Goal: Register for event/course: Register for event/course

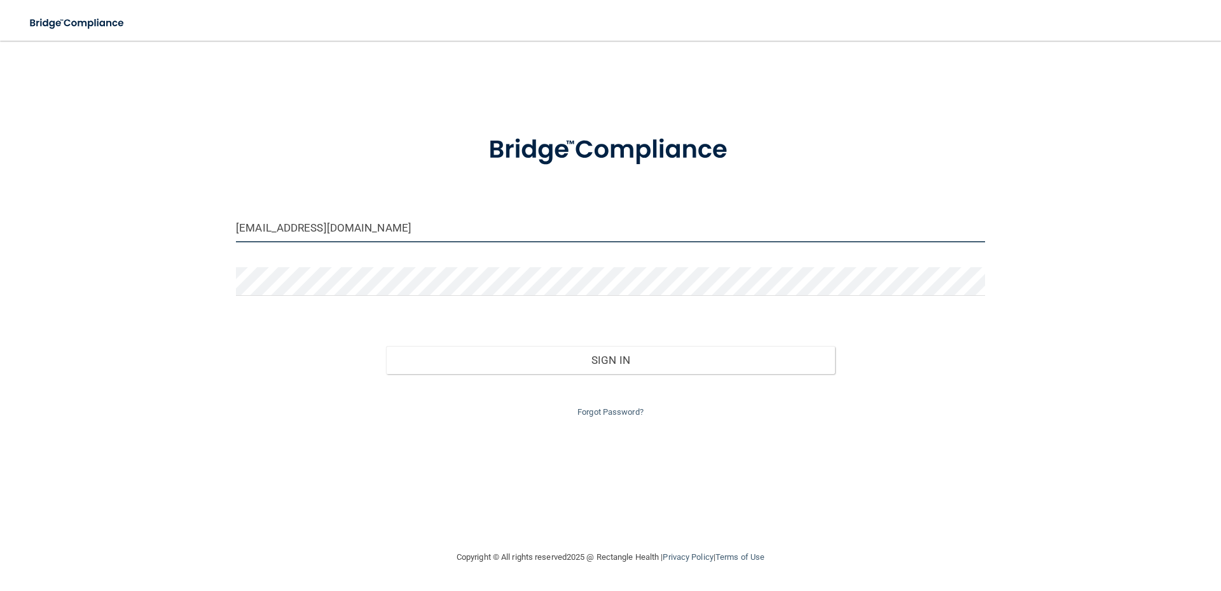
click at [432, 232] on input "stacilholliday@gmail.com" at bounding box center [610, 228] width 749 height 29
drag, startPoint x: 340, startPoint y: 233, endPoint x: 164, endPoint y: 243, distance: 175.8
click at [164, 243] on div "stacilholliday@gmail.com Invalid email/password. You don't have permission to a…" at bounding box center [610, 294] width 1170 height 483
type input "Alysseavila@gmail.com"
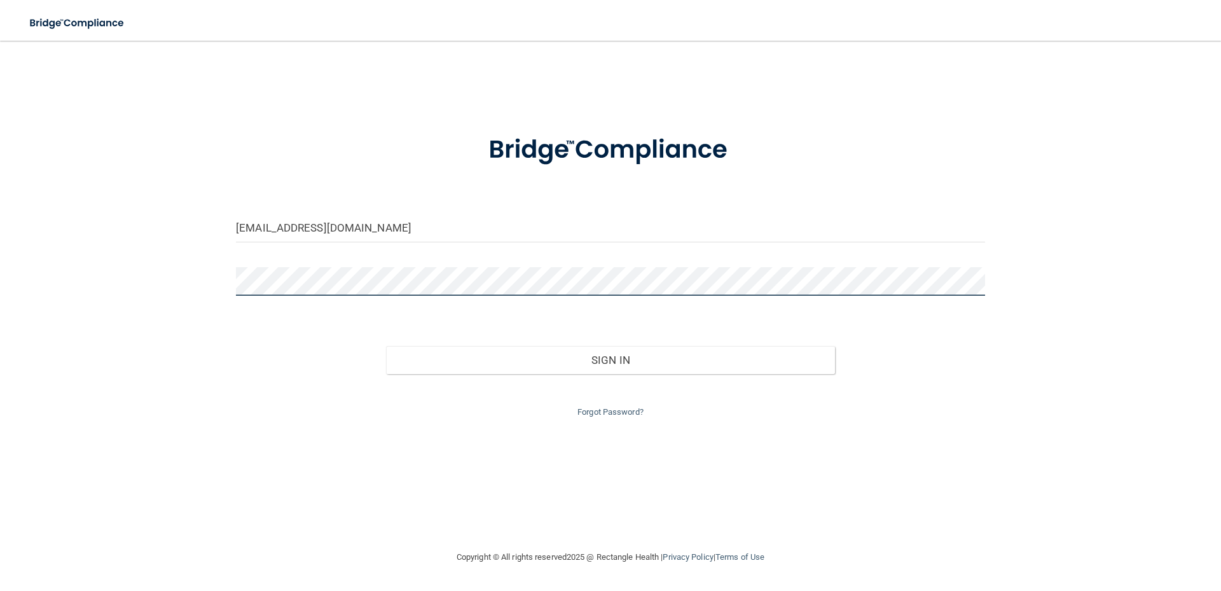
click at [386, 346] on button "Sign In" at bounding box center [610, 360] width 449 height 28
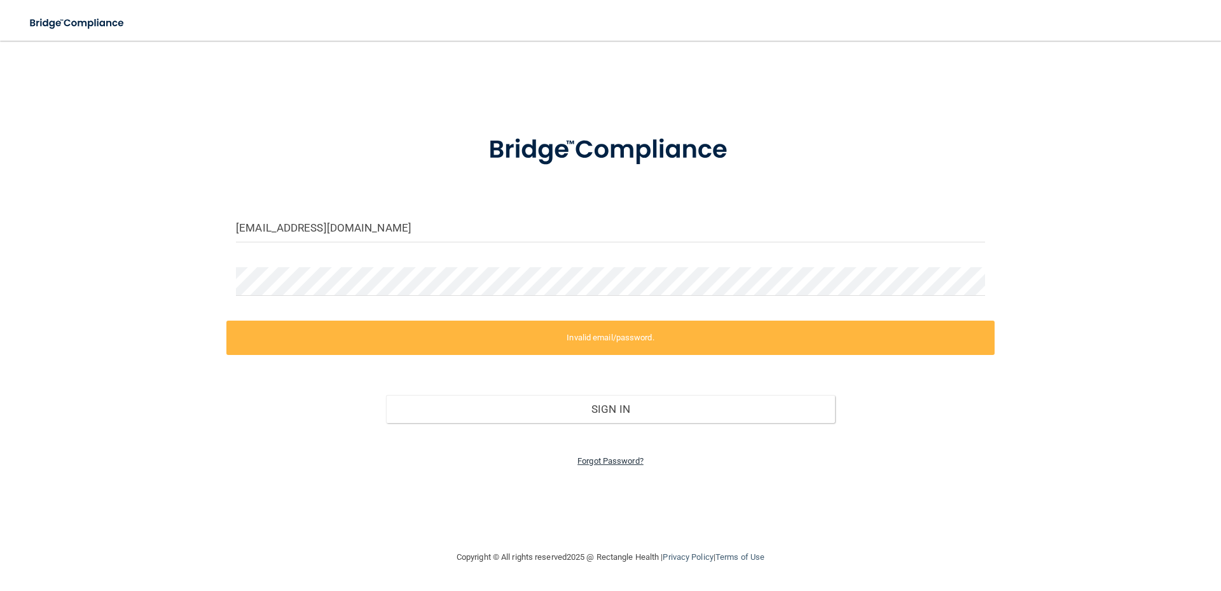
click at [604, 458] on link "Forgot Password?" at bounding box center [610, 461] width 66 height 10
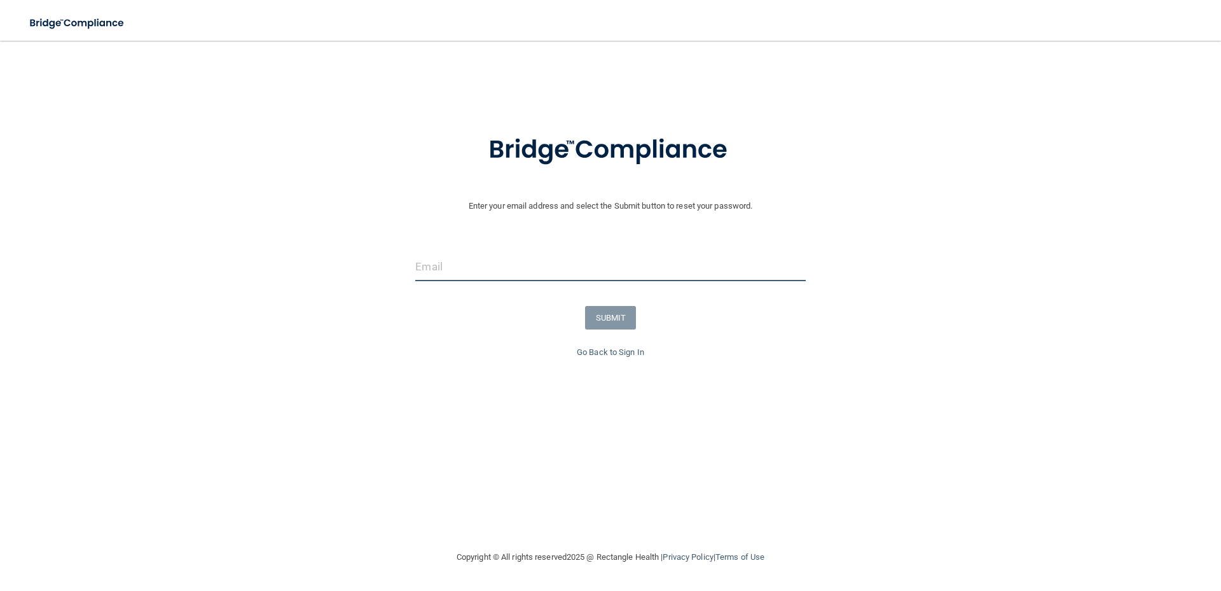
click at [495, 265] on input "email" at bounding box center [610, 266] width 390 height 29
type input "Alysseavila@gmail.com"
click at [622, 313] on button "SUBMIT" at bounding box center [610, 318] width 51 height 24
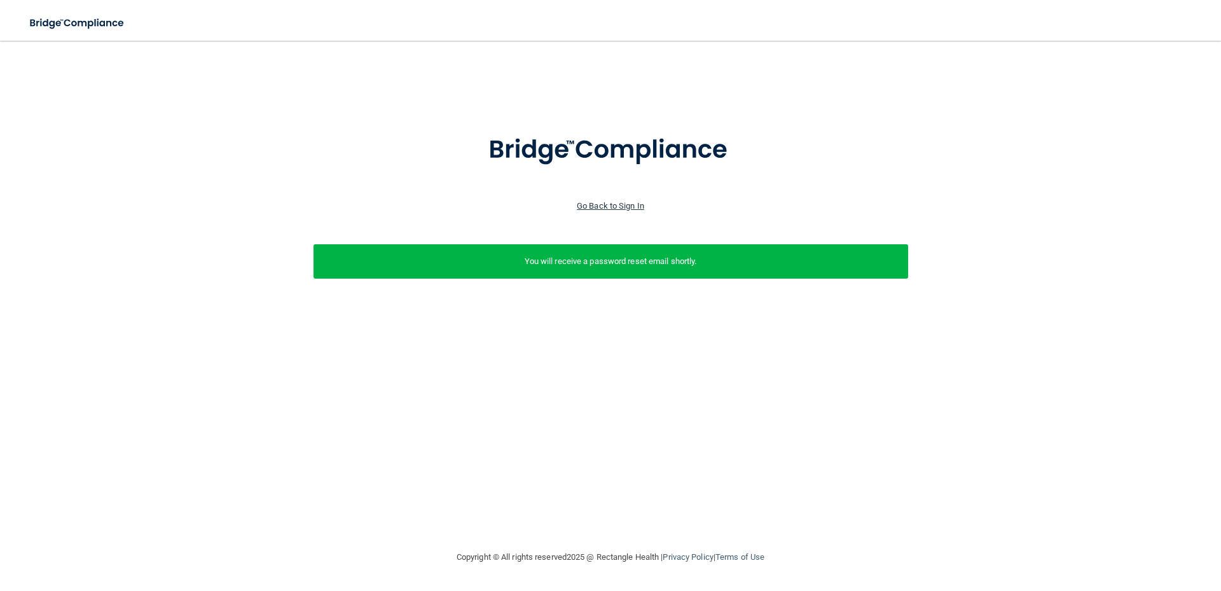
click at [607, 210] on link "Go Back to Sign In" at bounding box center [610, 206] width 67 height 10
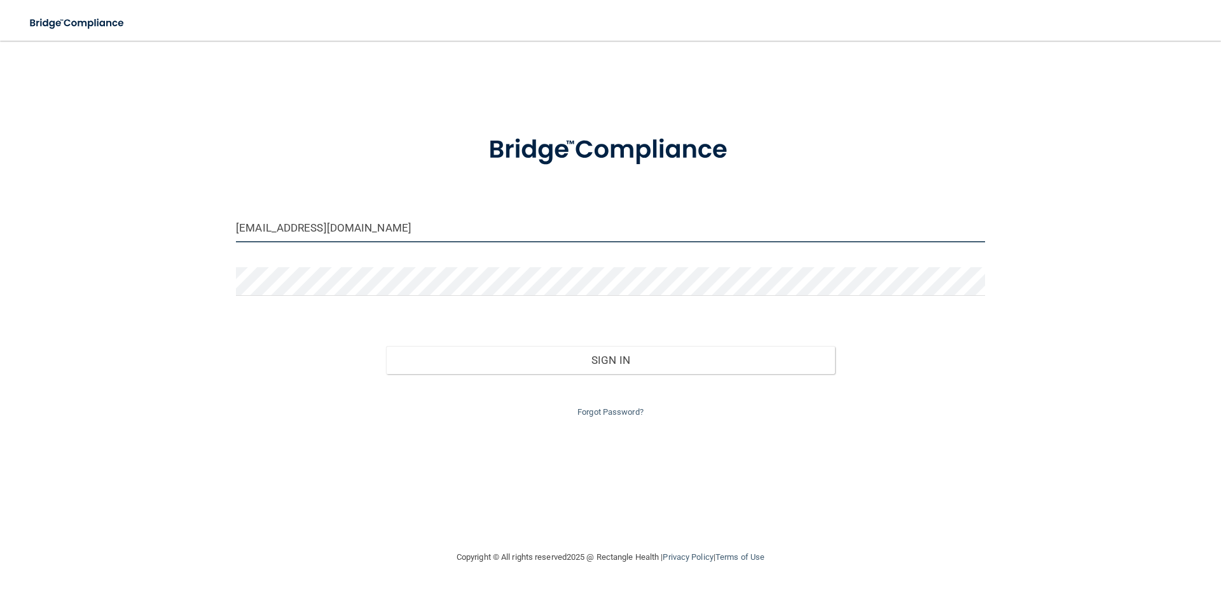
click at [554, 241] on input "stacilholliday@gmail.com" at bounding box center [610, 228] width 749 height 29
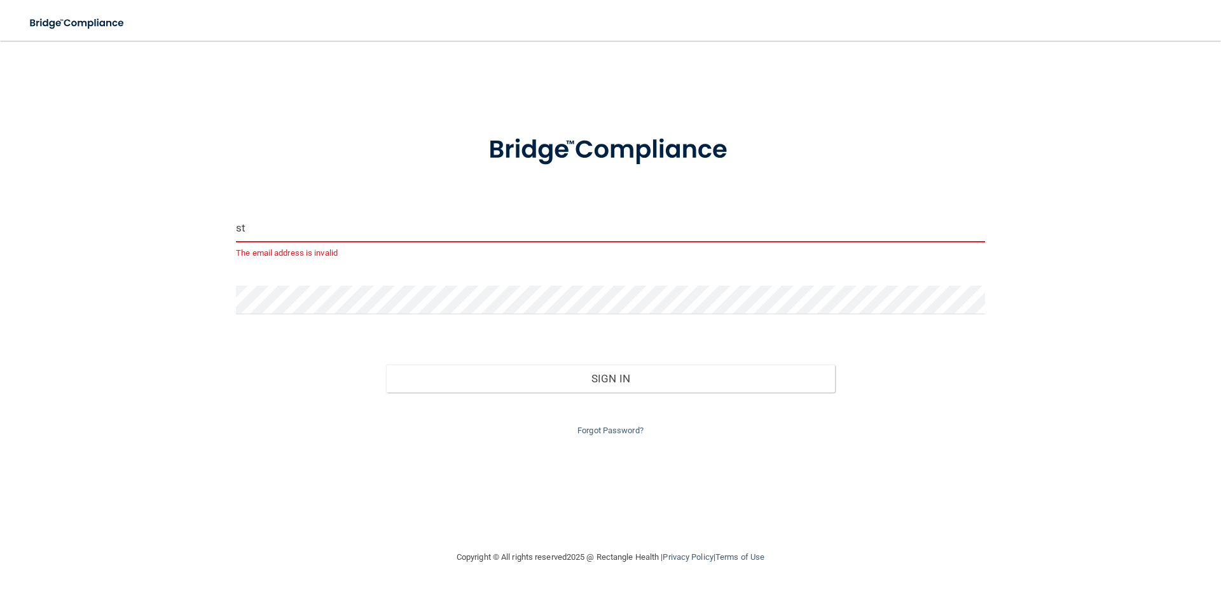
type input "s"
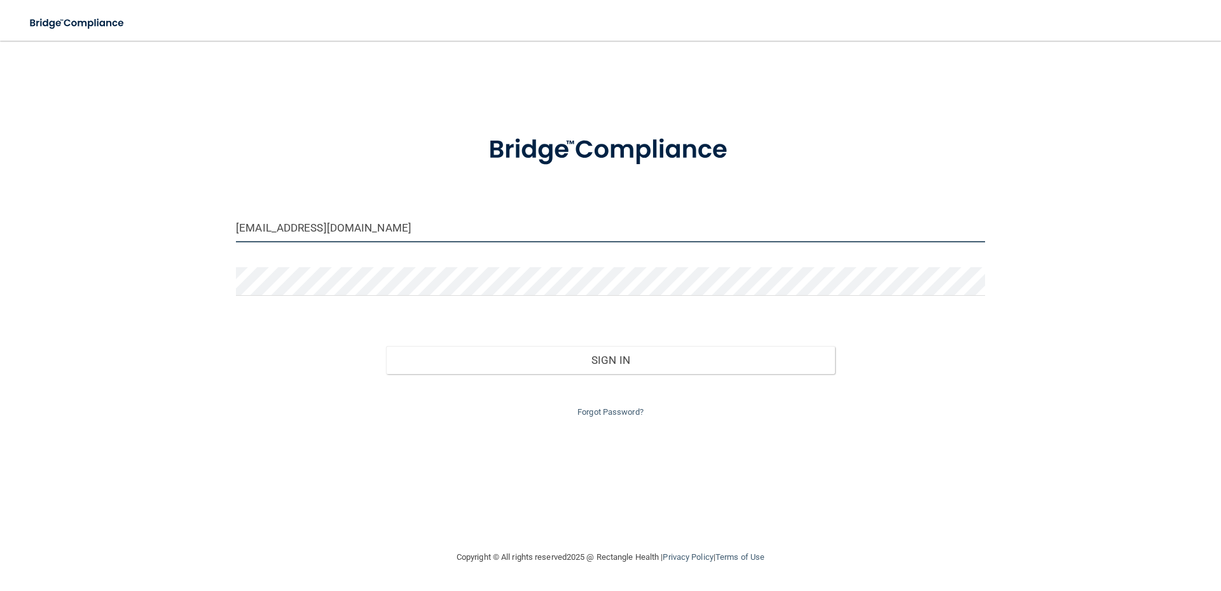
type input "Alysseavila@gmail.com"
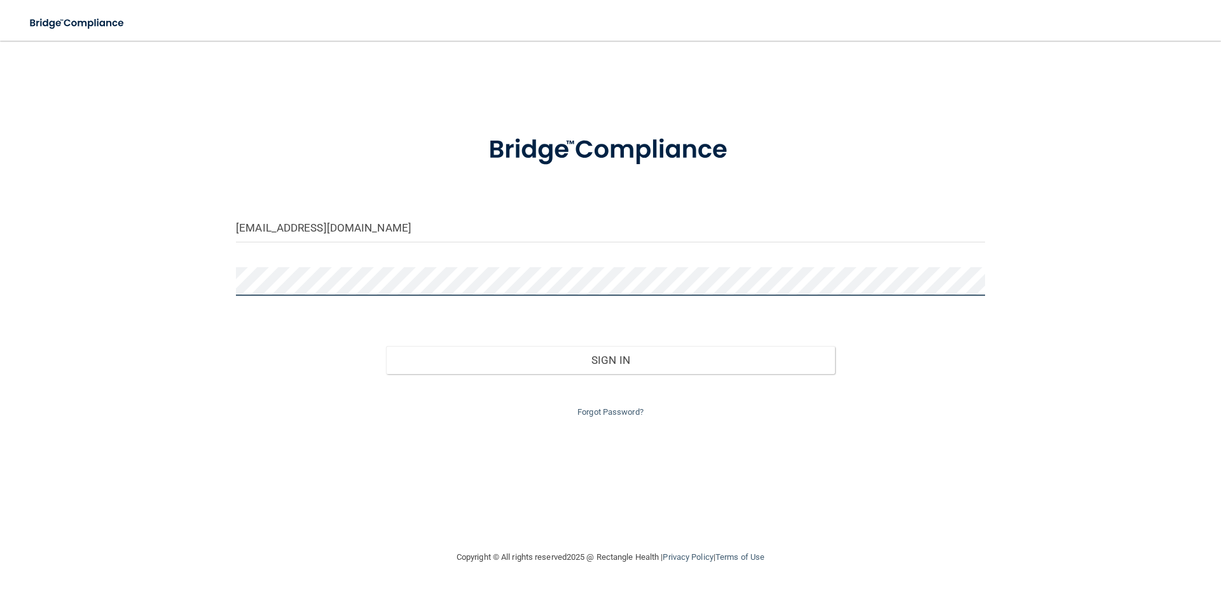
click at [386, 346] on button "Sign In" at bounding box center [610, 360] width 449 height 28
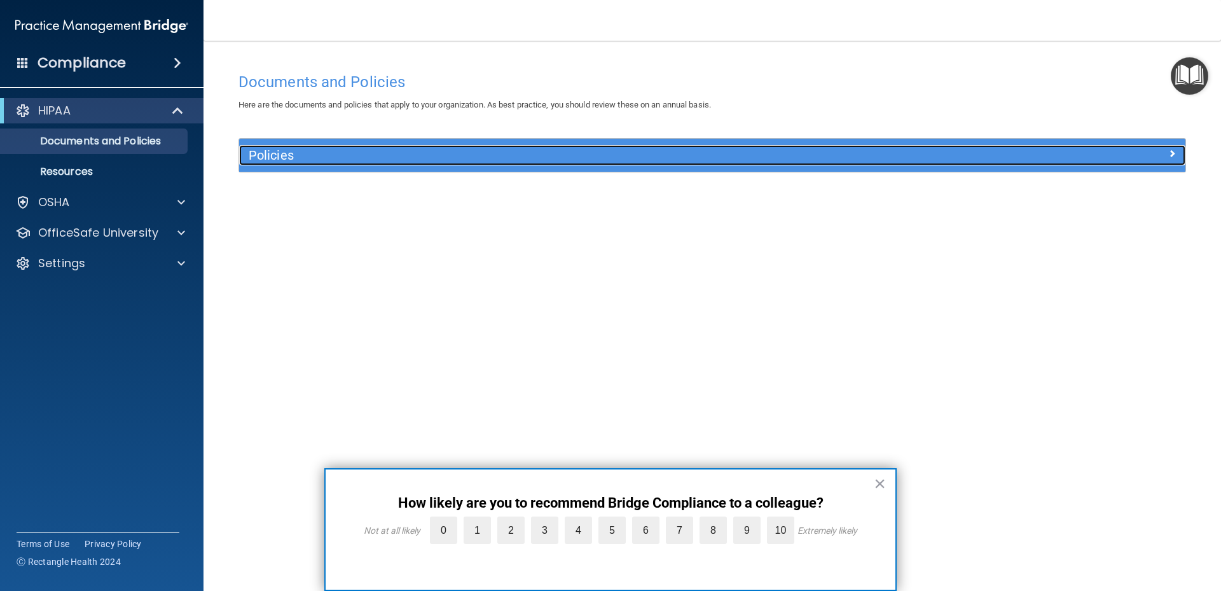
click at [302, 149] on h5 "Policies" at bounding box center [594, 155] width 690 height 14
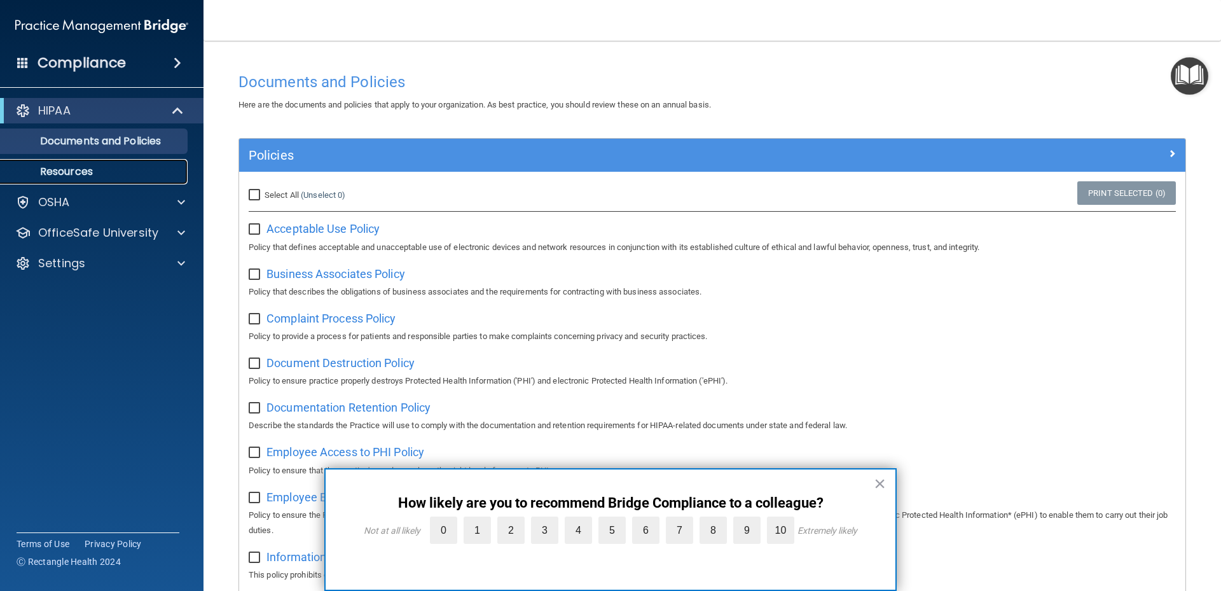
click at [158, 178] on link "Resources" at bounding box center [87, 171] width 200 height 25
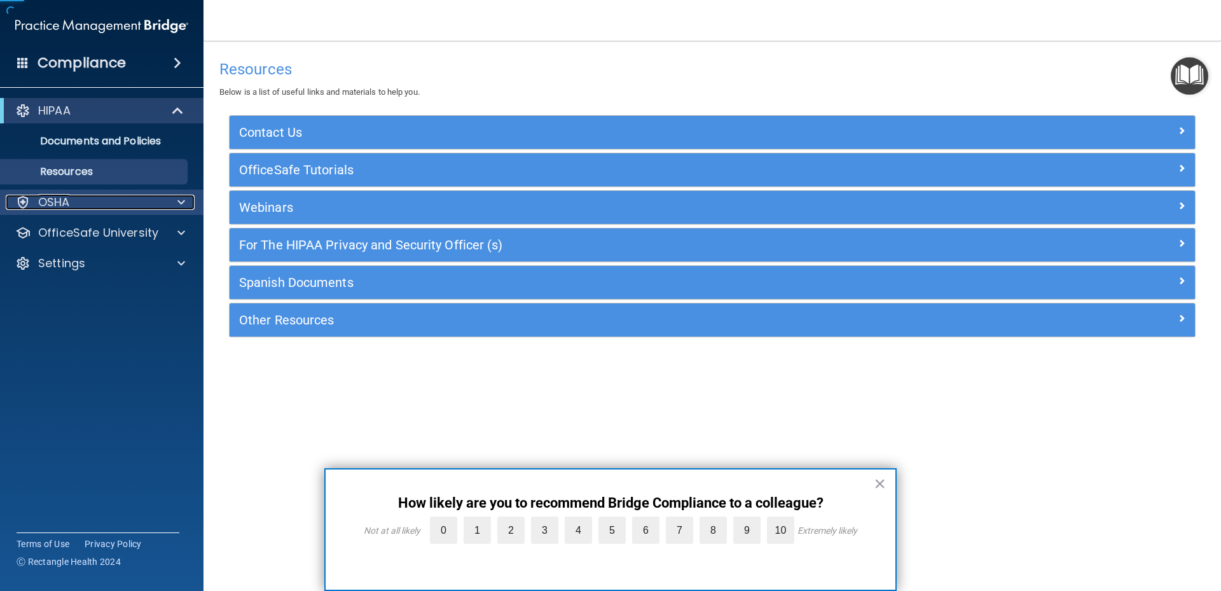
click at [135, 199] on div "OSHA" at bounding box center [85, 202] width 158 height 15
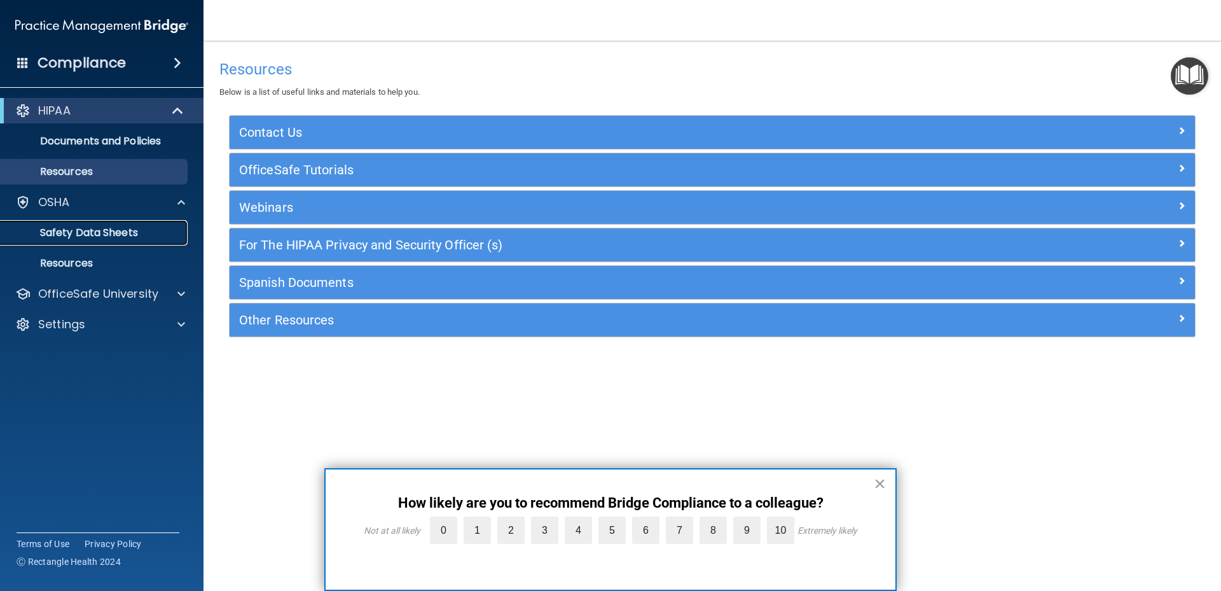
click at [121, 235] on p "Safety Data Sheets" at bounding box center [95, 232] width 174 height 13
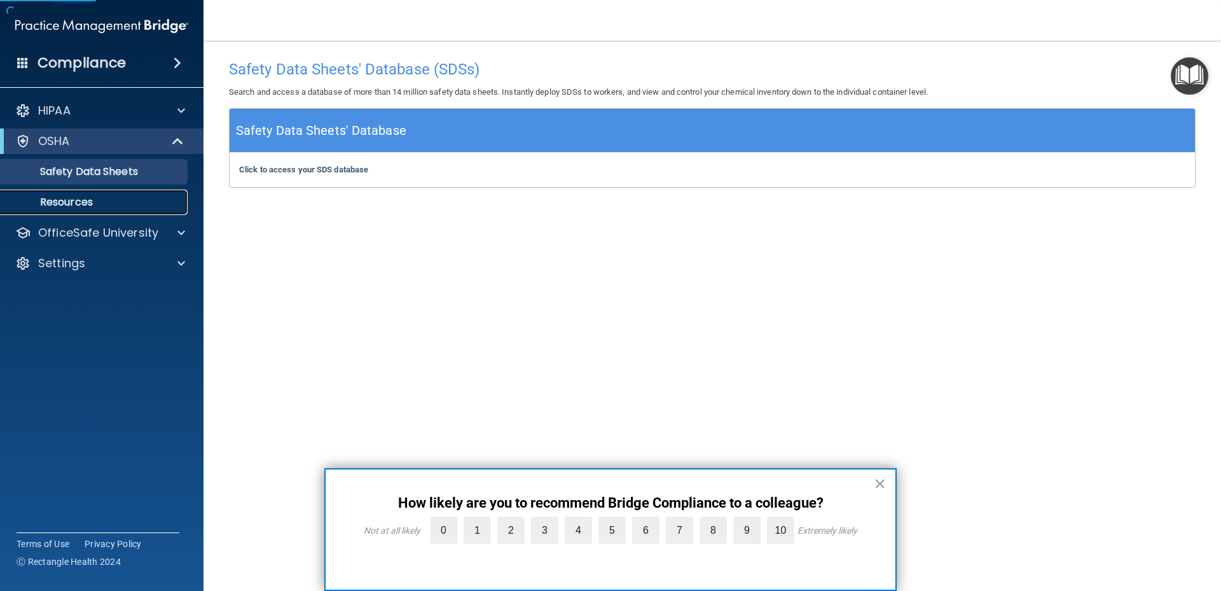
click at [118, 191] on link "Resources" at bounding box center [87, 201] width 200 height 25
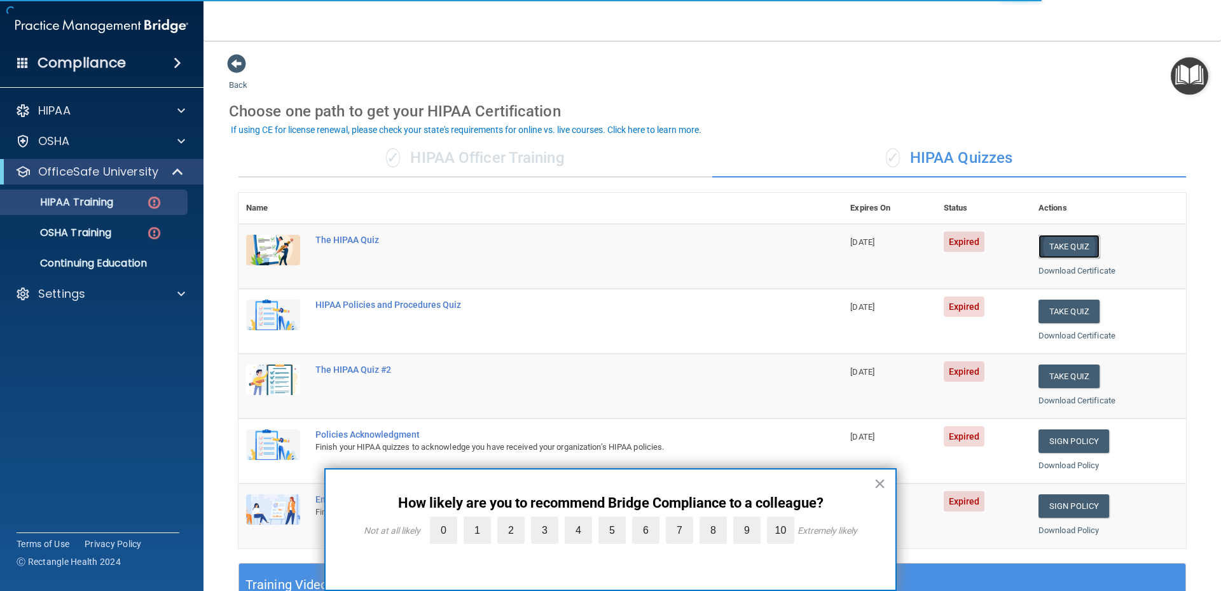
click at [1050, 245] on button "Take Quiz" at bounding box center [1068, 247] width 61 height 24
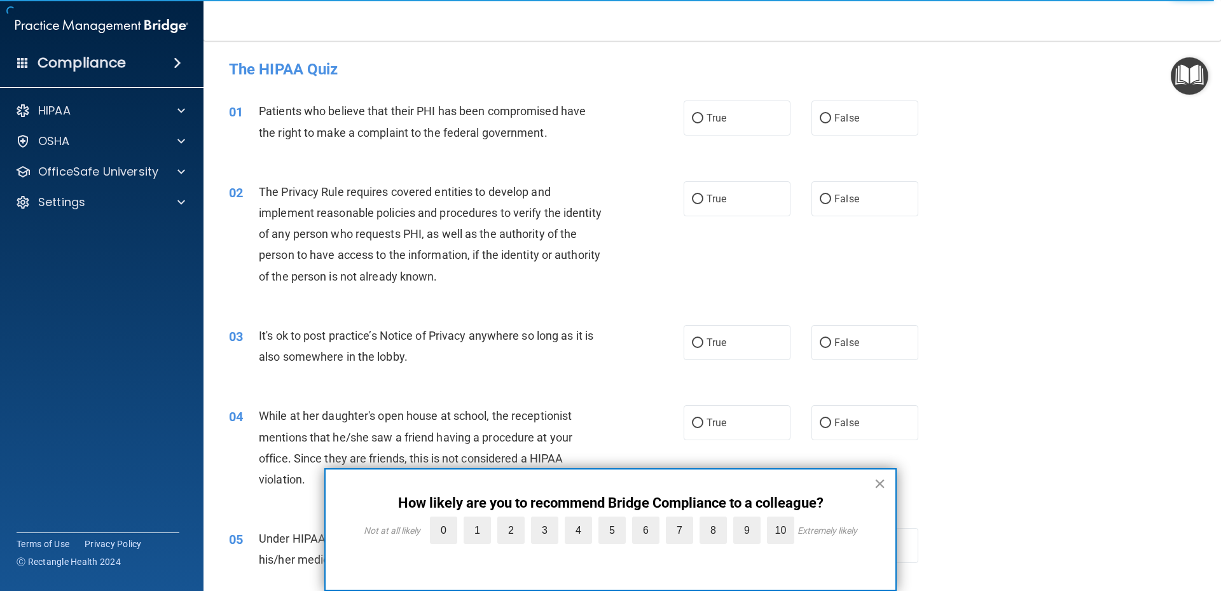
click at [875, 484] on button "×" at bounding box center [880, 483] width 12 height 20
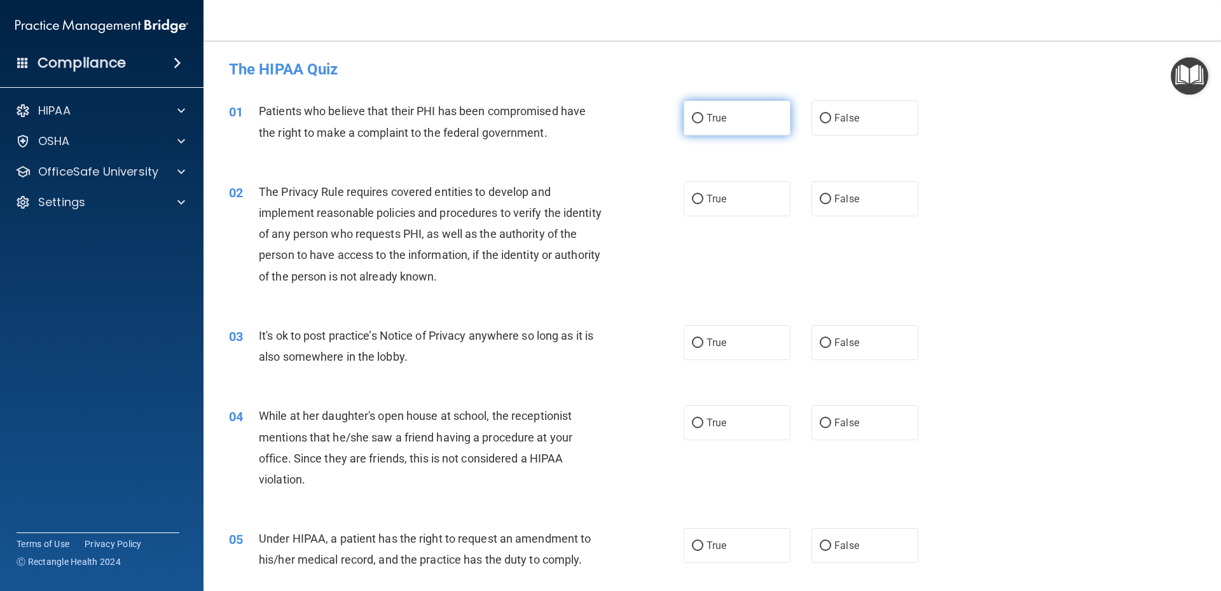
click at [738, 120] on label "True" at bounding box center [736, 117] width 107 height 35
click at [703, 120] on input "True" at bounding box center [697, 119] width 11 height 10
radio input "true"
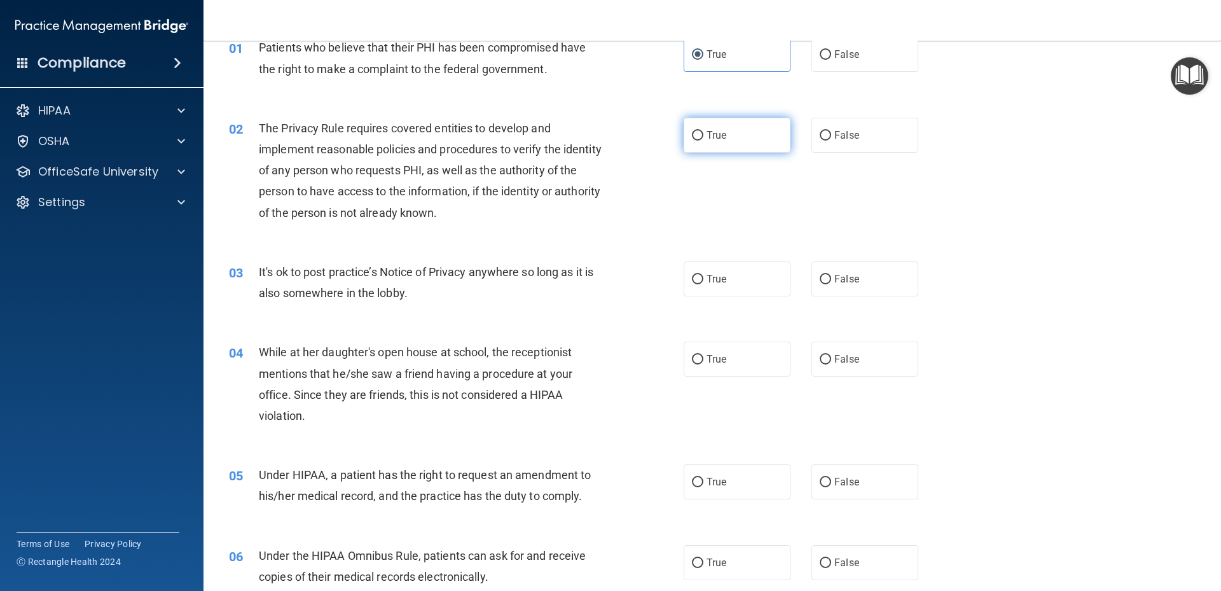
click at [715, 135] on span "True" at bounding box center [716, 135] width 20 height 12
click at [703, 135] on input "True" at bounding box center [697, 136] width 11 height 10
radio input "true"
click at [725, 277] on label "True" at bounding box center [736, 278] width 107 height 35
click at [703, 277] on input "True" at bounding box center [697, 280] width 11 height 10
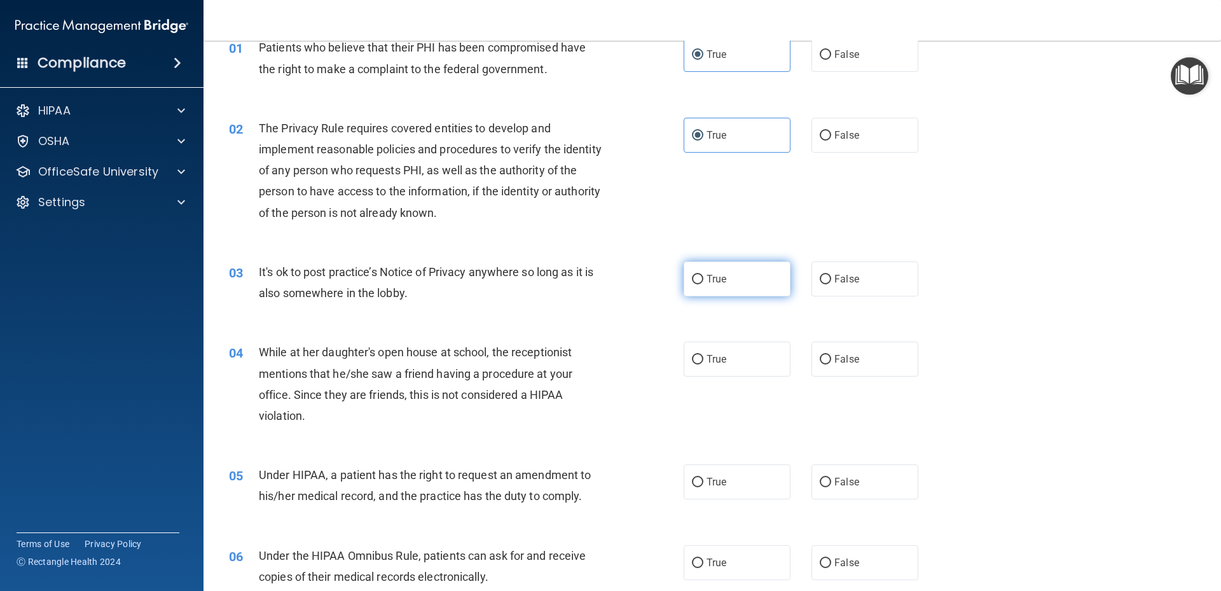
radio input "true"
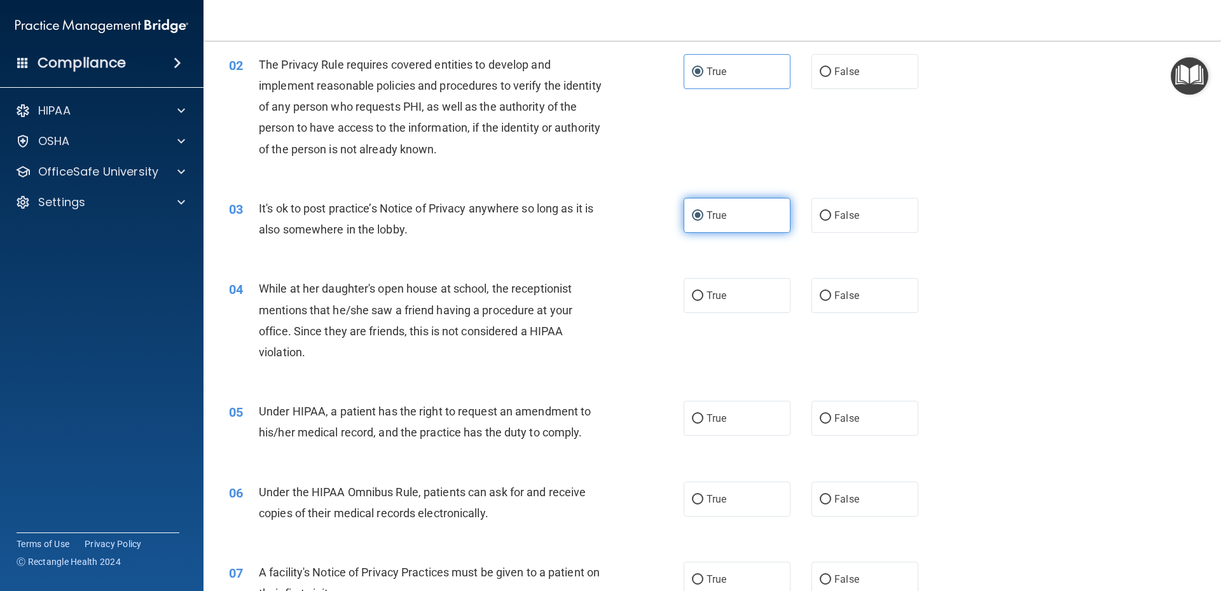
scroll to position [191, 0]
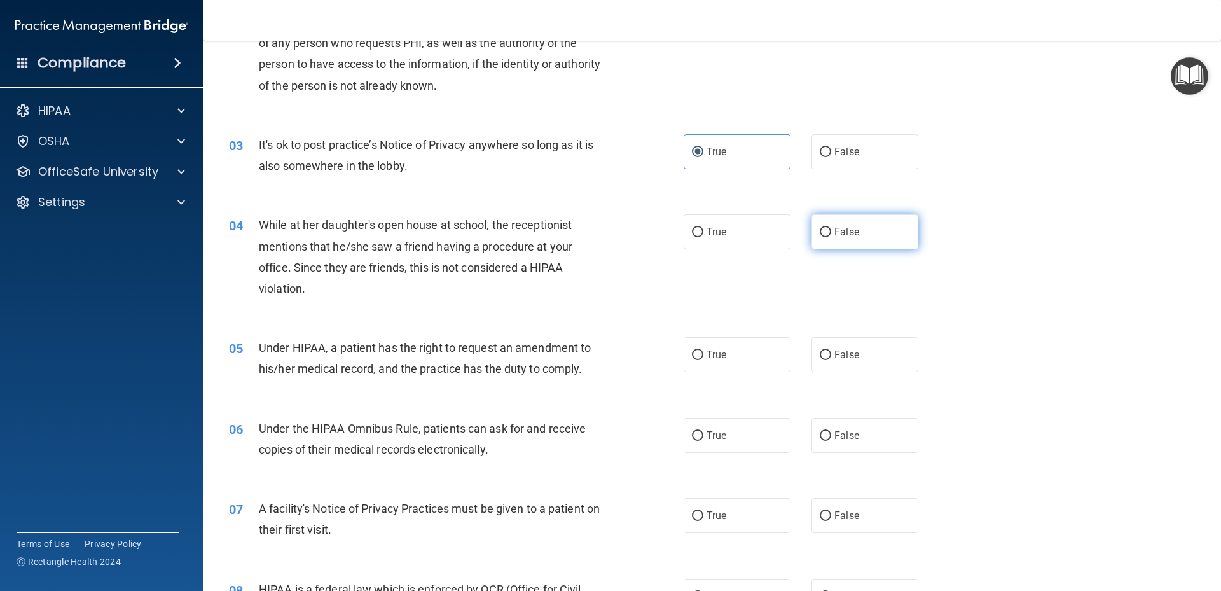
click at [855, 227] on label "False" at bounding box center [864, 231] width 107 height 35
click at [831, 228] on input "False" at bounding box center [825, 233] width 11 height 10
radio input "true"
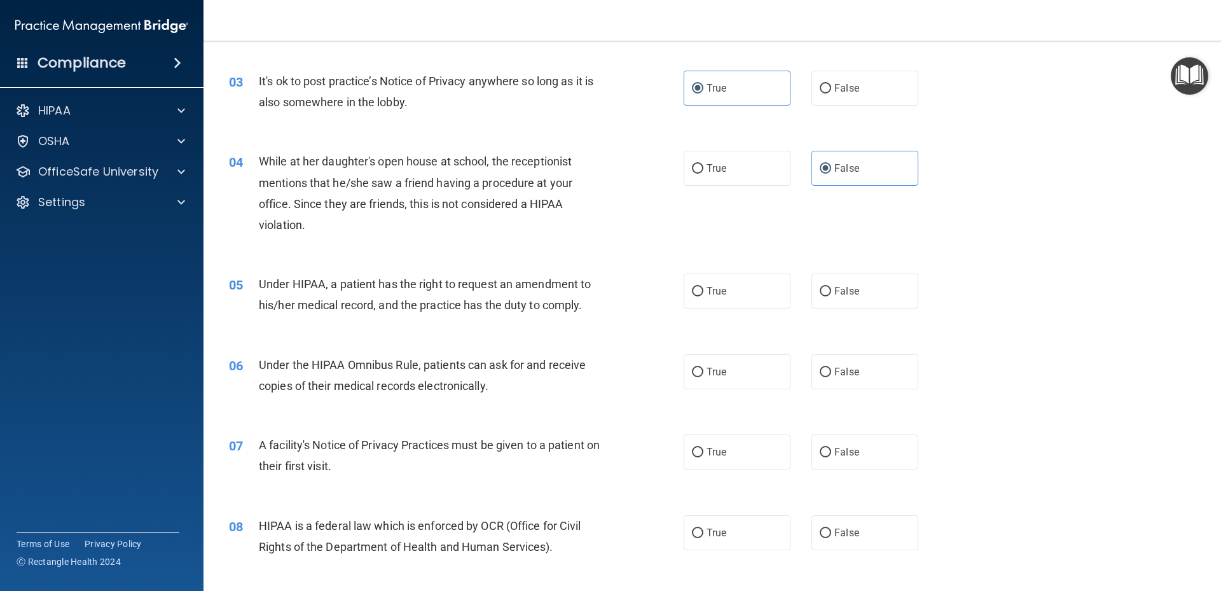
scroll to position [381, 0]
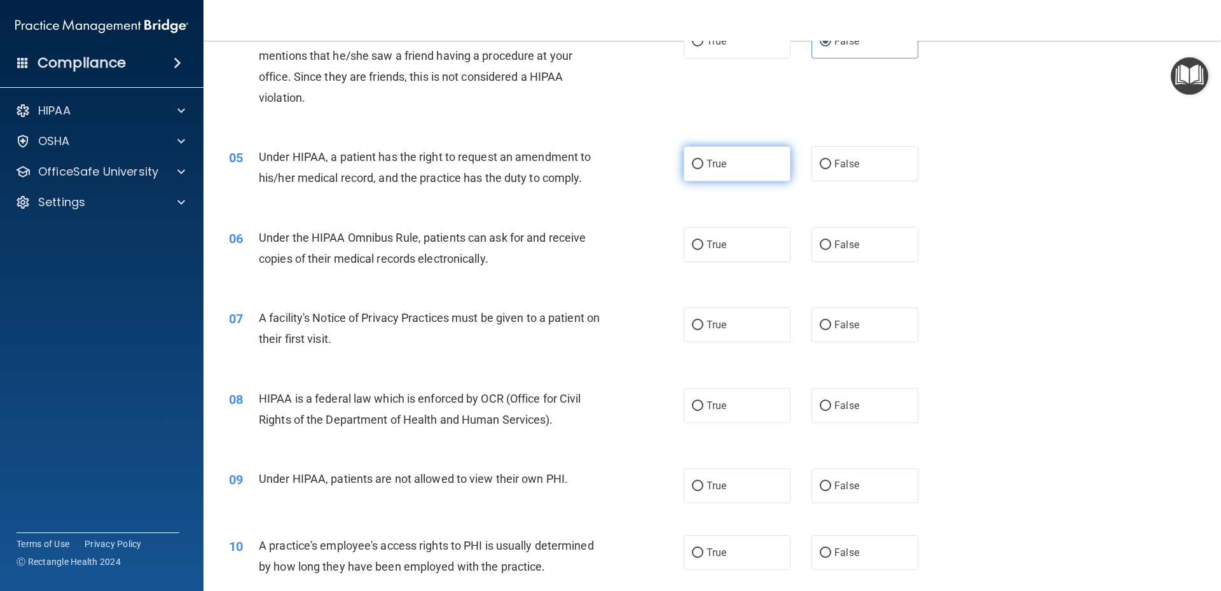
click at [723, 175] on label "True" at bounding box center [736, 163] width 107 height 35
click at [703, 169] on input "True" at bounding box center [697, 165] width 11 height 10
radio input "true"
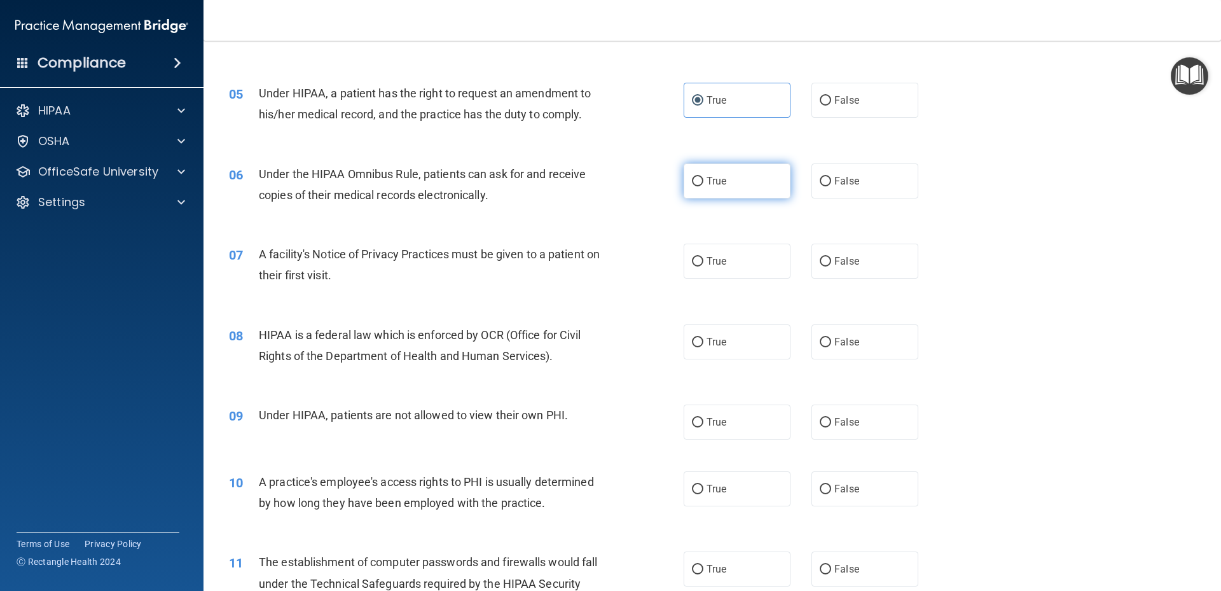
click at [747, 177] on label "True" at bounding box center [736, 180] width 107 height 35
click at [703, 177] on input "True" at bounding box center [697, 182] width 11 height 10
radio input "true"
click at [718, 271] on label "True" at bounding box center [736, 260] width 107 height 35
click at [703, 266] on input "True" at bounding box center [697, 262] width 11 height 10
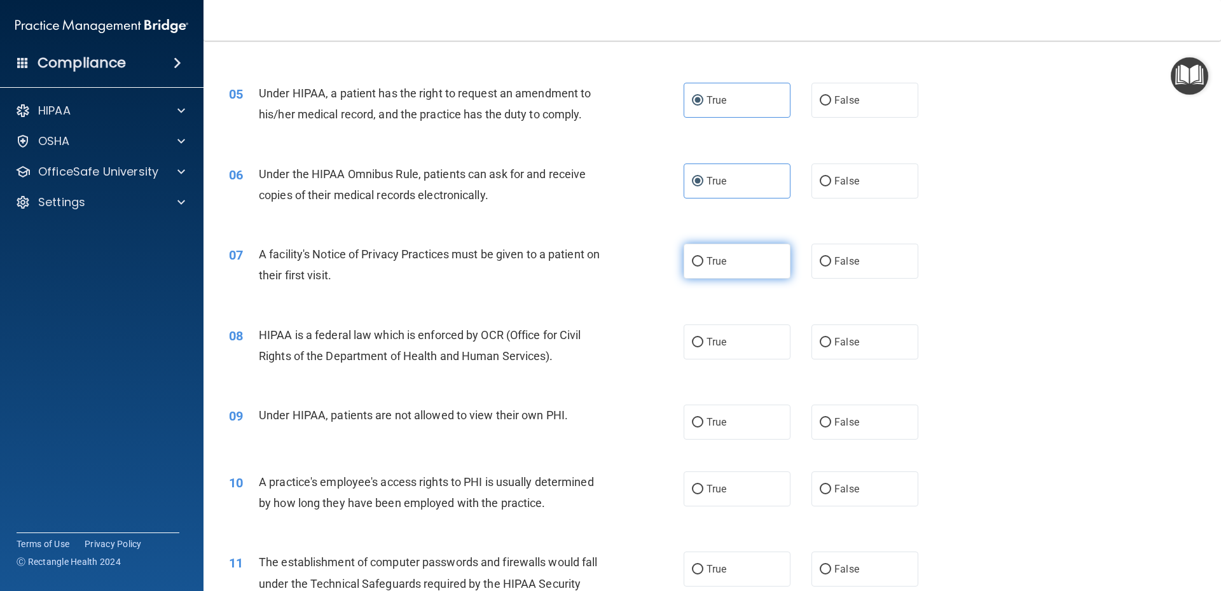
radio input "true"
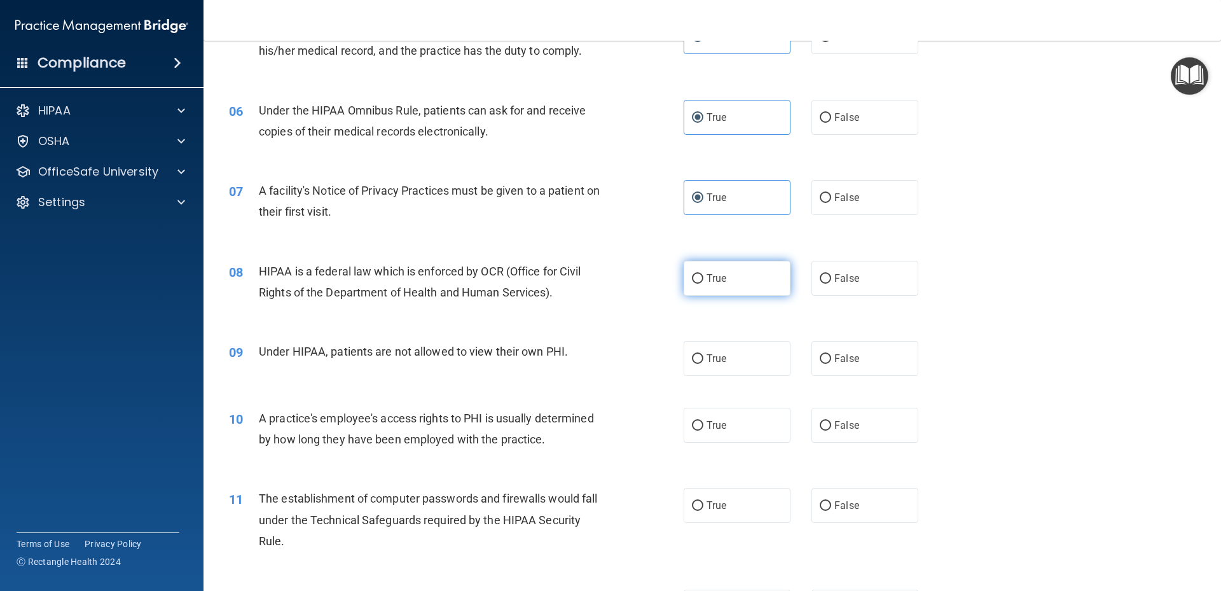
click at [683, 274] on label "True" at bounding box center [736, 278] width 107 height 35
click at [692, 274] on input "True" at bounding box center [697, 279] width 11 height 10
radio input "true"
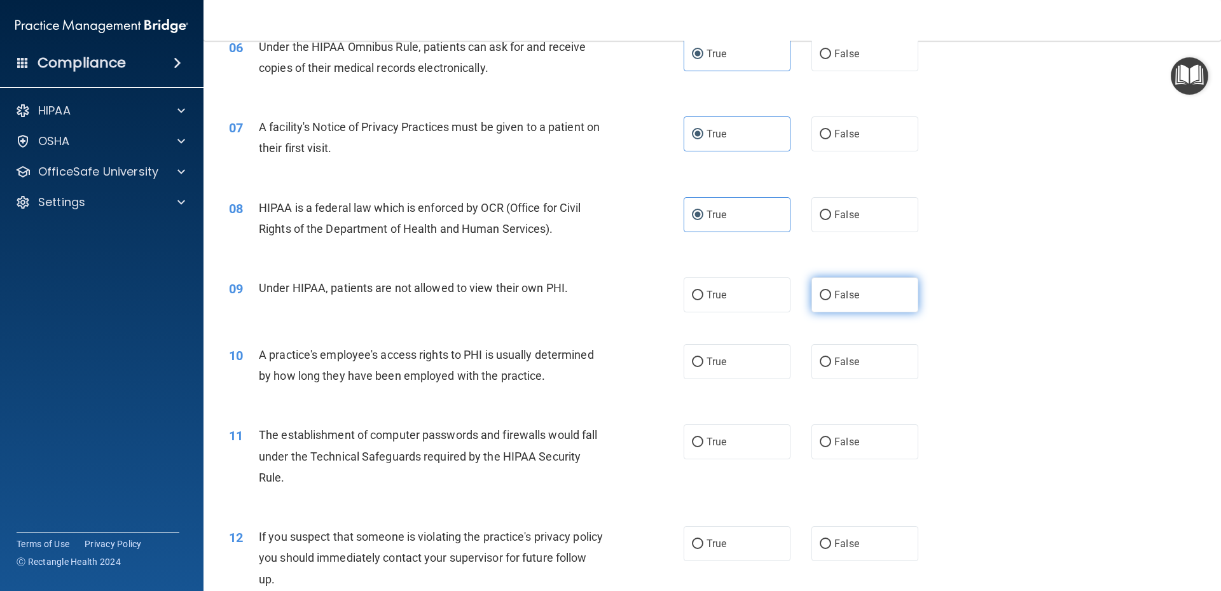
click at [850, 289] on span "False" at bounding box center [846, 295] width 25 height 12
click at [831, 291] on input "False" at bounding box center [825, 296] width 11 height 10
radio input "true"
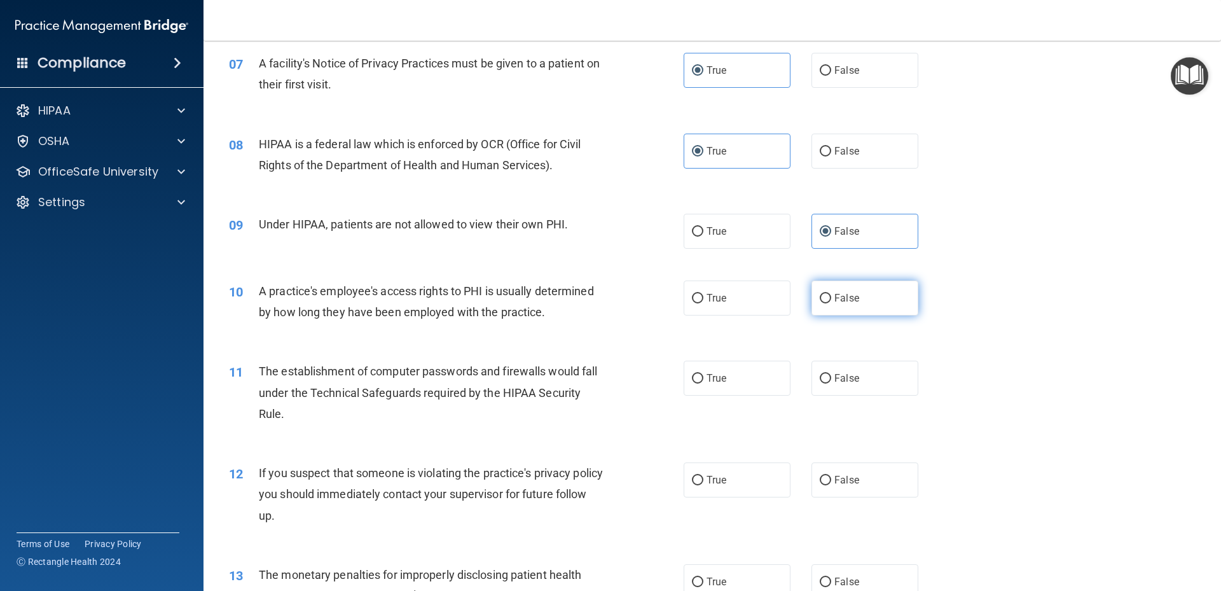
click at [820, 296] on input "False" at bounding box center [825, 299] width 11 height 10
radio input "true"
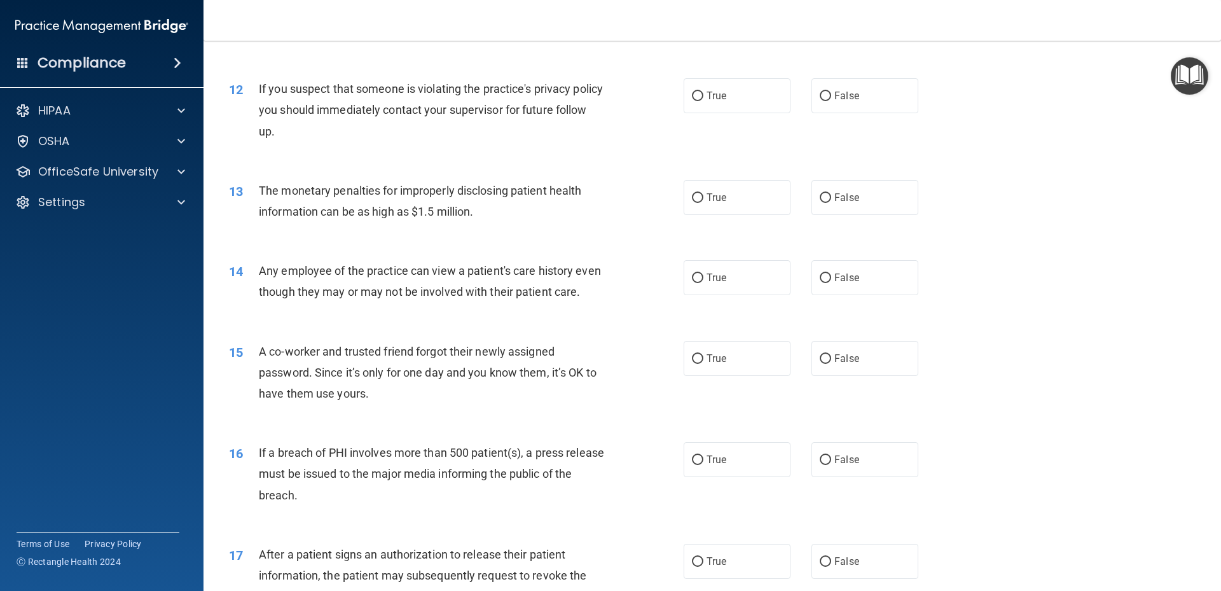
scroll to position [765, 0]
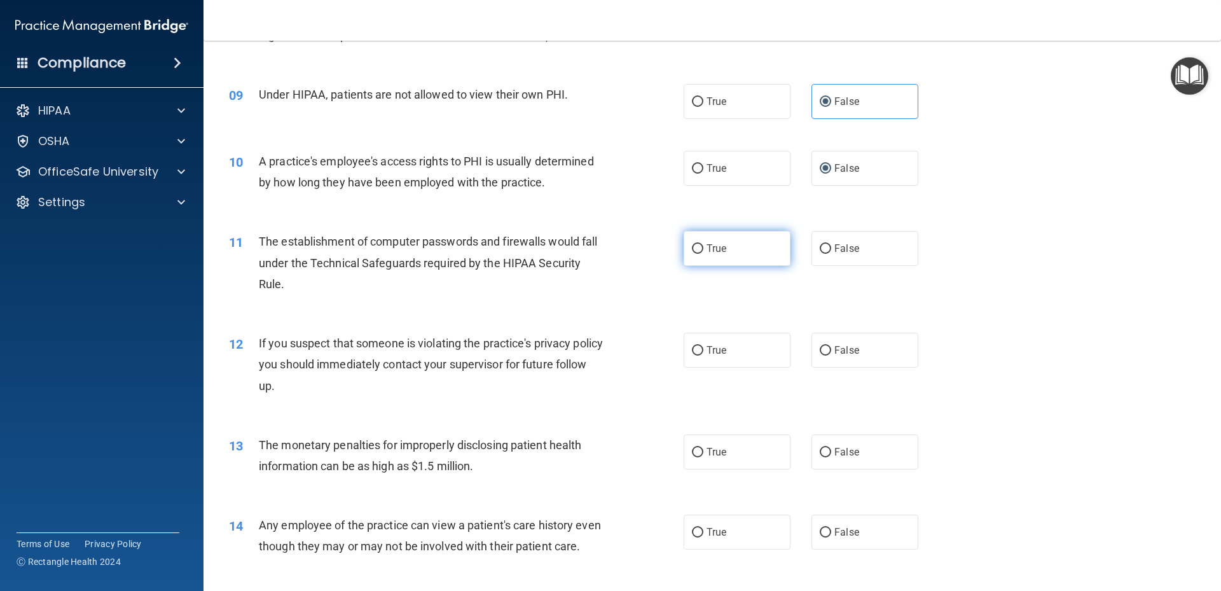
click at [750, 237] on label "True" at bounding box center [736, 248] width 107 height 35
click at [703, 244] on input "True" at bounding box center [697, 249] width 11 height 10
radio input "true"
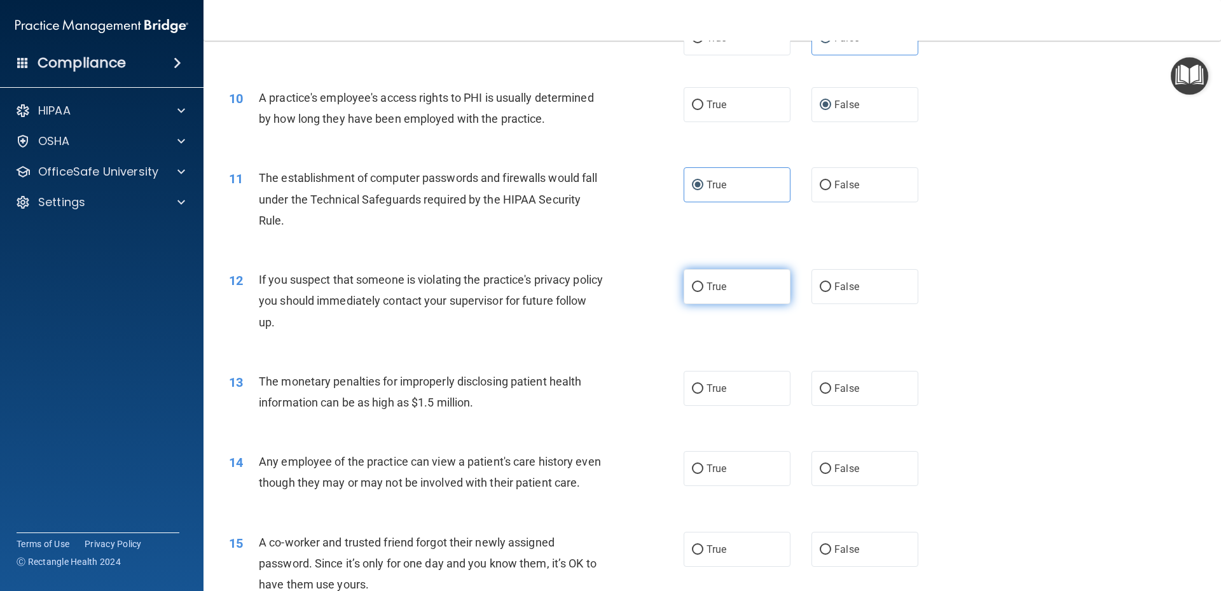
click at [748, 285] on label "True" at bounding box center [736, 286] width 107 height 35
click at [703, 285] on input "True" at bounding box center [697, 287] width 11 height 10
radio input "true"
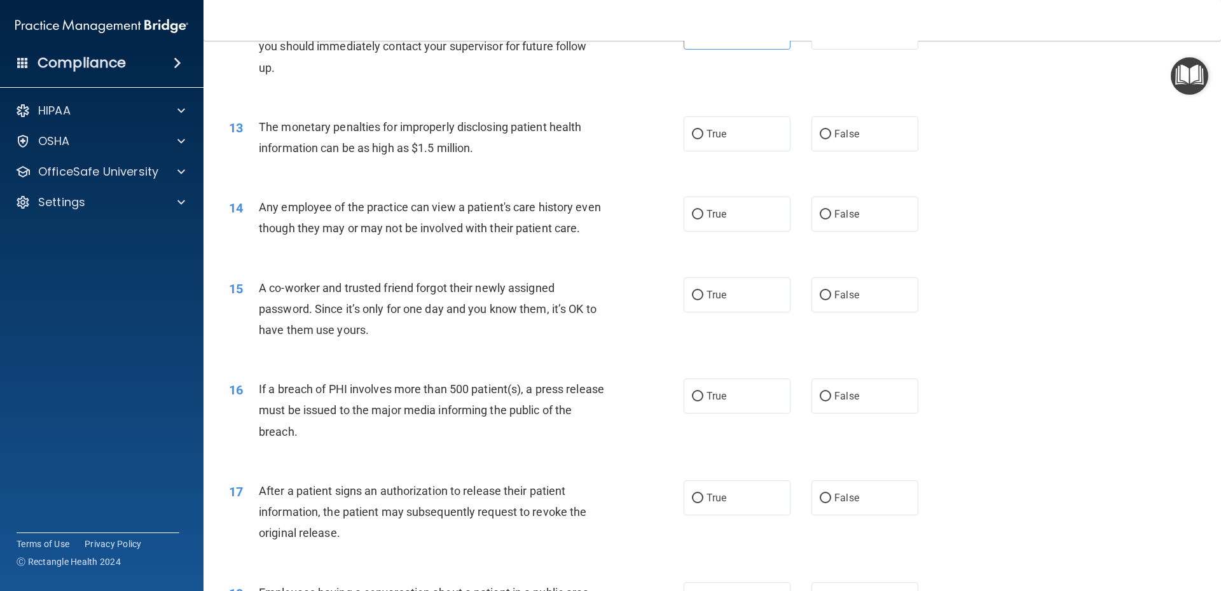
click at [729, 156] on div "13 The monetary penalties for improperly disclosing patient health information …" at bounding box center [711, 140] width 985 height 80
click at [721, 149] on label "True" at bounding box center [736, 133] width 107 height 35
click at [703, 139] on input "True" at bounding box center [697, 135] width 11 height 10
radio input "true"
click at [734, 205] on label "True" at bounding box center [736, 213] width 107 height 35
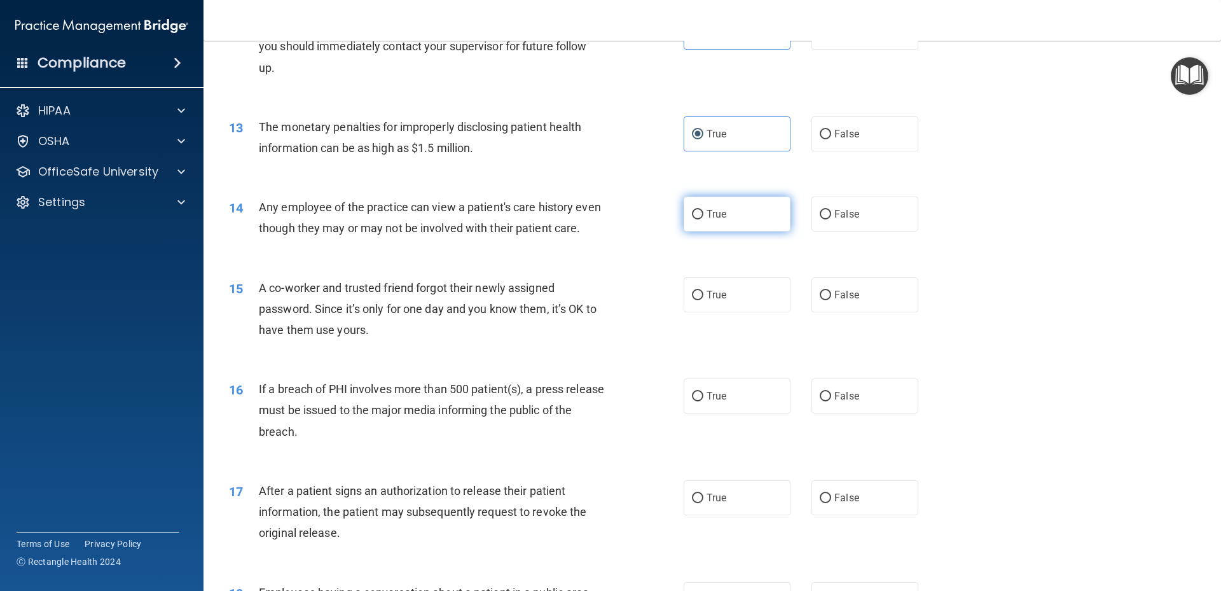
click at [703, 210] on input "True" at bounding box center [697, 215] width 11 height 10
radio input "true"
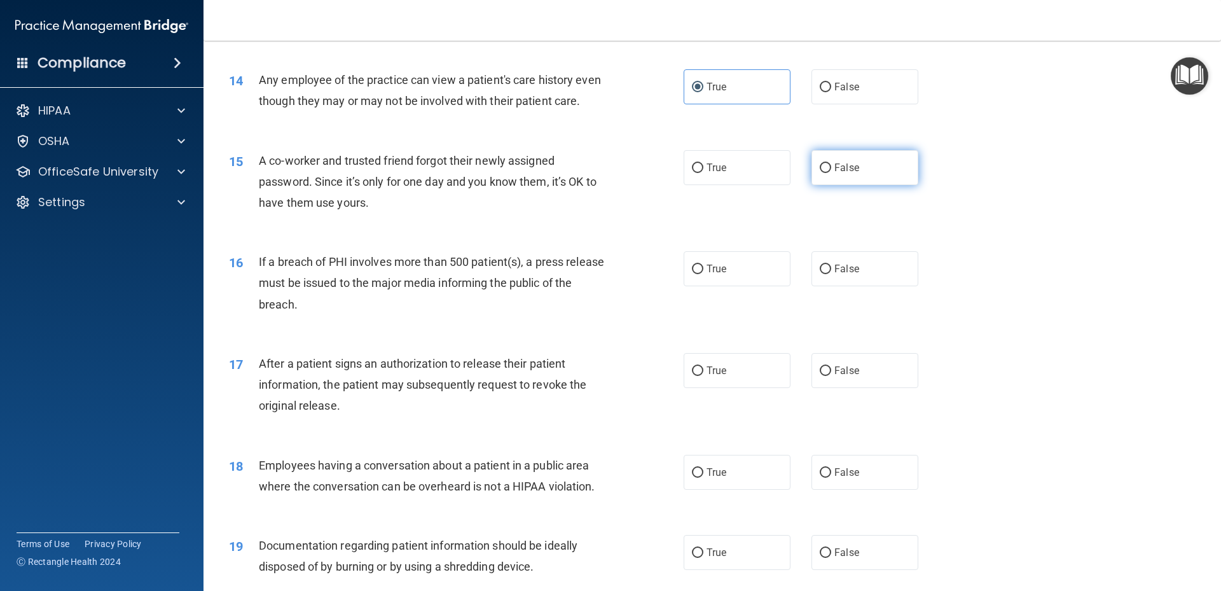
click at [871, 185] on label "False" at bounding box center [864, 167] width 107 height 35
click at [831, 173] on input "False" at bounding box center [825, 168] width 11 height 10
radio input "true"
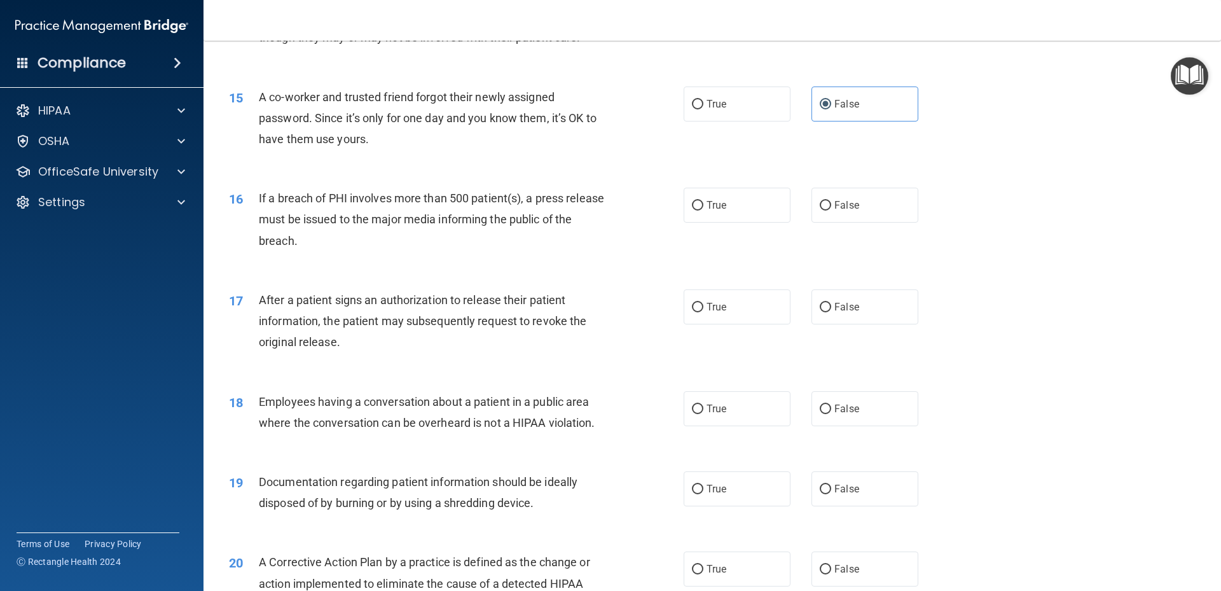
scroll to position [1338, 0]
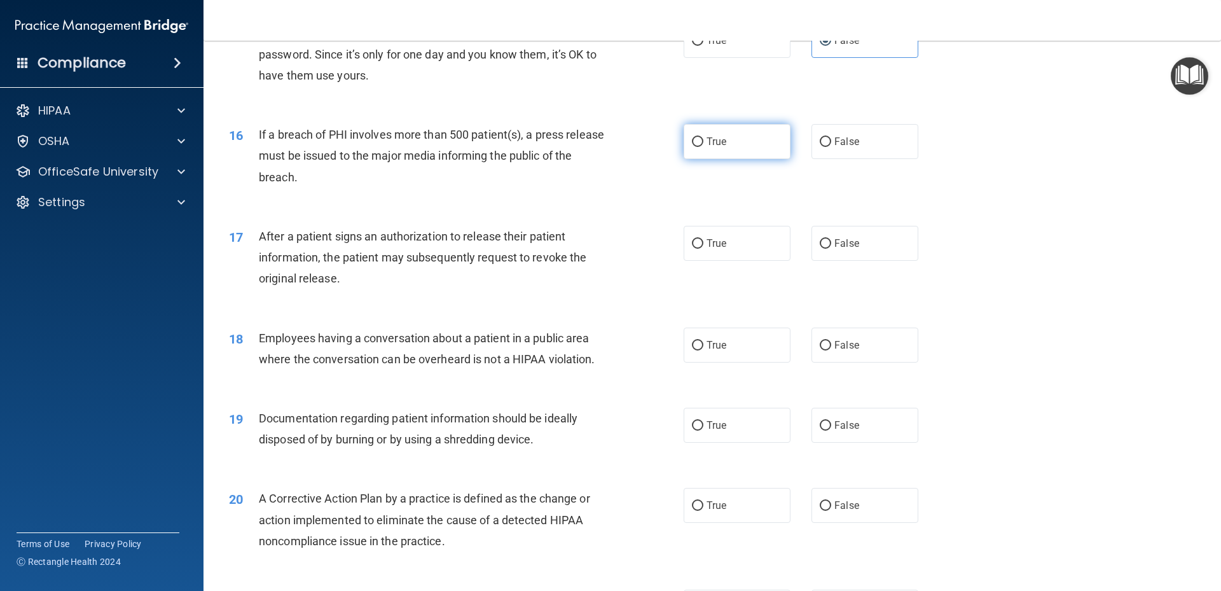
click at [712, 159] on label "True" at bounding box center [736, 141] width 107 height 35
click at [703, 147] on input "True" at bounding box center [697, 142] width 11 height 10
radio input "true"
click at [712, 249] on span "True" at bounding box center [716, 243] width 20 height 12
click at [703, 249] on input "True" at bounding box center [697, 244] width 11 height 10
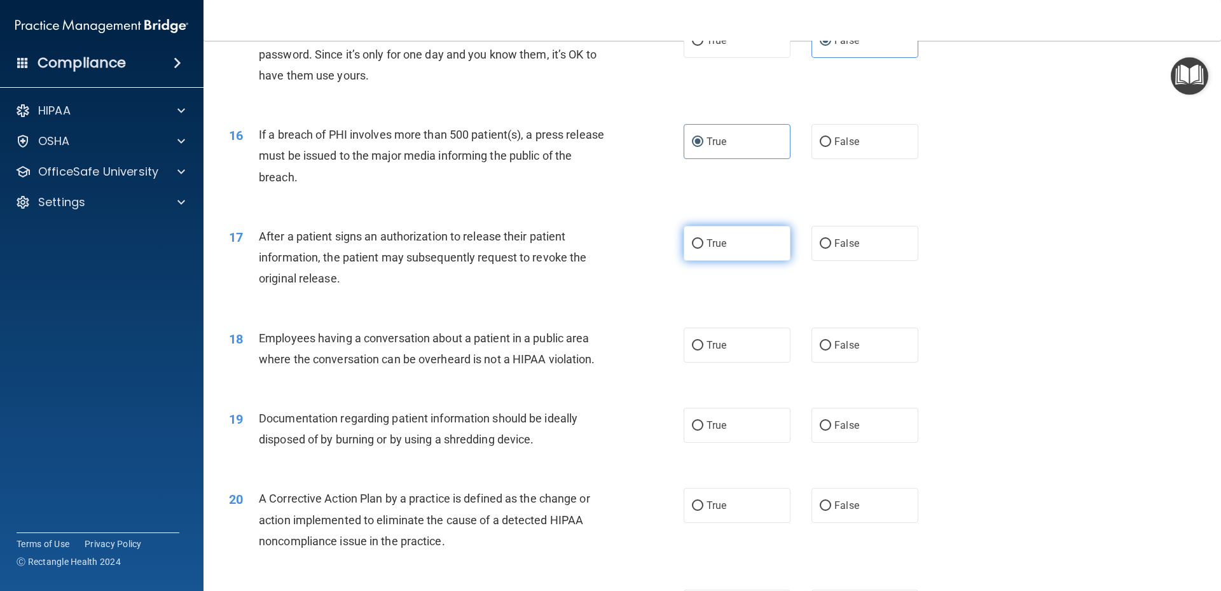
radio input "true"
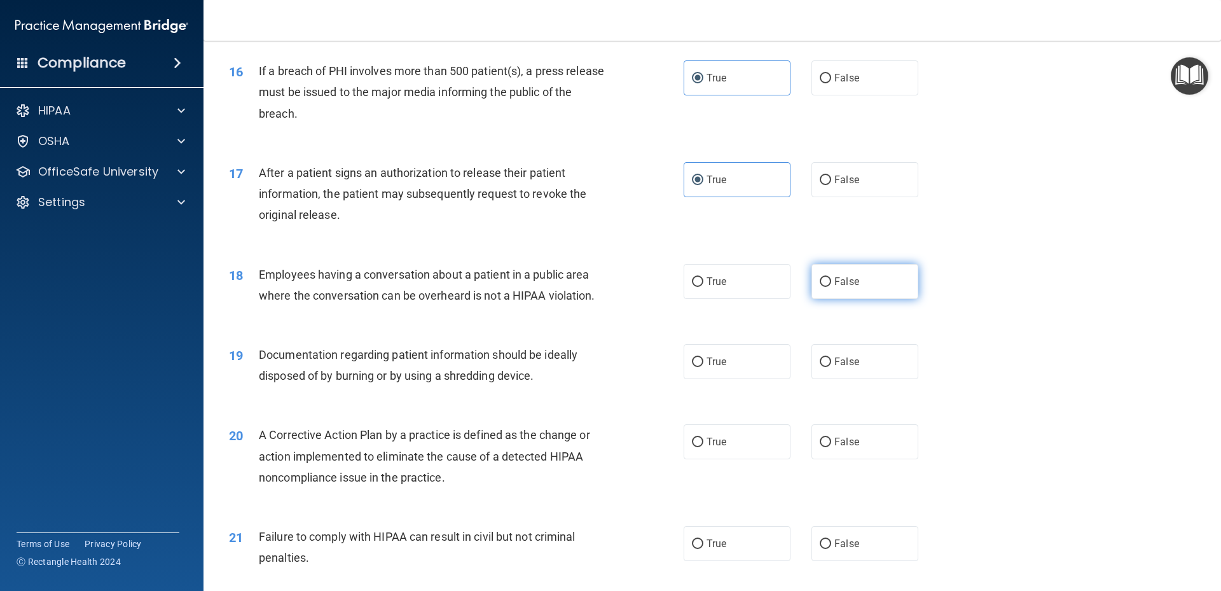
click at [811, 299] on label "False" at bounding box center [864, 281] width 107 height 35
click at [820, 287] on input "False" at bounding box center [825, 282] width 11 height 10
radio input "true"
click at [734, 376] on label "True" at bounding box center [736, 361] width 107 height 35
click at [703, 367] on input "True" at bounding box center [697, 362] width 11 height 10
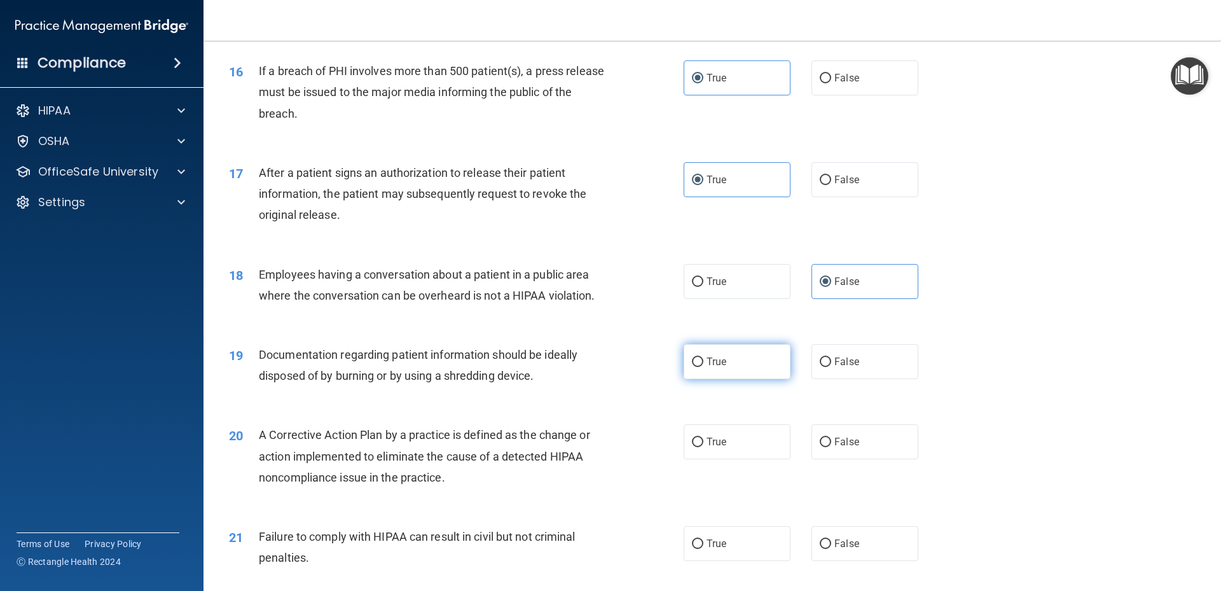
radio input "true"
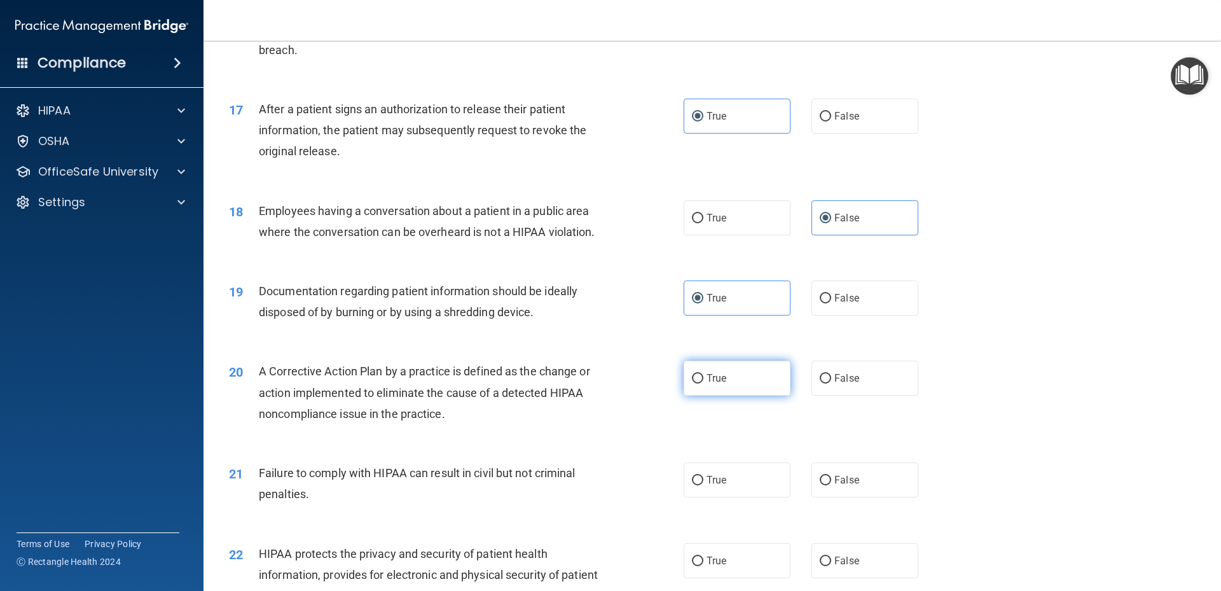
click at [738, 385] on label "True" at bounding box center [736, 377] width 107 height 35
click at [703, 383] on input "True" at bounding box center [697, 379] width 11 height 10
radio input "true"
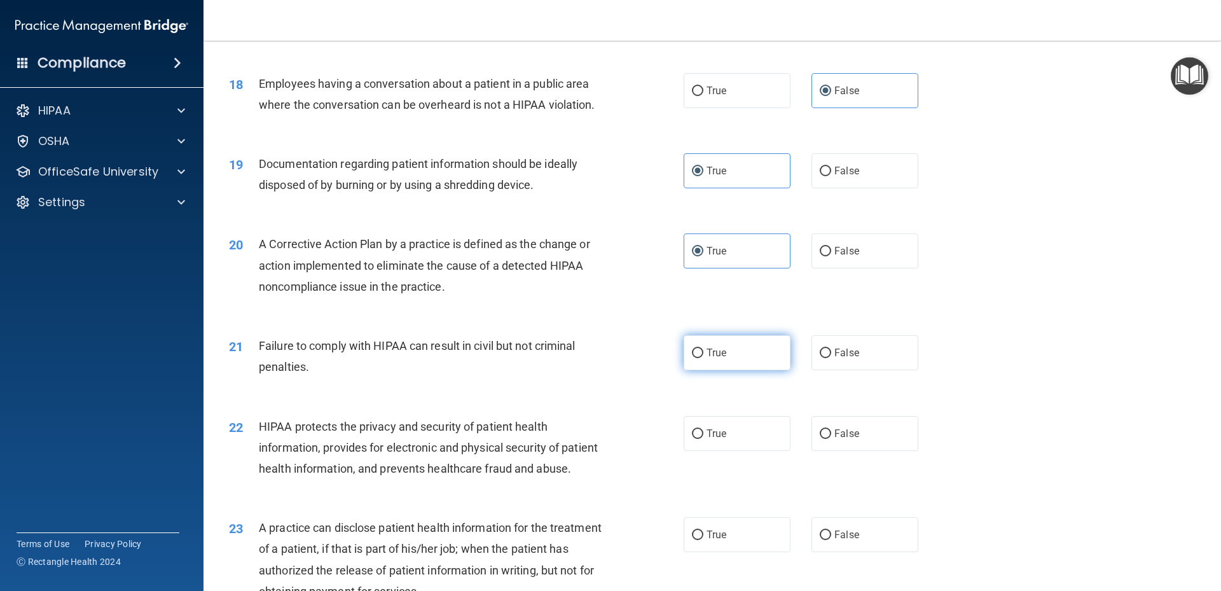
click at [732, 370] on label "True" at bounding box center [736, 352] width 107 height 35
click at [703, 358] on input "True" at bounding box center [697, 353] width 11 height 10
radio input "true"
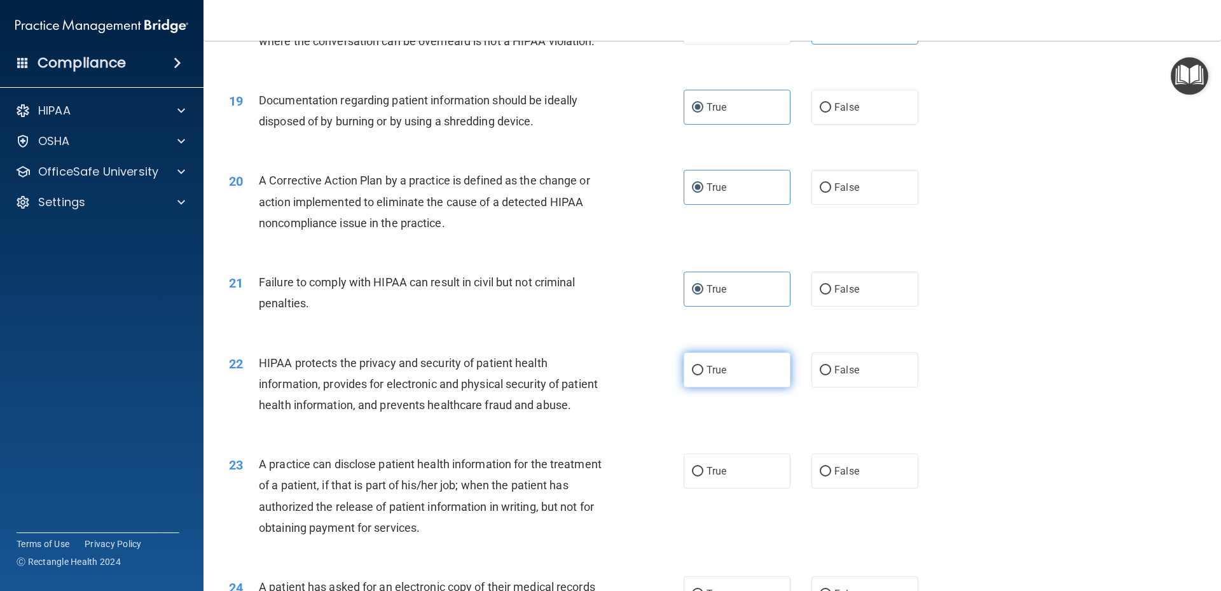
click at [732, 379] on label "True" at bounding box center [736, 369] width 107 height 35
click at [703, 375] on input "True" at bounding box center [697, 371] width 11 height 10
radio input "true"
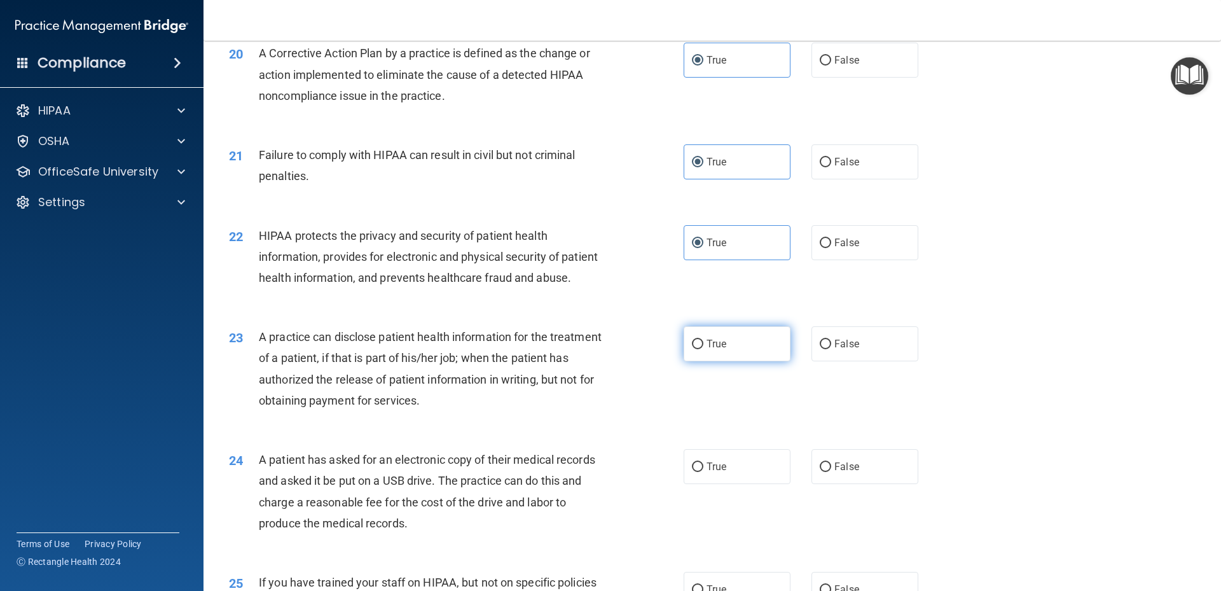
click at [732, 361] on label "True" at bounding box center [736, 343] width 107 height 35
click at [703, 349] on input "True" at bounding box center [697, 345] width 11 height 10
radio input "true"
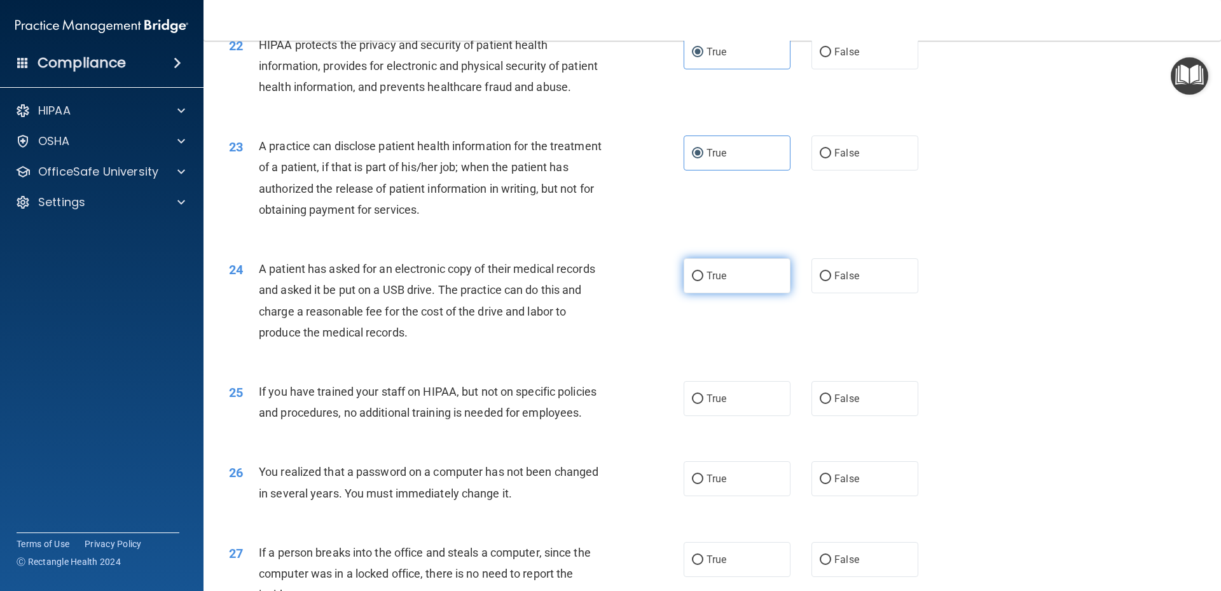
click at [769, 293] on label "True" at bounding box center [736, 275] width 107 height 35
click at [703, 281] on input "True" at bounding box center [697, 276] width 11 height 10
radio input "true"
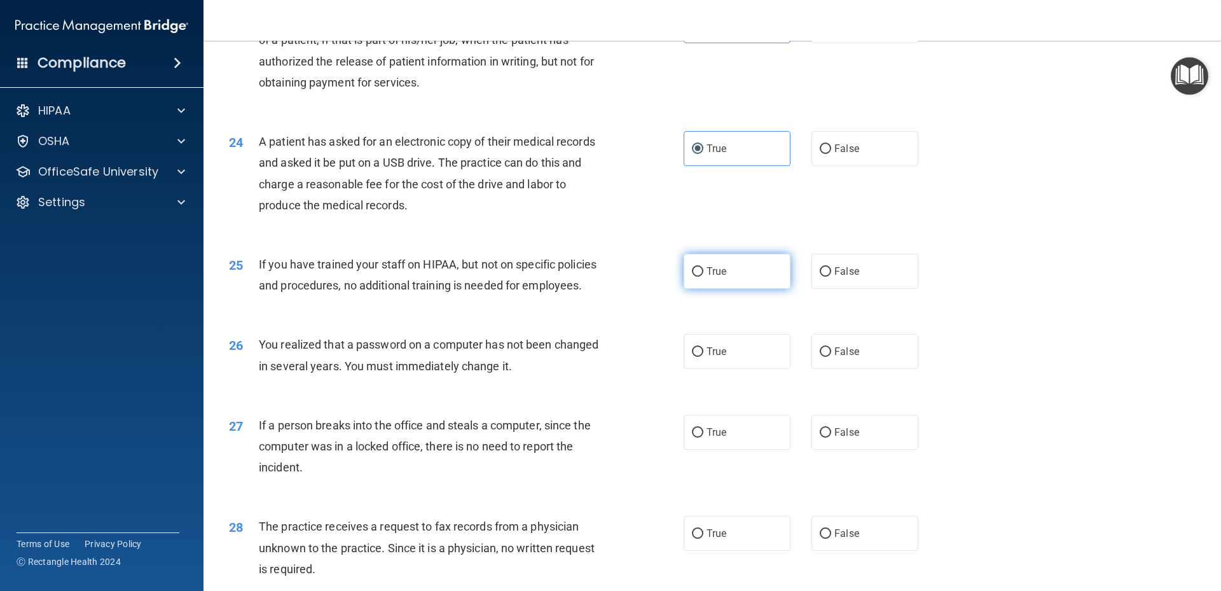
click at [726, 289] on label "True" at bounding box center [736, 271] width 107 height 35
click at [703, 277] on input "True" at bounding box center [697, 272] width 11 height 10
radio input "true"
click at [715, 357] on span "True" at bounding box center [716, 351] width 20 height 12
click at [703, 357] on input "True" at bounding box center [697, 352] width 11 height 10
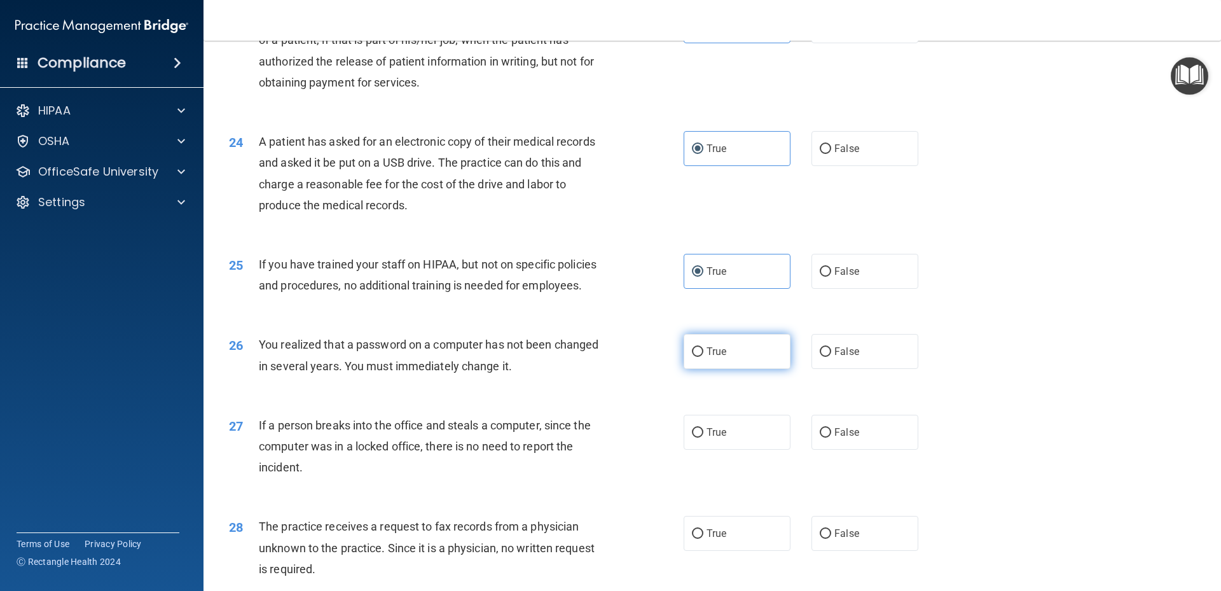
radio input "true"
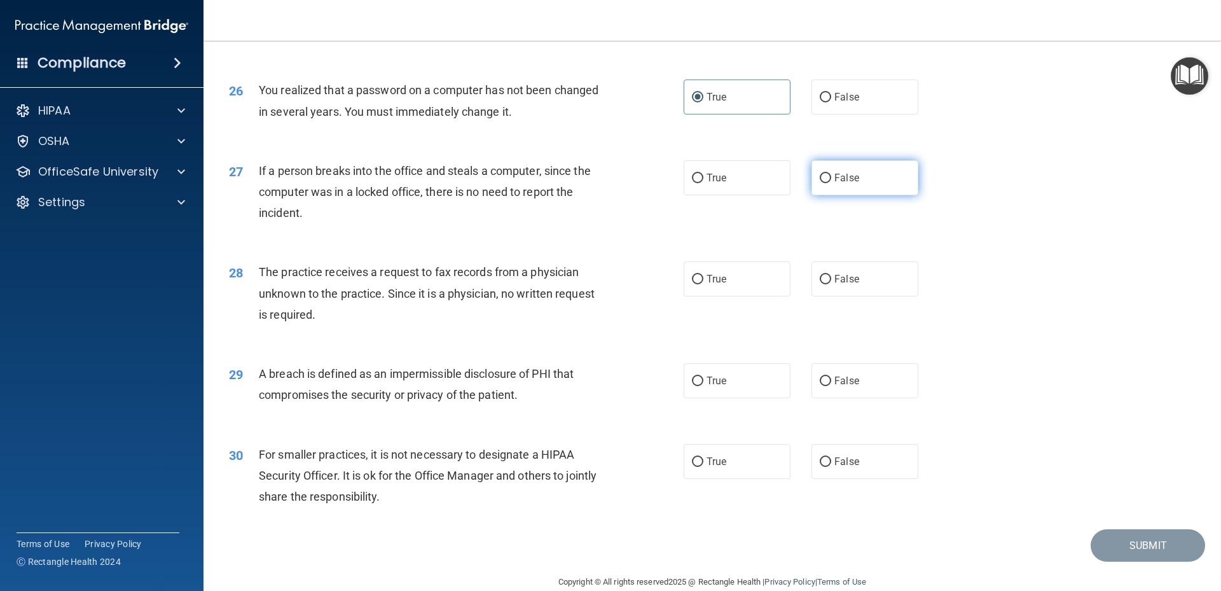
click at [819, 195] on label "False" at bounding box center [864, 177] width 107 height 35
click at [820, 183] on input "False" at bounding box center [825, 179] width 11 height 10
radio input "true"
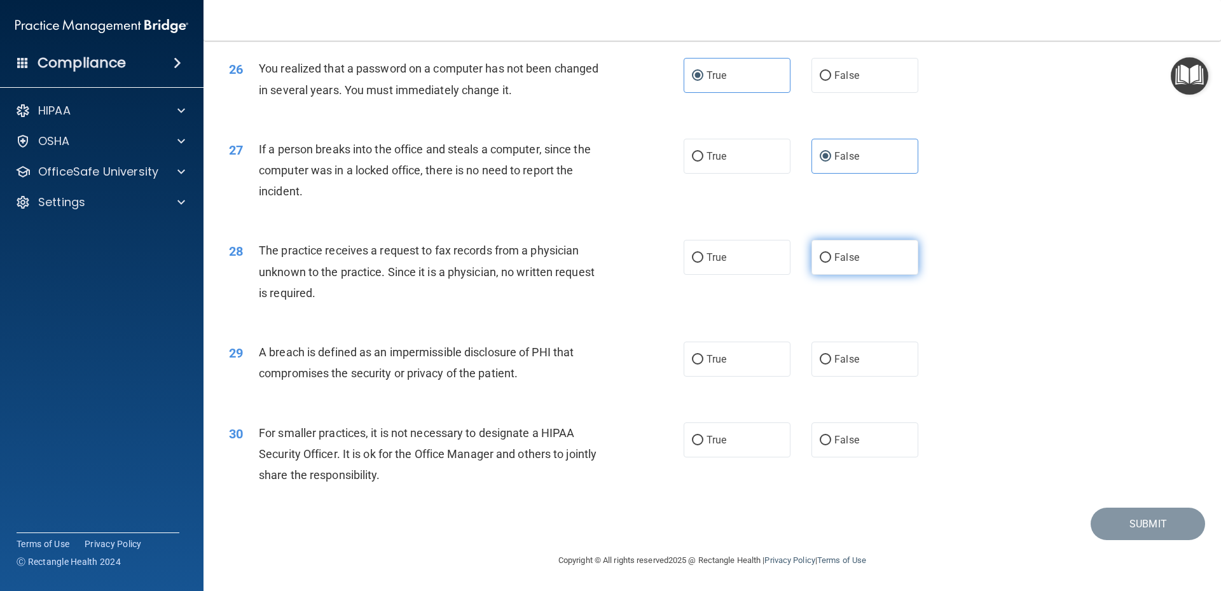
click at [820, 256] on input "False" at bounding box center [825, 258] width 11 height 10
radio input "true"
click at [751, 358] on label "True" at bounding box center [736, 358] width 107 height 35
click at [703, 358] on input "True" at bounding box center [697, 360] width 11 height 10
radio input "true"
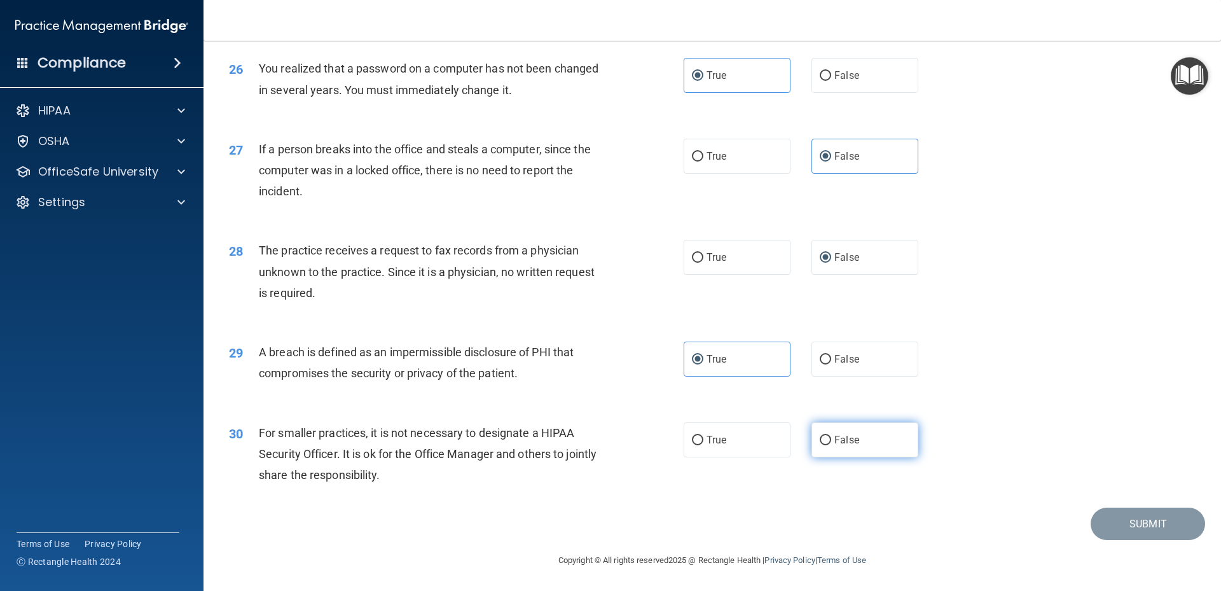
click at [867, 440] on label "False" at bounding box center [864, 439] width 107 height 35
click at [831, 440] on input "False" at bounding box center [825, 441] width 11 height 10
radio input "true"
click at [1123, 519] on button "Submit" at bounding box center [1147, 523] width 114 height 32
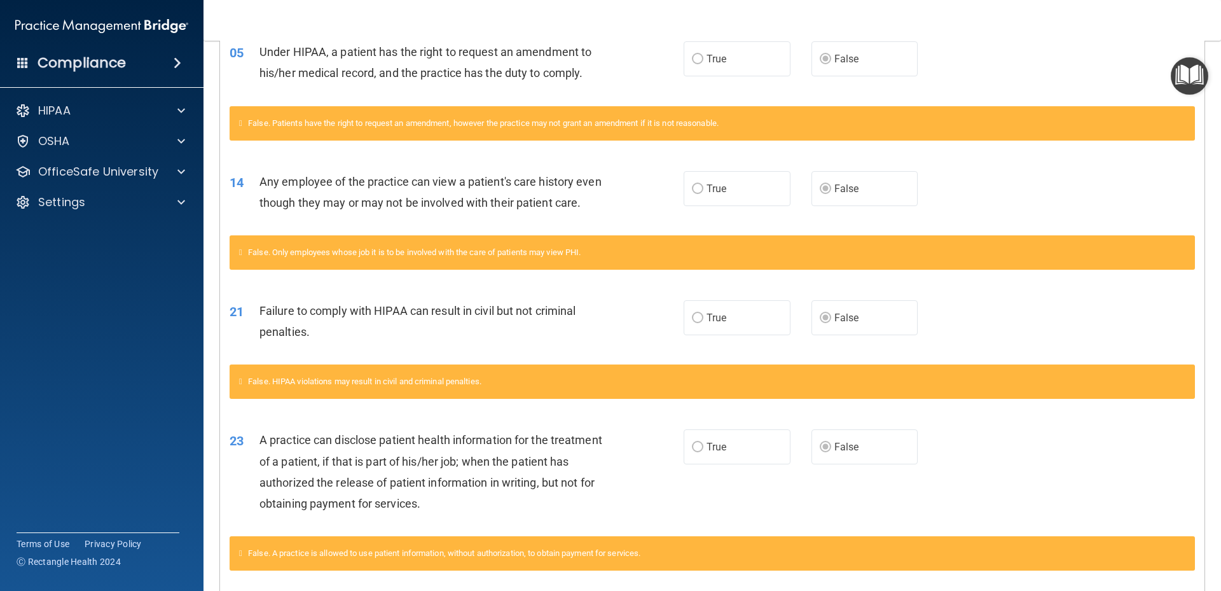
scroll to position [672, 0]
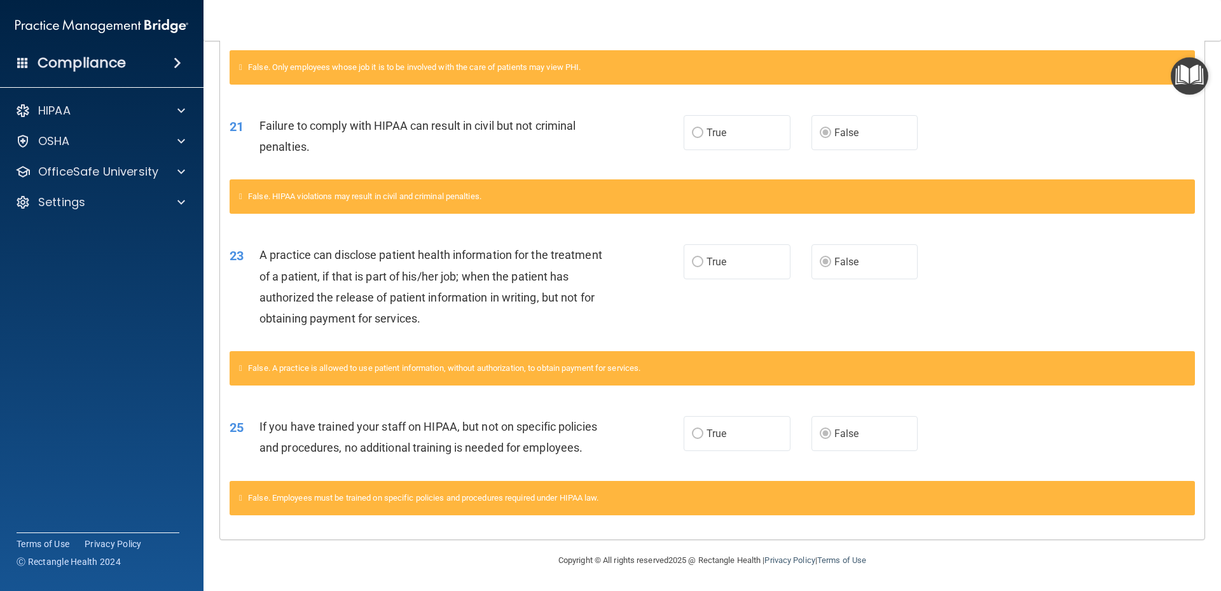
click at [741, 416] on label "True" at bounding box center [736, 433] width 107 height 35
click at [683, 416] on label "True" at bounding box center [736, 433] width 107 height 35
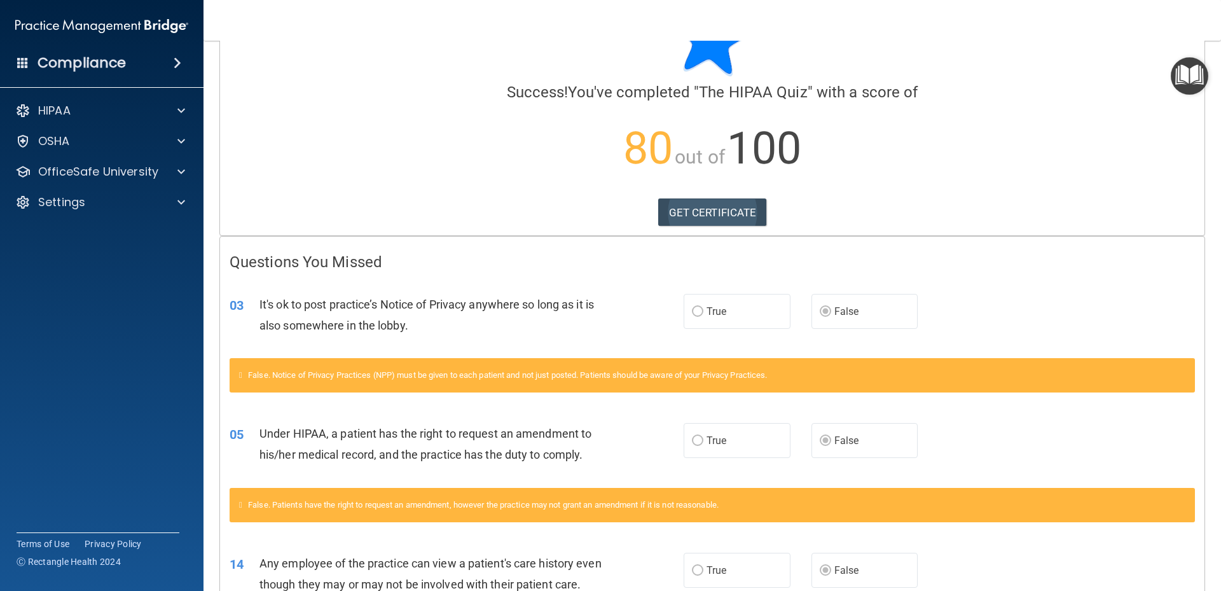
scroll to position [0, 0]
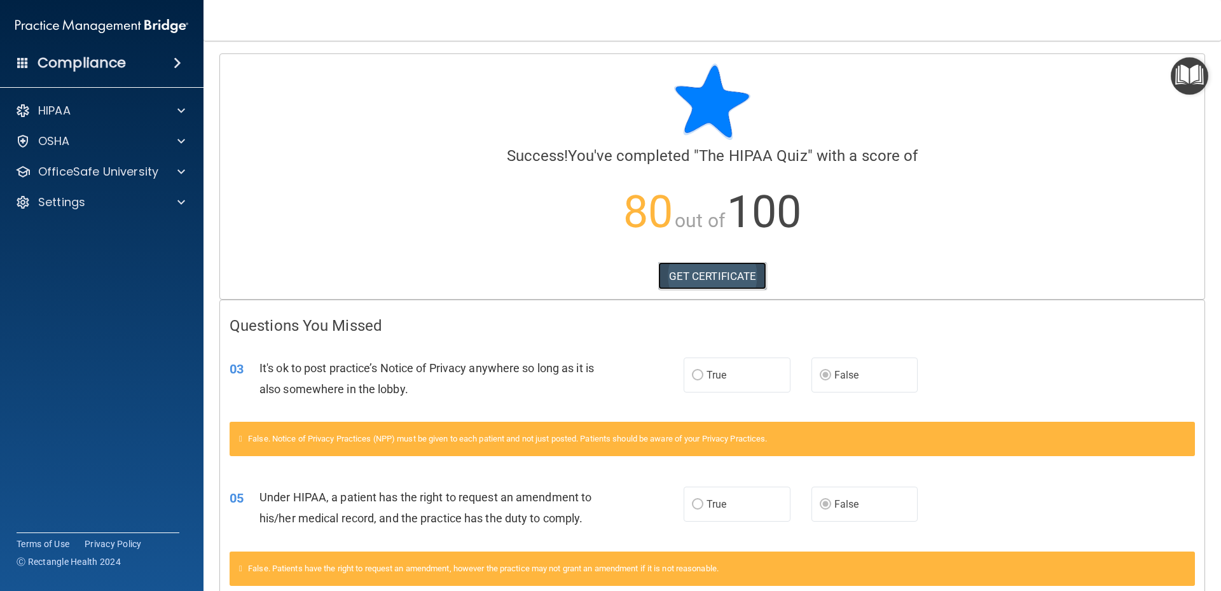
click at [722, 279] on link "GET CERTIFICATE" at bounding box center [712, 276] width 109 height 28
click at [154, 55] on div "Compliance" at bounding box center [101, 63] width 203 height 28
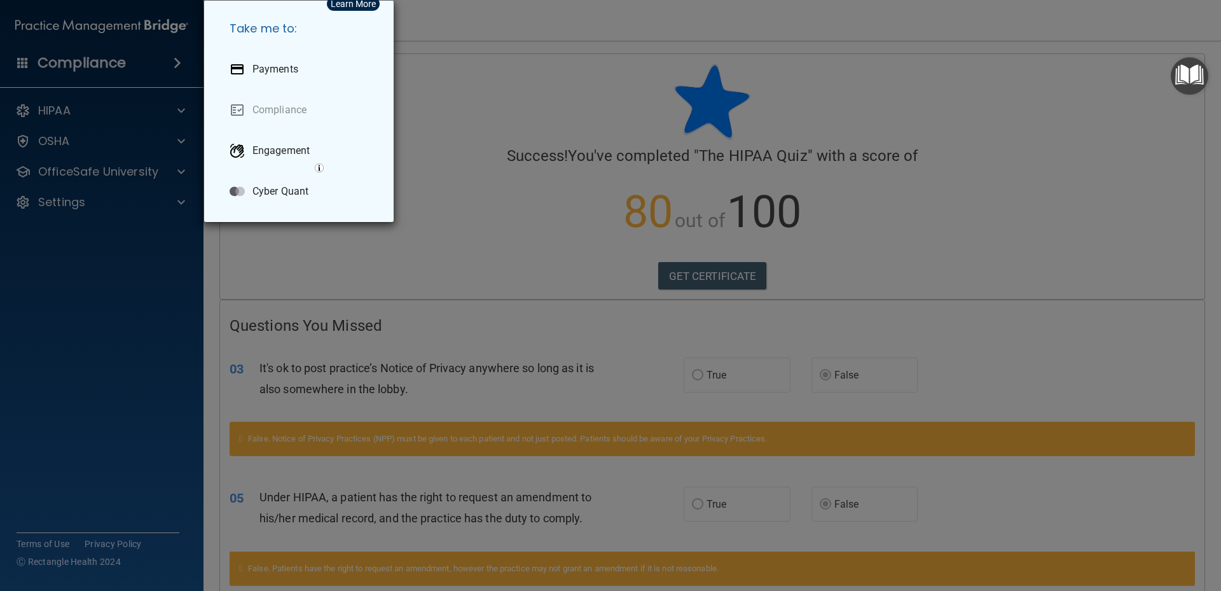
click at [154, 55] on div "Take me to: Payments Compliance Engagement Cyber Quant" at bounding box center [610, 295] width 1221 height 591
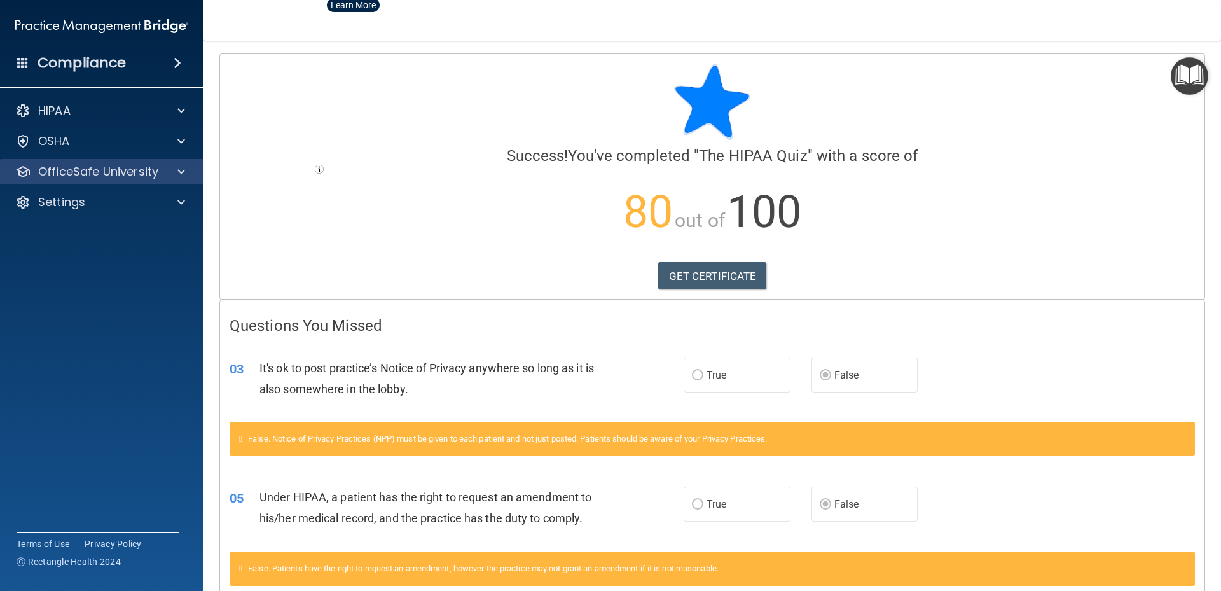
click at [178, 163] on div "OfficeSafe University" at bounding box center [102, 171] width 204 height 25
click at [172, 180] on div "OfficeSafe University" at bounding box center [102, 171] width 204 height 25
click at [179, 172] on span at bounding box center [181, 171] width 8 height 15
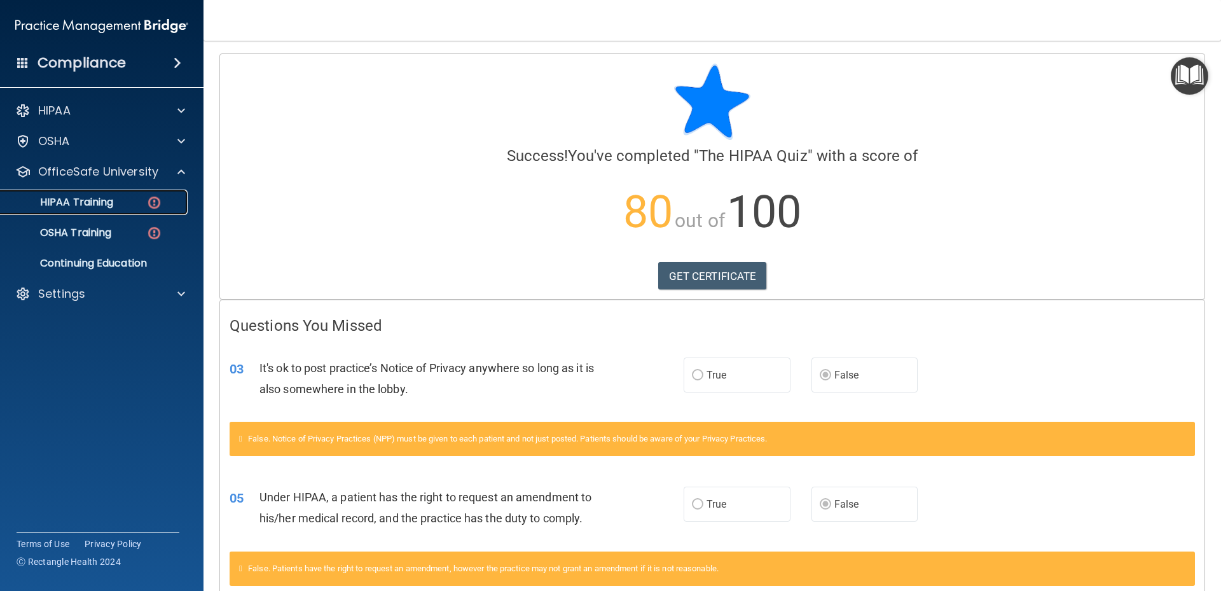
click at [128, 202] on div "HIPAA Training" at bounding box center [95, 202] width 174 height 13
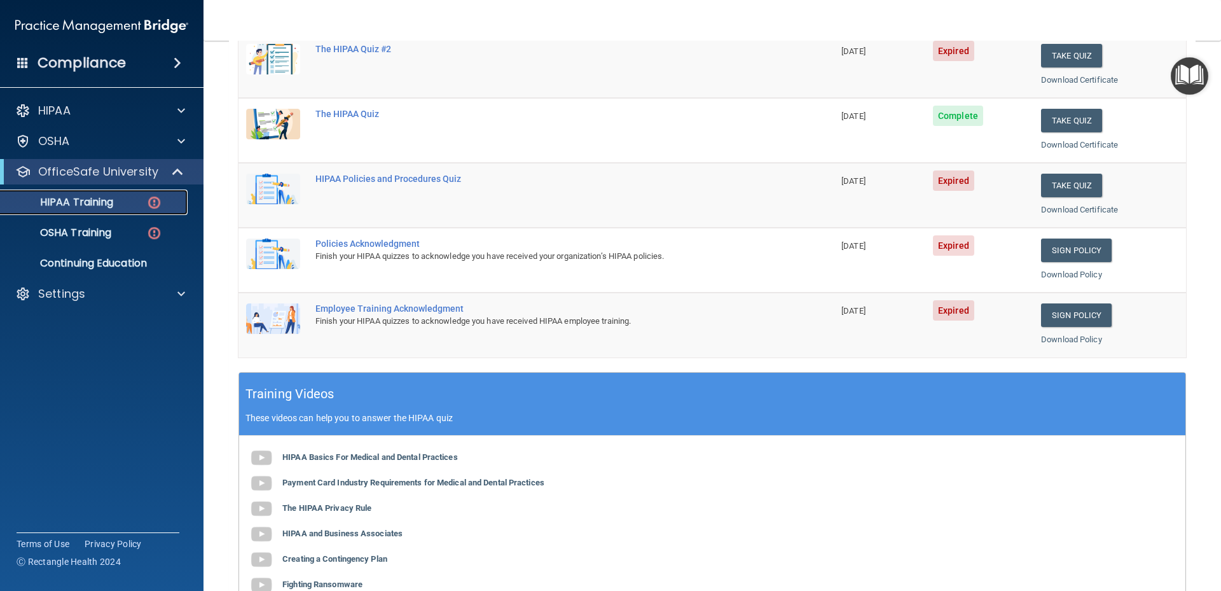
scroll to position [64, 0]
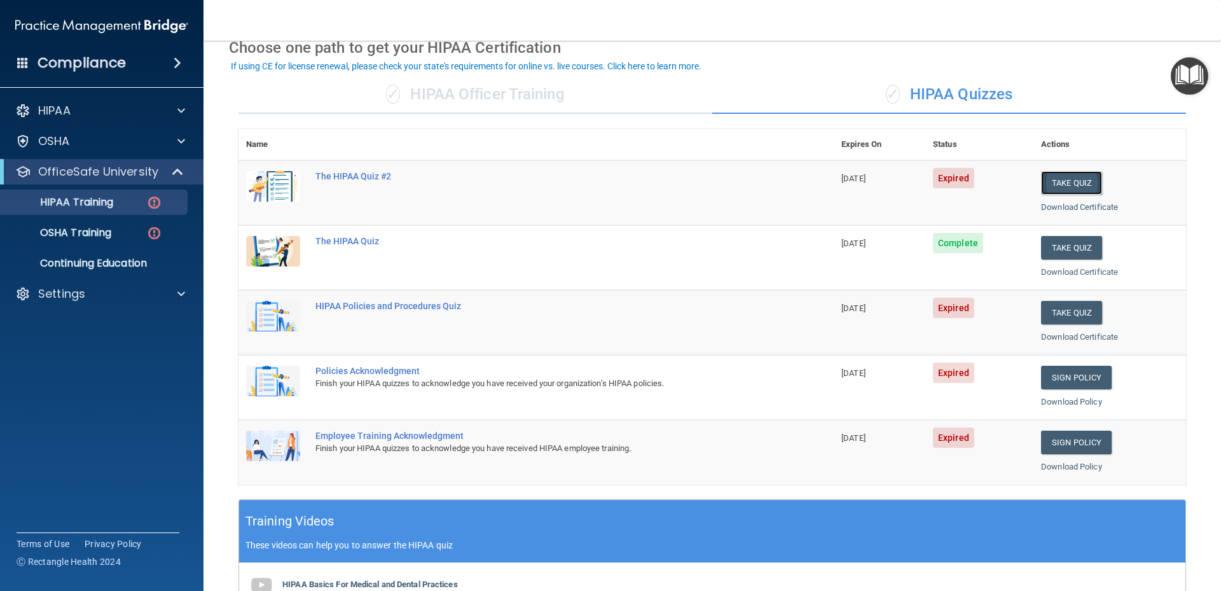
click at [1065, 189] on button "Take Quiz" at bounding box center [1071, 183] width 61 height 24
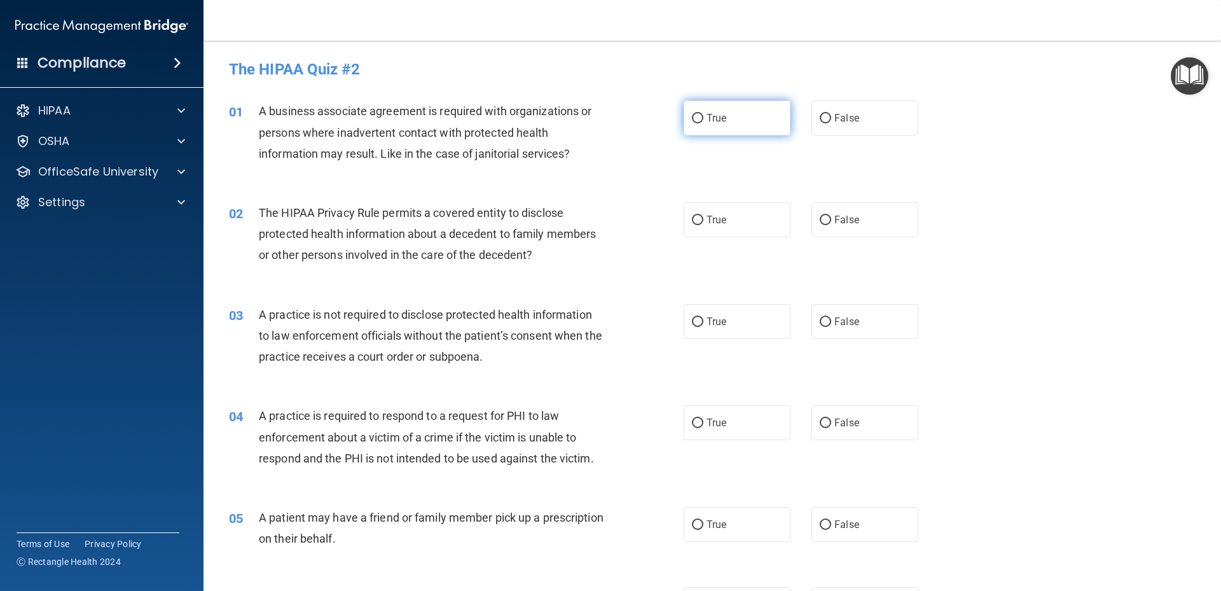
click at [740, 108] on label "True" at bounding box center [736, 117] width 107 height 35
click at [703, 114] on input "True" at bounding box center [697, 119] width 11 height 10
radio input "true"
click at [746, 217] on label "True" at bounding box center [736, 219] width 107 height 35
click at [703, 217] on input "True" at bounding box center [697, 221] width 11 height 10
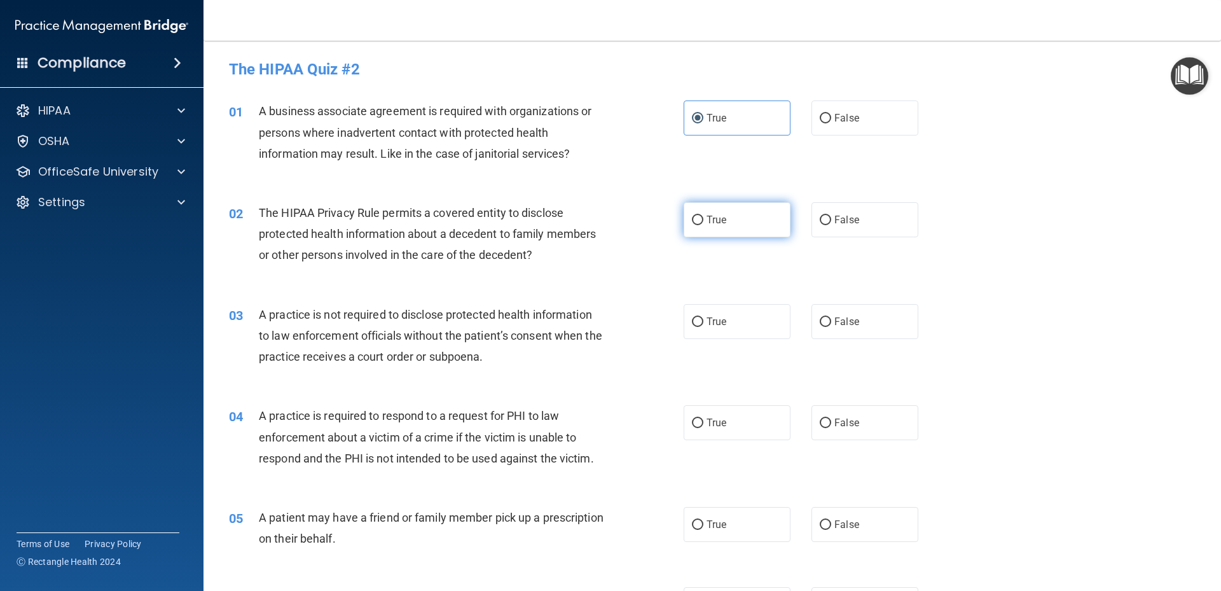
radio input "true"
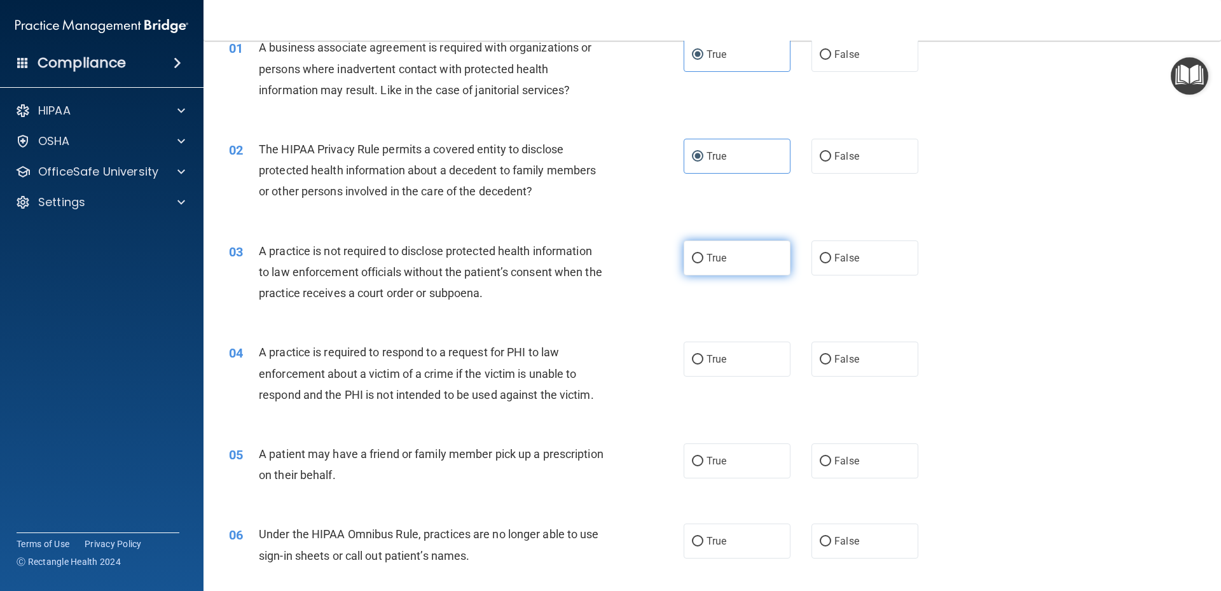
click at [749, 249] on label "True" at bounding box center [736, 257] width 107 height 35
click at [703, 254] on input "True" at bounding box center [697, 259] width 11 height 10
radio input "true"
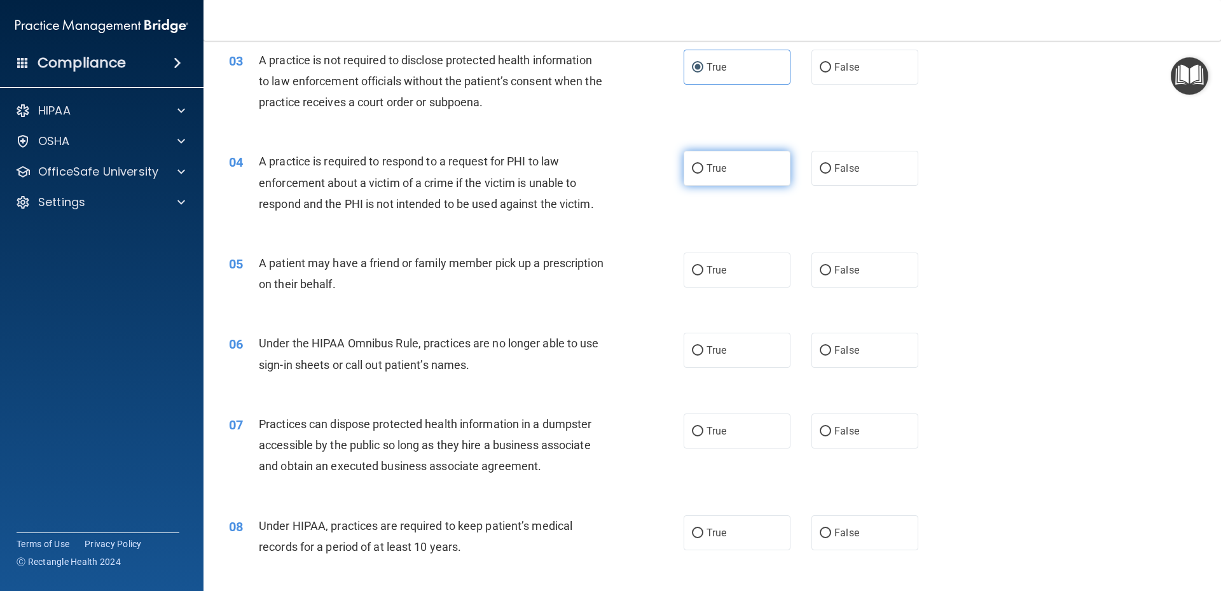
click at [712, 167] on span "True" at bounding box center [716, 168] width 20 height 12
click at [703, 167] on input "True" at bounding box center [697, 169] width 11 height 10
radio input "true"
click at [734, 275] on label "True" at bounding box center [736, 269] width 107 height 35
click at [703, 275] on input "True" at bounding box center [697, 271] width 11 height 10
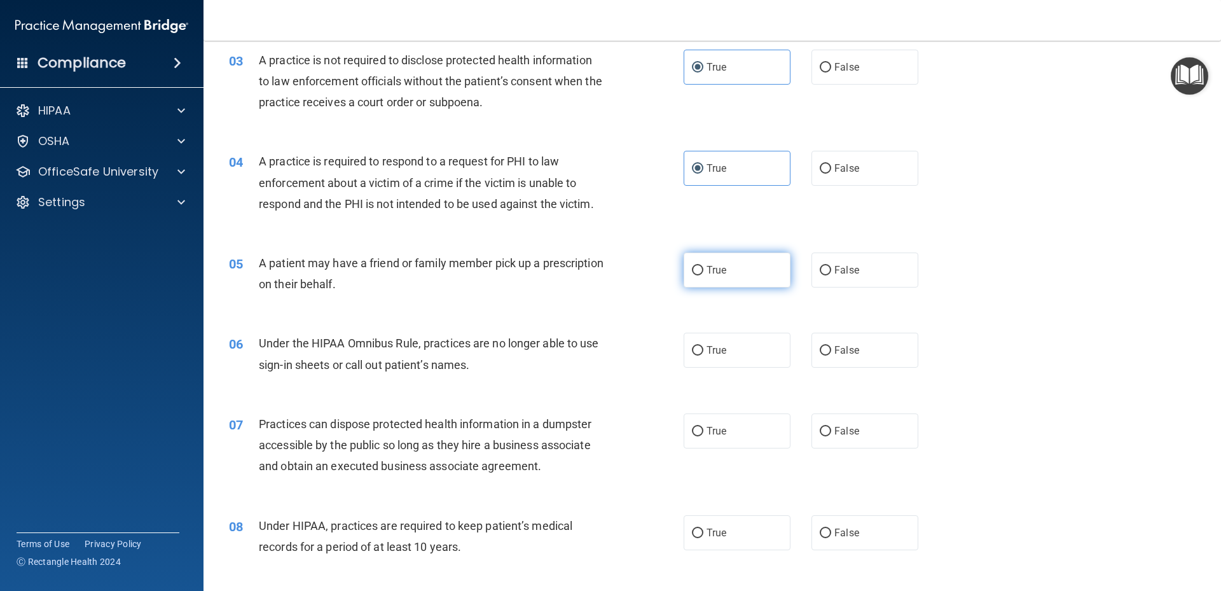
radio input "true"
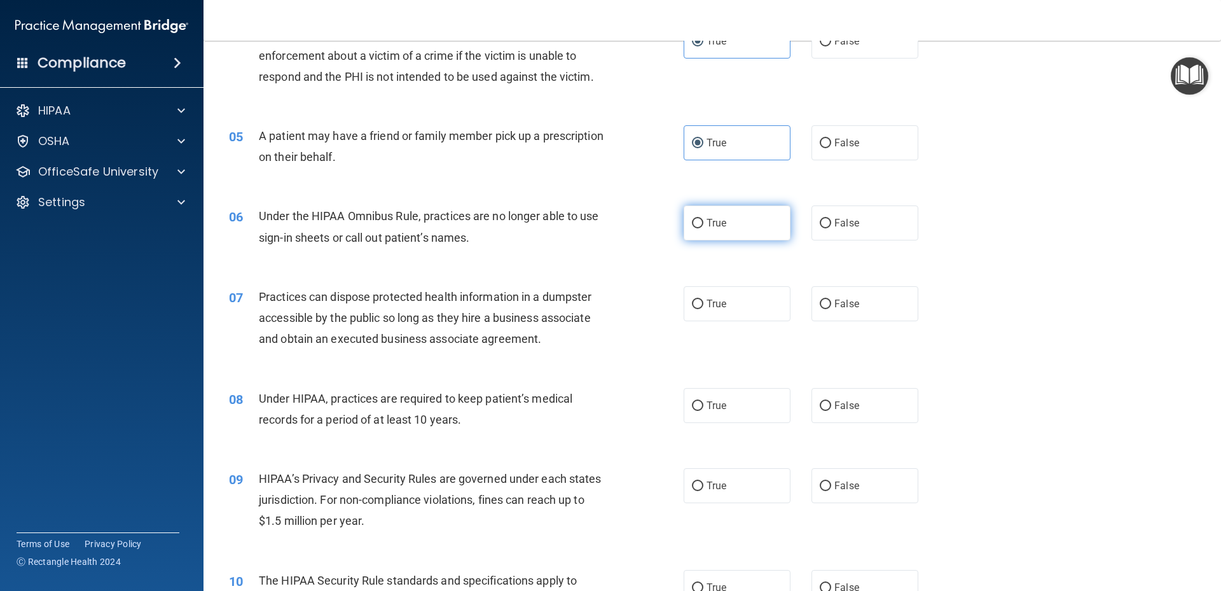
click at [717, 223] on span "True" at bounding box center [716, 223] width 20 height 12
click at [703, 223] on input "True" at bounding box center [697, 224] width 11 height 10
radio input "true"
click at [744, 307] on label "True" at bounding box center [736, 303] width 107 height 35
click at [703, 307] on input "True" at bounding box center [697, 304] width 11 height 10
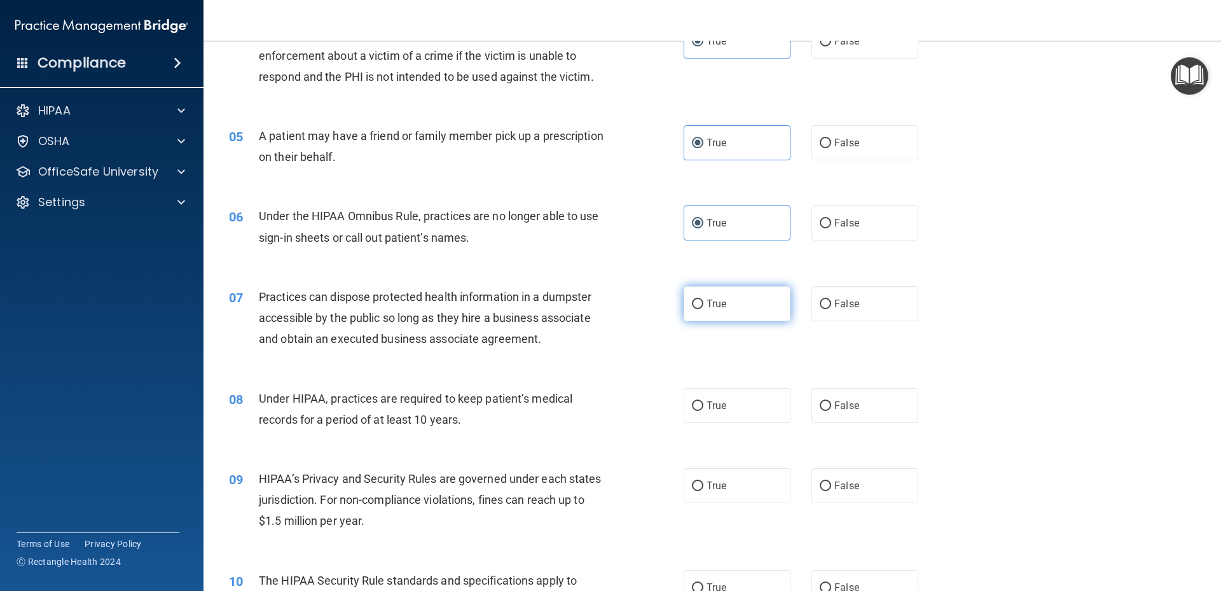
radio input "true"
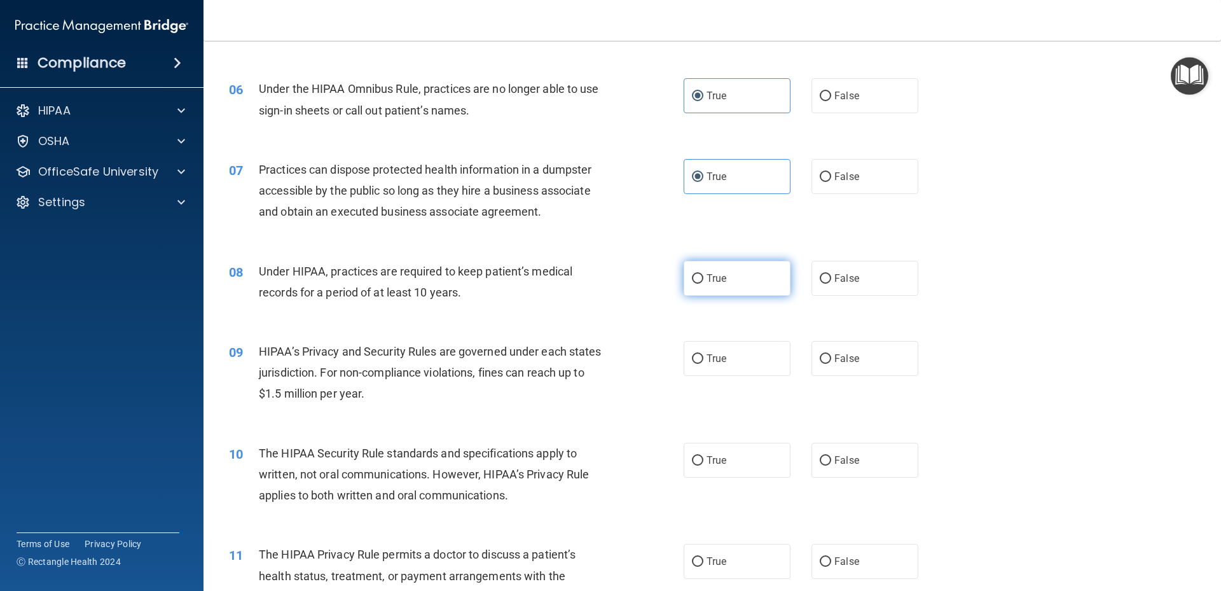
click at [732, 278] on label "True" at bounding box center [736, 278] width 107 height 35
click at [703, 278] on input "True" at bounding box center [697, 279] width 11 height 10
radio input "true"
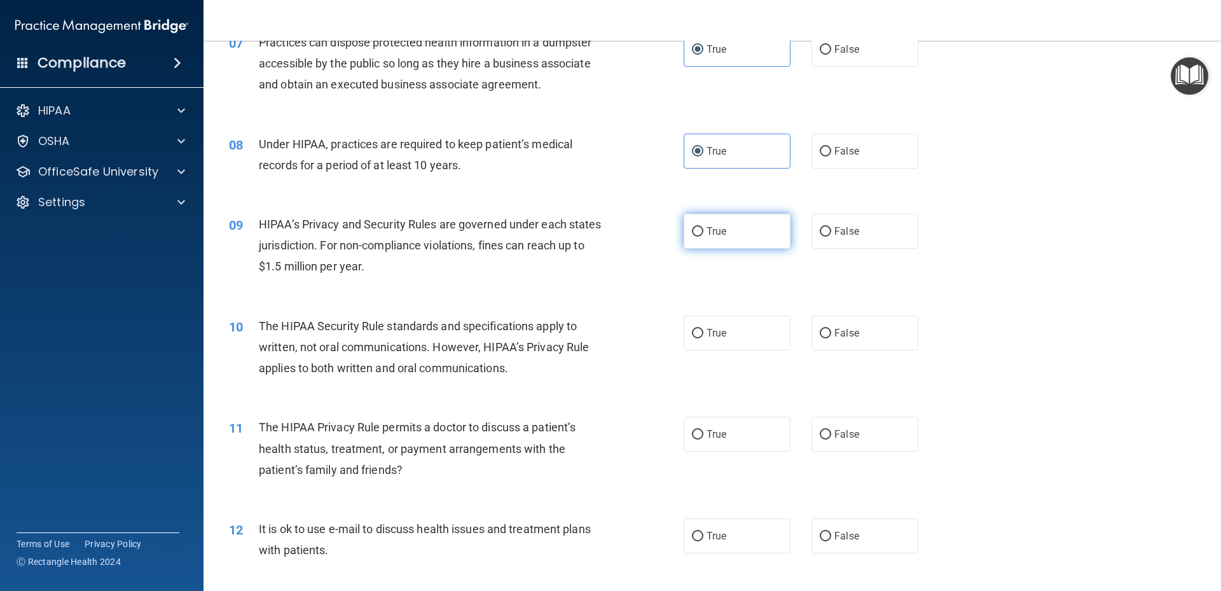
drag, startPoint x: 711, startPoint y: 235, endPoint x: 713, endPoint y: 242, distance: 7.9
click at [711, 237] on label "True" at bounding box center [736, 231] width 107 height 35
click at [703, 237] on input "True" at bounding box center [697, 232] width 11 height 10
radio input "true"
click at [738, 349] on label "True" at bounding box center [736, 332] width 107 height 35
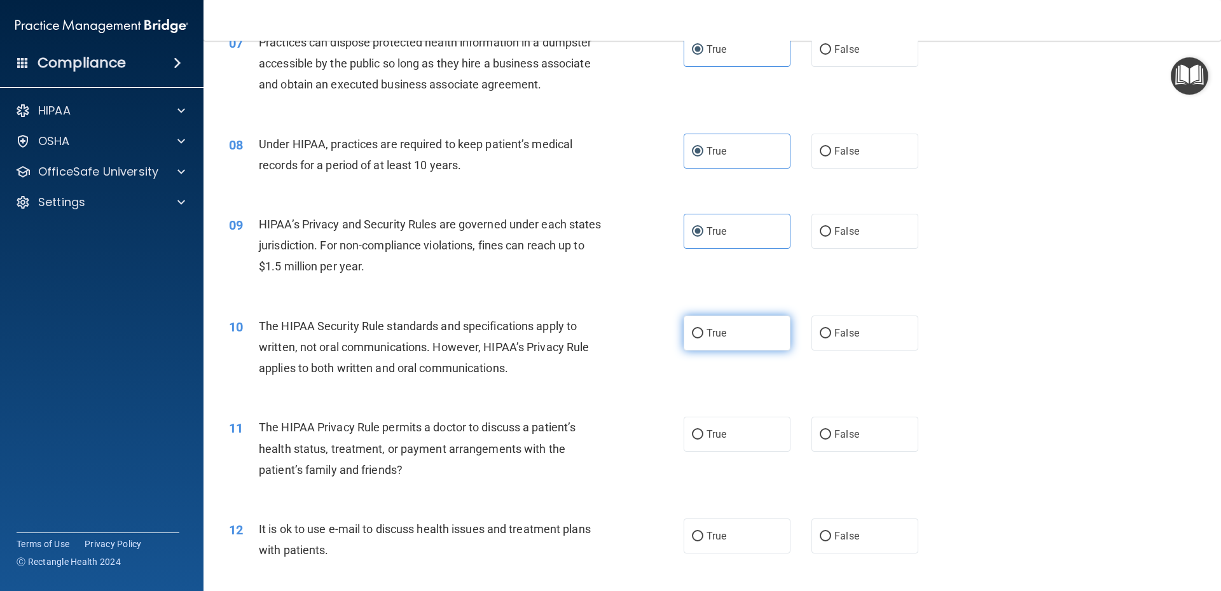
click at [703, 338] on input "True" at bounding box center [697, 334] width 11 height 10
radio input "true"
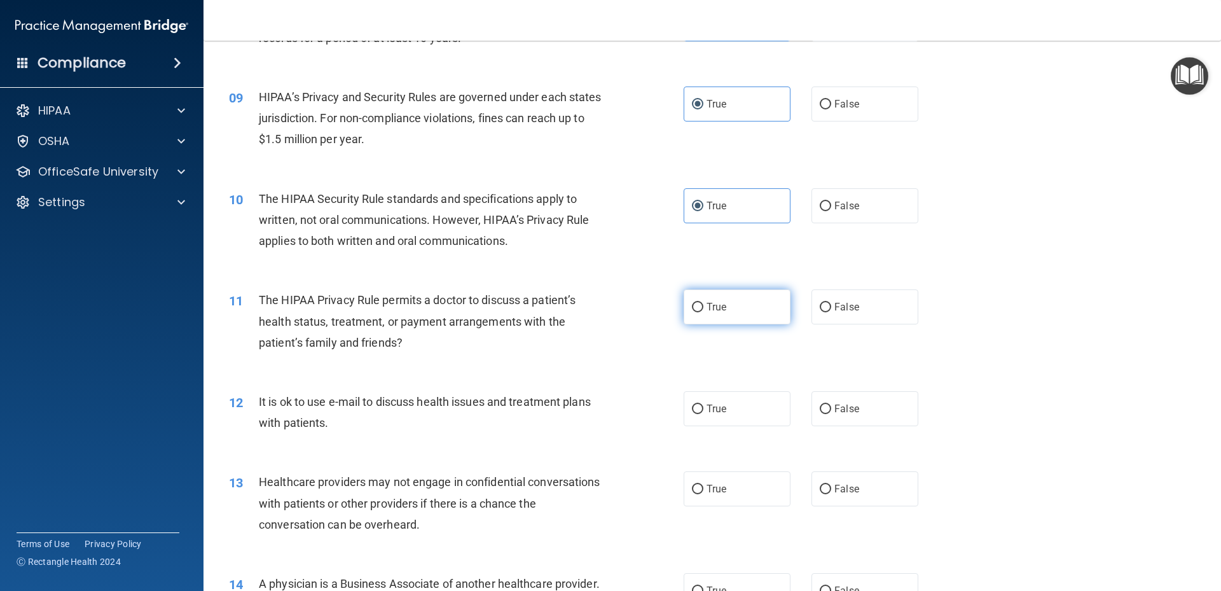
click at [729, 293] on label "True" at bounding box center [736, 306] width 107 height 35
click at [703, 303] on input "True" at bounding box center [697, 308] width 11 height 10
radio input "true"
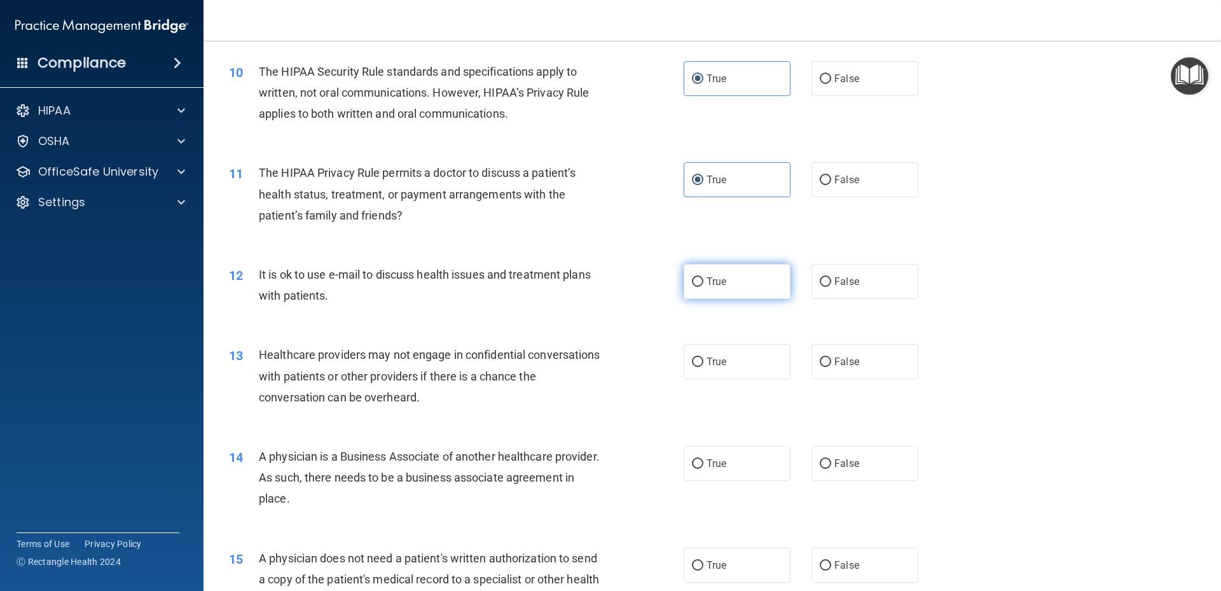
click at [735, 282] on label "True" at bounding box center [736, 281] width 107 height 35
click at [703, 282] on input "True" at bounding box center [697, 282] width 11 height 10
radio input "true"
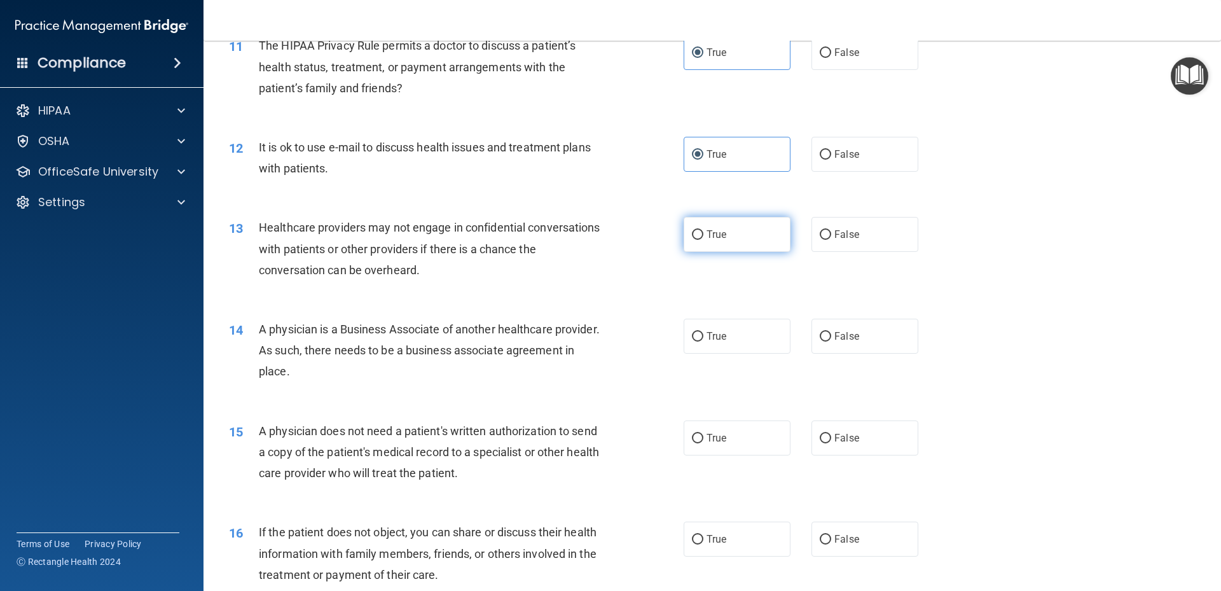
click at [717, 243] on label "True" at bounding box center [736, 234] width 107 height 35
click at [703, 240] on input "True" at bounding box center [697, 235] width 11 height 10
radio input "true"
click at [728, 338] on label "True" at bounding box center [736, 336] width 107 height 35
click at [703, 338] on input "True" at bounding box center [697, 337] width 11 height 10
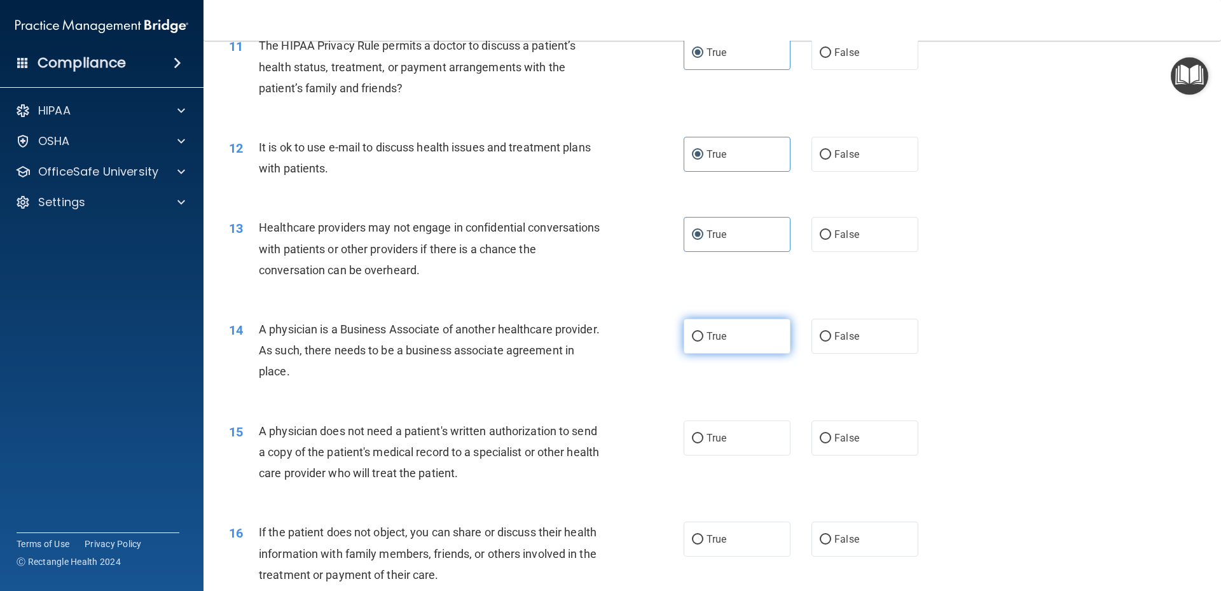
radio input "true"
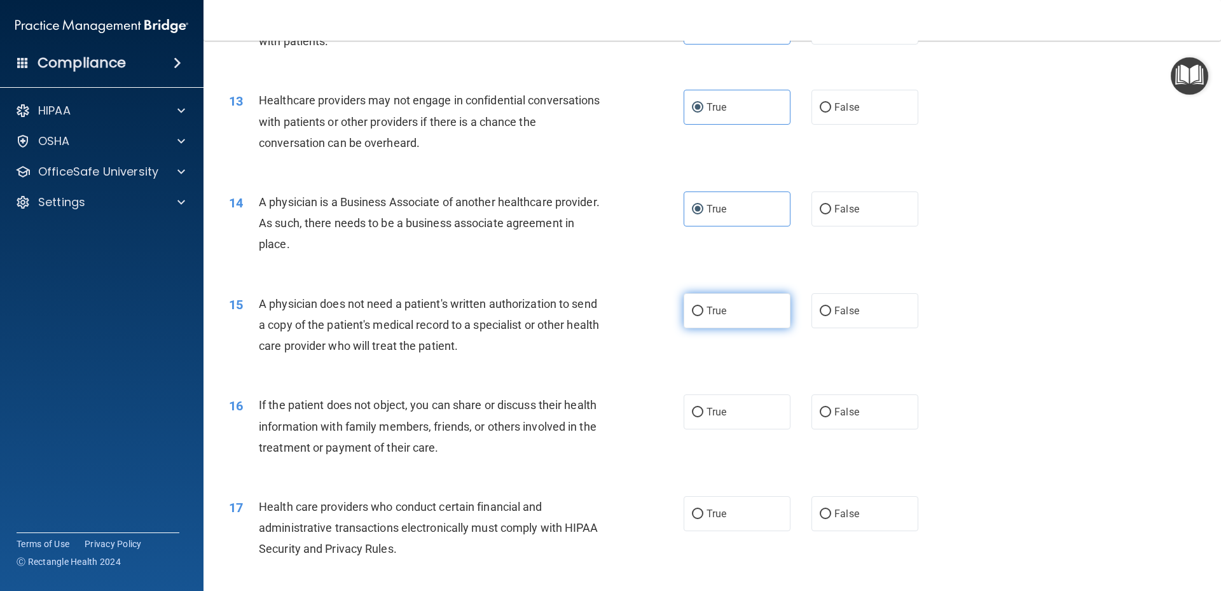
drag, startPoint x: 723, startPoint y: 287, endPoint x: 744, endPoint y: 320, distance: 39.5
click at [727, 295] on div "15 A physician does not need a patient's written authorization to send a copy o…" at bounding box center [711, 328] width 985 height 102
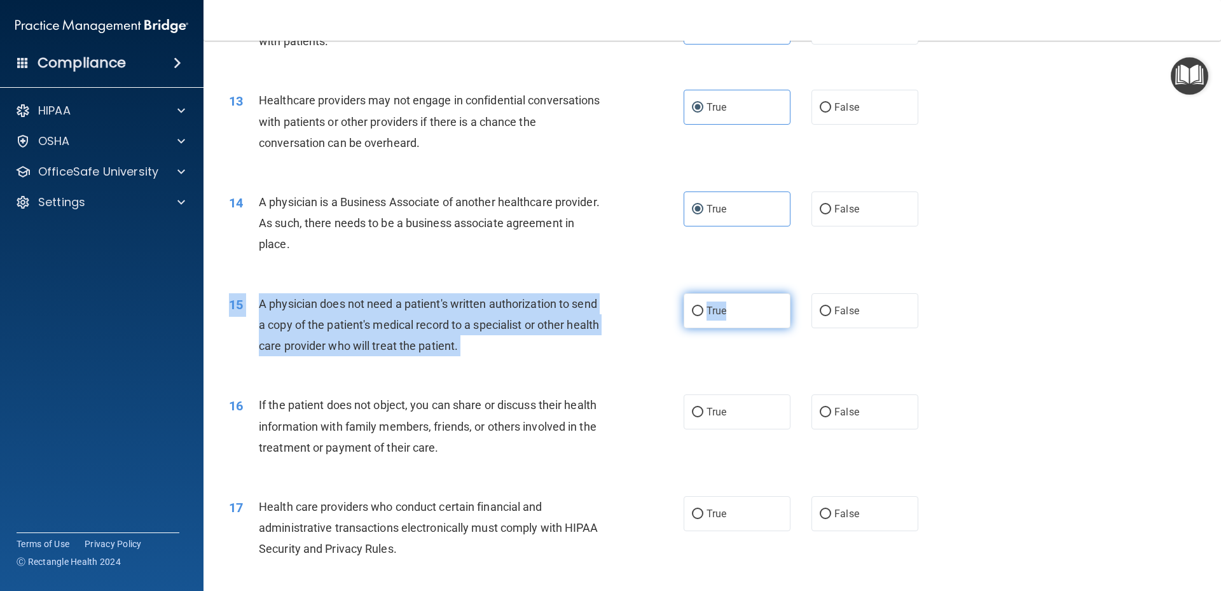
click at [741, 321] on label "True" at bounding box center [736, 310] width 107 height 35
click at [703, 316] on input "True" at bounding box center [697, 311] width 11 height 10
radio input "true"
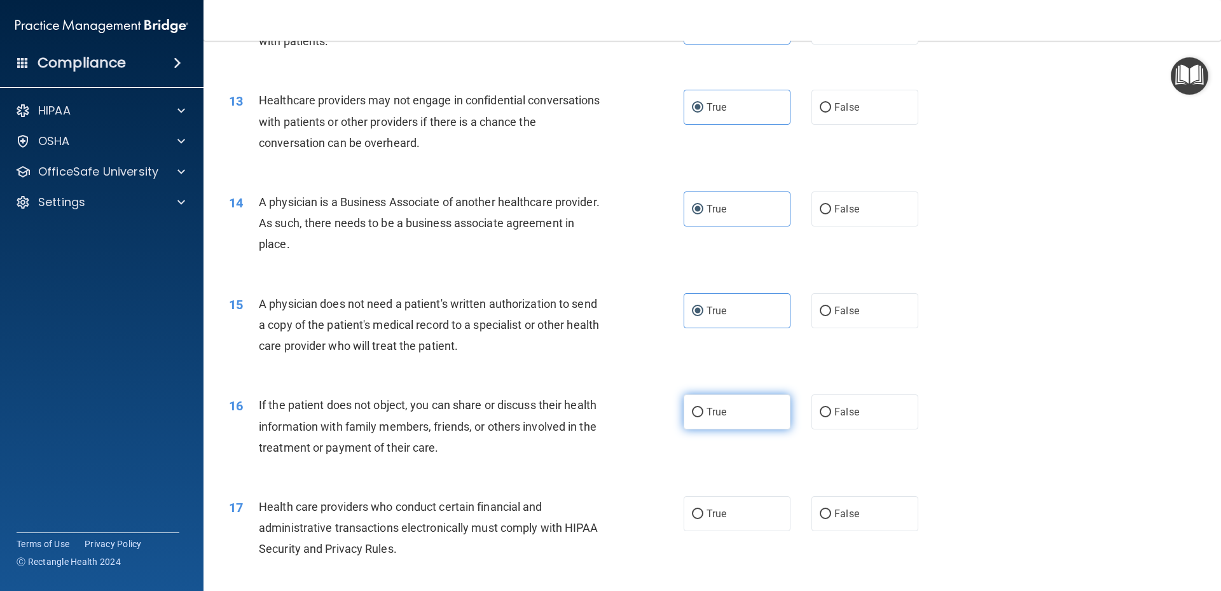
scroll to position [1208, 0]
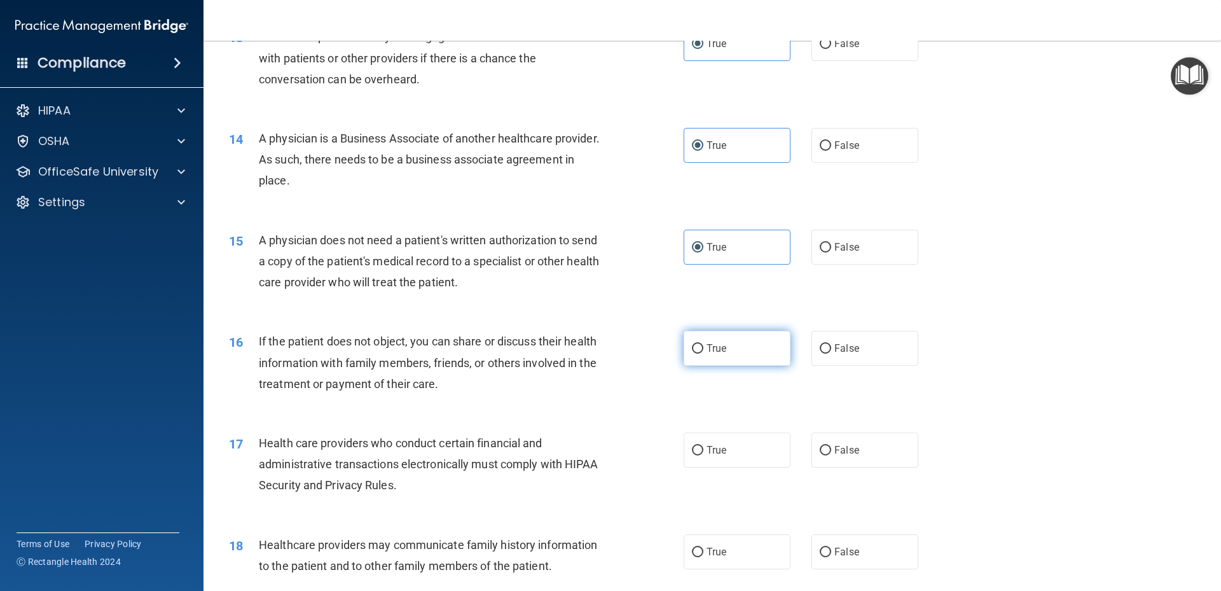
drag, startPoint x: 739, startPoint y: 326, endPoint x: 748, endPoint y: 345, distance: 20.8
click at [740, 331] on div "16 If the patient does not object, you can share or discuss their health inform…" at bounding box center [711, 366] width 985 height 102
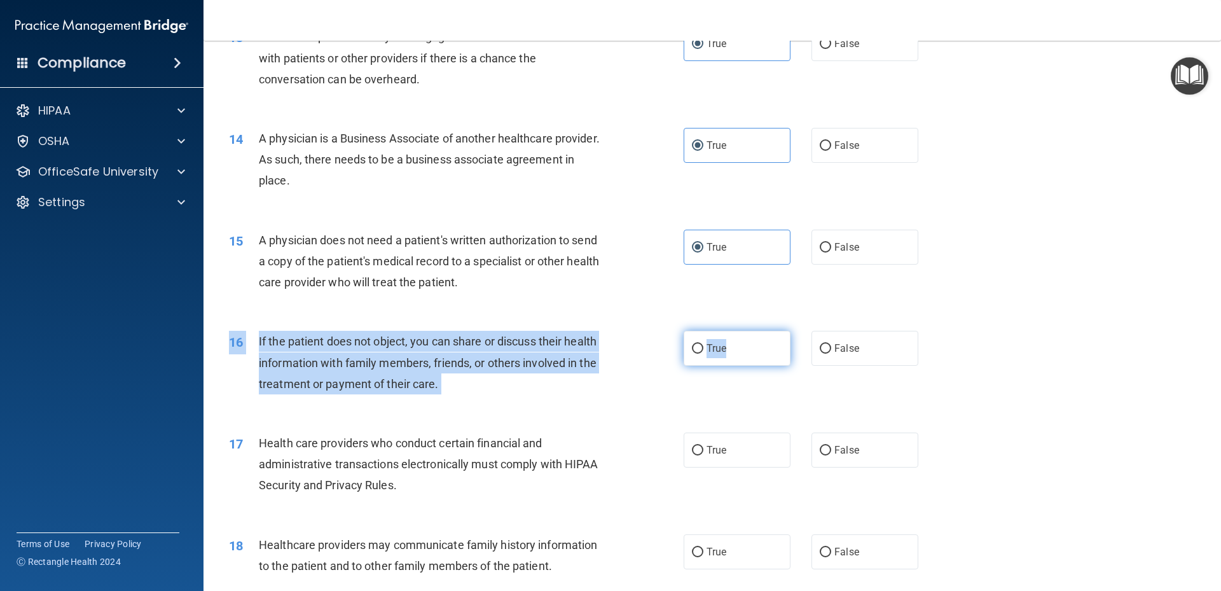
click at [749, 348] on label "True" at bounding box center [736, 348] width 107 height 35
click at [703, 348] on input "True" at bounding box center [697, 349] width 11 height 10
radio input "true"
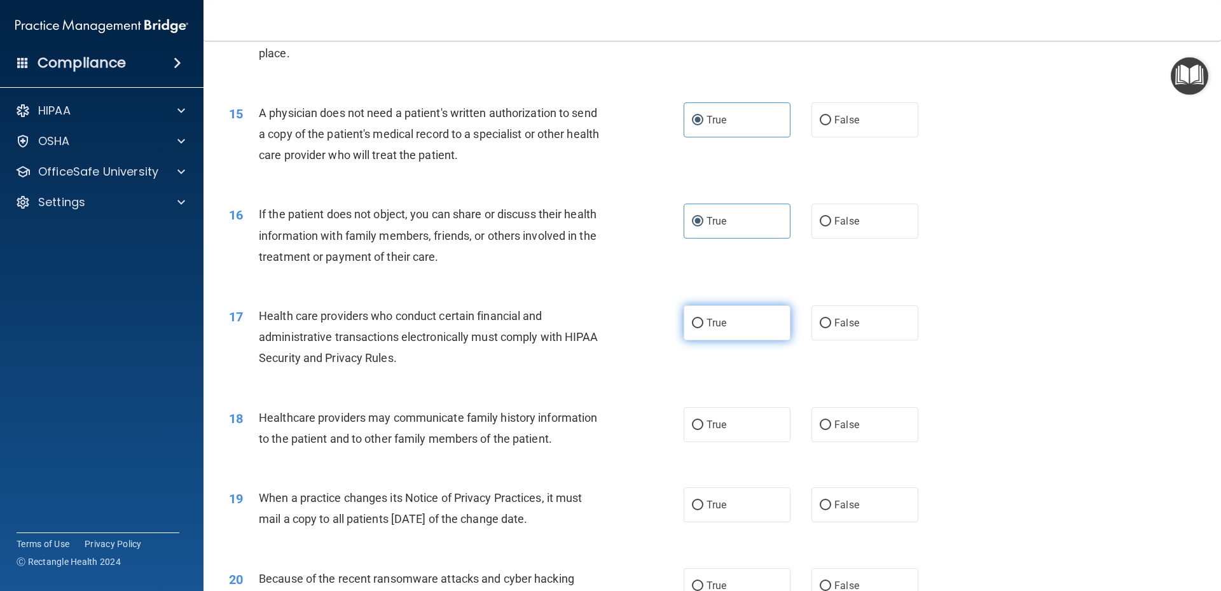
drag, startPoint x: 730, startPoint y: 312, endPoint x: 729, endPoint y: 335, distance: 23.6
click at [730, 313] on label "True" at bounding box center [736, 322] width 107 height 35
click at [703, 319] on input "True" at bounding box center [697, 324] width 11 height 10
radio input "true"
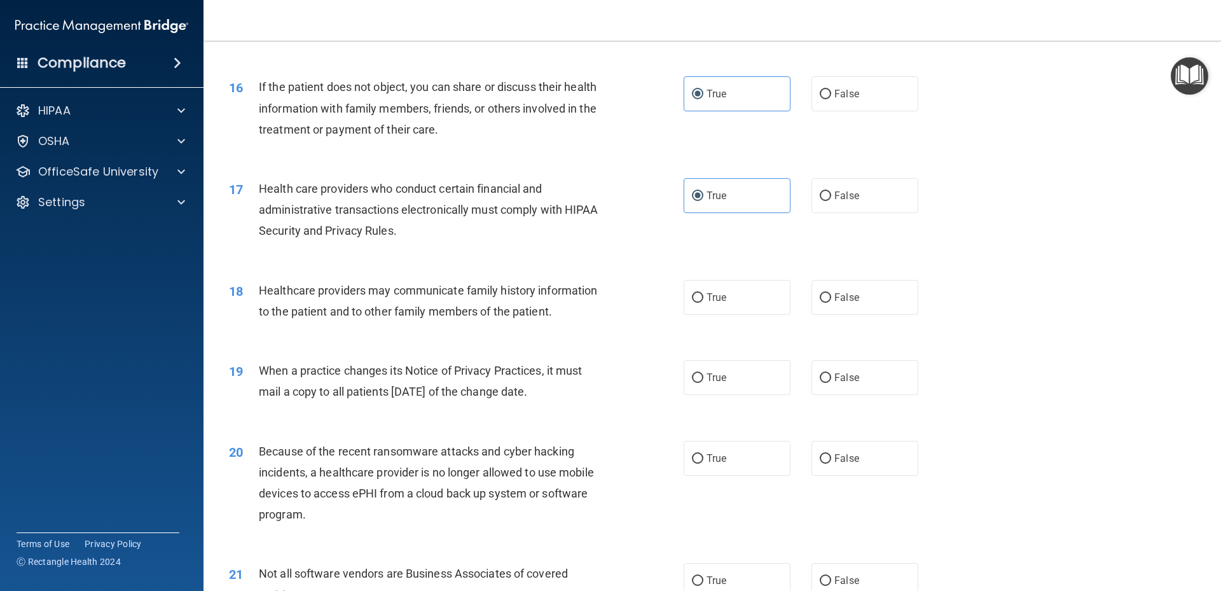
drag, startPoint x: 718, startPoint y: 299, endPoint x: 725, endPoint y: 350, distance: 51.3
click at [718, 304] on label "True" at bounding box center [736, 297] width 107 height 35
click at [703, 303] on input "True" at bounding box center [697, 298] width 11 height 10
radio input "true"
click at [738, 376] on label "True" at bounding box center [736, 377] width 107 height 35
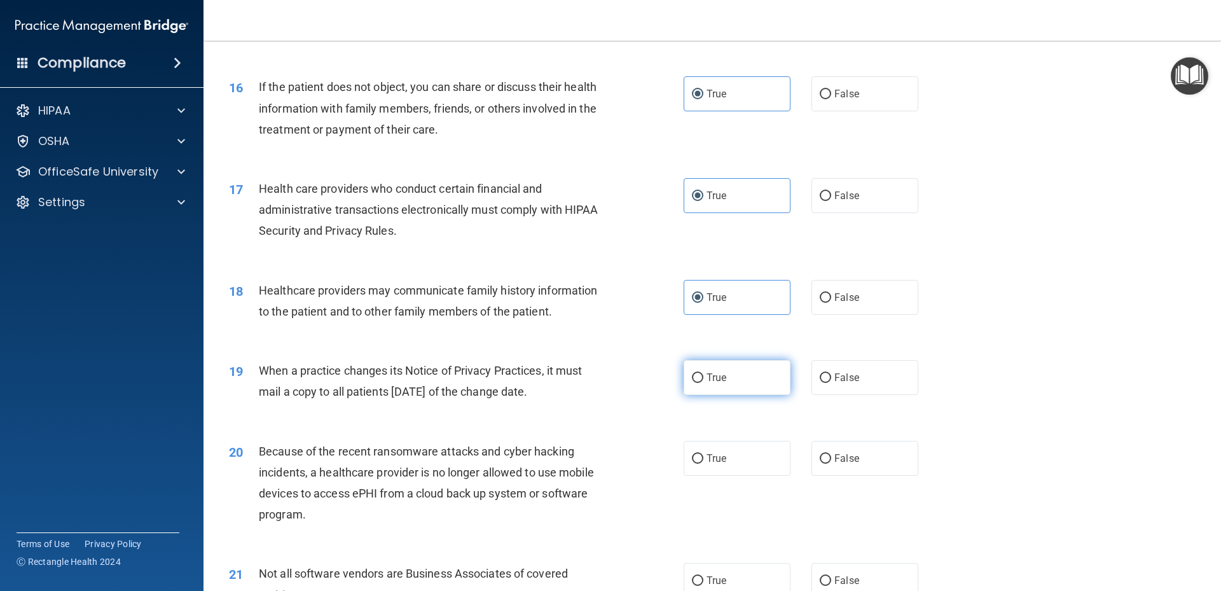
click at [703, 376] on input "True" at bounding box center [697, 378] width 11 height 10
radio input "true"
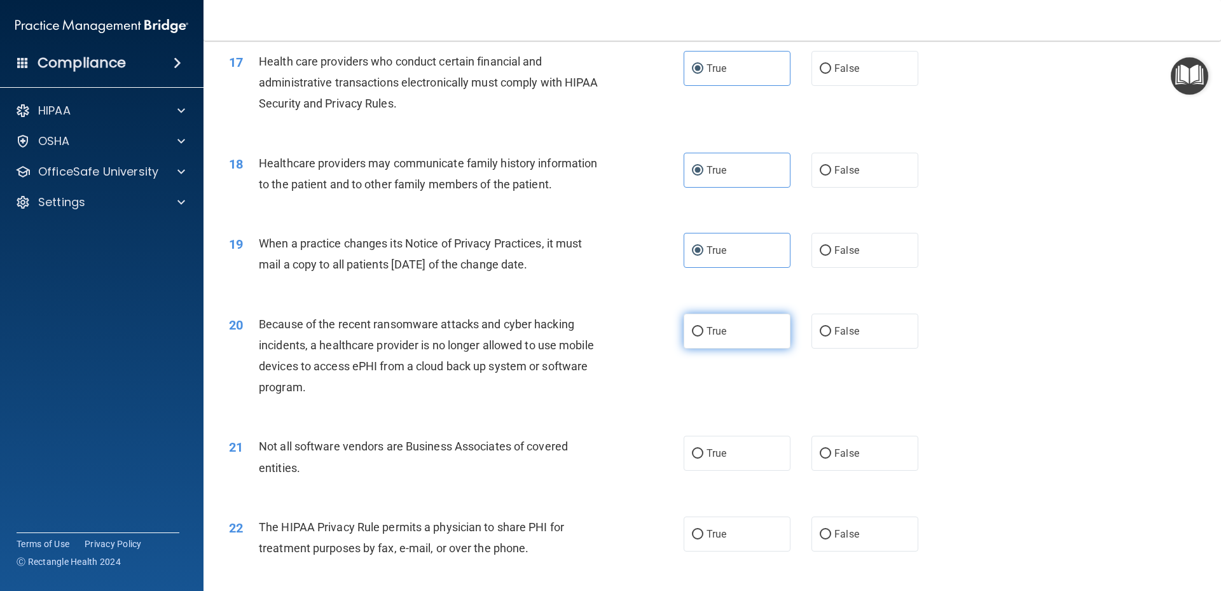
click at [735, 333] on label "True" at bounding box center [736, 330] width 107 height 35
click at [703, 333] on input "True" at bounding box center [697, 332] width 11 height 10
radio input "true"
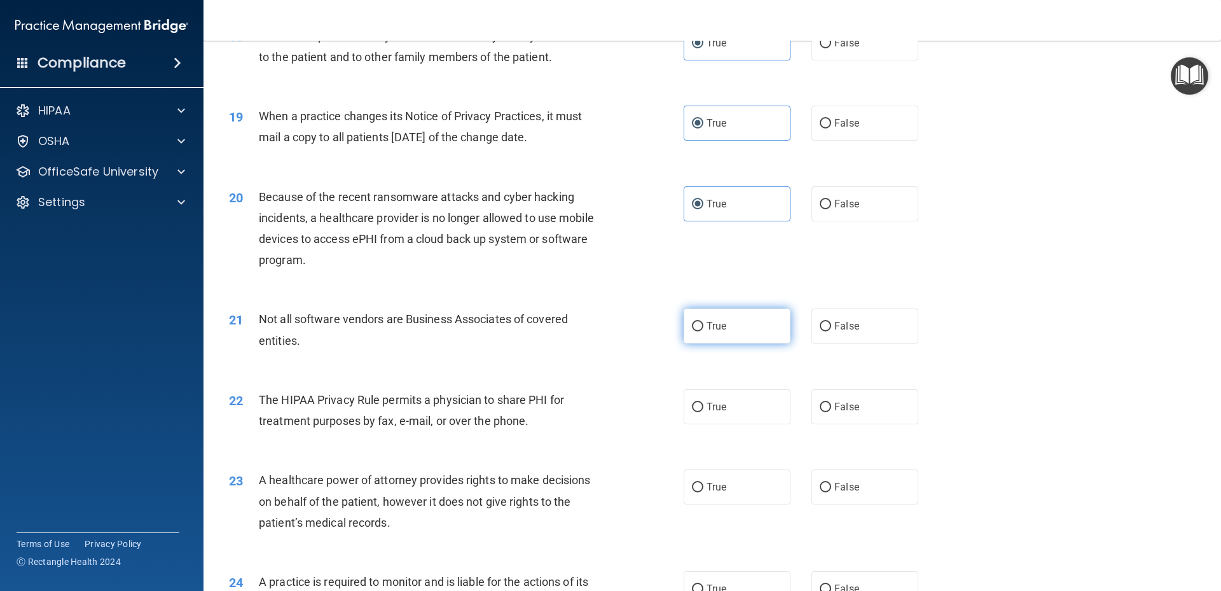
click at [741, 333] on label "True" at bounding box center [736, 325] width 107 height 35
click at [703, 331] on input "True" at bounding box center [697, 327] width 11 height 10
radio input "true"
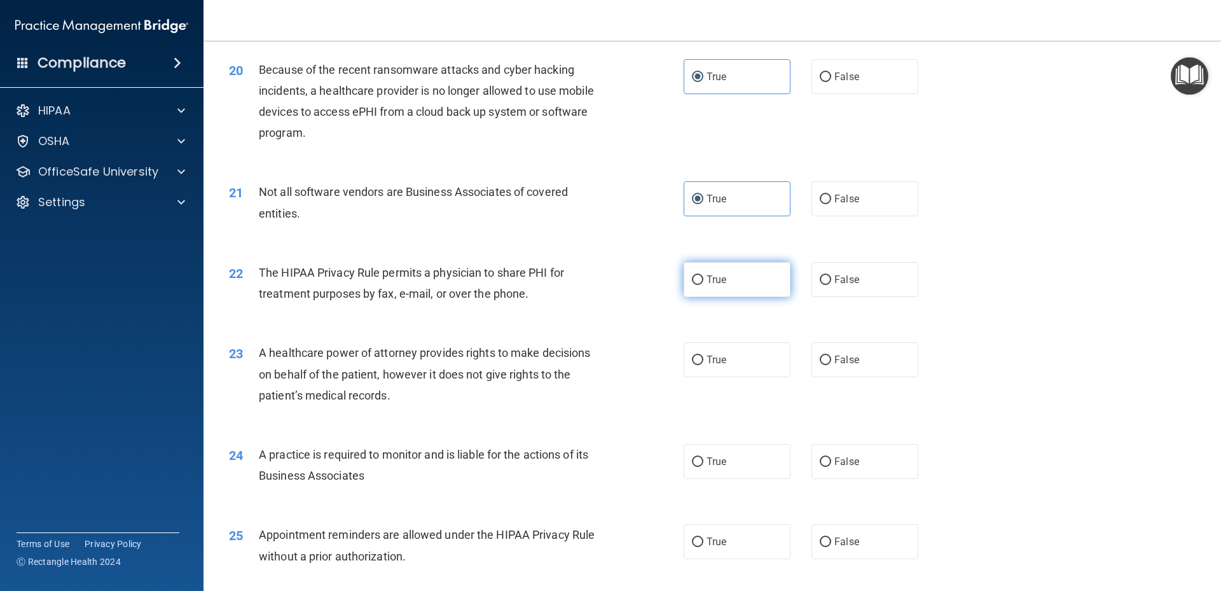
click at [732, 289] on label "True" at bounding box center [736, 279] width 107 height 35
click at [703, 285] on input "True" at bounding box center [697, 280] width 11 height 10
radio input "true"
click at [743, 355] on label "True" at bounding box center [736, 359] width 107 height 35
click at [703, 355] on input "True" at bounding box center [697, 360] width 11 height 10
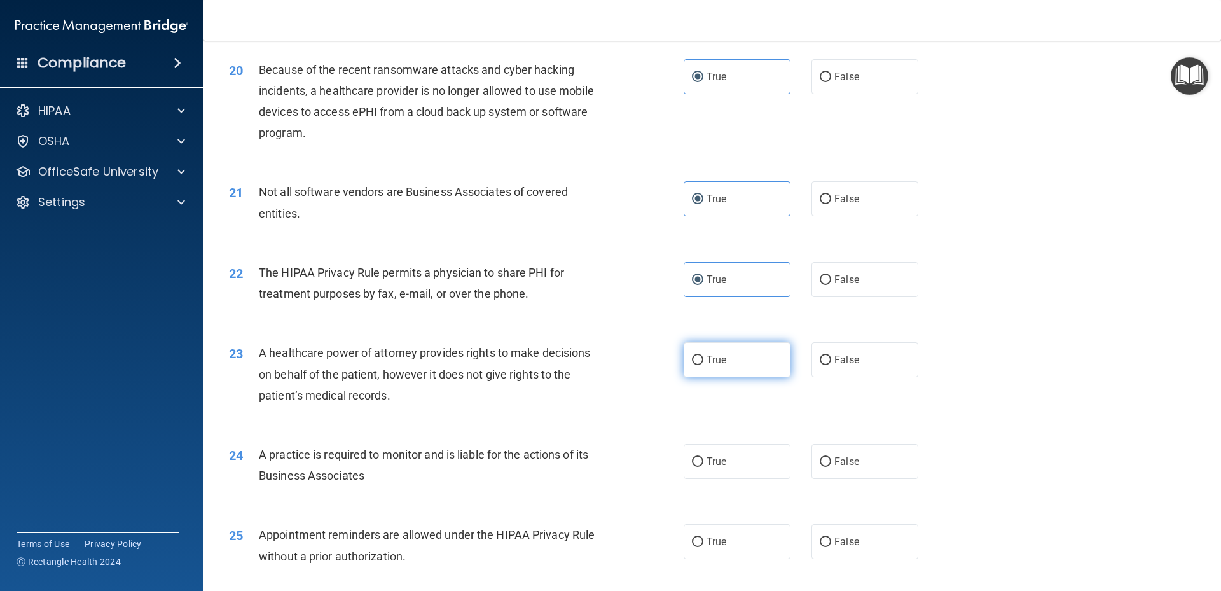
radio input "true"
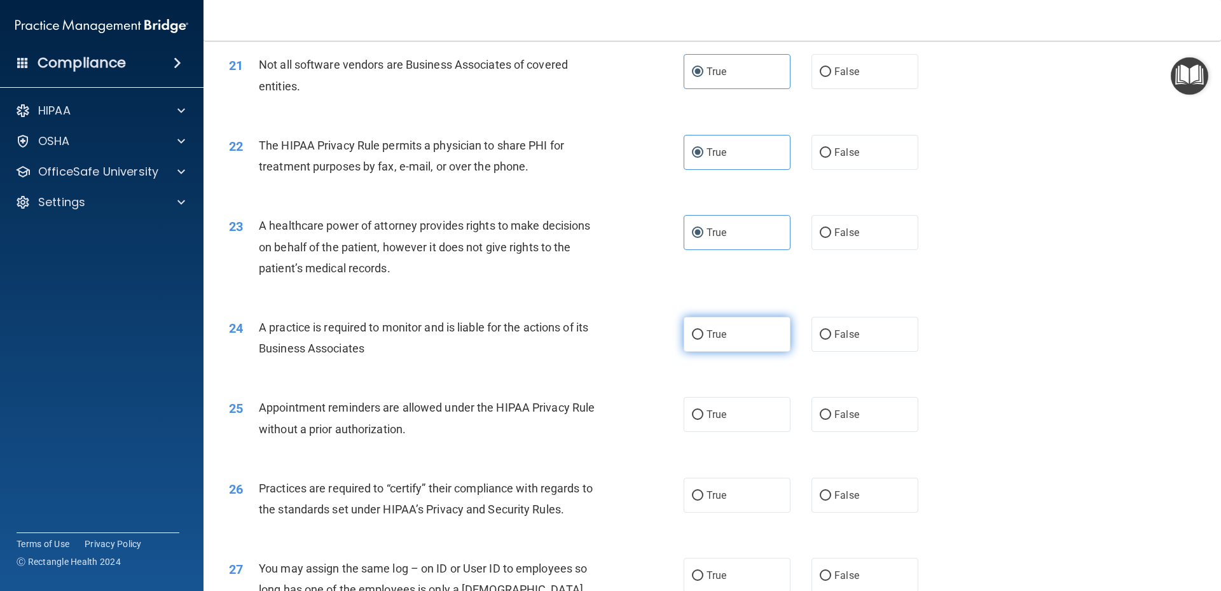
click at [736, 333] on label "True" at bounding box center [736, 334] width 107 height 35
click at [703, 333] on input "True" at bounding box center [697, 335] width 11 height 10
radio input "true"
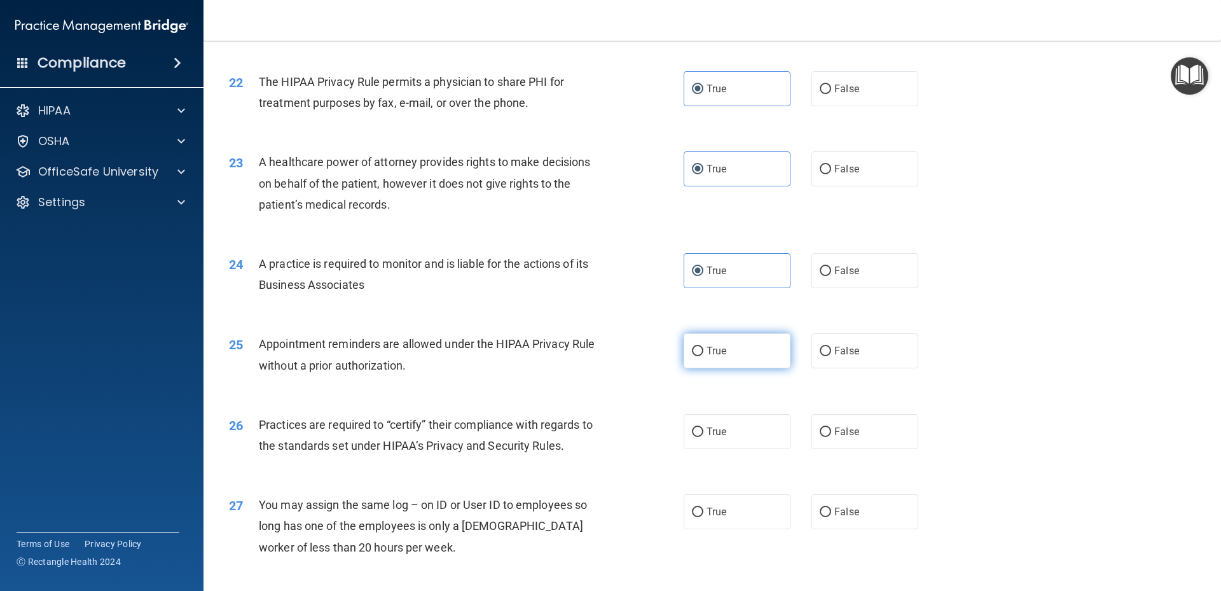
click at [734, 352] on label "True" at bounding box center [736, 350] width 107 height 35
click at [703, 352] on input "True" at bounding box center [697, 351] width 11 height 10
radio input "true"
click at [749, 423] on label "True" at bounding box center [736, 431] width 107 height 35
click at [703, 427] on input "True" at bounding box center [697, 432] width 11 height 10
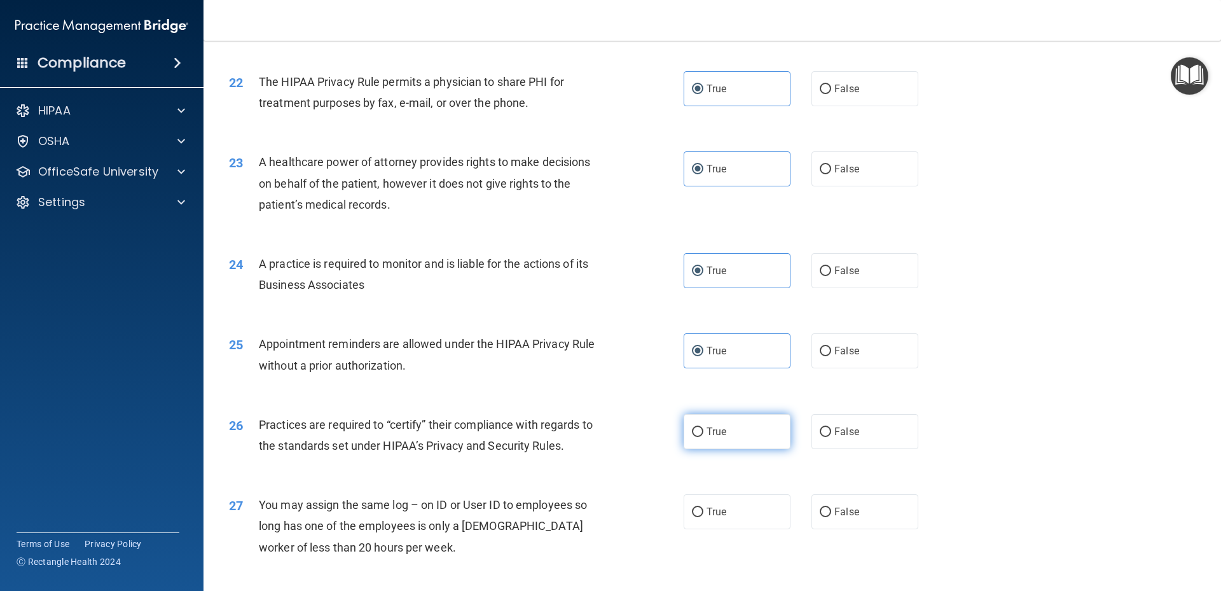
radio input "true"
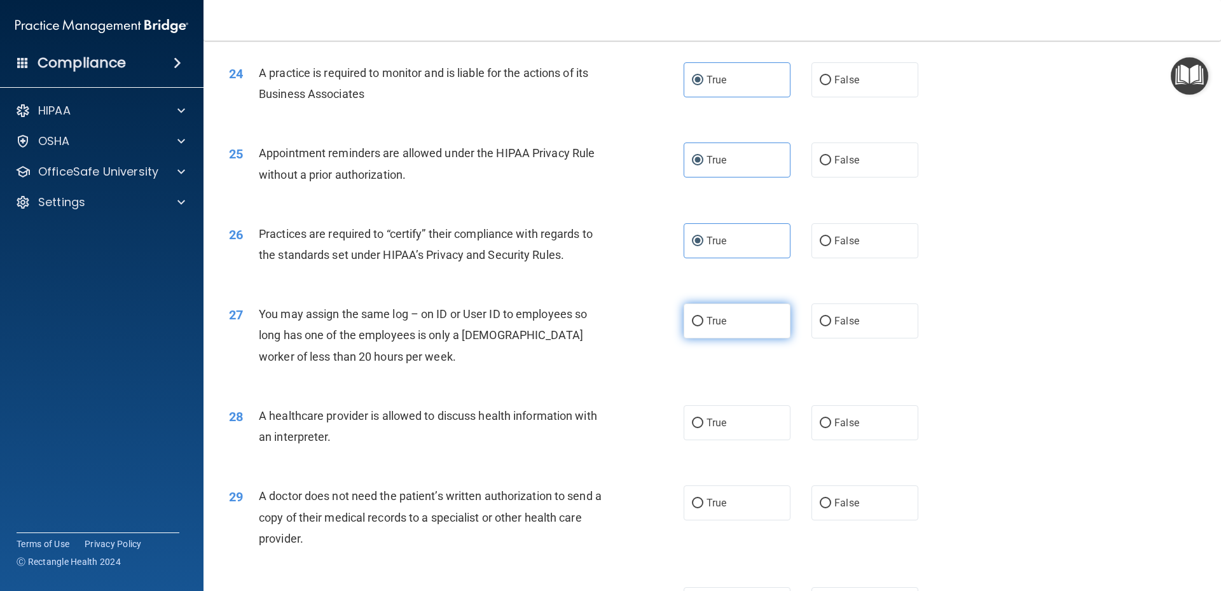
click at [730, 323] on label "True" at bounding box center [736, 320] width 107 height 35
click at [703, 323] on input "True" at bounding box center [697, 322] width 11 height 10
radio input "true"
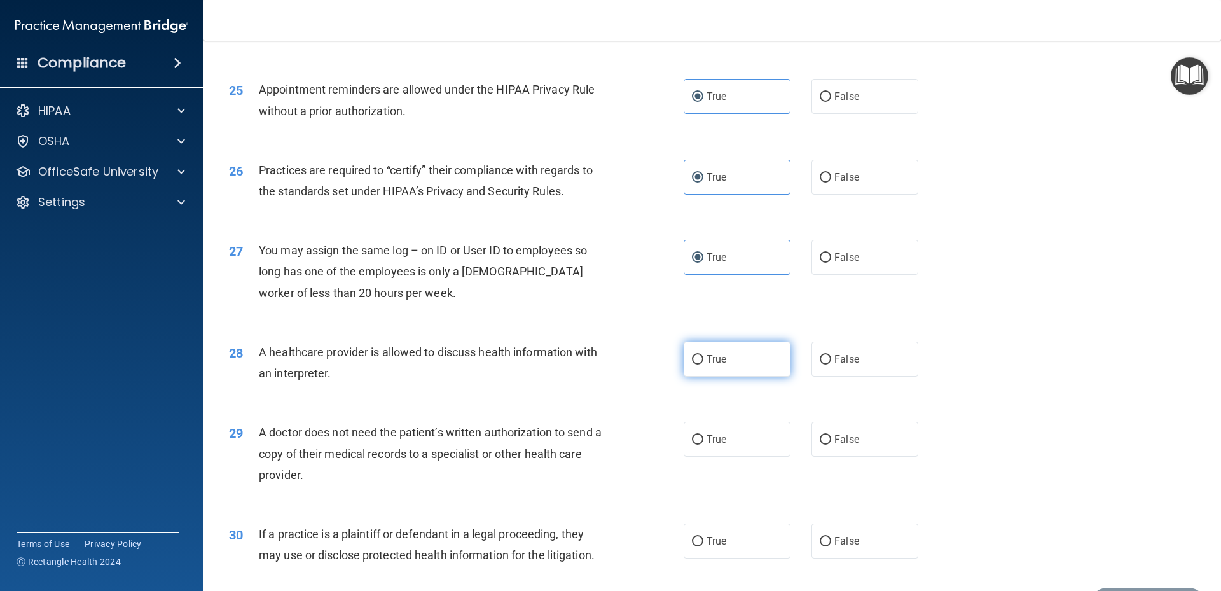
click at [722, 362] on span "True" at bounding box center [716, 359] width 20 height 12
click at [703, 362] on input "True" at bounding box center [697, 360] width 11 height 10
radio input "true"
click at [732, 430] on label "True" at bounding box center [736, 439] width 107 height 35
click at [703, 435] on input "True" at bounding box center [697, 440] width 11 height 10
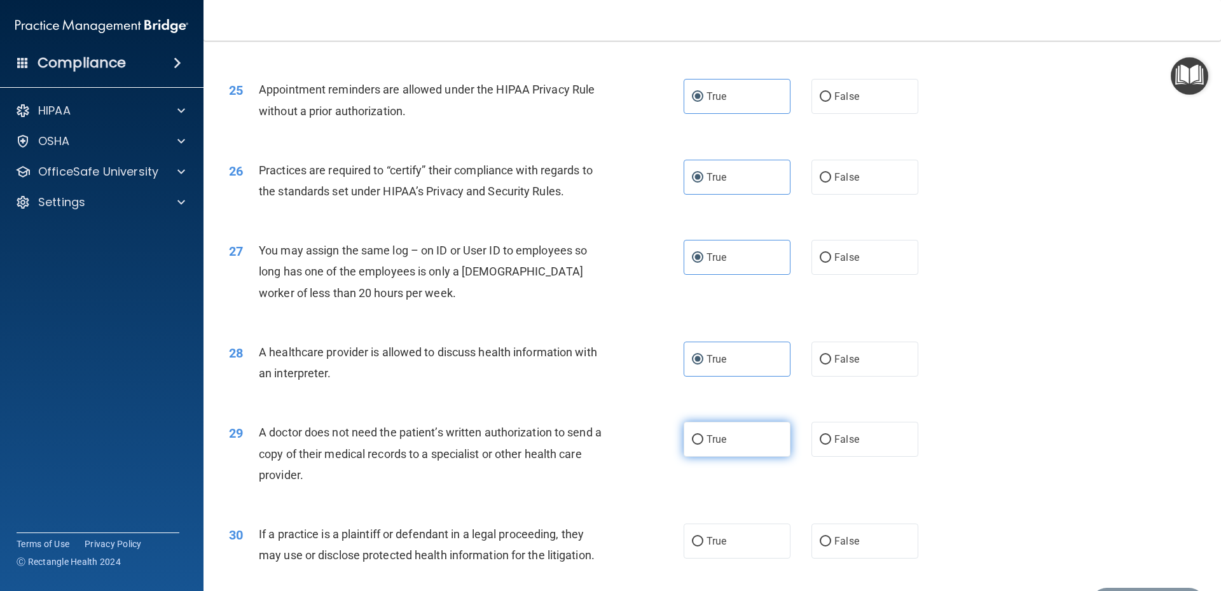
radio input "true"
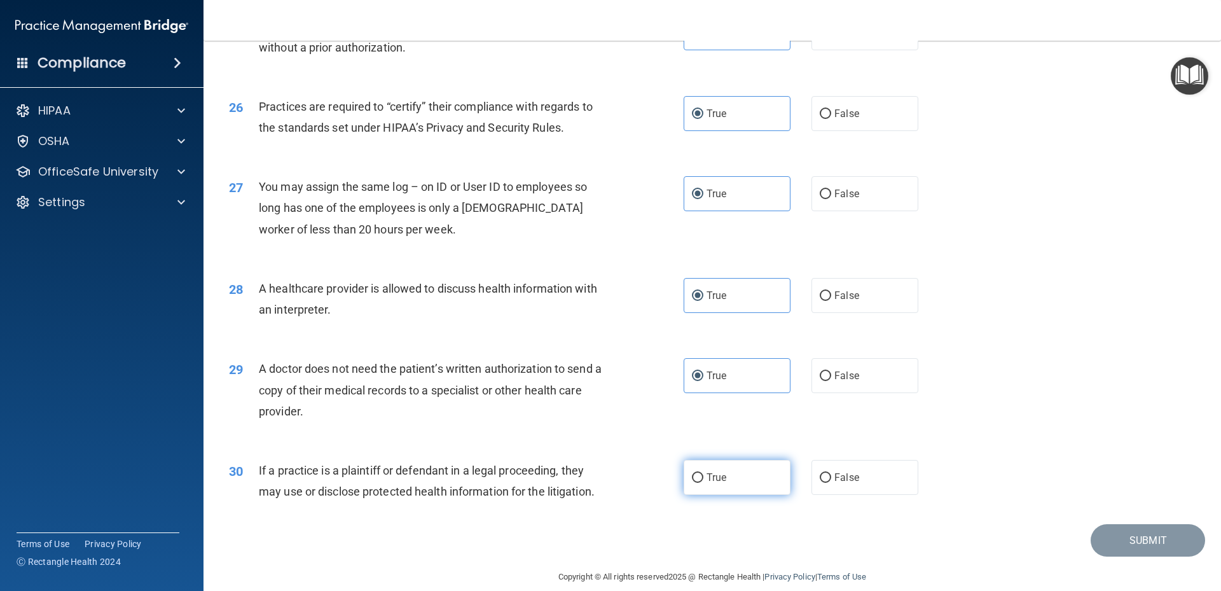
click at [761, 484] on label "True" at bounding box center [736, 477] width 107 height 35
click at [703, 483] on input "True" at bounding box center [697, 478] width 11 height 10
radio input "true"
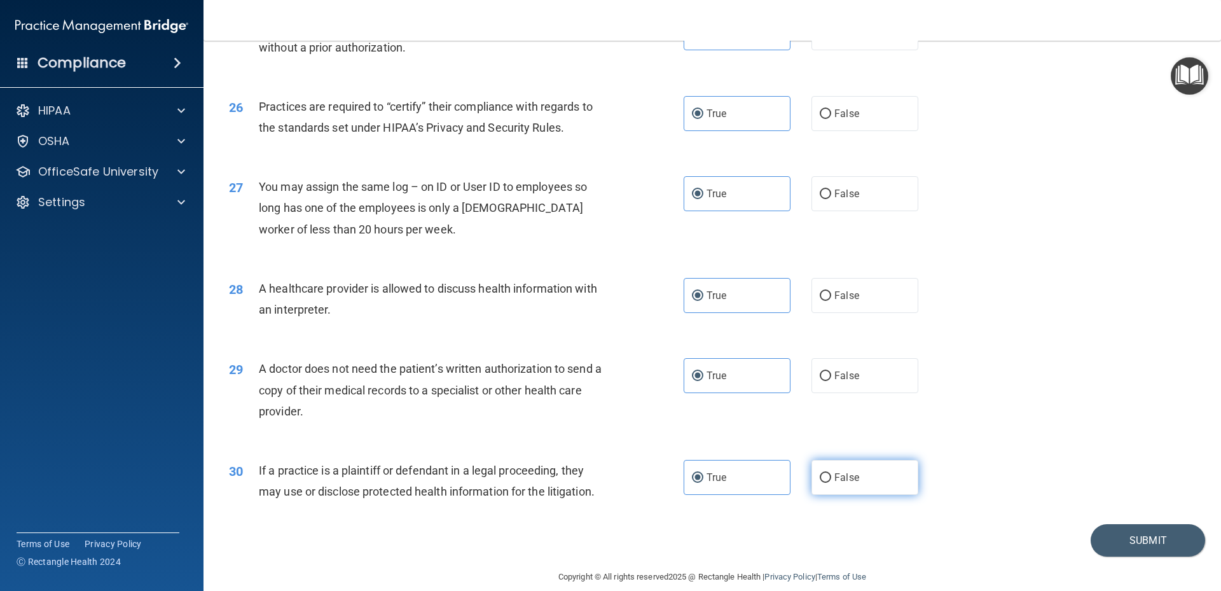
click at [865, 486] on label "False" at bounding box center [864, 477] width 107 height 35
click at [831, 483] on input "False" at bounding box center [825, 478] width 11 height 10
radio input "true"
radio input "false"
click at [842, 379] on span "False" at bounding box center [846, 375] width 25 height 12
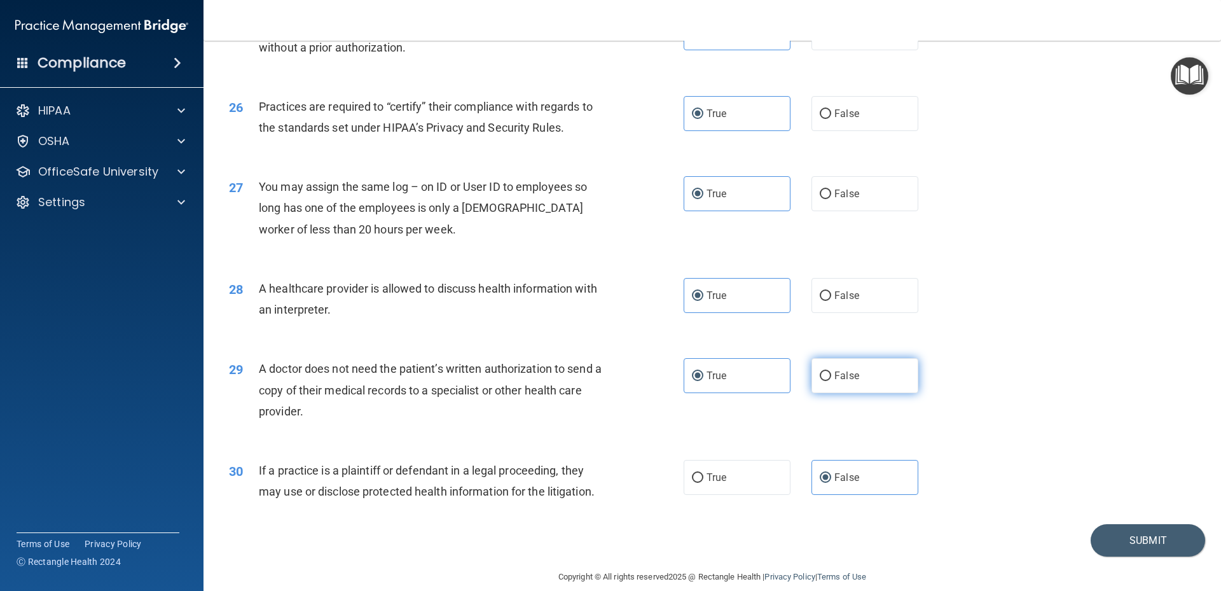
click at [831, 379] on input "False" at bounding box center [825, 376] width 11 height 10
radio input "true"
radio input "false"
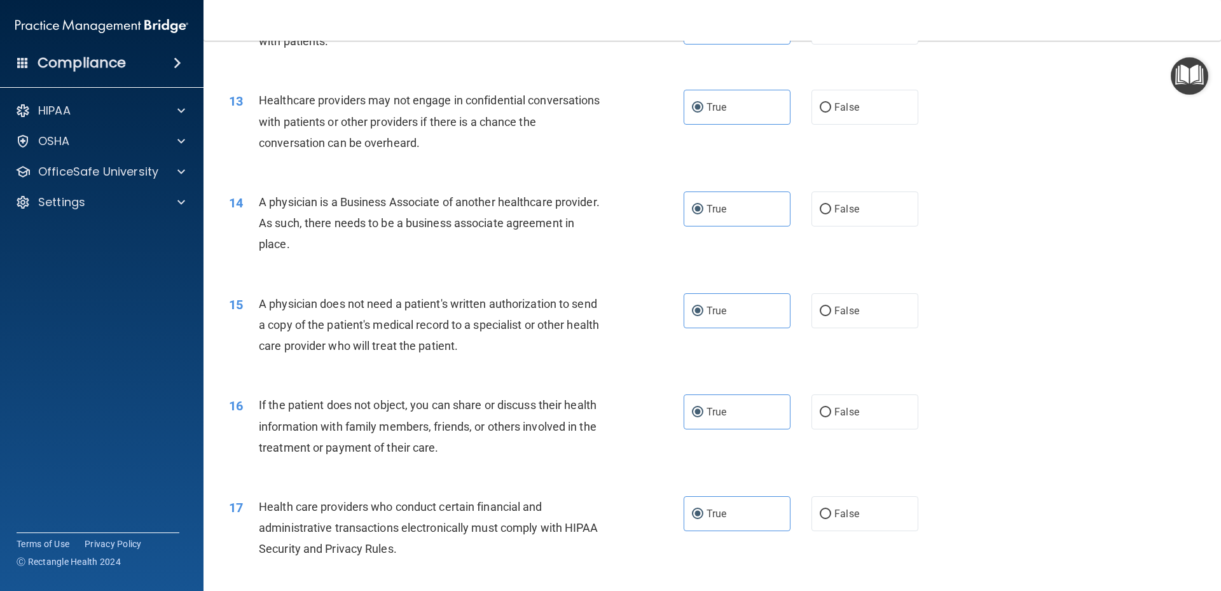
scroll to position [2369, 0]
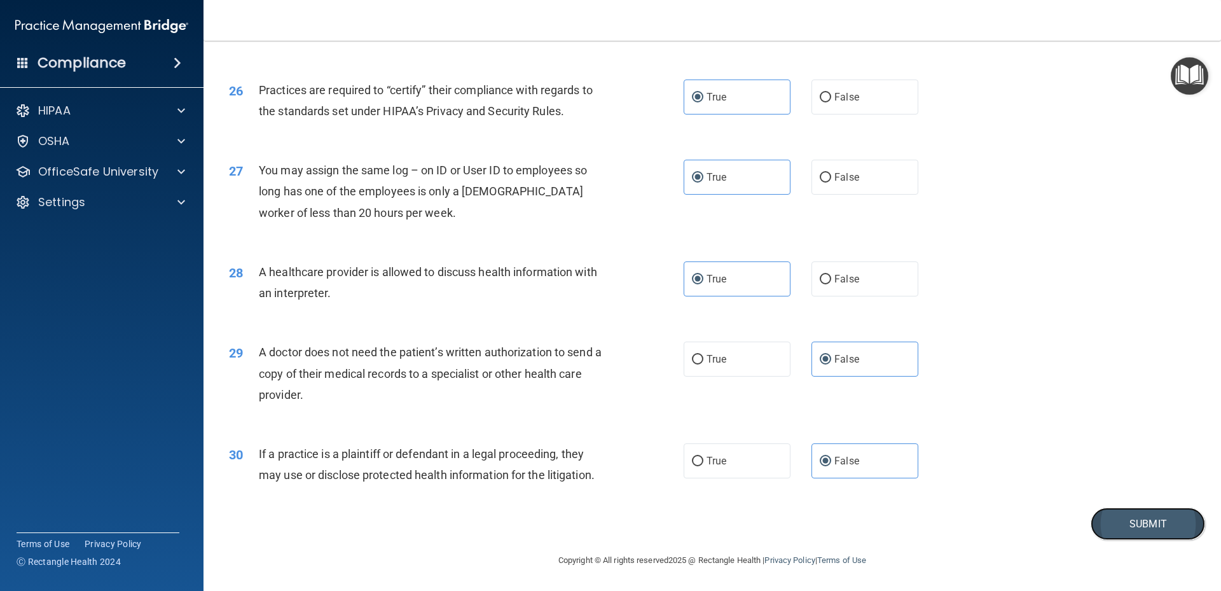
click at [1142, 521] on button "Submit" at bounding box center [1147, 523] width 114 height 32
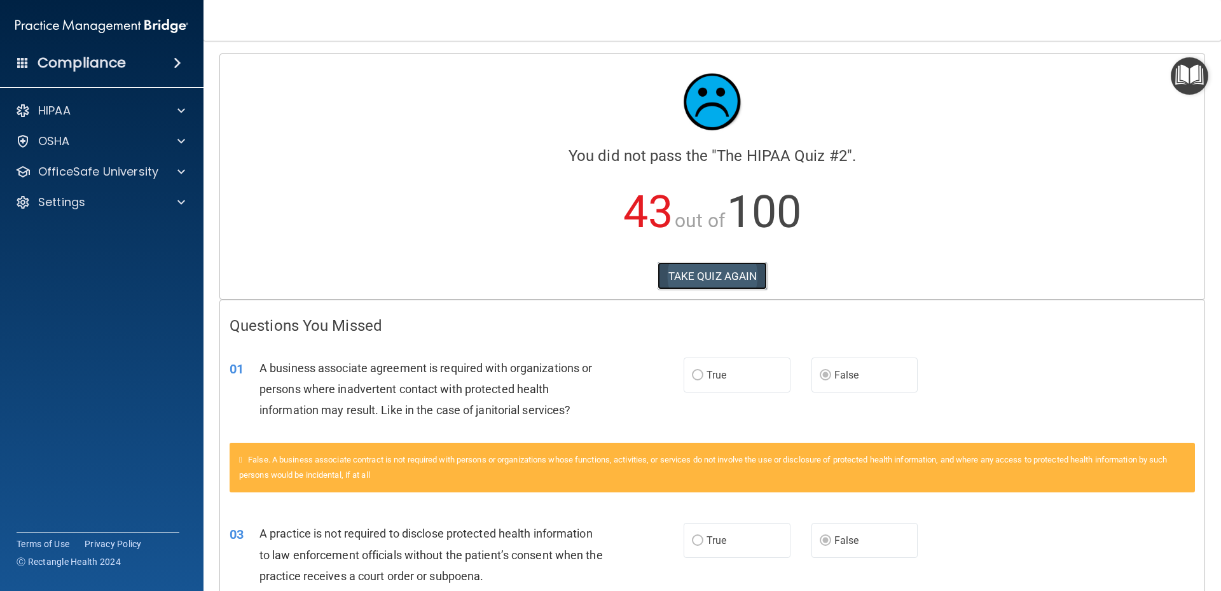
click at [706, 284] on button "TAKE QUIZ AGAIN" at bounding box center [712, 276] width 110 height 28
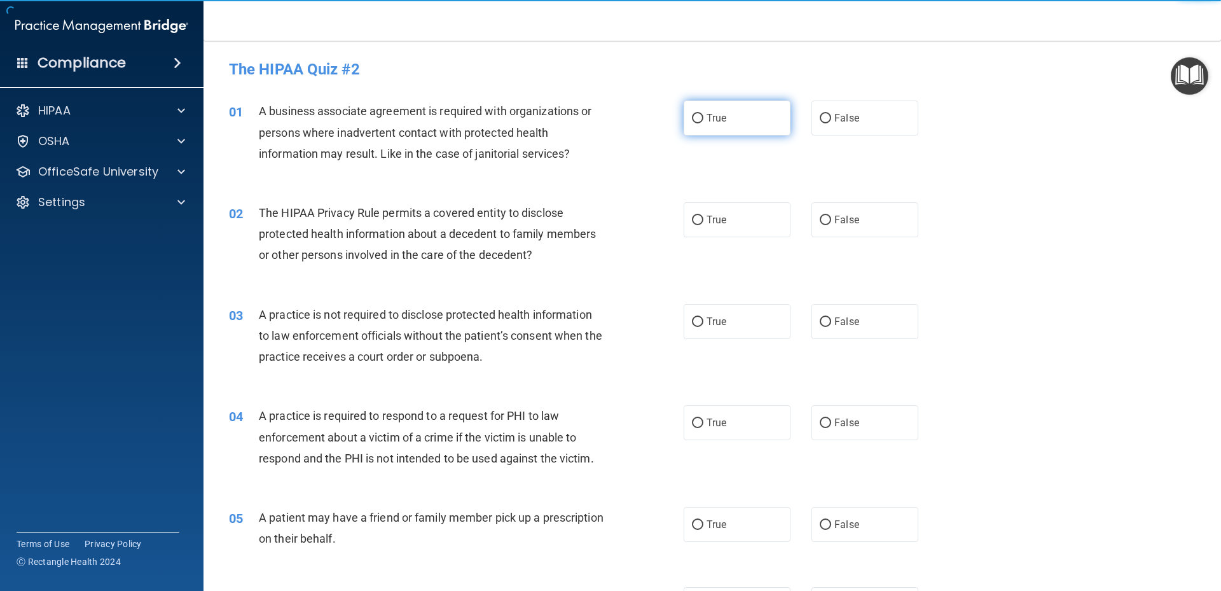
click at [697, 119] on input "True" at bounding box center [697, 119] width 11 height 10
radio input "true"
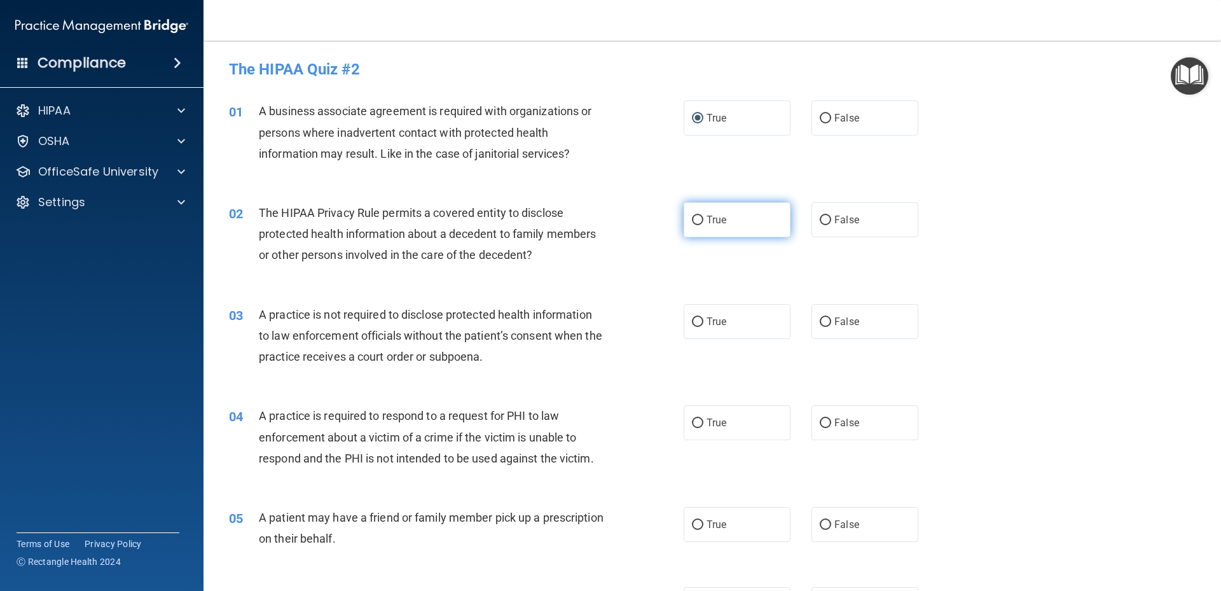
click at [704, 232] on label "True" at bounding box center [736, 219] width 107 height 35
click at [703, 225] on input "True" at bounding box center [697, 221] width 11 height 10
radio input "true"
click at [721, 322] on span "True" at bounding box center [716, 321] width 20 height 12
click at [703, 322] on input "True" at bounding box center [697, 322] width 11 height 10
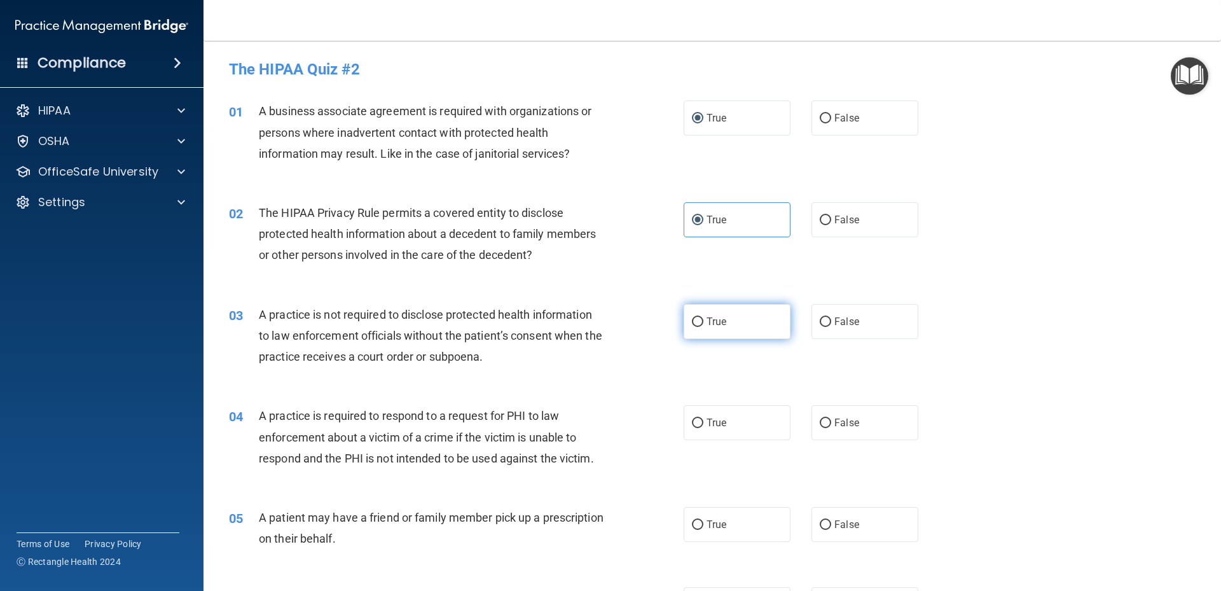
radio input "true"
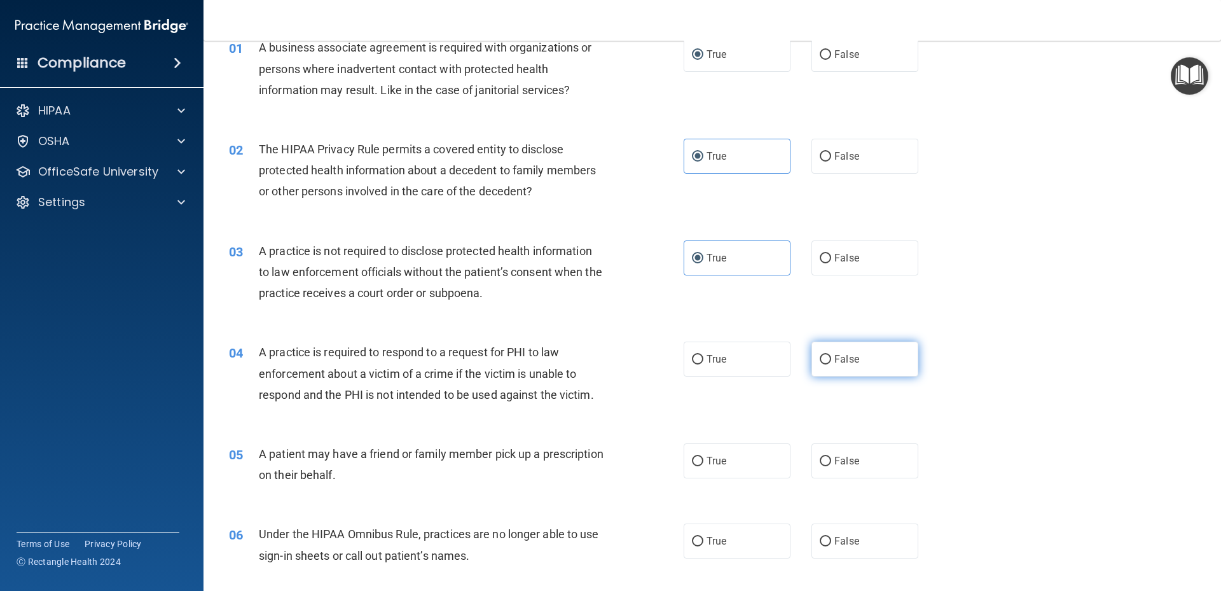
click at [834, 351] on label "False" at bounding box center [864, 358] width 107 height 35
click at [831, 355] on input "False" at bounding box center [825, 360] width 11 height 10
radio input "true"
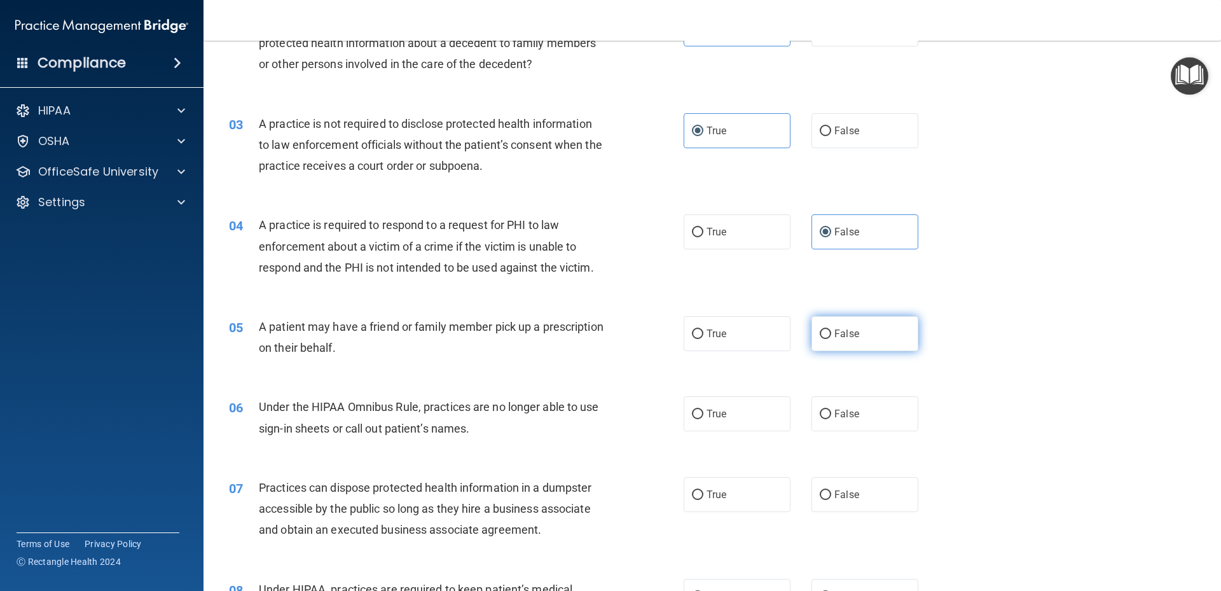
click at [847, 331] on span "False" at bounding box center [846, 333] width 25 height 12
click at [831, 331] on input "False" at bounding box center [825, 334] width 11 height 10
radio input "true"
click at [750, 409] on label "True" at bounding box center [736, 413] width 107 height 35
click at [703, 409] on input "True" at bounding box center [697, 414] width 11 height 10
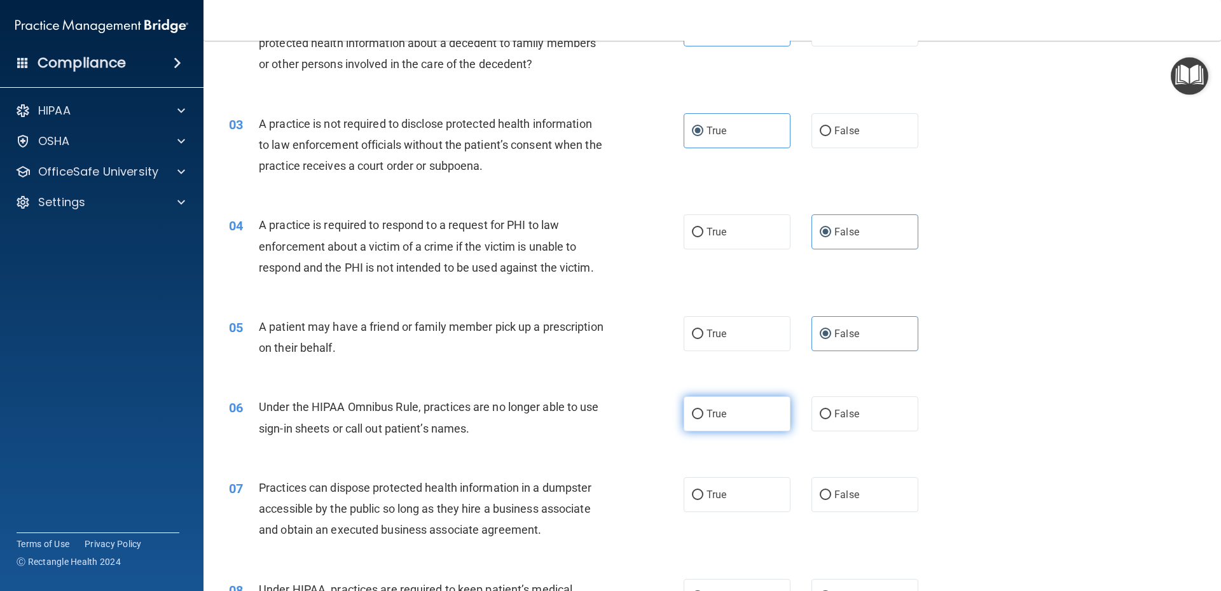
radio input "true"
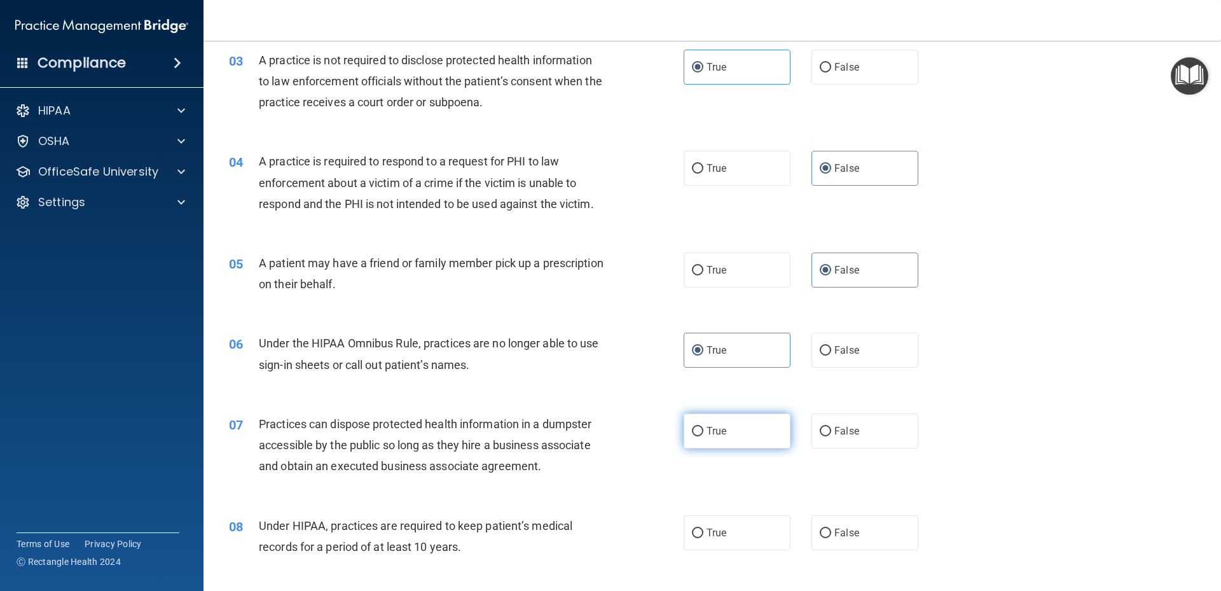
click at [748, 434] on label "True" at bounding box center [736, 430] width 107 height 35
click at [703, 434] on input "True" at bounding box center [697, 432] width 11 height 10
radio input "true"
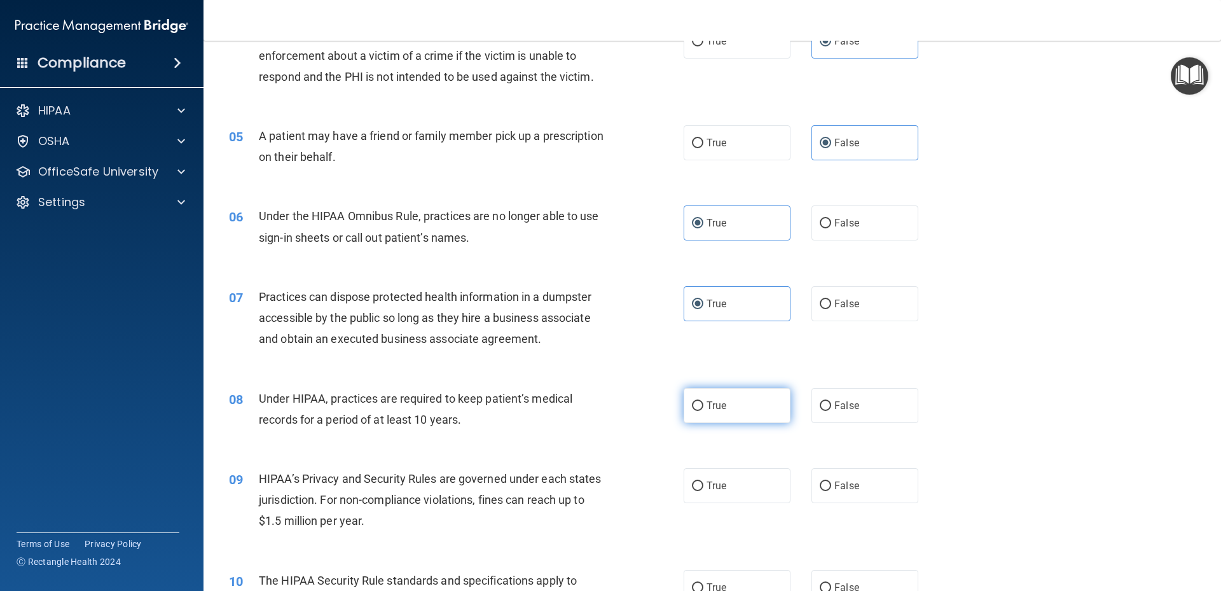
click at [730, 407] on label "True" at bounding box center [736, 405] width 107 height 35
click at [703, 407] on input "True" at bounding box center [697, 406] width 11 height 10
radio input "true"
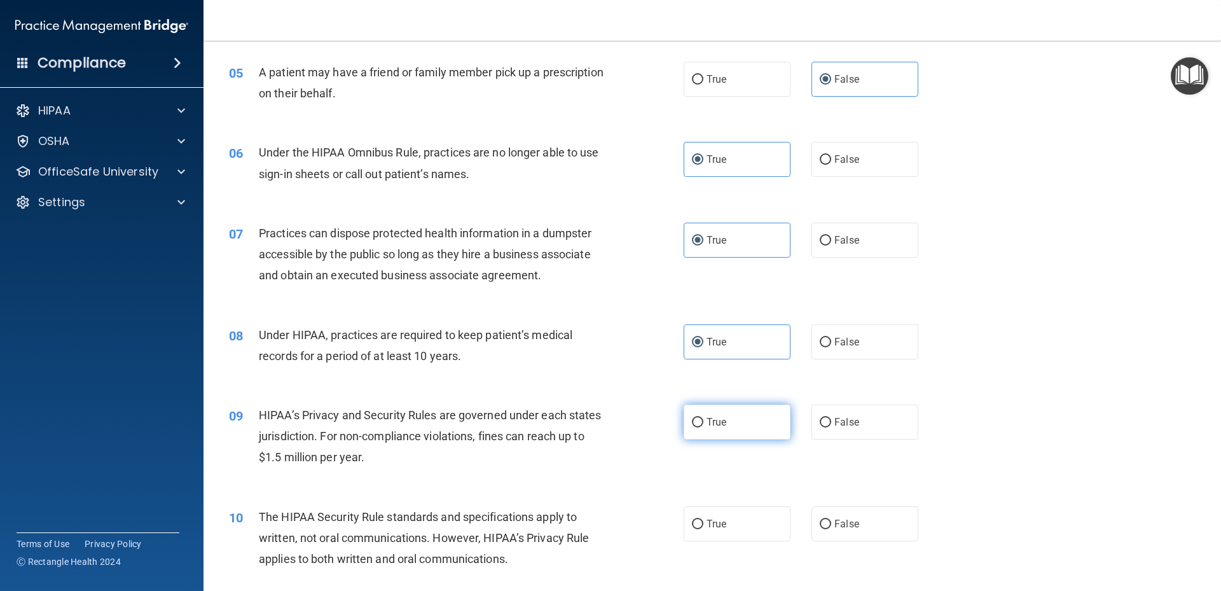
click at [732, 417] on label "True" at bounding box center [736, 421] width 107 height 35
click at [703, 418] on input "True" at bounding box center [697, 423] width 11 height 10
radio input "true"
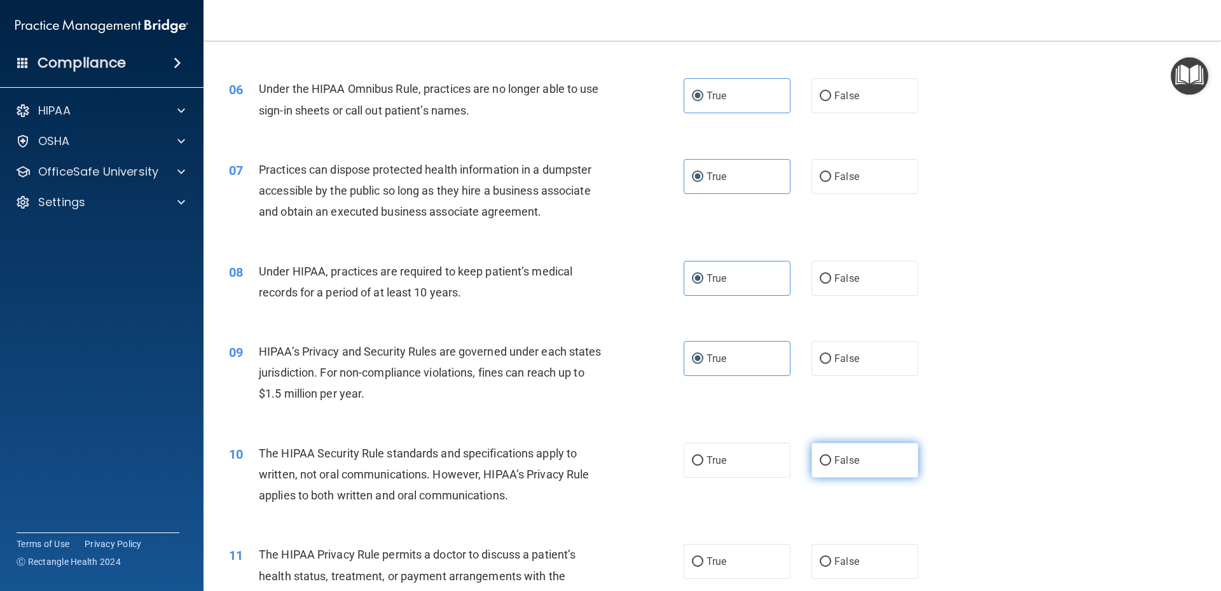
click at [861, 453] on label "False" at bounding box center [864, 459] width 107 height 35
click at [831, 456] on input "False" at bounding box center [825, 461] width 11 height 10
radio input "true"
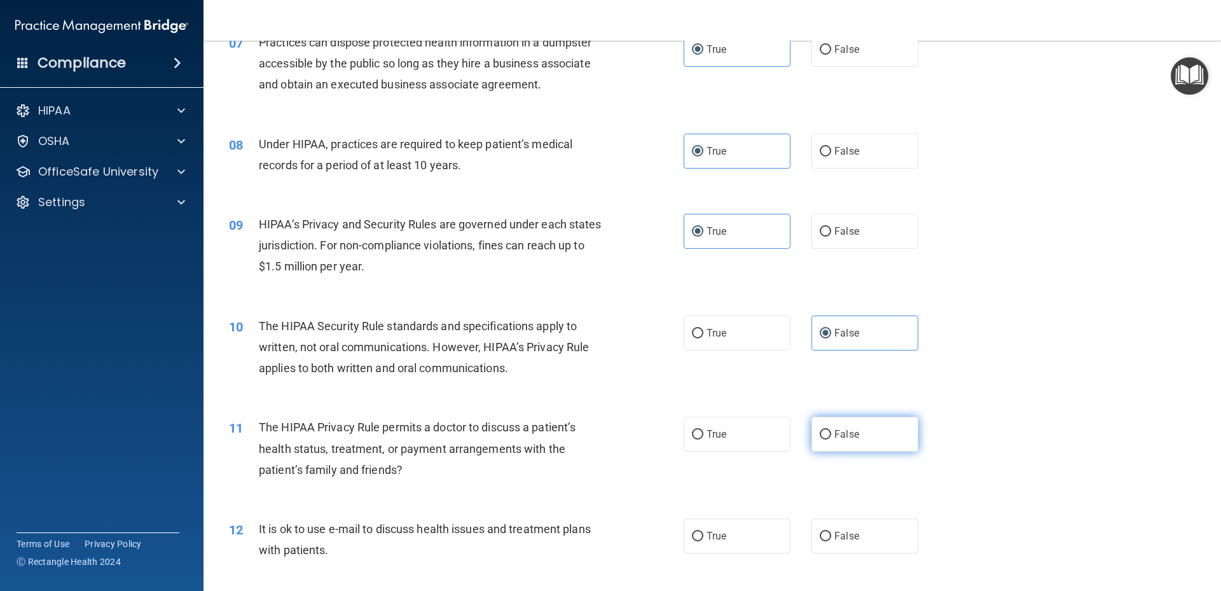
click at [857, 422] on label "False" at bounding box center [864, 433] width 107 height 35
click at [831, 430] on input "False" at bounding box center [825, 435] width 11 height 10
radio input "true"
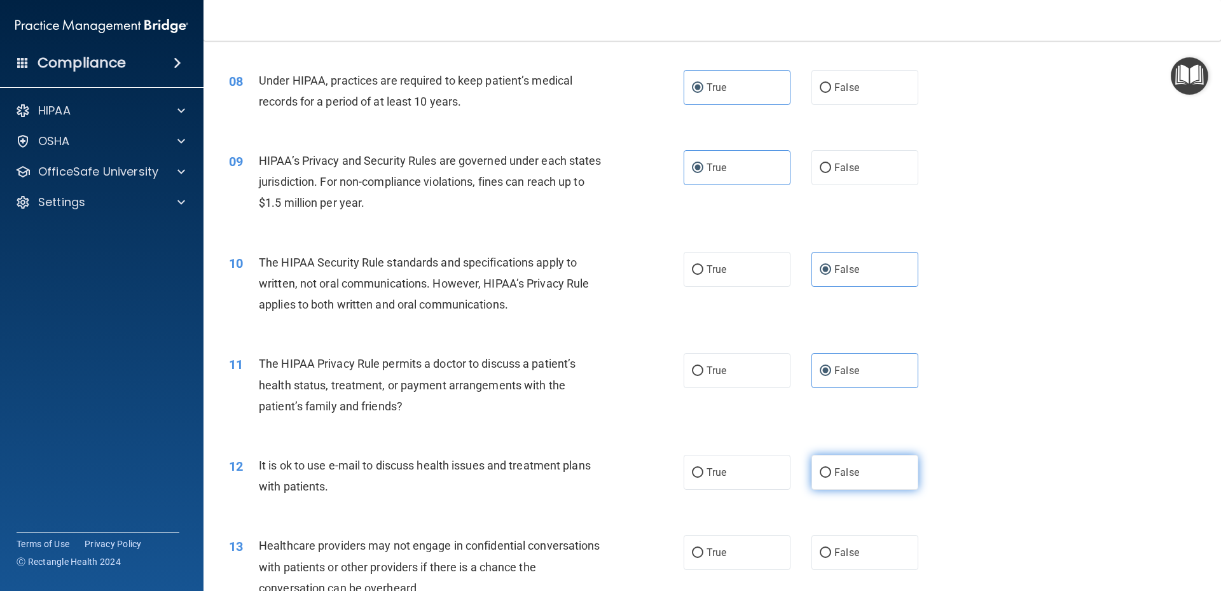
click at [872, 469] on label "False" at bounding box center [864, 472] width 107 height 35
click at [831, 469] on input "False" at bounding box center [825, 473] width 11 height 10
radio input "true"
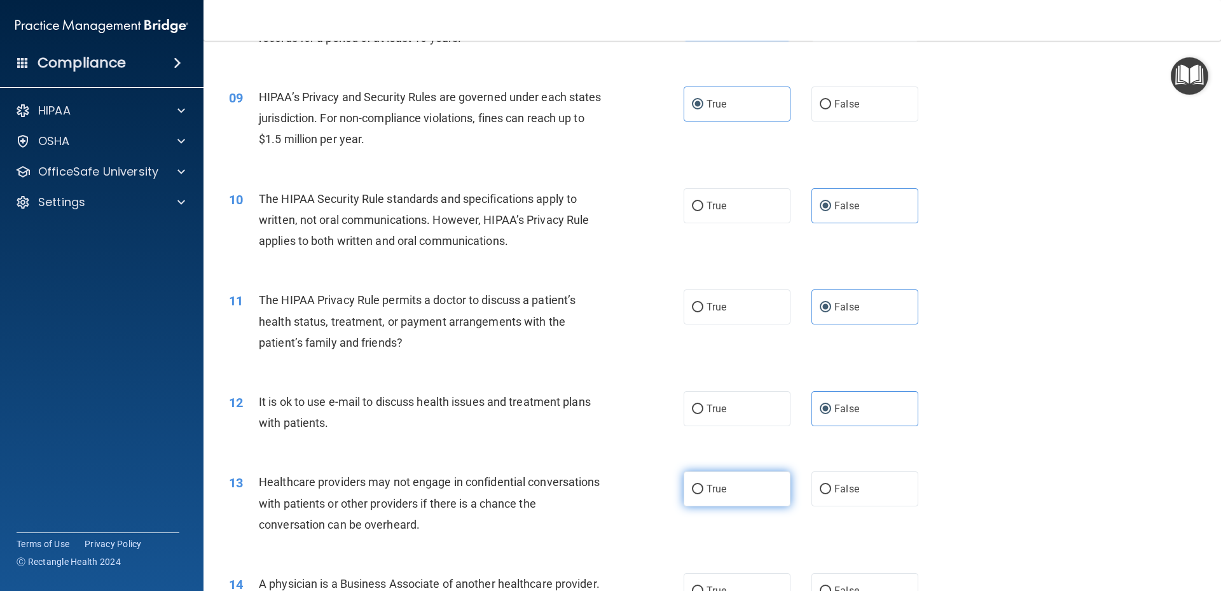
click at [759, 483] on label "True" at bounding box center [736, 488] width 107 height 35
click at [703, 484] on input "True" at bounding box center [697, 489] width 11 height 10
radio input "true"
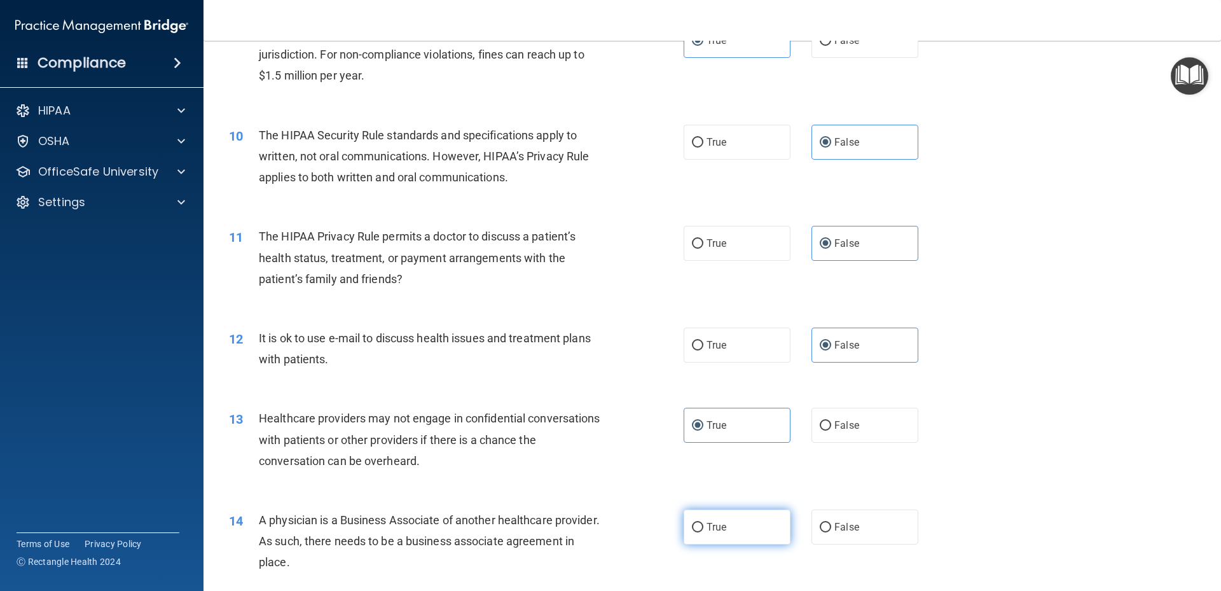
click at [770, 526] on label "True" at bounding box center [736, 526] width 107 height 35
click at [703, 526] on input "True" at bounding box center [697, 528] width 11 height 10
radio input "true"
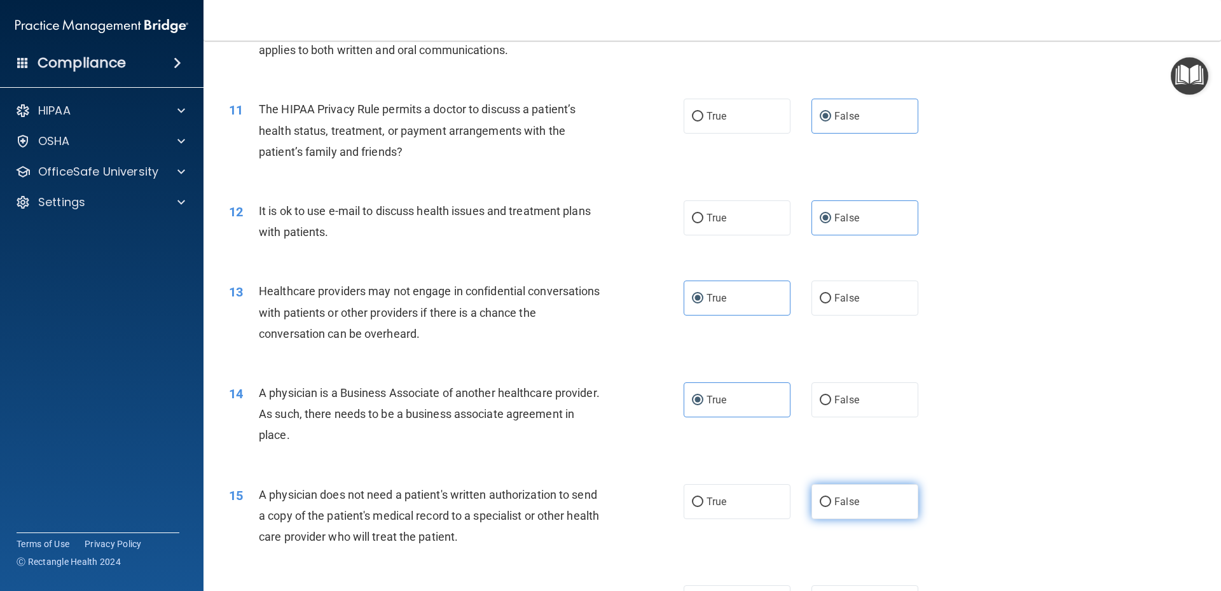
click at [835, 502] on span "False" at bounding box center [846, 501] width 25 height 12
click at [831, 502] on input "False" at bounding box center [825, 502] width 11 height 10
radio input "true"
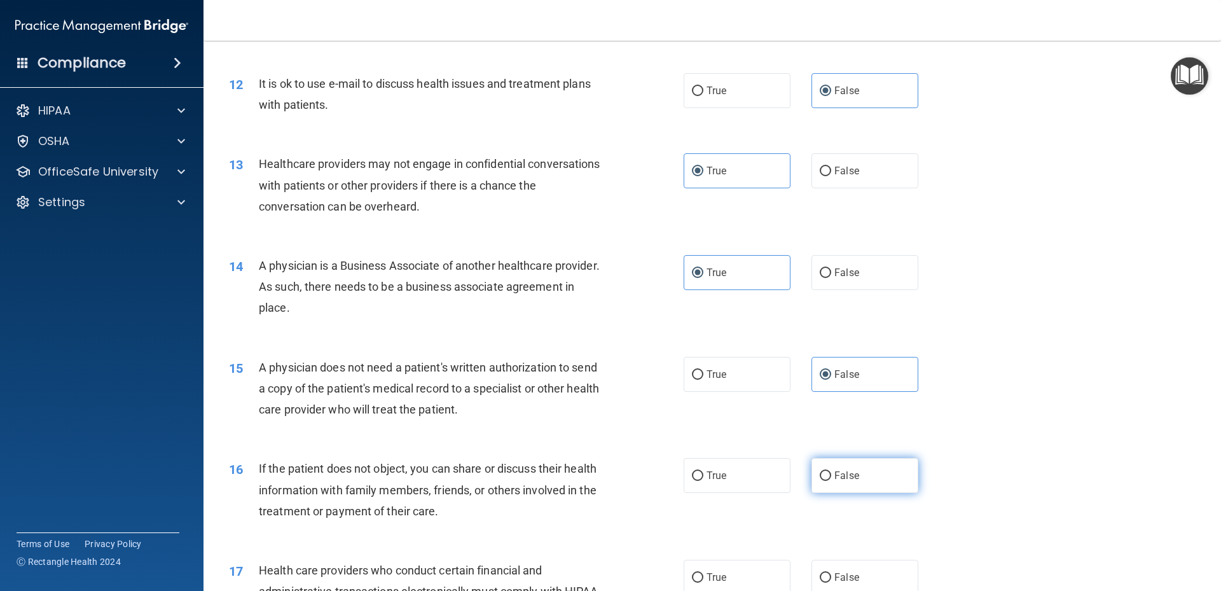
scroll to position [1144, 0]
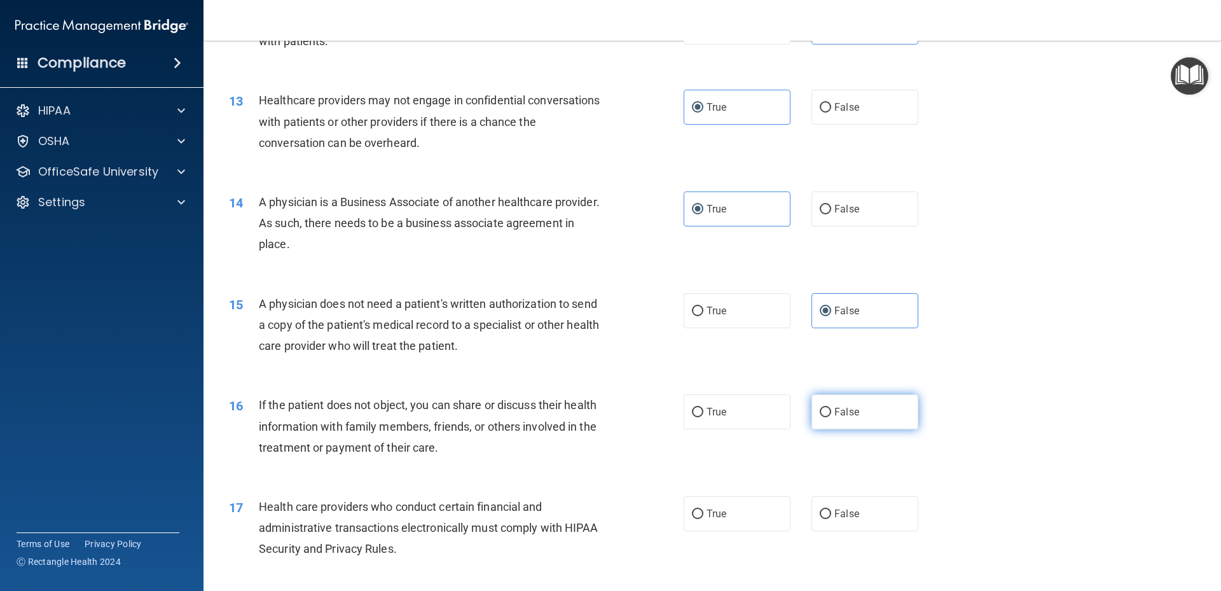
click at [851, 423] on label "False" at bounding box center [864, 411] width 107 height 35
click at [831, 417] on input "False" at bounding box center [825, 413] width 11 height 10
radio input "true"
click at [858, 511] on label "False" at bounding box center [864, 513] width 107 height 35
click at [831, 511] on input "False" at bounding box center [825, 514] width 11 height 10
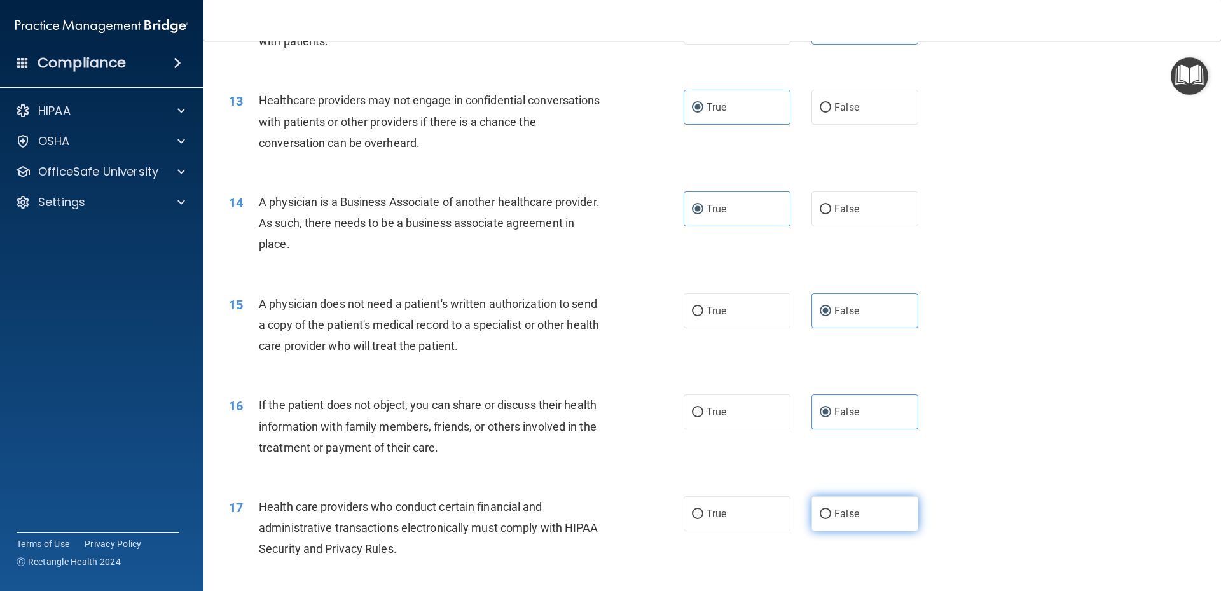
radio input "true"
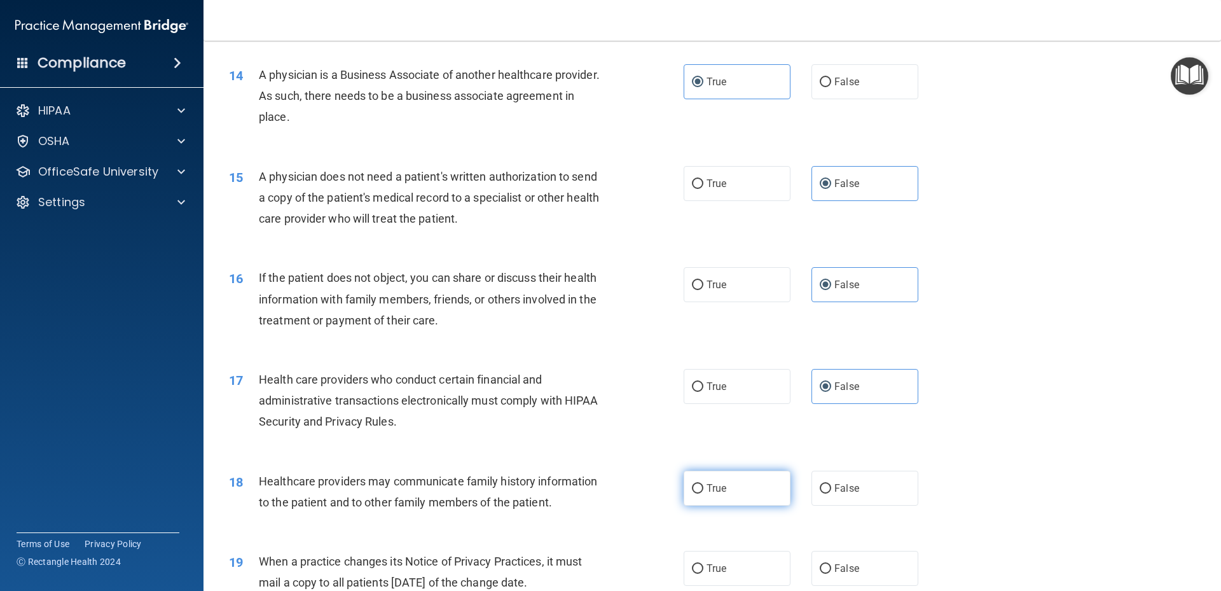
click at [750, 498] on label "True" at bounding box center [736, 487] width 107 height 35
click at [703, 493] on input "True" at bounding box center [697, 489] width 11 height 10
radio input "true"
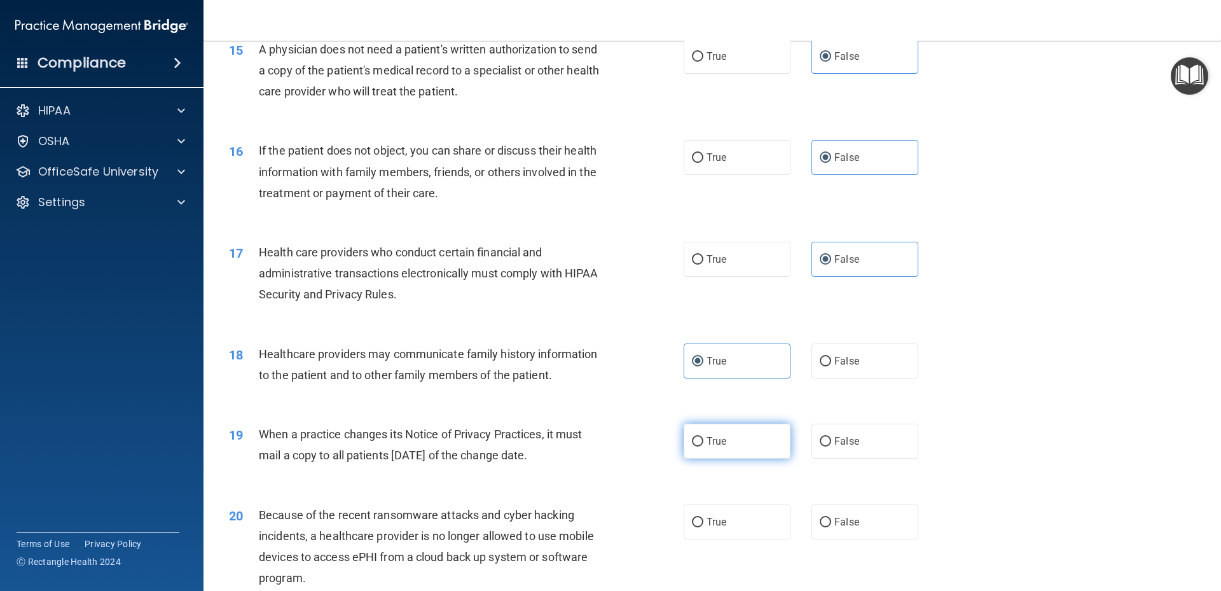
click at [732, 448] on label "True" at bounding box center [736, 440] width 107 height 35
click at [703, 446] on input "True" at bounding box center [697, 442] width 11 height 10
radio input "true"
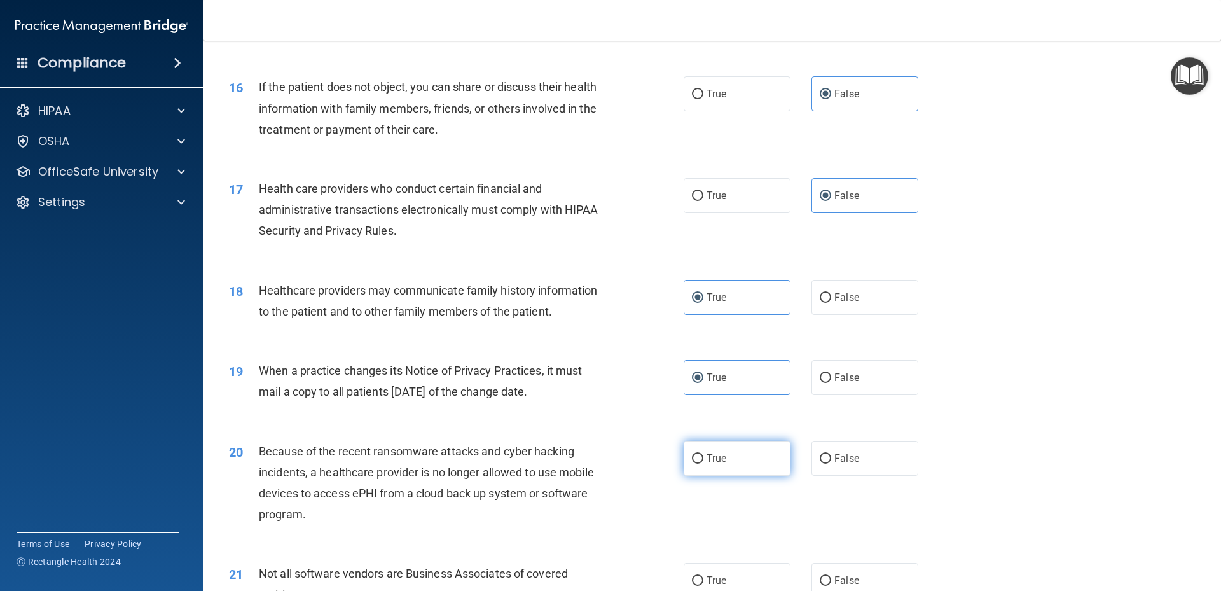
click at [724, 458] on label "True" at bounding box center [736, 458] width 107 height 35
click at [703, 458] on input "True" at bounding box center [697, 459] width 11 height 10
radio input "true"
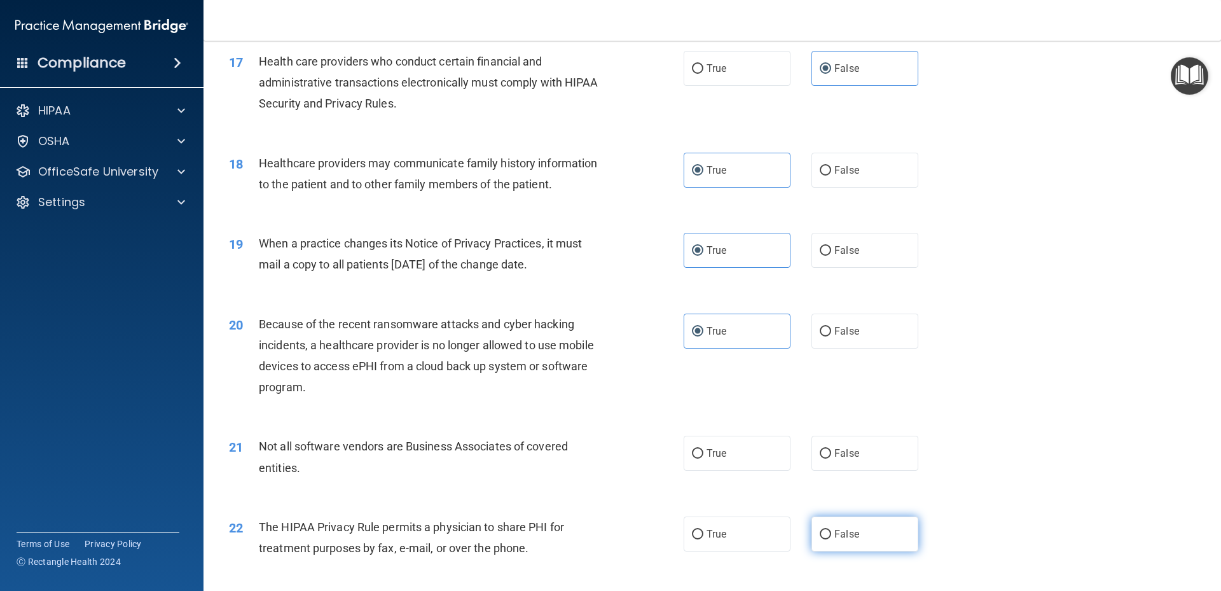
scroll to position [1717, 0]
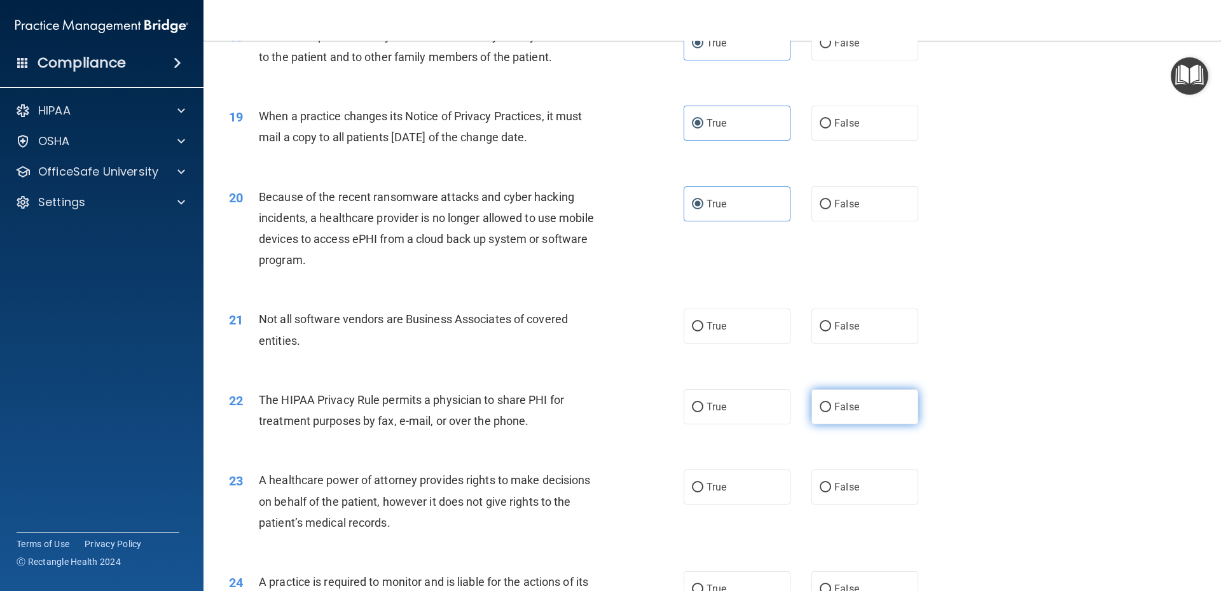
drag, startPoint x: 838, startPoint y: 339, endPoint x: 857, endPoint y: 405, distance: 68.8
click at [839, 342] on label "False" at bounding box center [864, 325] width 107 height 35
click at [831, 331] on input "False" at bounding box center [825, 327] width 11 height 10
radio input "true"
drag, startPoint x: 858, startPoint y: 407, endPoint x: 853, endPoint y: 425, distance: 18.3
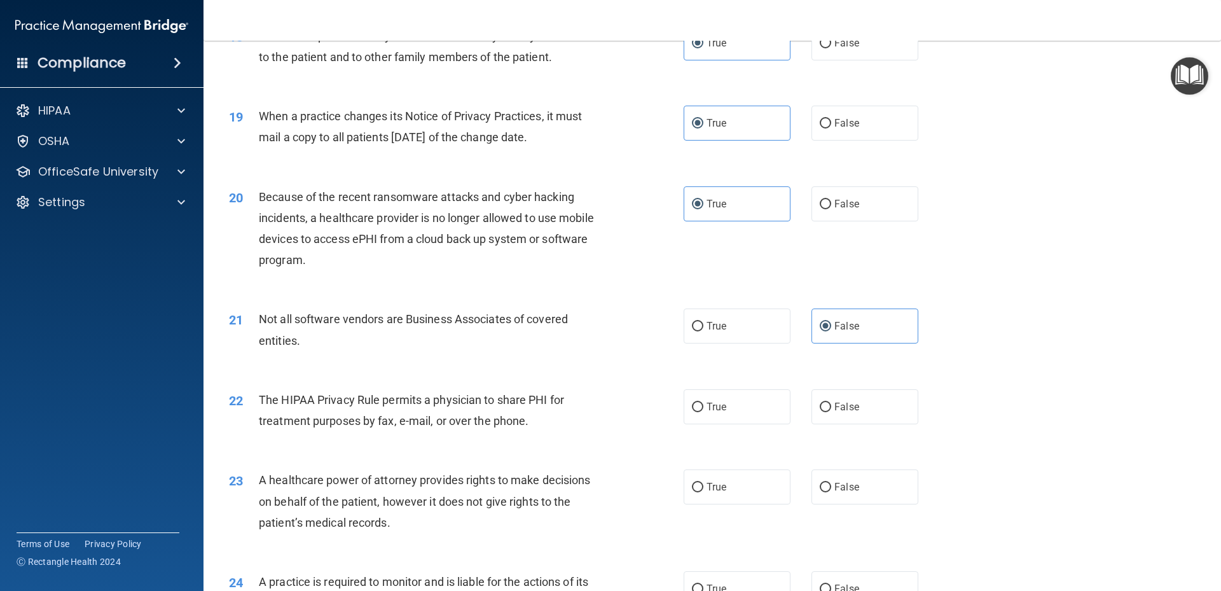
click at [858, 408] on label "False" at bounding box center [864, 406] width 107 height 35
click at [831, 408] on input "False" at bounding box center [825, 407] width 11 height 10
radio input "true"
click at [708, 495] on label "True" at bounding box center [736, 486] width 107 height 35
click at [703, 492] on input "True" at bounding box center [697, 488] width 11 height 10
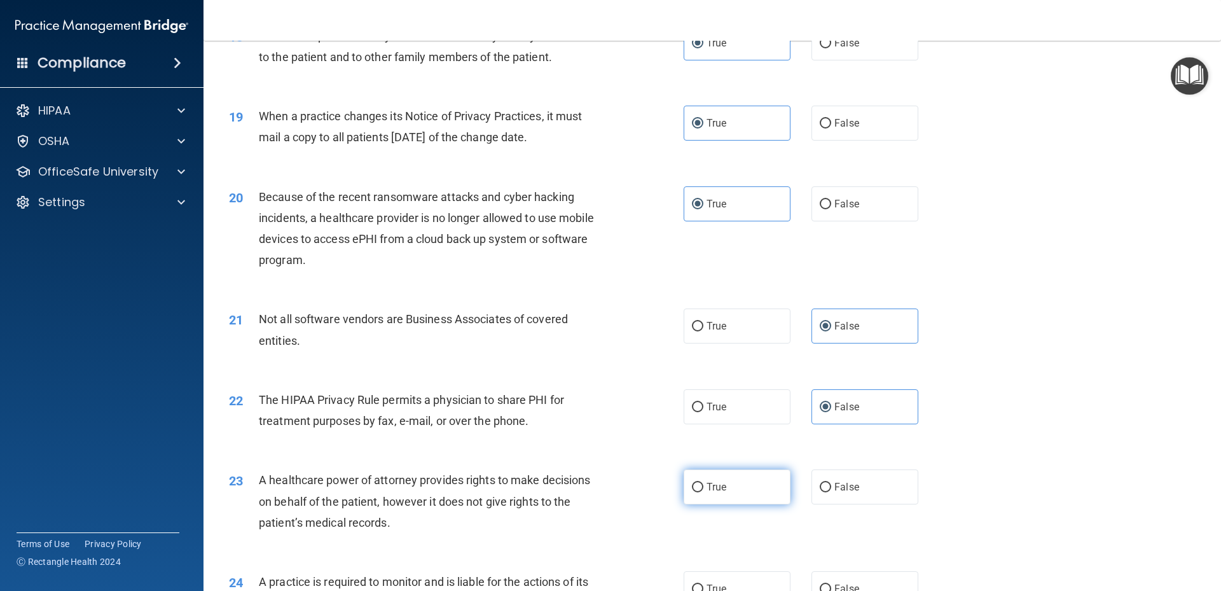
radio input "true"
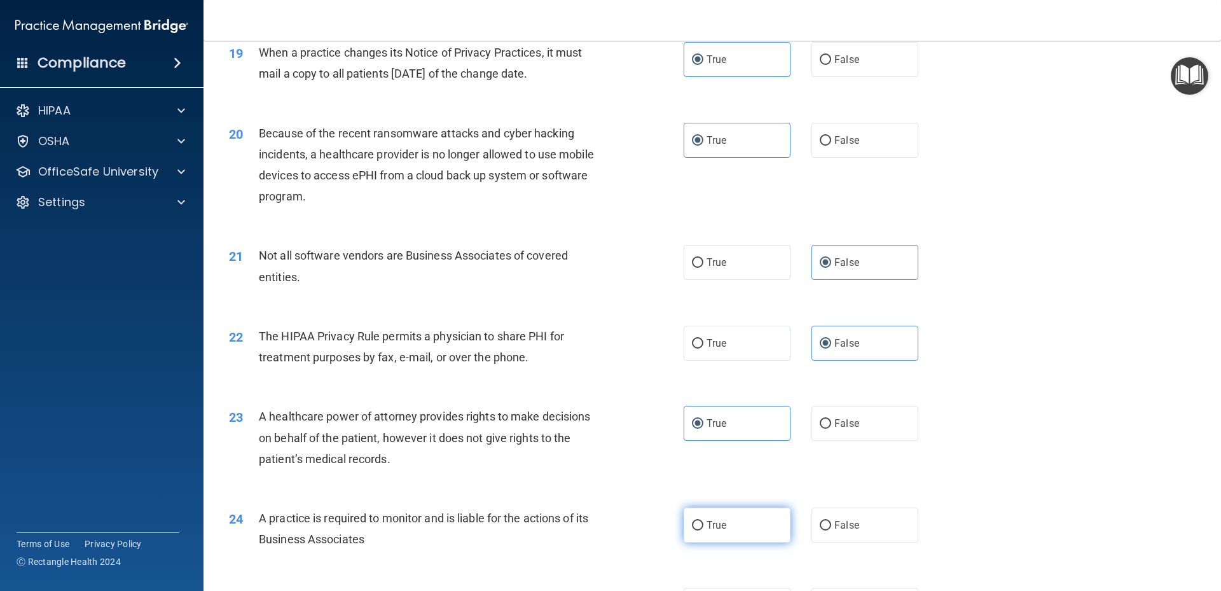
click at [730, 522] on label "True" at bounding box center [736, 524] width 107 height 35
click at [703, 522] on input "True" at bounding box center [697, 526] width 11 height 10
radio input "true"
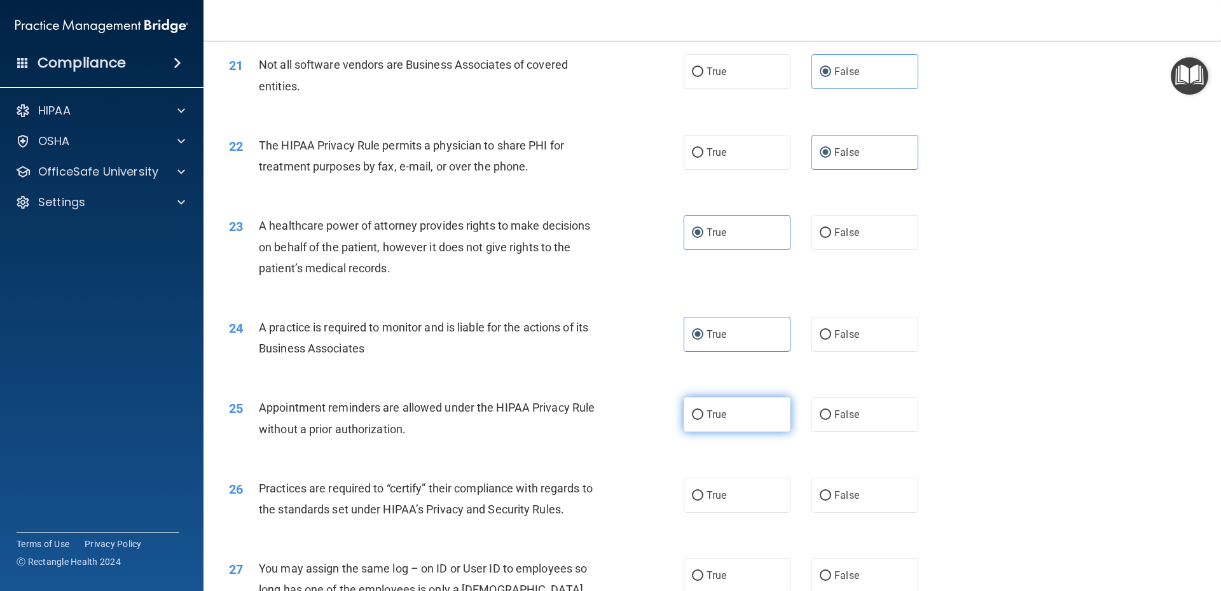
click at [733, 417] on label "True" at bounding box center [736, 414] width 107 height 35
click at [703, 417] on input "True" at bounding box center [697, 415] width 11 height 10
radio input "true"
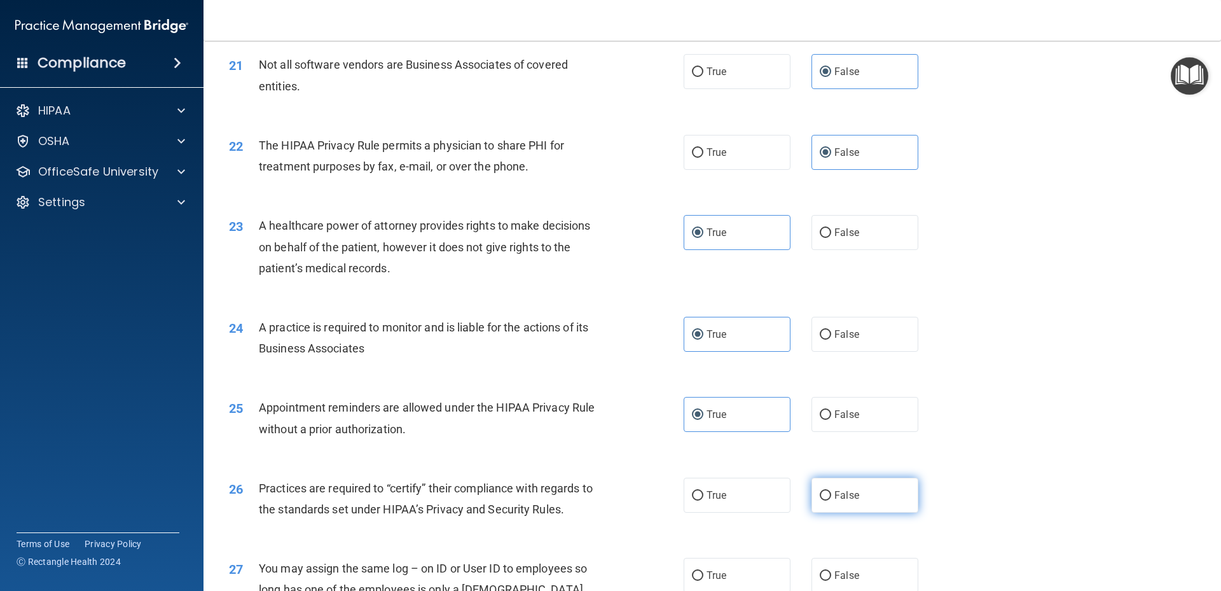
click at [861, 492] on label "False" at bounding box center [864, 494] width 107 height 35
click at [831, 492] on input "False" at bounding box center [825, 496] width 11 height 10
radio input "true"
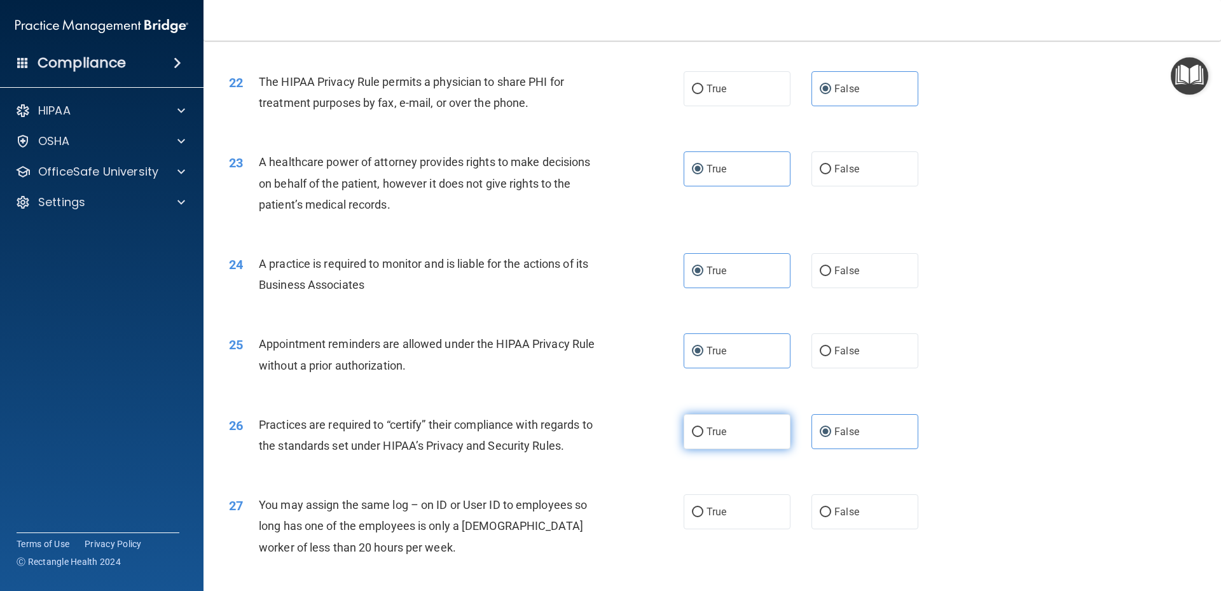
click at [733, 430] on label "True" at bounding box center [736, 431] width 107 height 35
click at [703, 430] on input "True" at bounding box center [697, 432] width 11 height 10
radio input "true"
radio input "false"
click at [829, 359] on label "False" at bounding box center [864, 350] width 107 height 35
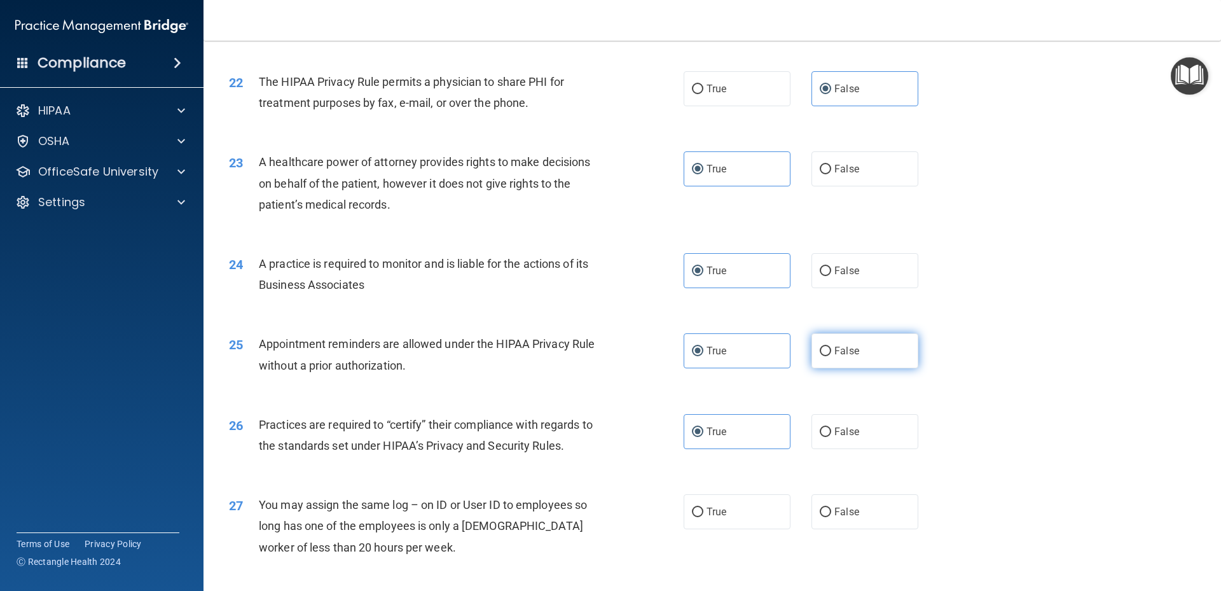
click at [829, 356] on input "False" at bounding box center [825, 351] width 11 height 10
radio input "true"
radio input "false"
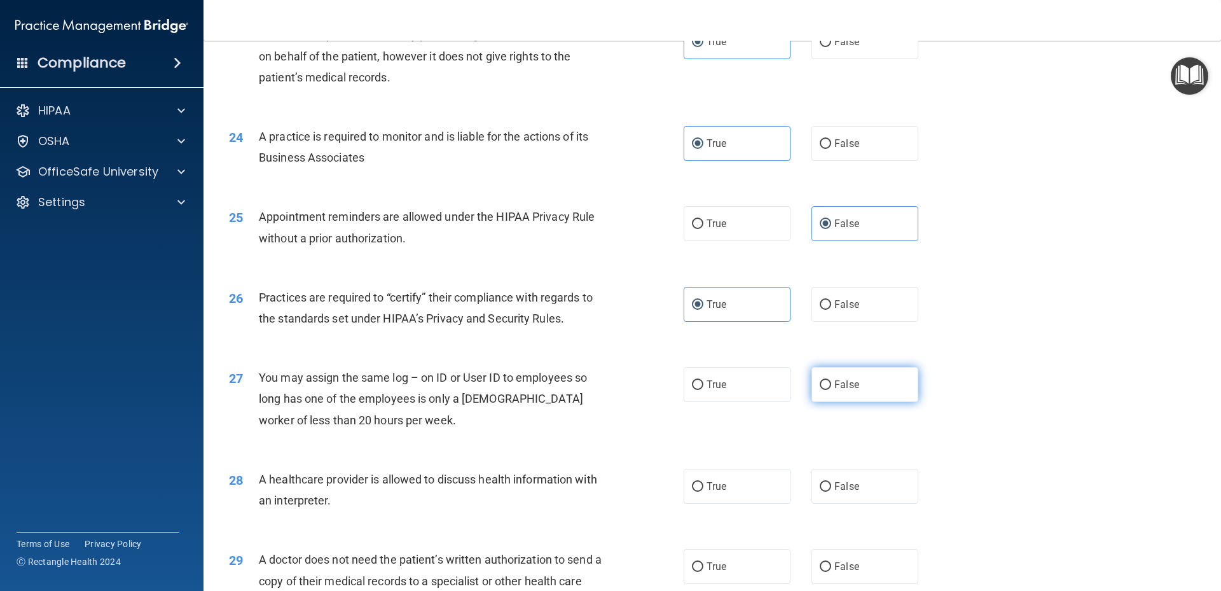
scroll to position [2225, 0]
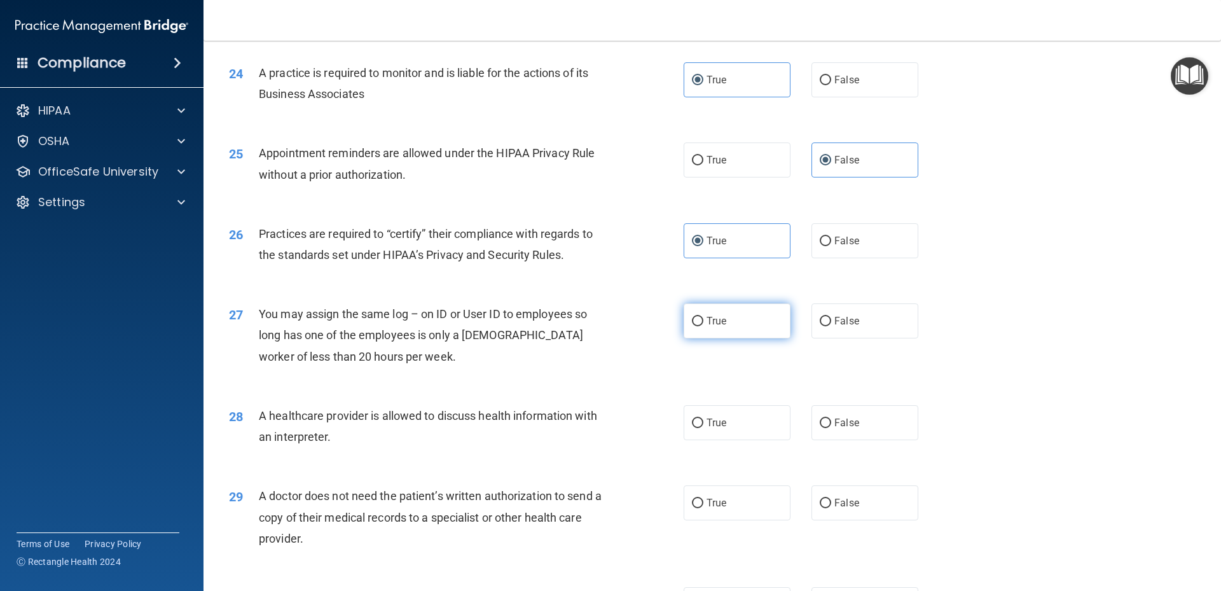
click at [727, 327] on label "True" at bounding box center [736, 320] width 107 height 35
click at [703, 326] on input "True" at bounding box center [697, 322] width 11 height 10
radio input "true"
click at [843, 430] on label "False" at bounding box center [864, 422] width 107 height 35
click at [831, 428] on input "False" at bounding box center [825, 423] width 11 height 10
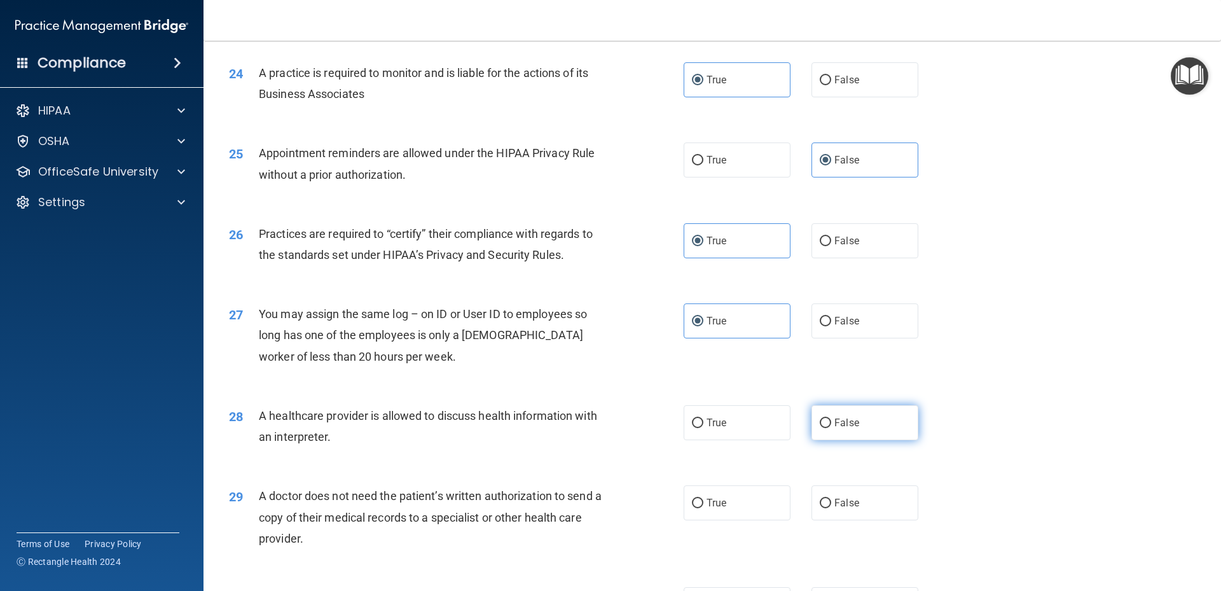
radio input "true"
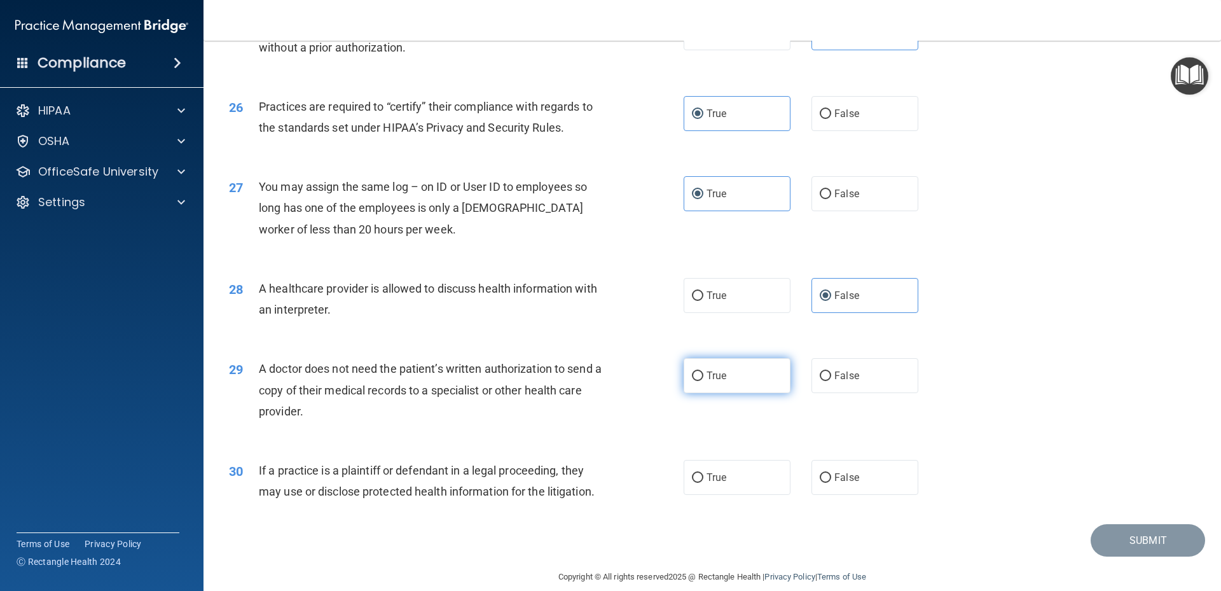
click at [729, 380] on label "True" at bounding box center [736, 375] width 107 height 35
click at [703, 380] on input "True" at bounding box center [697, 376] width 11 height 10
radio input "true"
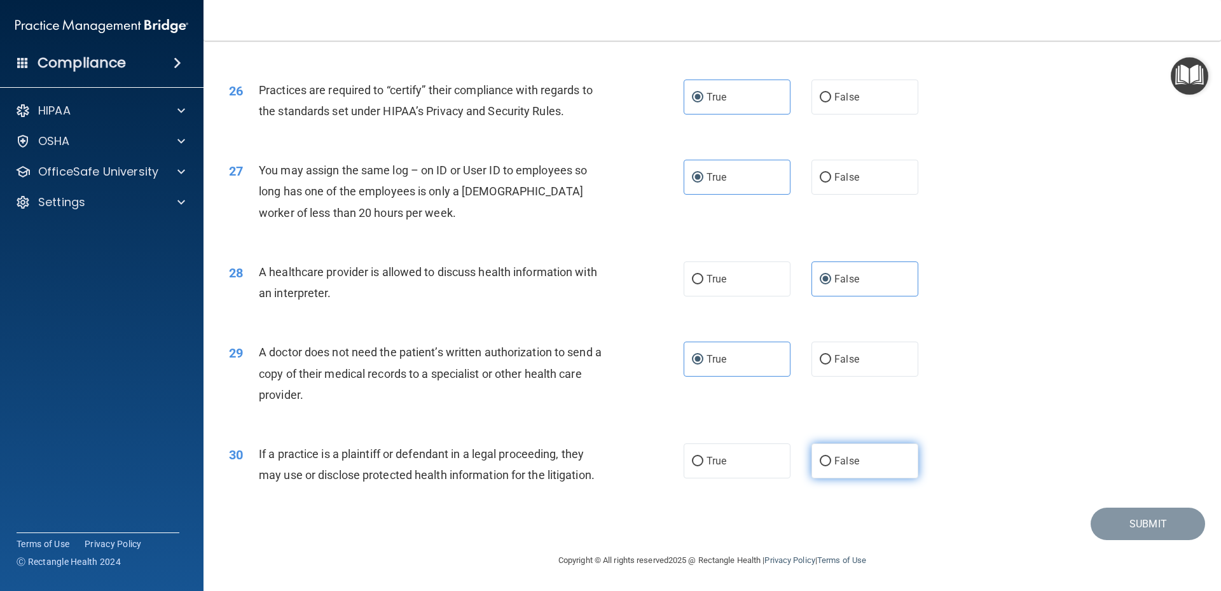
click at [844, 442] on div "30 If a practice is a plaintiff or defendant in a legal proceeding, they may us…" at bounding box center [711, 467] width 985 height 80
click at [871, 459] on label "False" at bounding box center [864, 460] width 107 height 35
click at [831, 459] on input "False" at bounding box center [825, 461] width 11 height 10
radio input "true"
click at [1106, 525] on button "Submit" at bounding box center [1147, 523] width 114 height 32
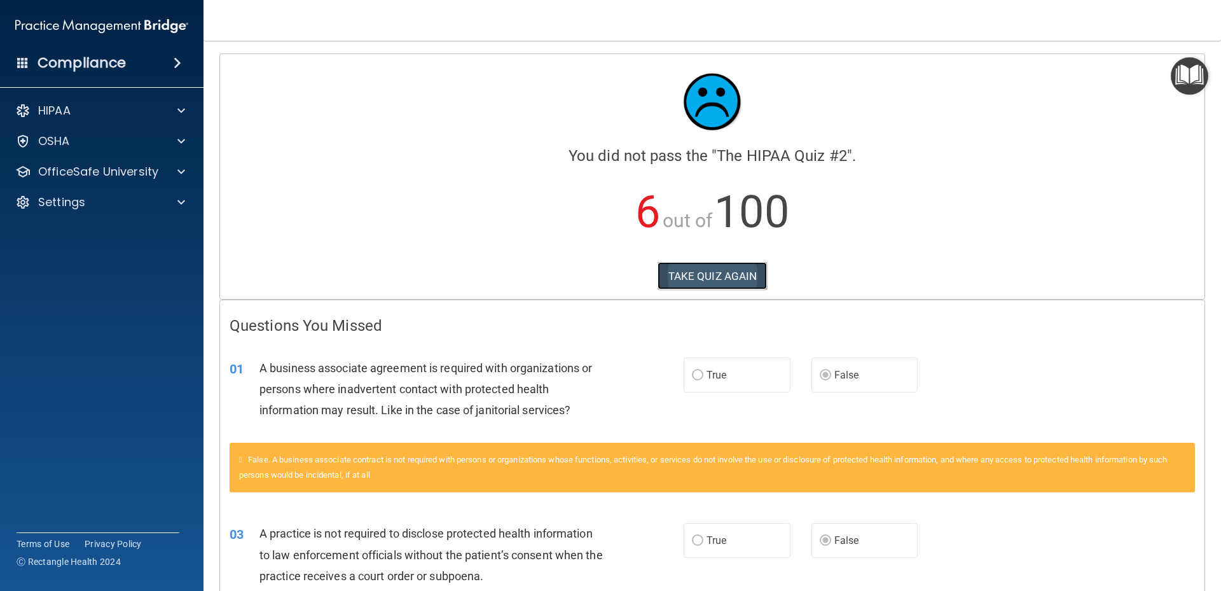
click at [679, 280] on button "TAKE QUIZ AGAIN" at bounding box center [712, 276] width 110 height 28
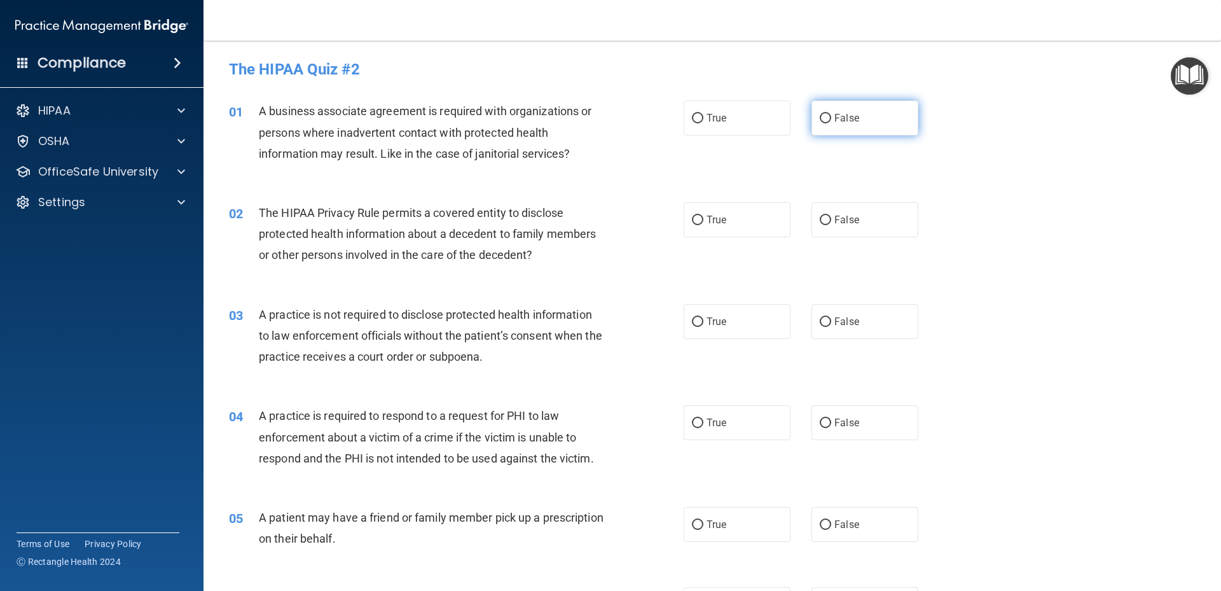
click at [834, 127] on label "False" at bounding box center [864, 117] width 107 height 35
click at [831, 123] on input "False" at bounding box center [825, 119] width 11 height 10
radio input "true"
click at [859, 221] on label "False" at bounding box center [864, 219] width 107 height 35
click at [831, 221] on input "False" at bounding box center [825, 221] width 11 height 10
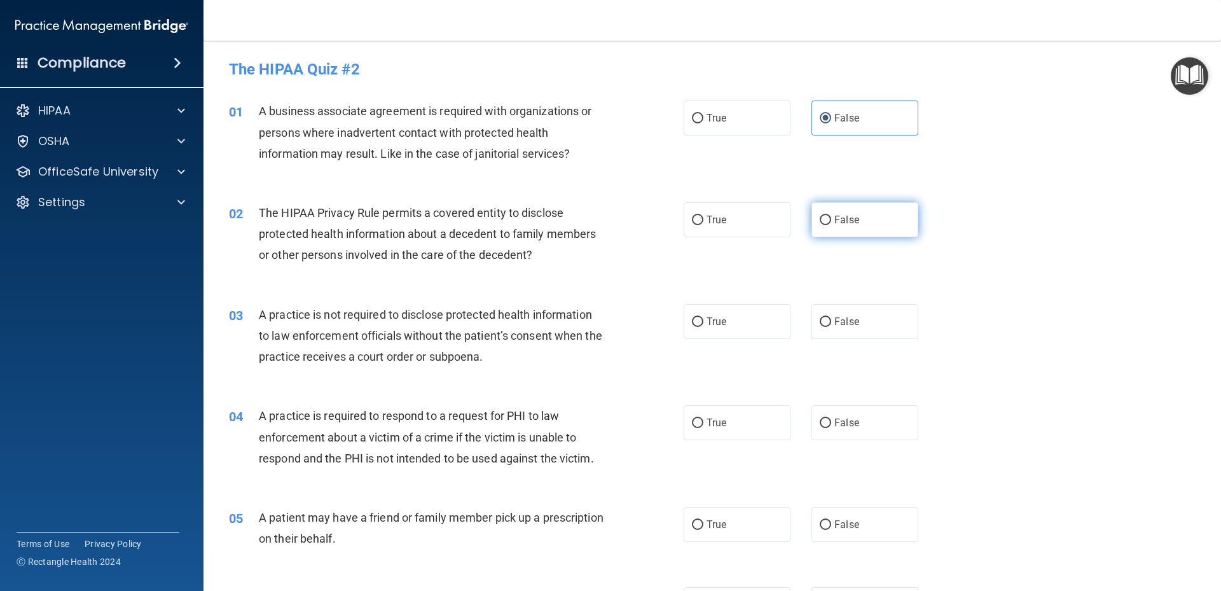
radio input "true"
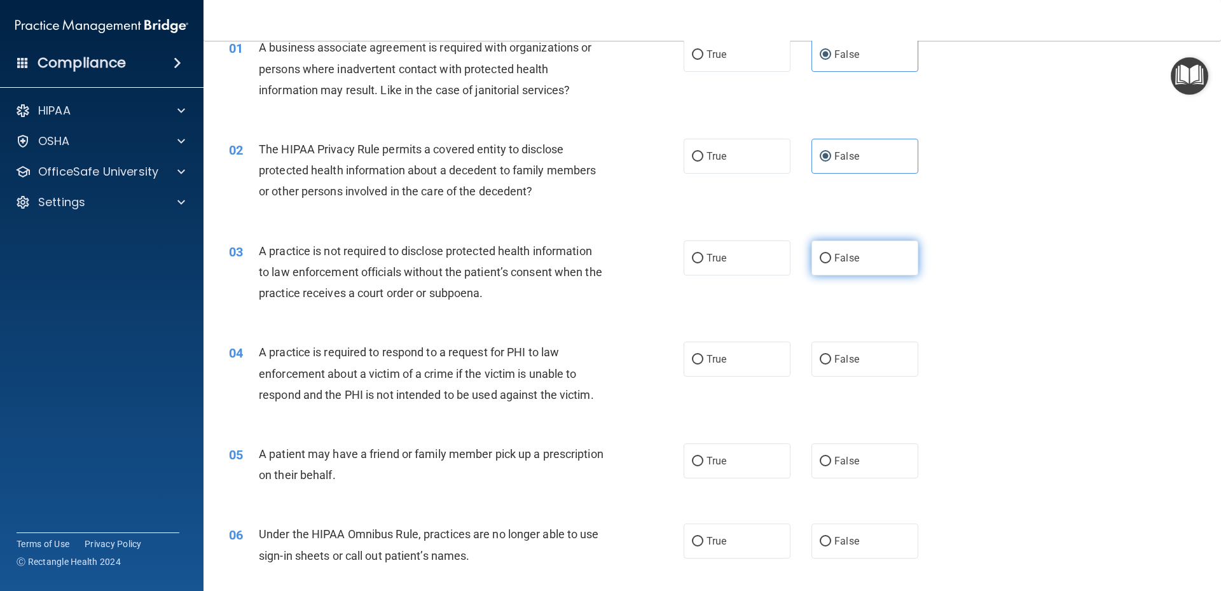
click at [840, 257] on span "False" at bounding box center [846, 258] width 25 height 12
click at [849, 257] on span "False" at bounding box center [846, 258] width 25 height 12
click at [831, 257] on input "False" at bounding box center [825, 259] width 11 height 10
radio input "true"
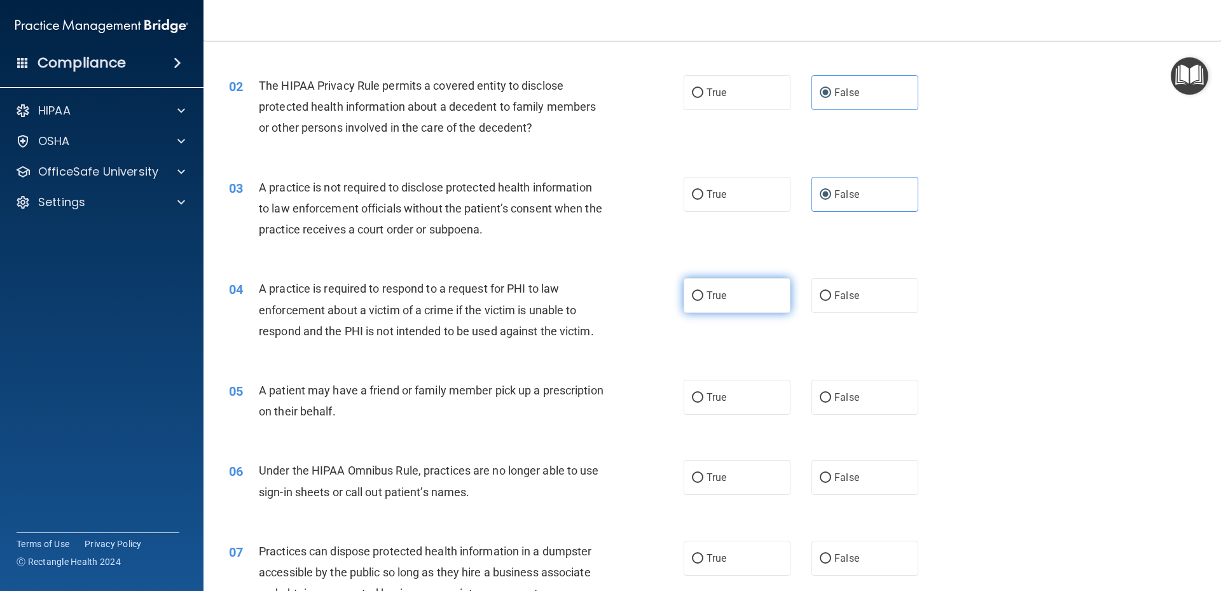
click at [747, 299] on label "True" at bounding box center [736, 295] width 107 height 35
click at [703, 299] on input "True" at bounding box center [697, 296] width 11 height 10
radio input "true"
click at [747, 299] on label "True" at bounding box center [736, 295] width 107 height 35
click at [703, 299] on input "True" at bounding box center [697, 296] width 11 height 10
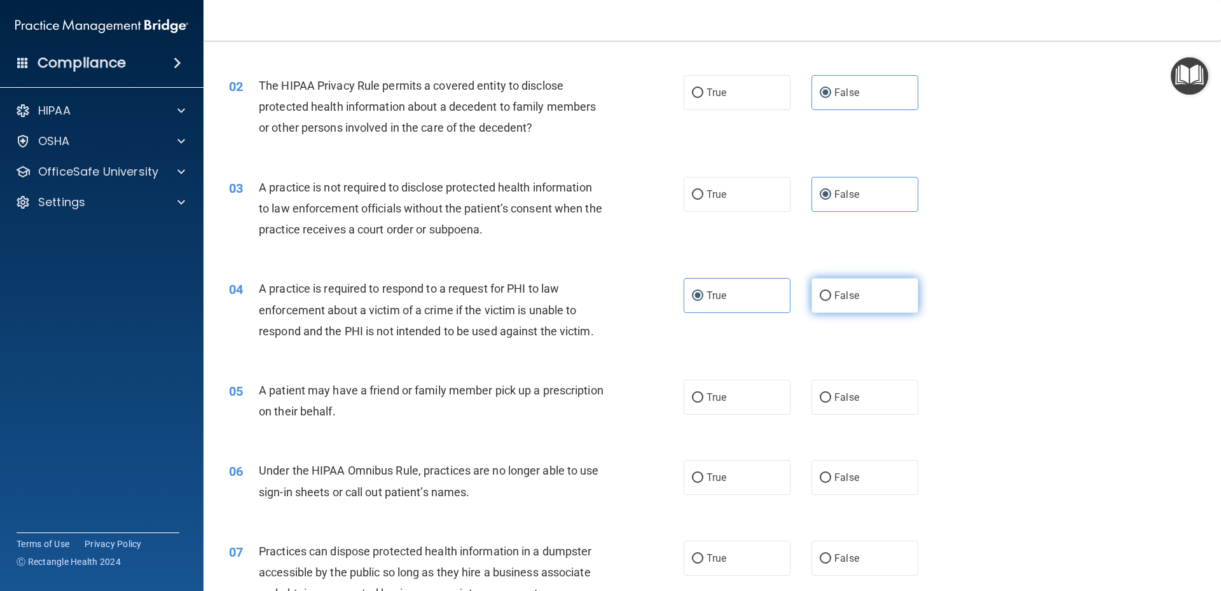
click at [834, 296] on span "False" at bounding box center [846, 295] width 25 height 12
click at [829, 296] on input "False" at bounding box center [825, 296] width 11 height 10
radio input "true"
click at [777, 292] on label "True" at bounding box center [736, 295] width 107 height 35
click at [703, 292] on input "True" at bounding box center [697, 296] width 11 height 10
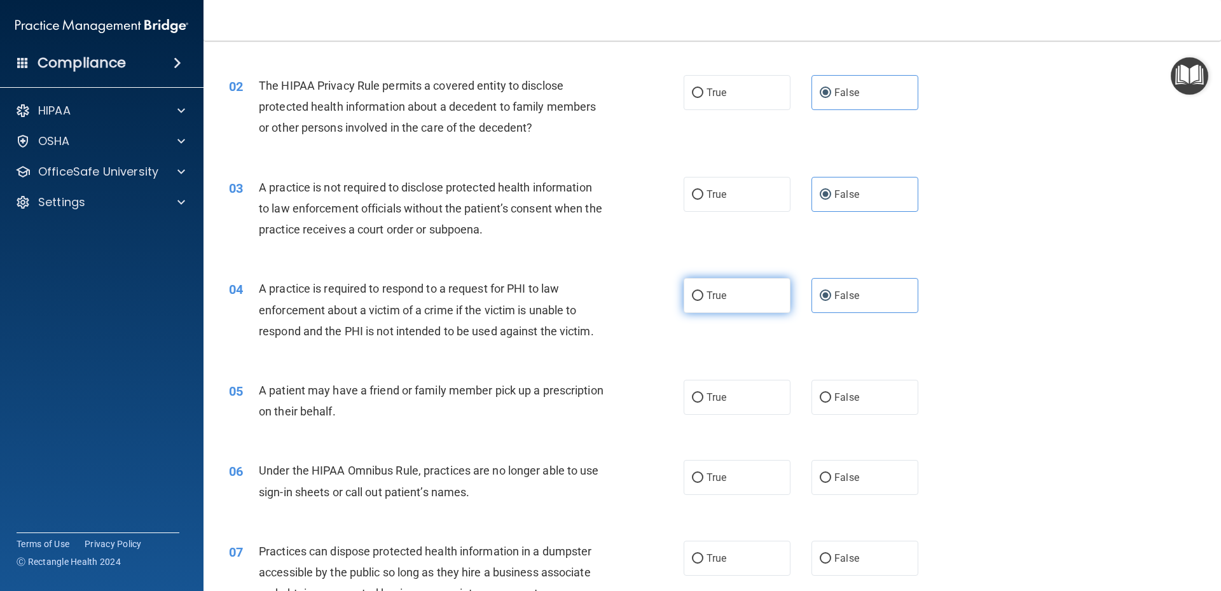
radio input "true"
radio input "false"
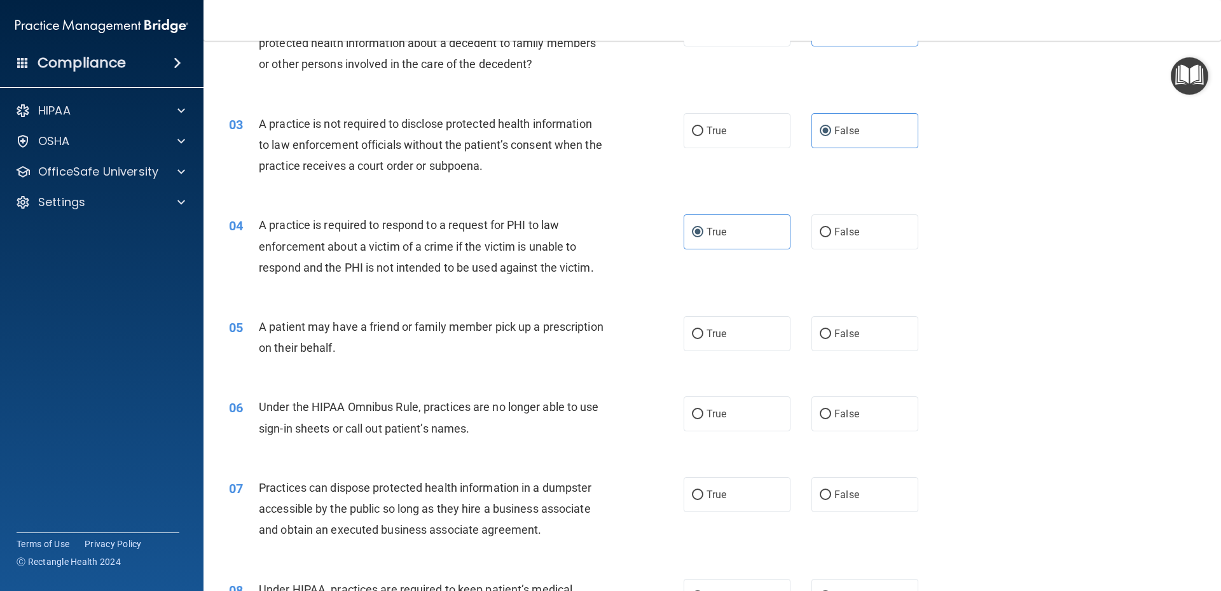
click at [794, 320] on div "True False" at bounding box center [811, 333] width 256 height 35
click at [769, 325] on label "True" at bounding box center [736, 333] width 107 height 35
click at [703, 329] on input "True" at bounding box center [697, 334] width 11 height 10
radio input "true"
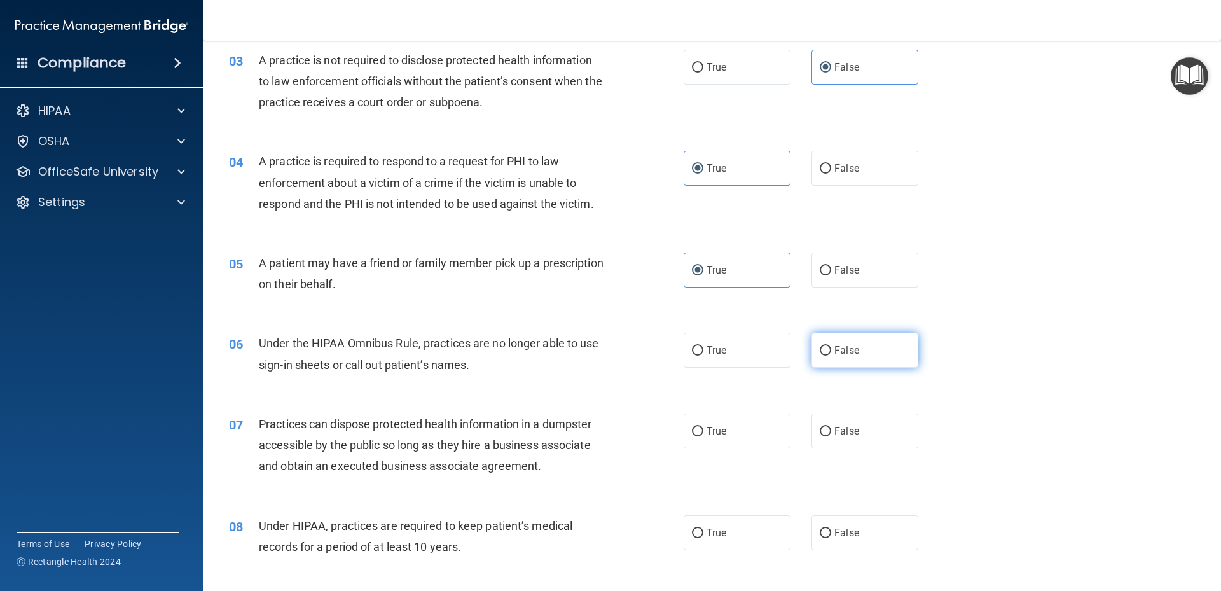
click at [852, 348] on span "False" at bounding box center [846, 350] width 25 height 12
click at [831, 348] on input "False" at bounding box center [825, 351] width 11 height 10
radio input "true"
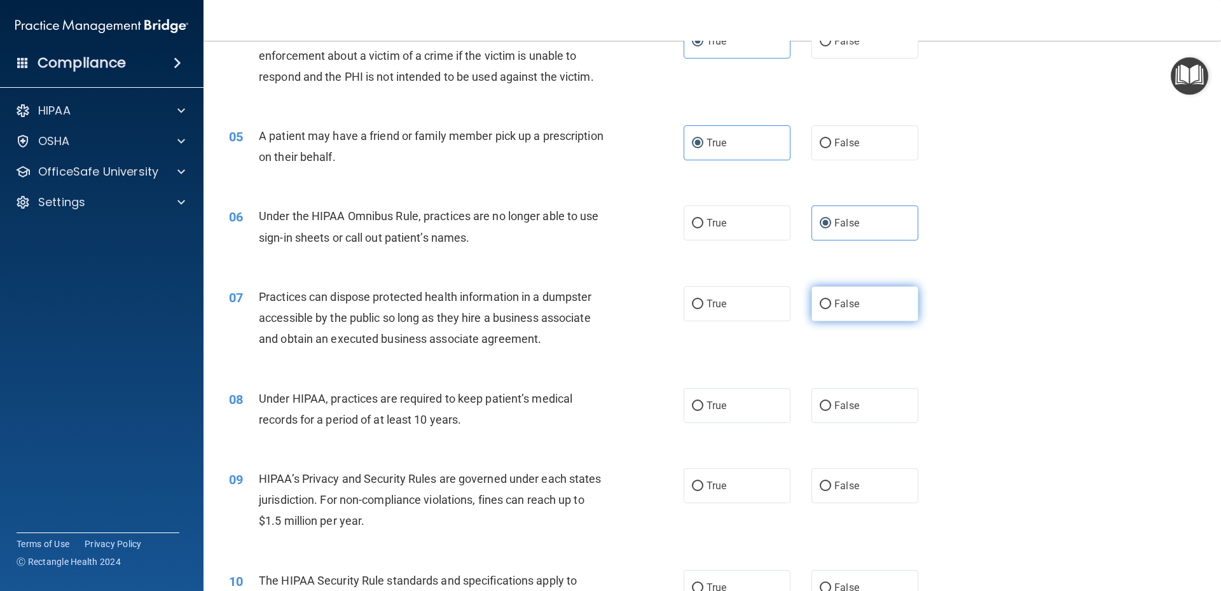
click at [843, 295] on label "False" at bounding box center [864, 303] width 107 height 35
click at [831, 299] on input "False" at bounding box center [825, 304] width 11 height 10
radio input "true"
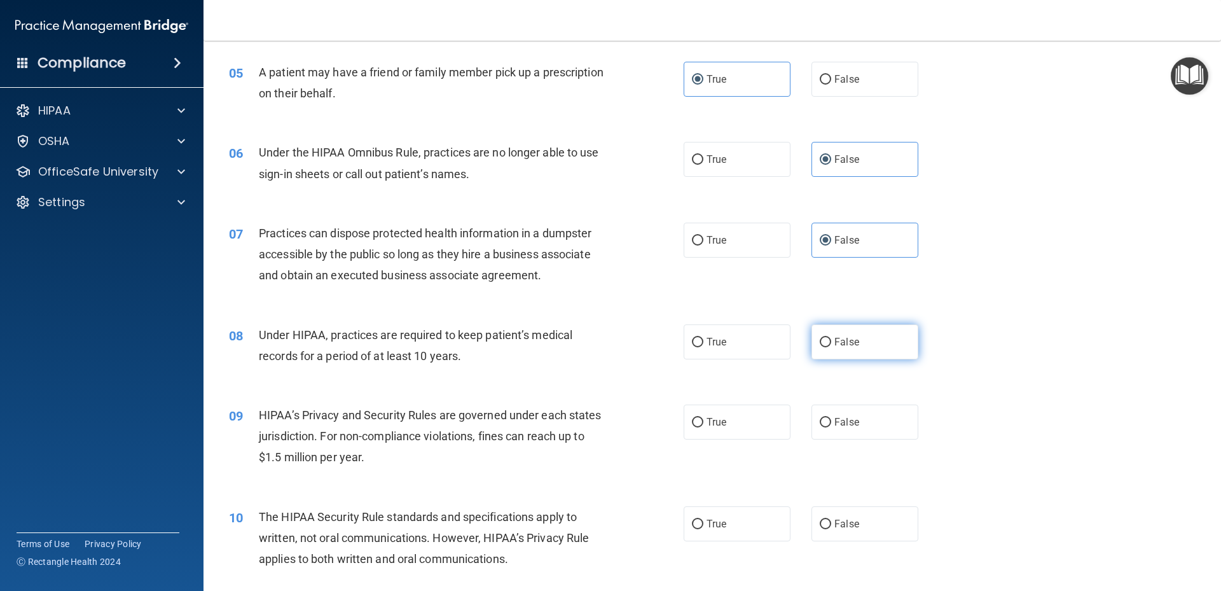
click at [872, 334] on label "False" at bounding box center [864, 341] width 107 height 35
click at [831, 338] on input "False" at bounding box center [825, 343] width 11 height 10
radio input "true"
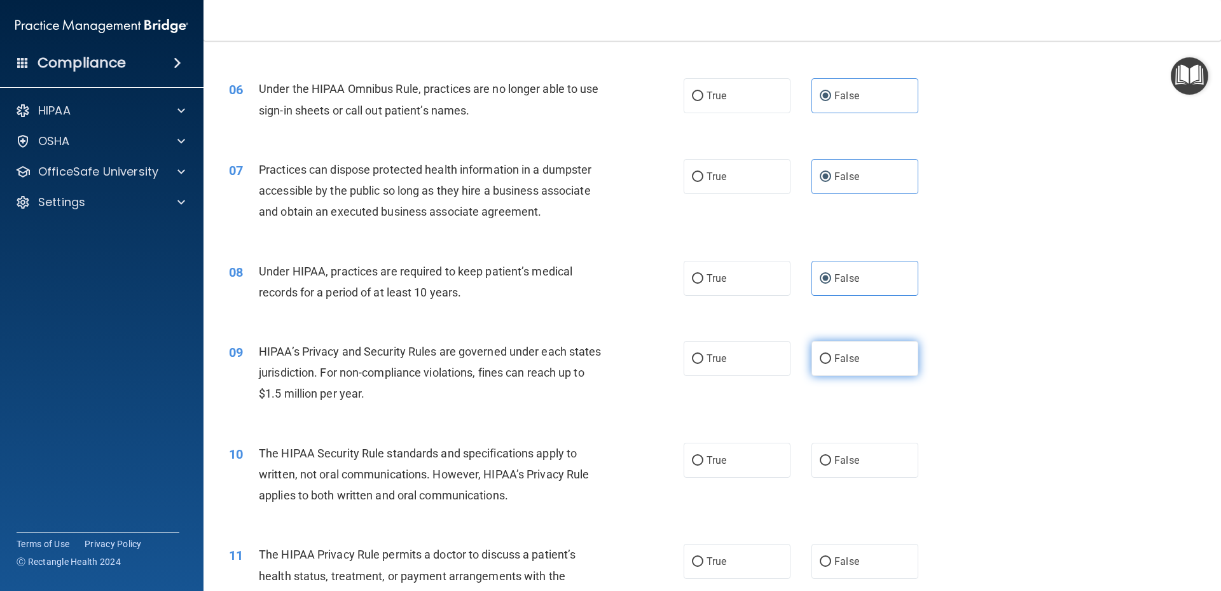
click at [872, 343] on label "False" at bounding box center [864, 358] width 107 height 35
click at [831, 354] on input "False" at bounding box center [825, 359] width 11 height 10
radio input "true"
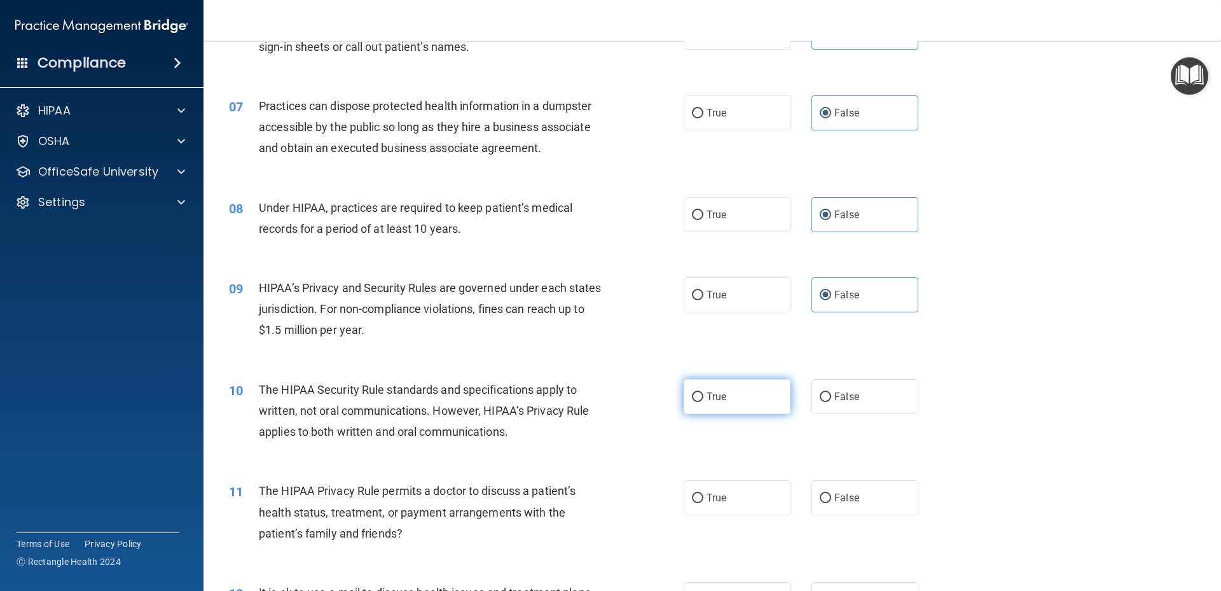
click at [736, 386] on label "True" at bounding box center [736, 396] width 107 height 35
click at [703, 392] on input "True" at bounding box center [697, 397] width 11 height 10
radio input "true"
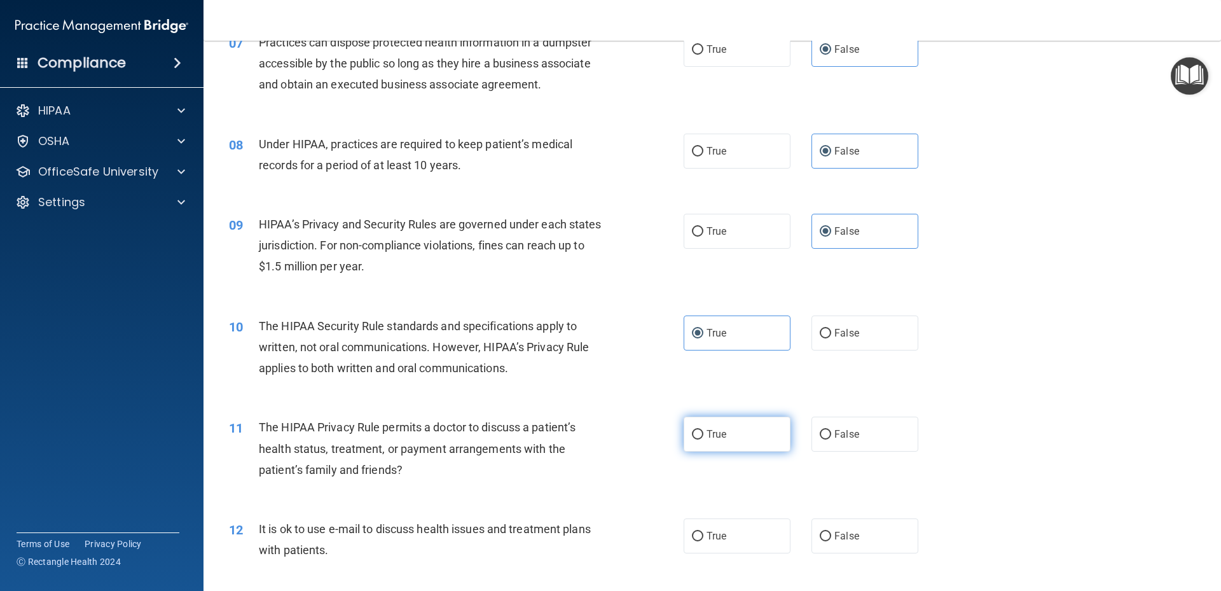
click at [741, 430] on label "True" at bounding box center [736, 433] width 107 height 35
click at [703, 430] on input "True" at bounding box center [697, 435] width 11 height 10
radio input "true"
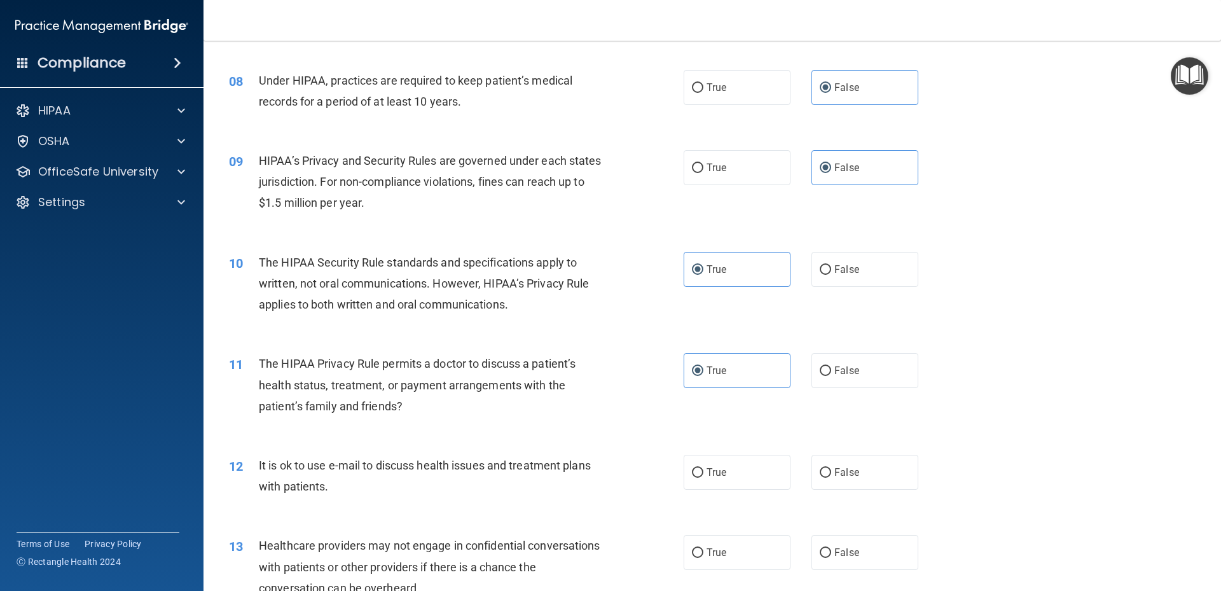
drag, startPoint x: 750, startPoint y: 441, endPoint x: 755, endPoint y: 451, distance: 11.4
click at [755, 450] on div "12 It is ok to use e-mail to discuss health issues and treatment plans with pat…" at bounding box center [711, 479] width 985 height 80
click at [760, 460] on label "True" at bounding box center [736, 472] width 107 height 35
click at [703, 468] on input "True" at bounding box center [697, 473] width 11 height 10
radio input "true"
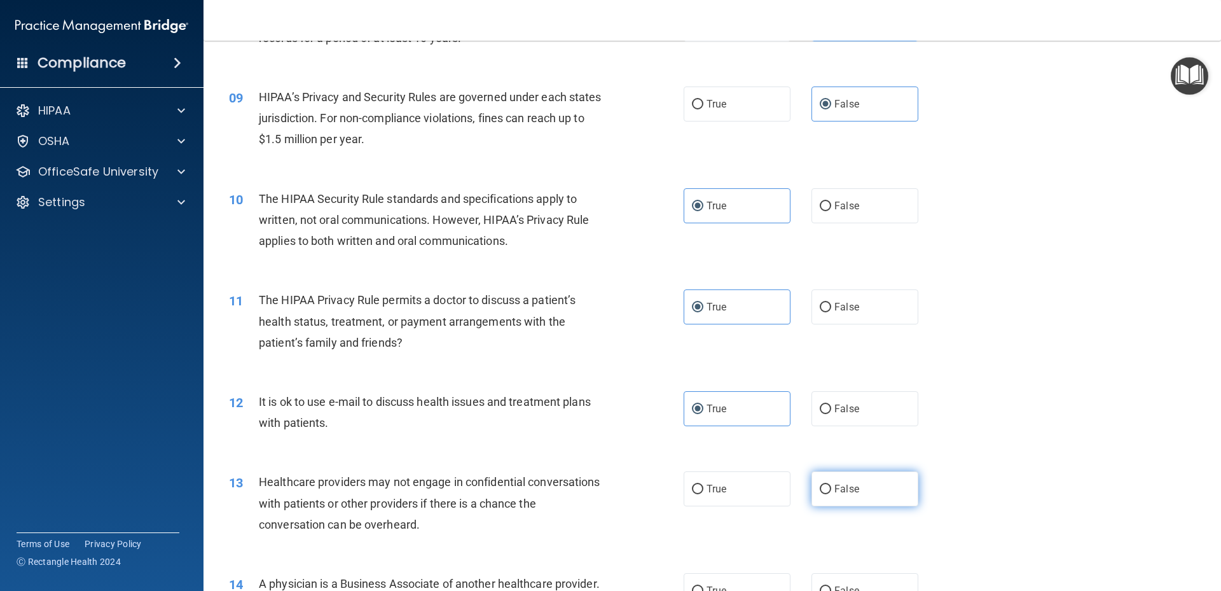
scroll to position [826, 0]
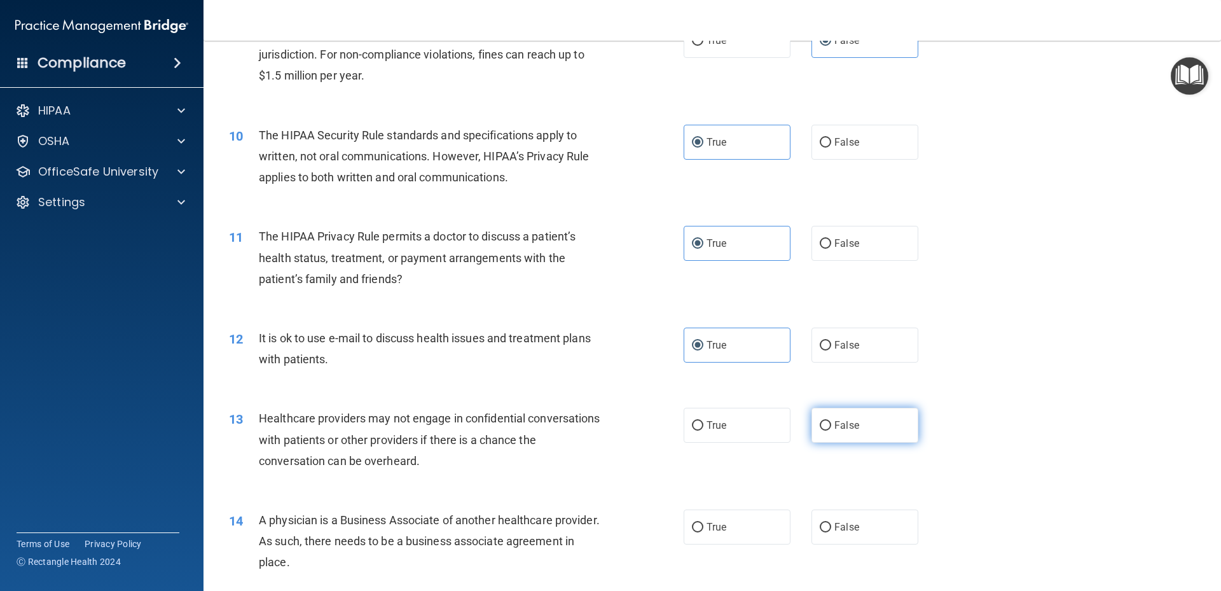
click at [852, 437] on label "False" at bounding box center [864, 425] width 107 height 35
click at [831, 430] on input "False" at bounding box center [825, 426] width 11 height 10
radio input "true"
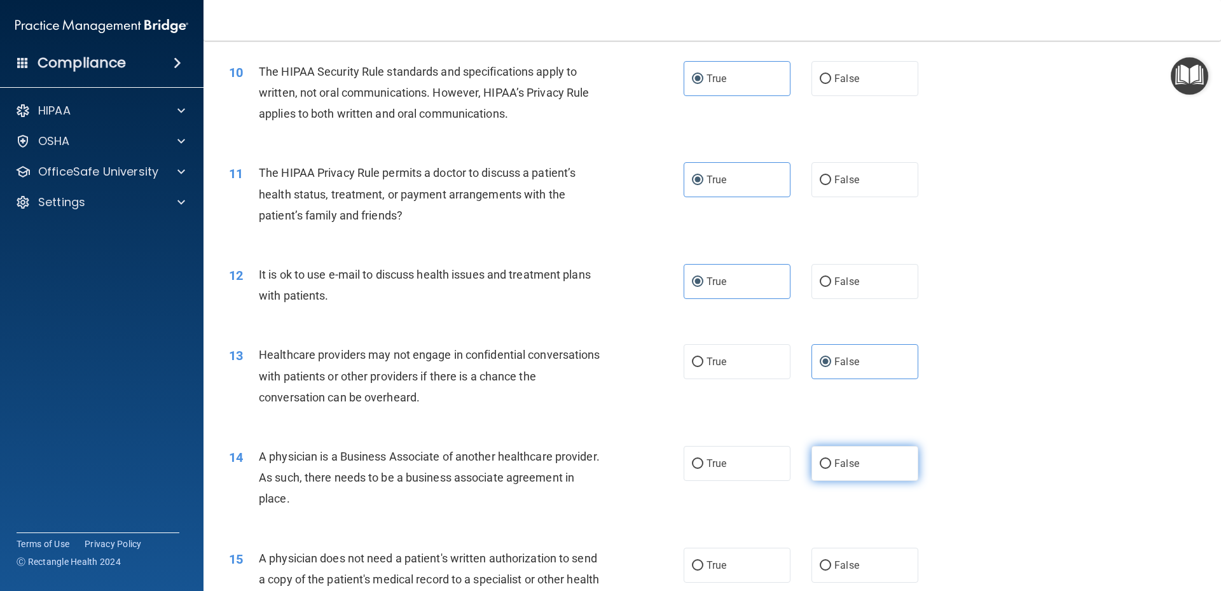
click at [856, 470] on label "False" at bounding box center [864, 463] width 107 height 35
click at [831, 469] on input "False" at bounding box center [825, 464] width 11 height 10
radio input "true"
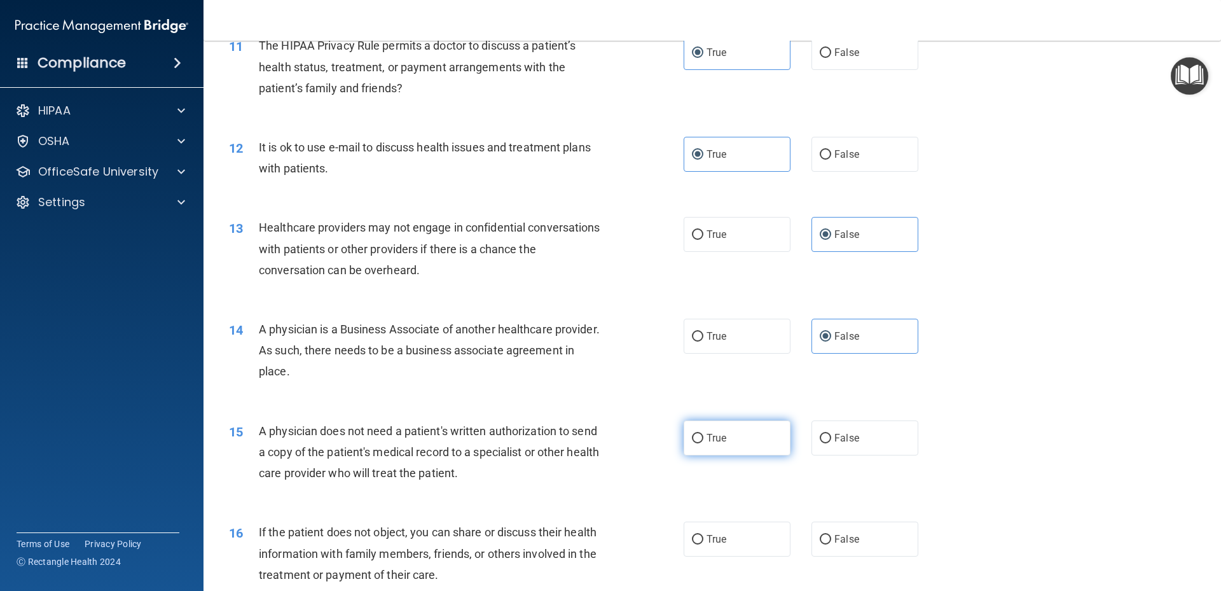
click at [756, 441] on label "True" at bounding box center [736, 437] width 107 height 35
click at [703, 441] on input "True" at bounding box center [697, 439] width 11 height 10
radio input "true"
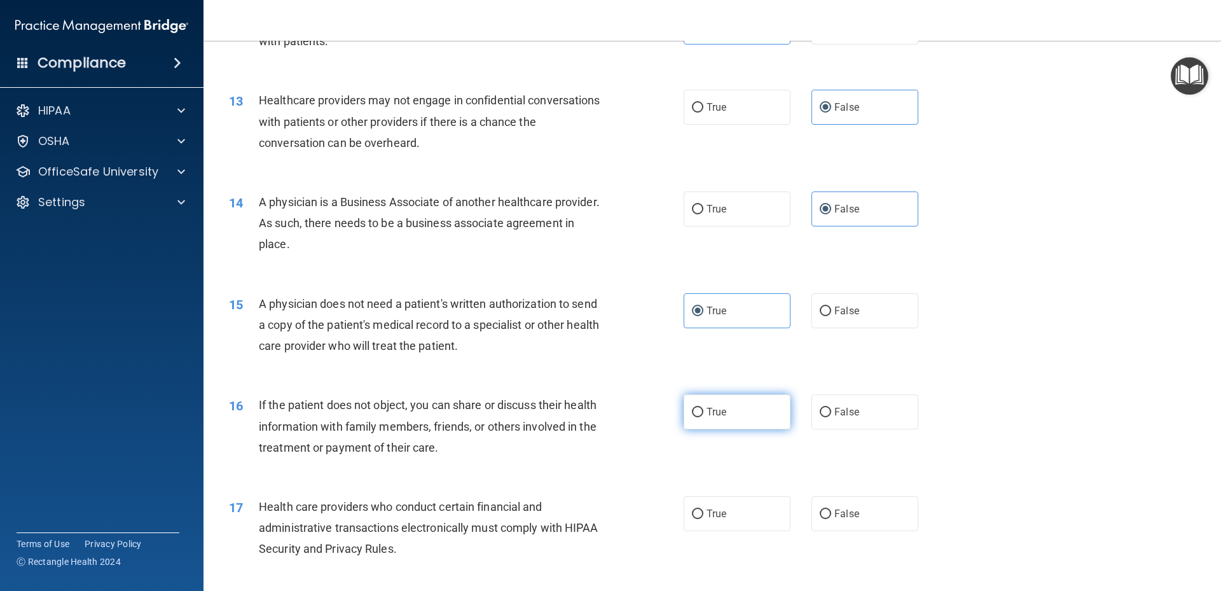
click at [734, 421] on label "True" at bounding box center [736, 411] width 107 height 35
click at [703, 417] on input "True" at bounding box center [697, 413] width 11 height 10
radio input "true"
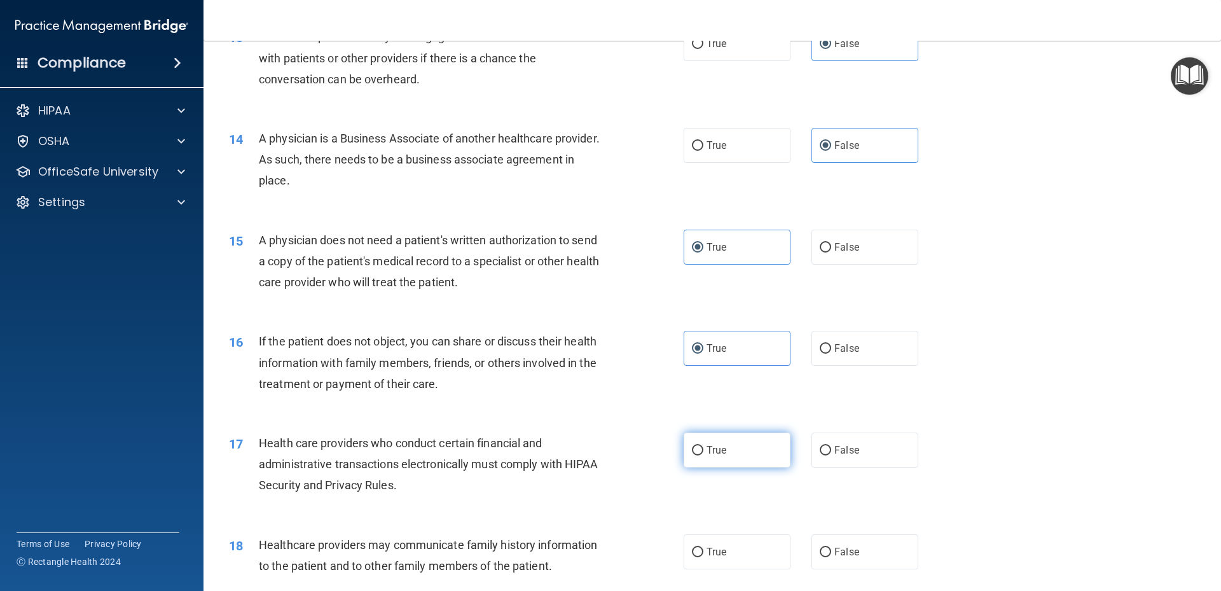
click at [737, 454] on label "True" at bounding box center [736, 449] width 107 height 35
click at [703, 454] on input "True" at bounding box center [697, 451] width 11 height 10
radio input "true"
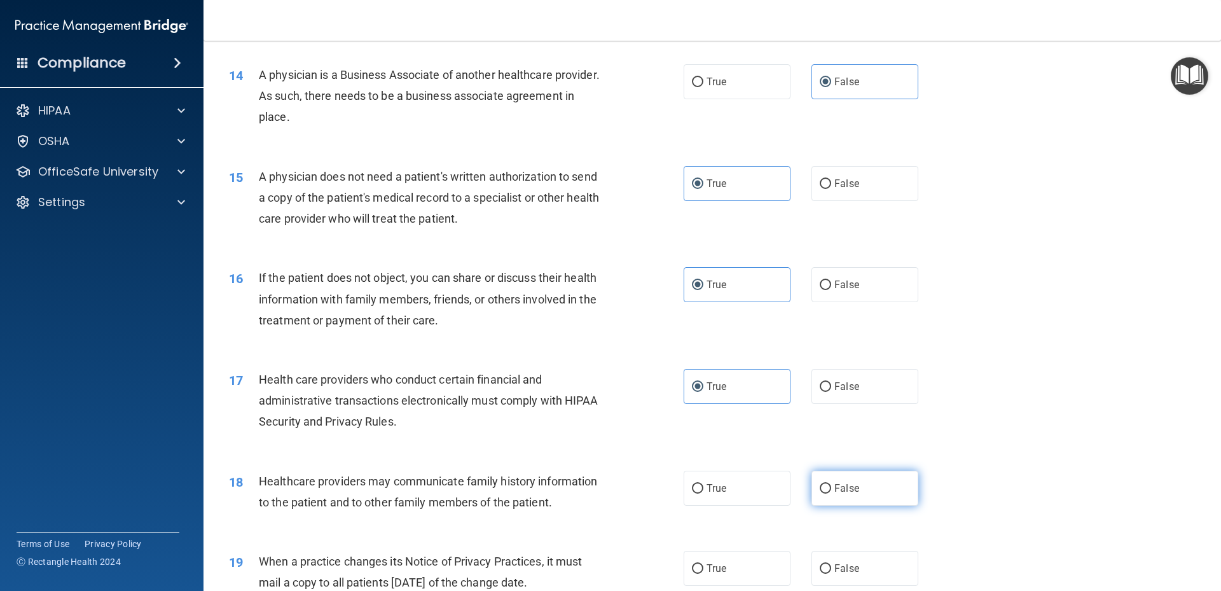
click at [857, 481] on label "False" at bounding box center [864, 487] width 107 height 35
click at [831, 484] on input "False" at bounding box center [825, 489] width 11 height 10
radio input "true"
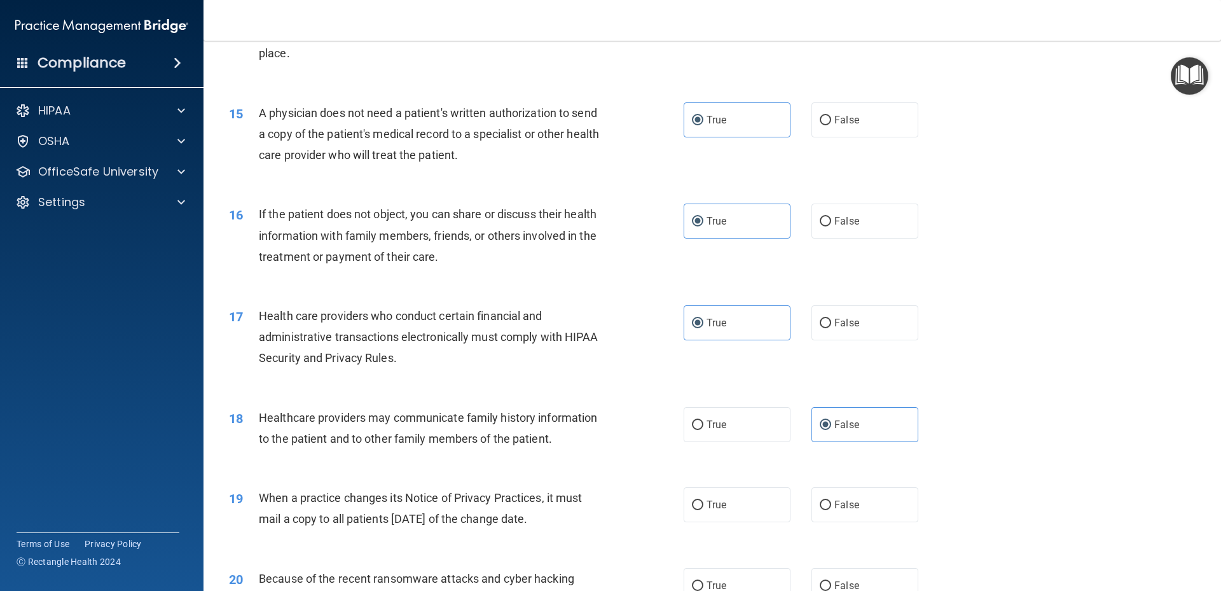
scroll to position [1399, 0]
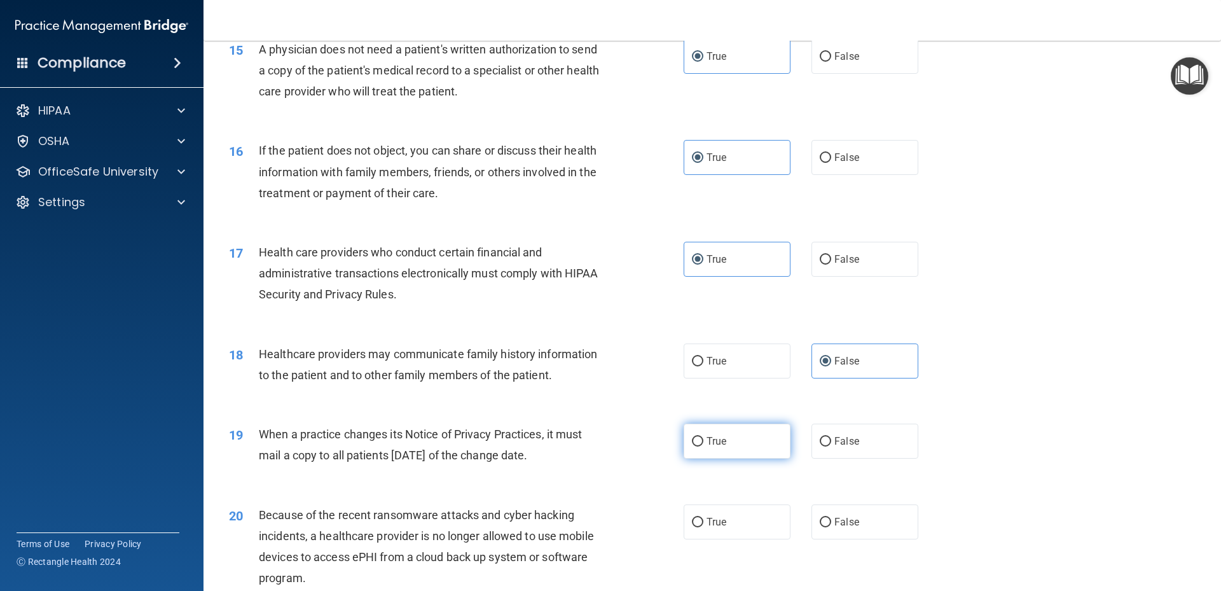
click at [754, 442] on label "True" at bounding box center [736, 440] width 107 height 35
click at [703, 442] on input "True" at bounding box center [697, 442] width 11 height 10
radio input "true"
click at [851, 448] on label "False" at bounding box center [864, 440] width 107 height 35
click at [831, 446] on input "False" at bounding box center [825, 442] width 11 height 10
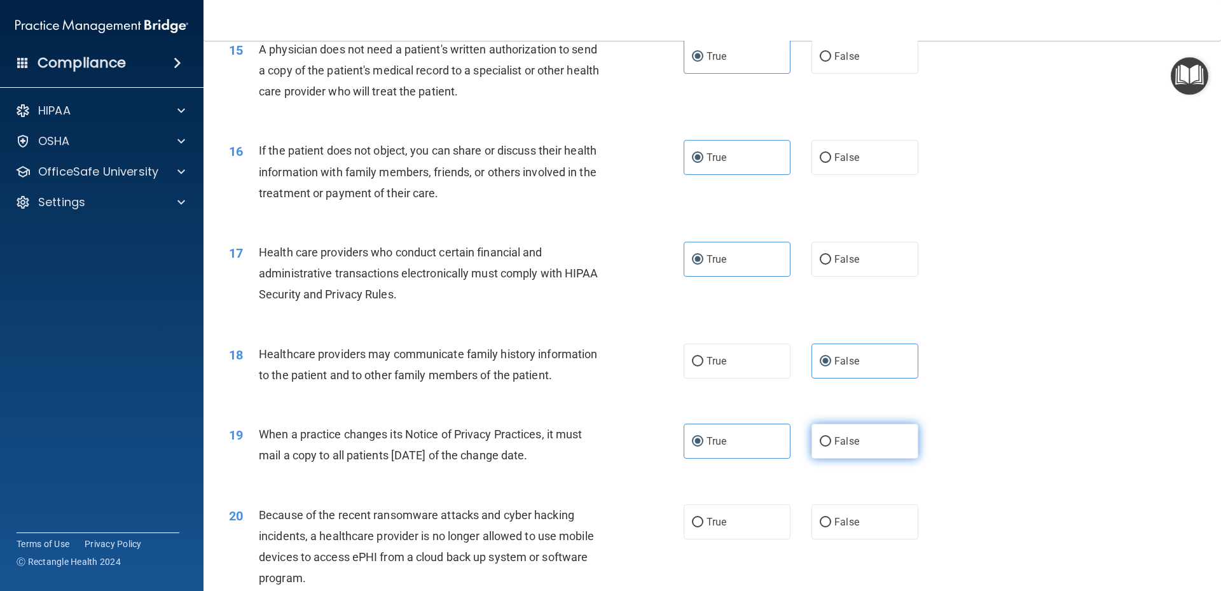
radio input "true"
radio input "false"
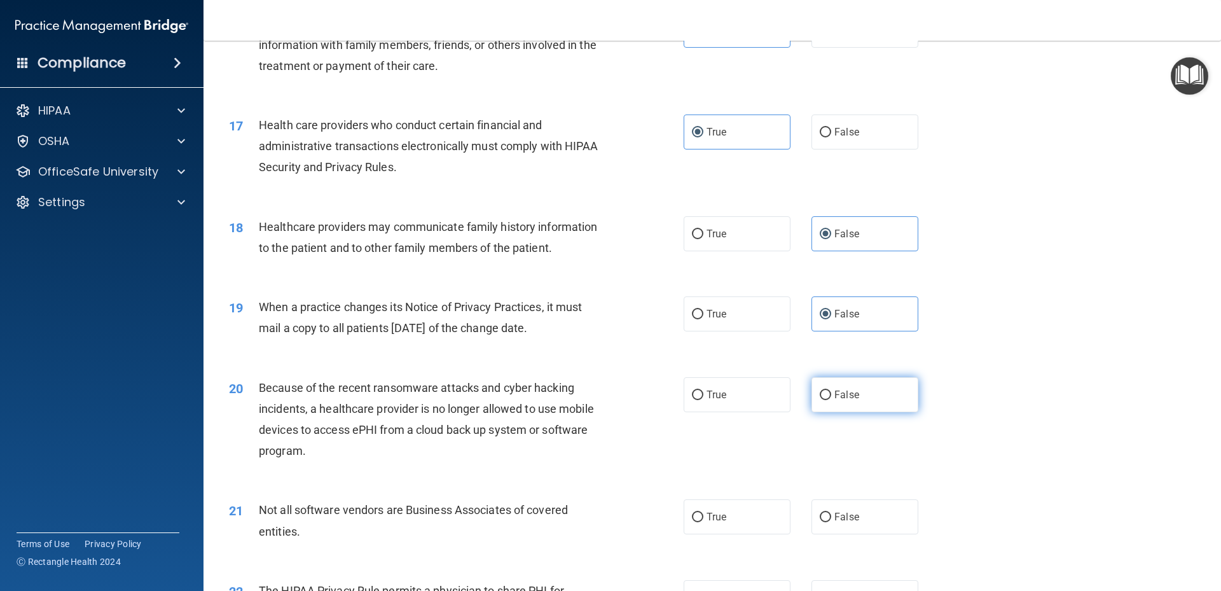
click at [838, 395] on span "False" at bounding box center [846, 394] width 25 height 12
click at [831, 395] on input "False" at bounding box center [825, 395] width 11 height 10
radio input "true"
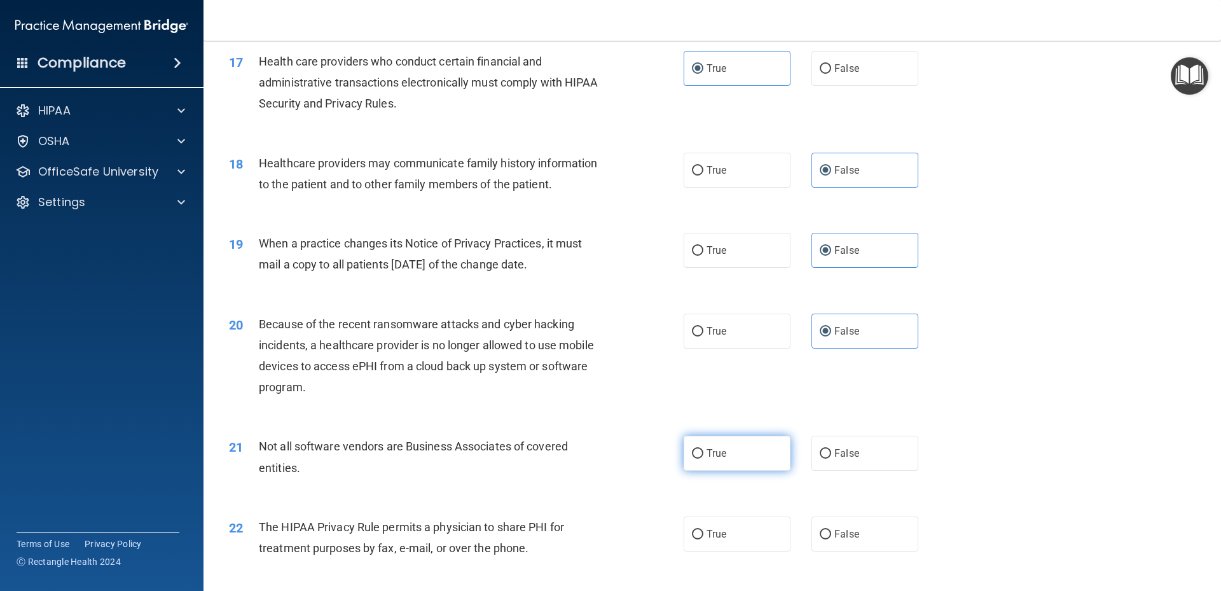
click at [750, 440] on label "True" at bounding box center [736, 453] width 107 height 35
click at [703, 449] on input "True" at bounding box center [697, 454] width 11 height 10
radio input "true"
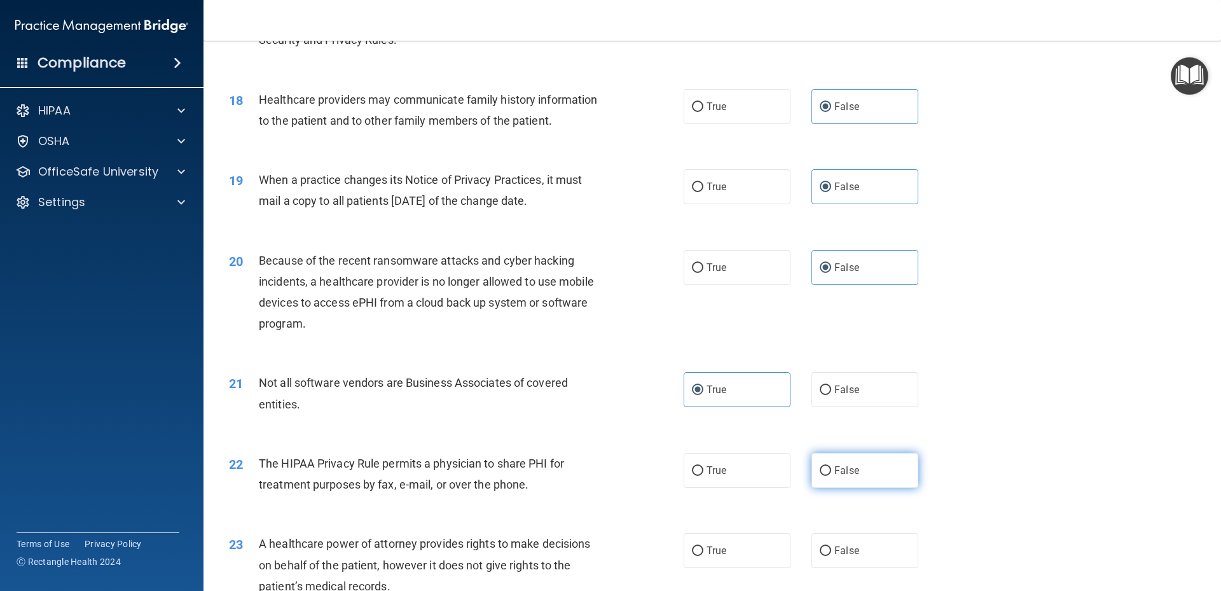
click at [850, 458] on label "False" at bounding box center [864, 470] width 107 height 35
click at [831, 466] on input "False" at bounding box center [825, 471] width 11 height 10
radio input "true"
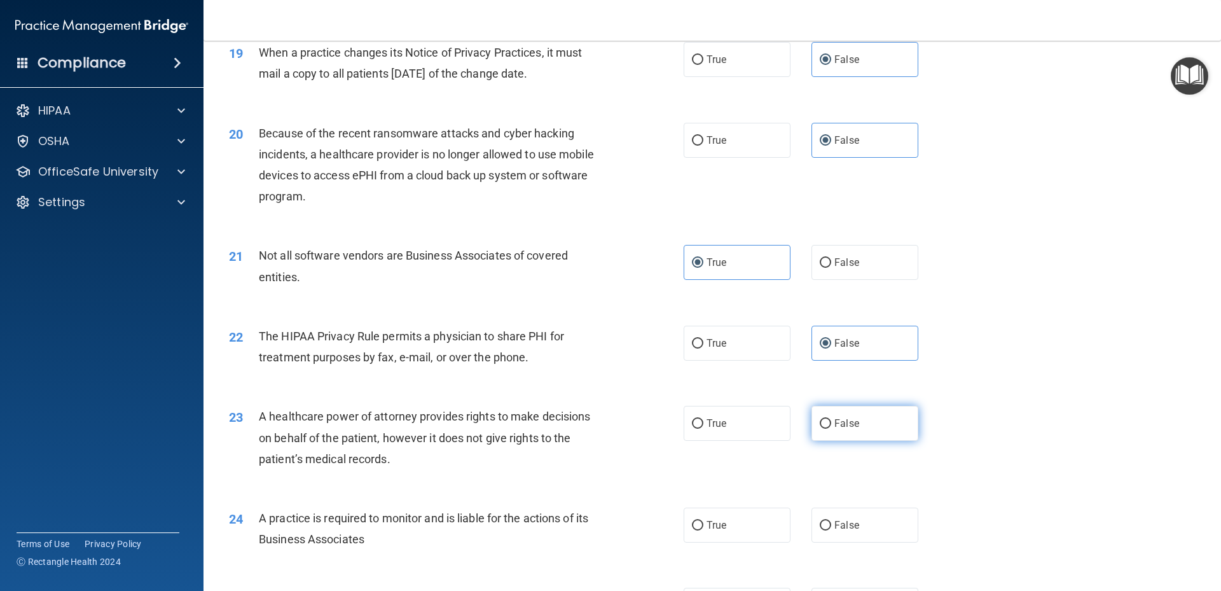
click at [838, 429] on label "False" at bounding box center [864, 423] width 107 height 35
click at [831, 429] on input "False" at bounding box center [825, 424] width 11 height 10
radio input "true"
drag, startPoint x: 719, startPoint y: 324, endPoint x: 728, endPoint y: 337, distance: 16.0
click at [719, 325] on div "22 The HIPAA Privacy Rule permits a physician to share PHI for treatment purpos…" at bounding box center [711, 350] width 985 height 80
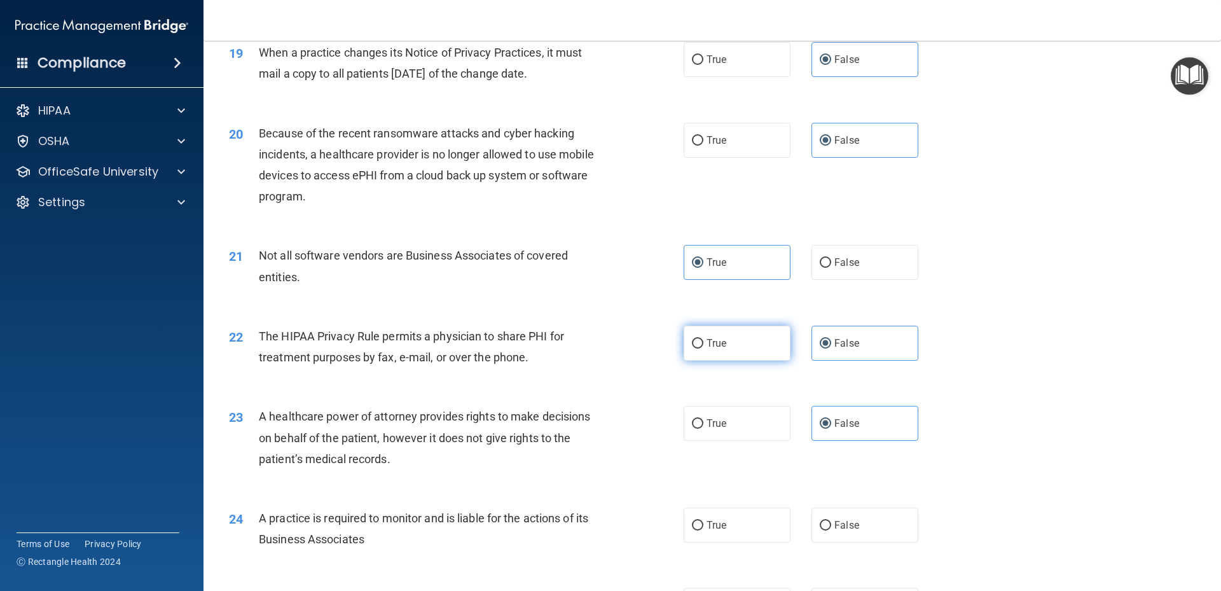
click at [738, 348] on label "True" at bounding box center [736, 343] width 107 height 35
click at [703, 348] on input "True" at bounding box center [697, 344] width 11 height 10
radio input "true"
radio input "false"
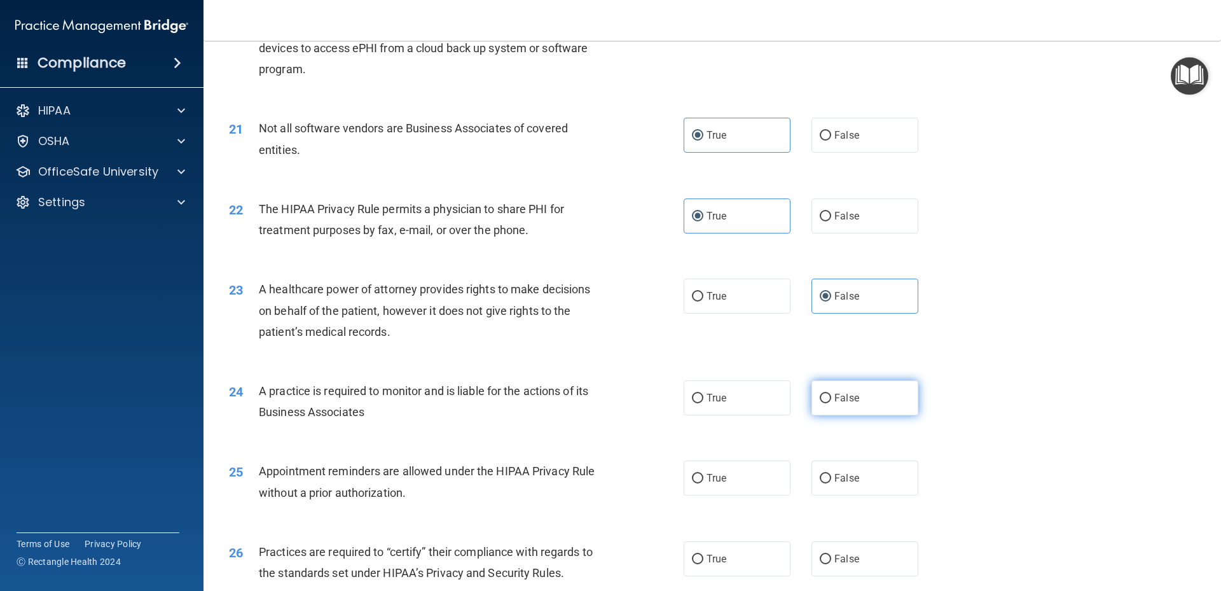
click at [835, 396] on span "False" at bounding box center [846, 398] width 25 height 12
click at [831, 396] on input "False" at bounding box center [825, 399] width 11 height 10
radio input "true"
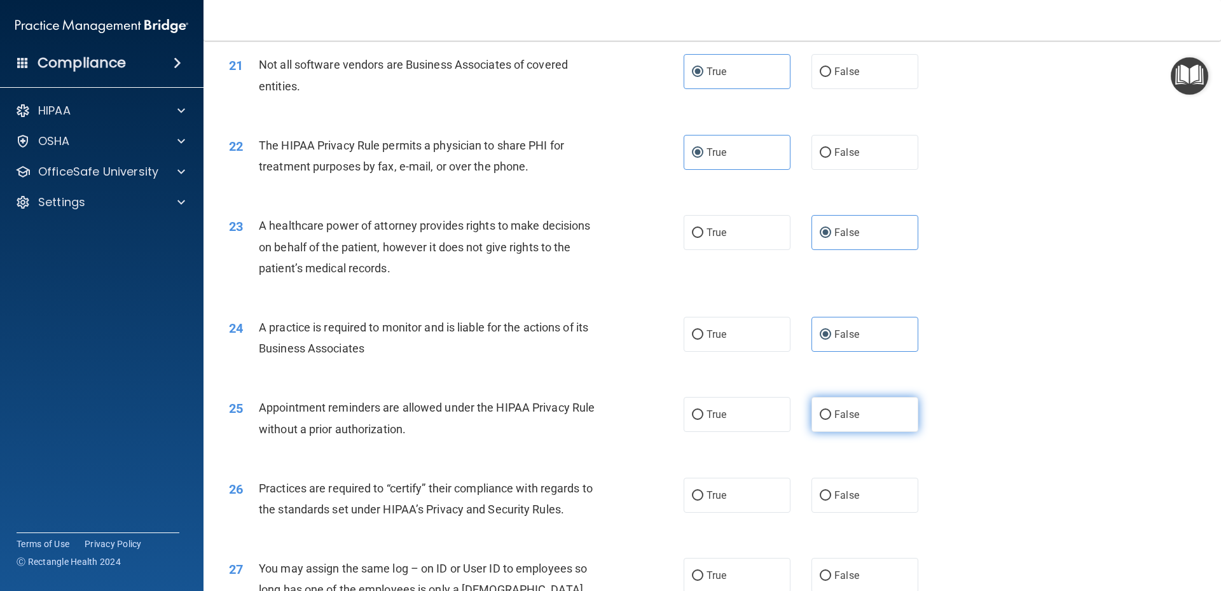
click at [844, 399] on label "False" at bounding box center [864, 414] width 107 height 35
click at [831, 410] on input "False" at bounding box center [825, 415] width 11 height 10
radio input "true"
click at [760, 399] on label "True" at bounding box center [736, 414] width 107 height 35
click at [703, 410] on input "True" at bounding box center [697, 415] width 11 height 10
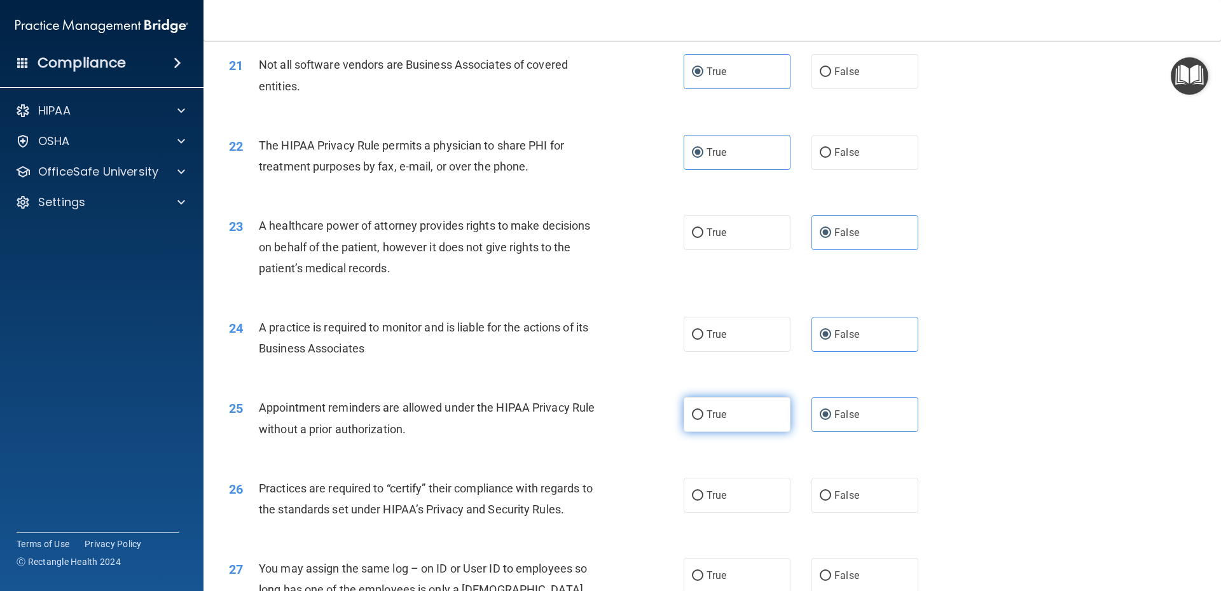
radio input "true"
radio input "false"
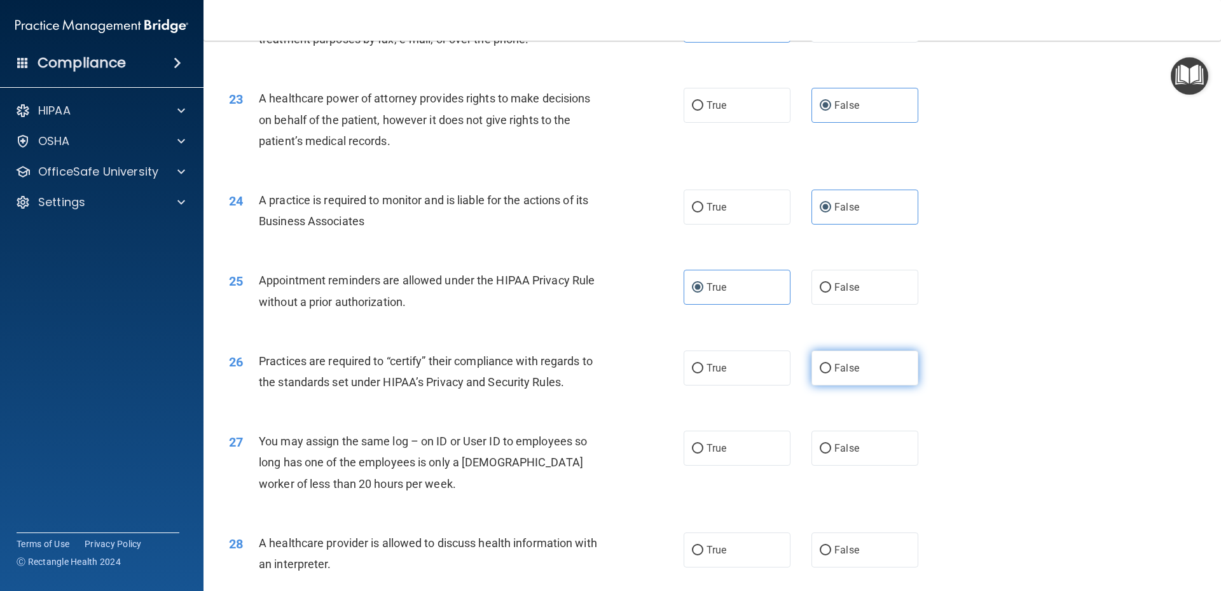
click at [857, 367] on label "False" at bounding box center [864, 367] width 107 height 35
click at [831, 367] on input "False" at bounding box center [825, 369] width 11 height 10
radio input "true"
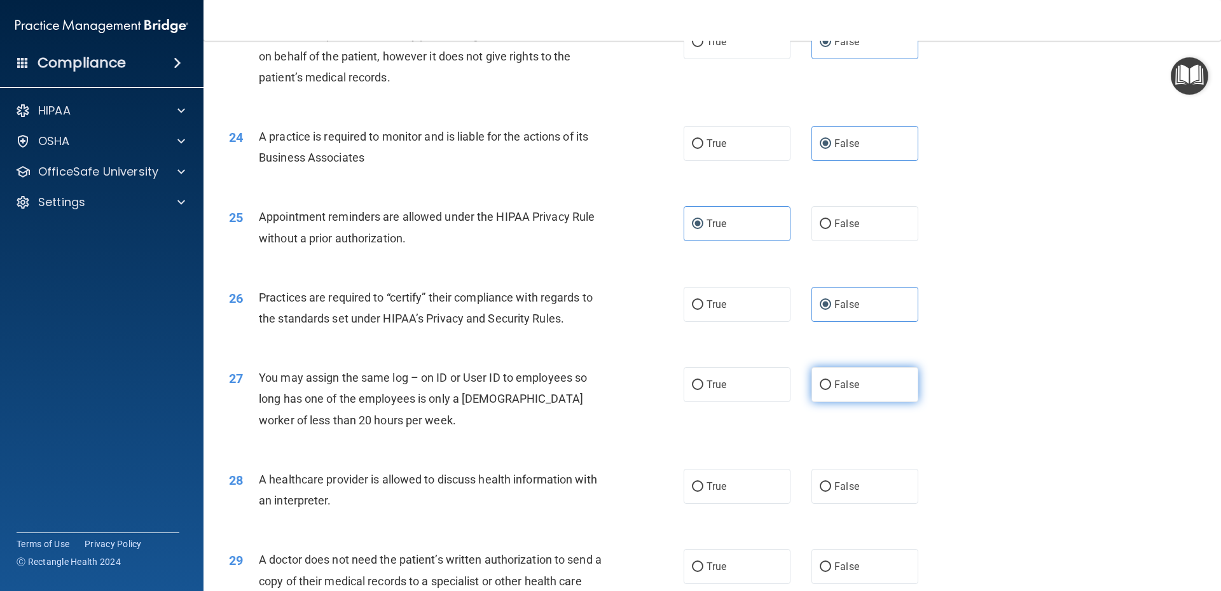
click at [855, 391] on label "False" at bounding box center [864, 384] width 107 height 35
click at [831, 390] on input "False" at bounding box center [825, 385] width 11 height 10
radio input "true"
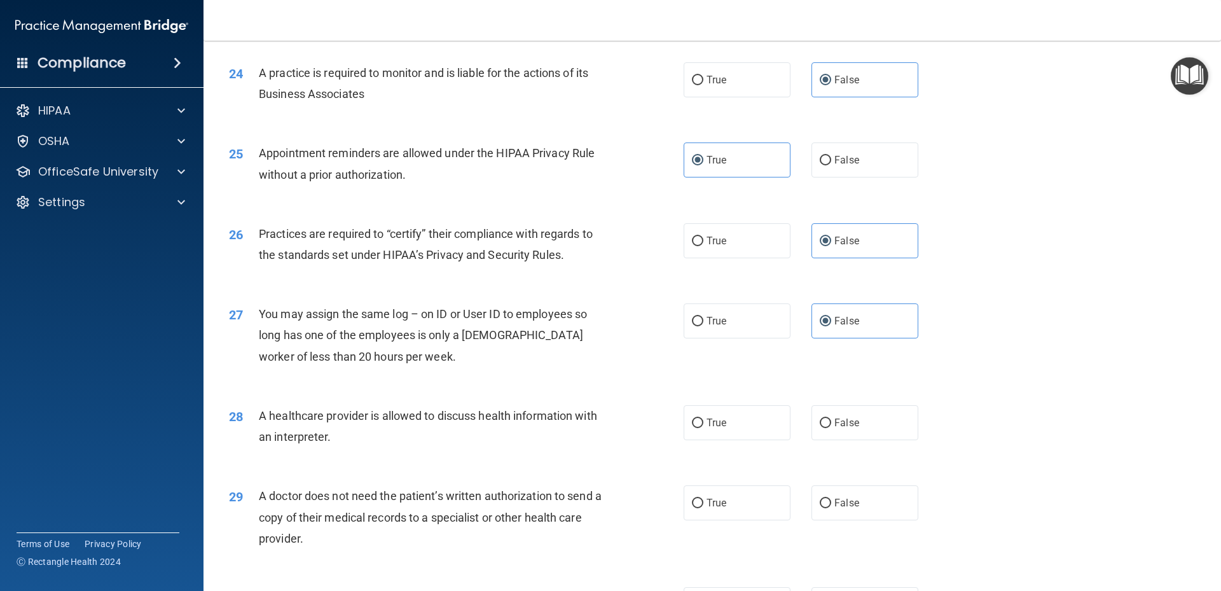
drag, startPoint x: 750, startPoint y: 420, endPoint x: 751, endPoint y: 453, distance: 33.1
click at [749, 422] on label "True" at bounding box center [736, 422] width 107 height 35
click at [703, 422] on input "True" at bounding box center [697, 423] width 11 height 10
radio input "true"
drag, startPoint x: 747, startPoint y: 493, endPoint x: 764, endPoint y: 486, distance: 18.5
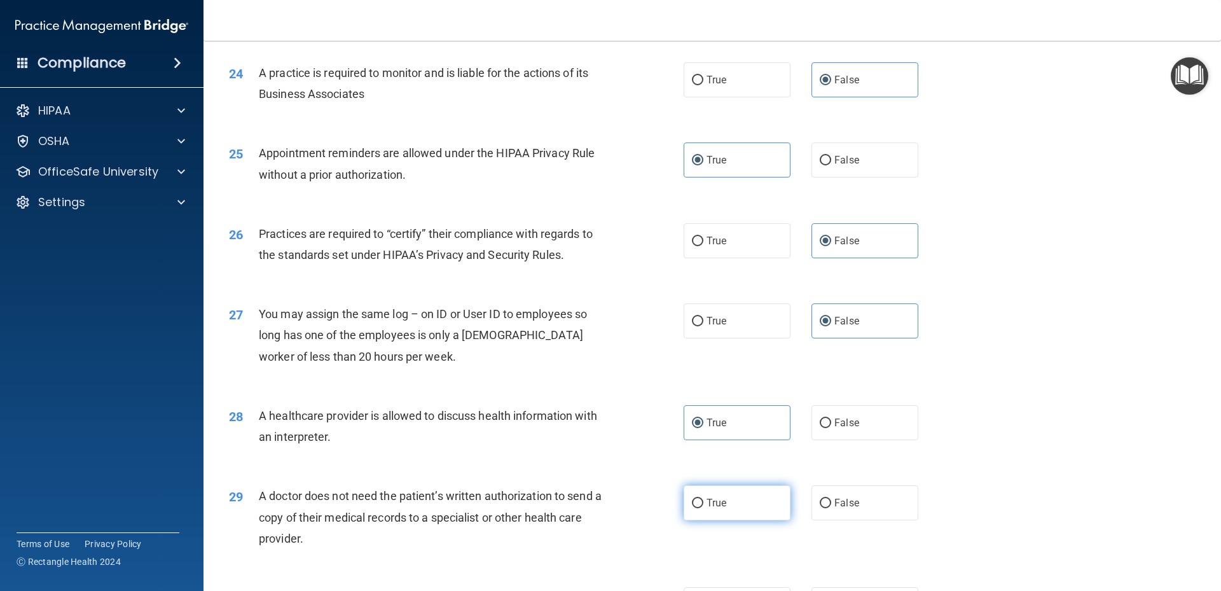
click at [747, 494] on label "True" at bounding box center [736, 502] width 107 height 35
click at [703, 498] on input "True" at bounding box center [697, 503] width 11 height 10
radio input "true"
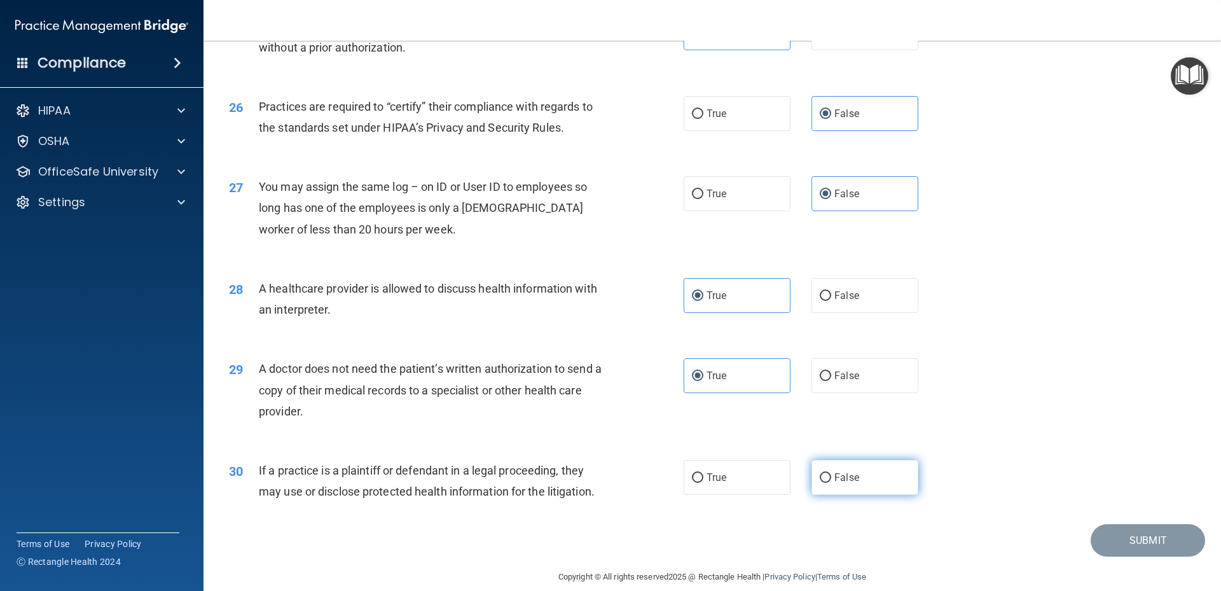
click at [823, 474] on input "False" at bounding box center [825, 478] width 11 height 10
radio input "true"
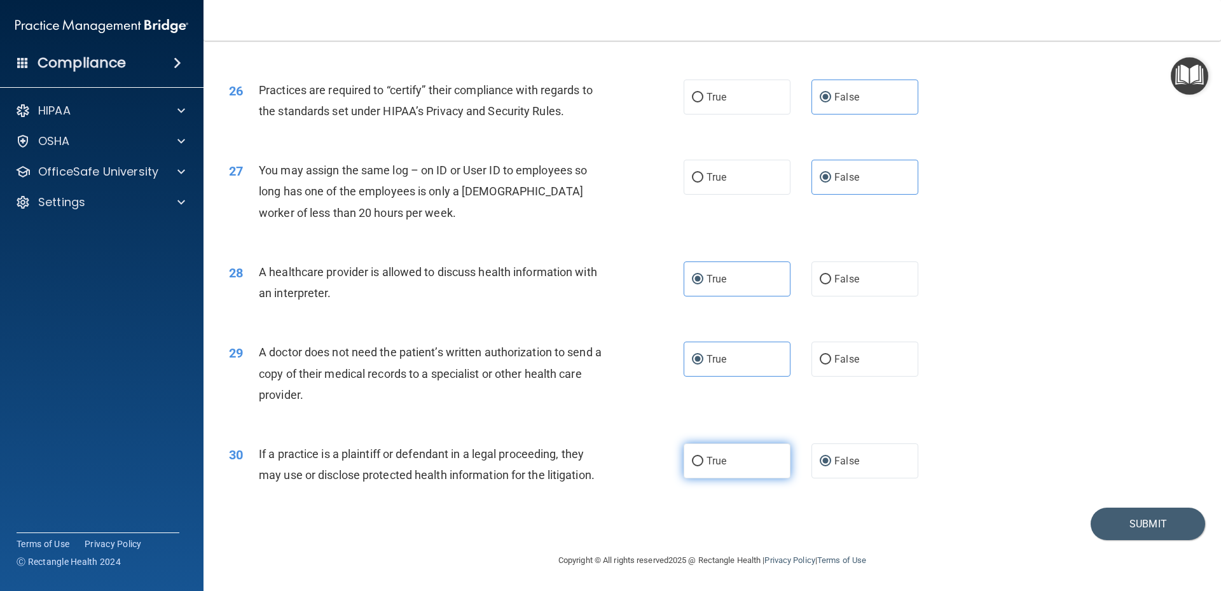
click at [758, 455] on label "True" at bounding box center [736, 460] width 107 height 35
click at [703, 456] on input "True" at bounding box center [697, 461] width 11 height 10
radio input "true"
radio input "false"
drag, startPoint x: 1110, startPoint y: 511, endPoint x: 1120, endPoint y: 516, distance: 11.1
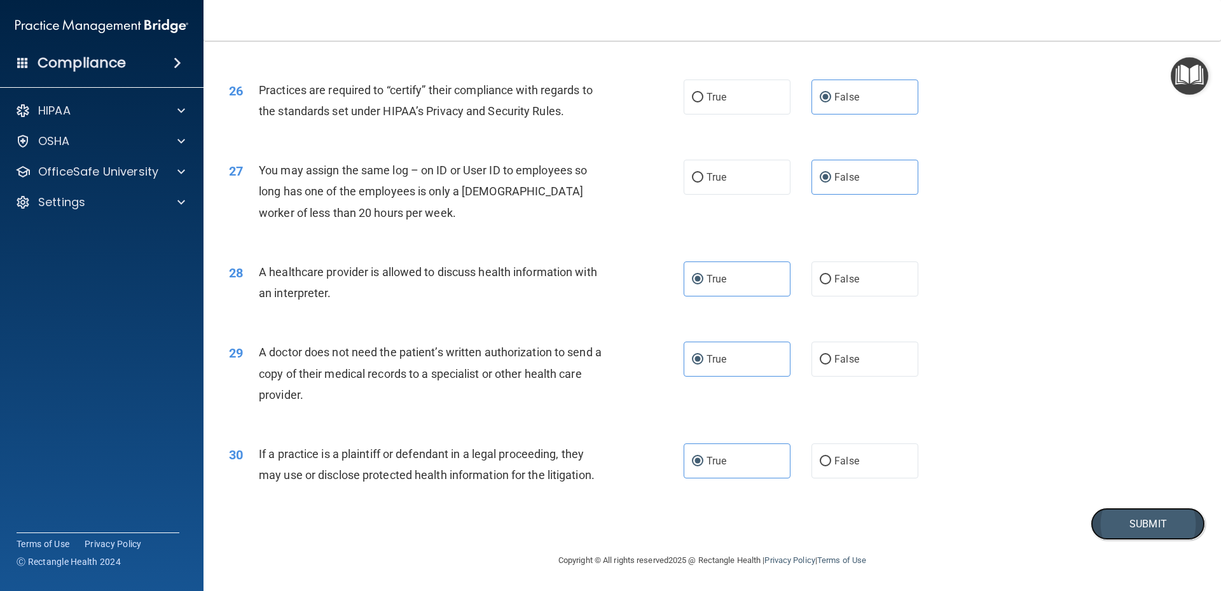
click at [1118, 516] on button "Submit" at bounding box center [1147, 523] width 114 height 32
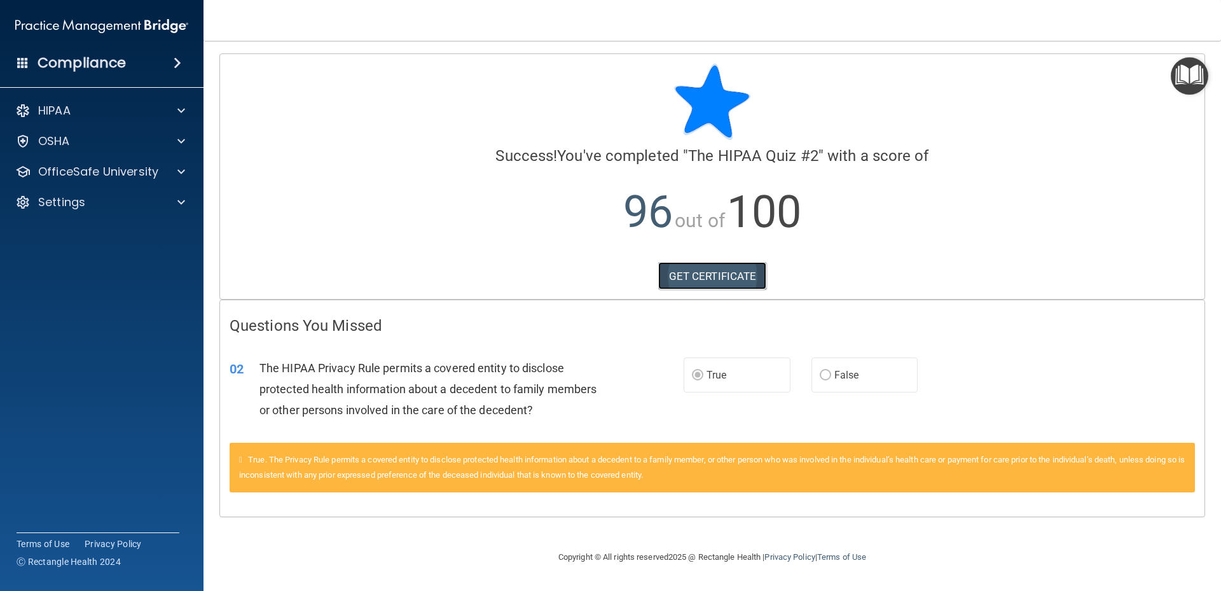
click at [734, 282] on link "GET CERTIFICATE" at bounding box center [712, 276] width 109 height 28
click at [136, 176] on p "OfficeSafe University" at bounding box center [98, 171] width 120 height 15
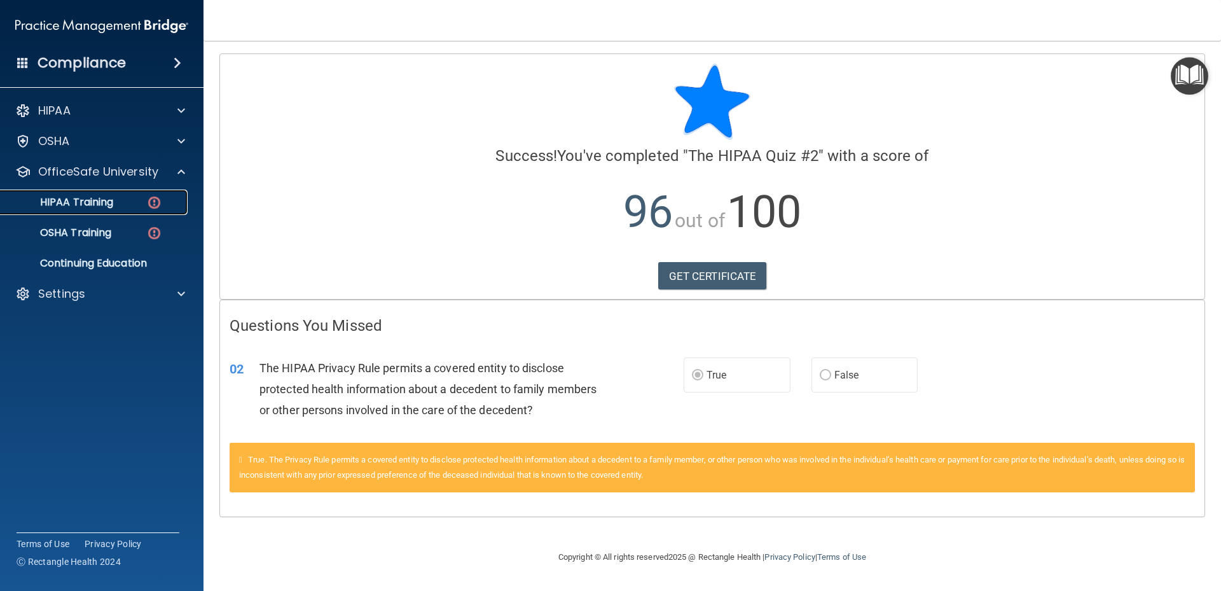
click at [149, 204] on img at bounding box center [154, 203] width 16 height 16
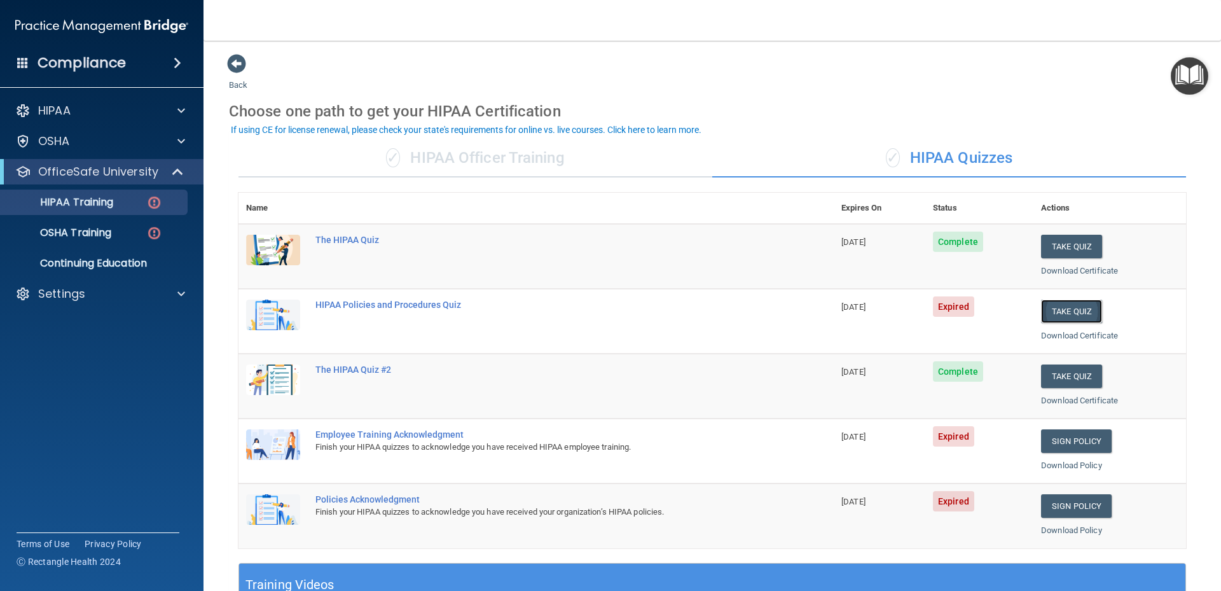
click at [1066, 321] on button "Take Quiz" at bounding box center [1071, 311] width 61 height 24
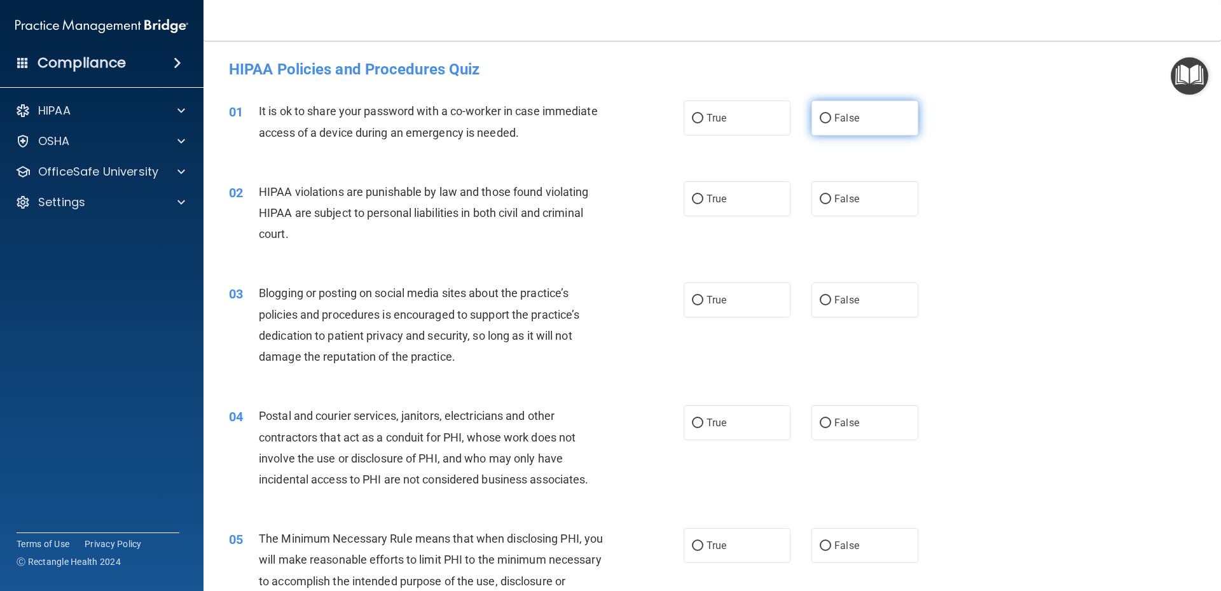
click at [863, 116] on label "False" at bounding box center [864, 117] width 107 height 35
click at [831, 116] on input "False" at bounding box center [825, 119] width 11 height 10
radio input "true"
click at [755, 204] on label "True" at bounding box center [736, 198] width 107 height 35
click at [703, 204] on input "True" at bounding box center [697, 200] width 11 height 10
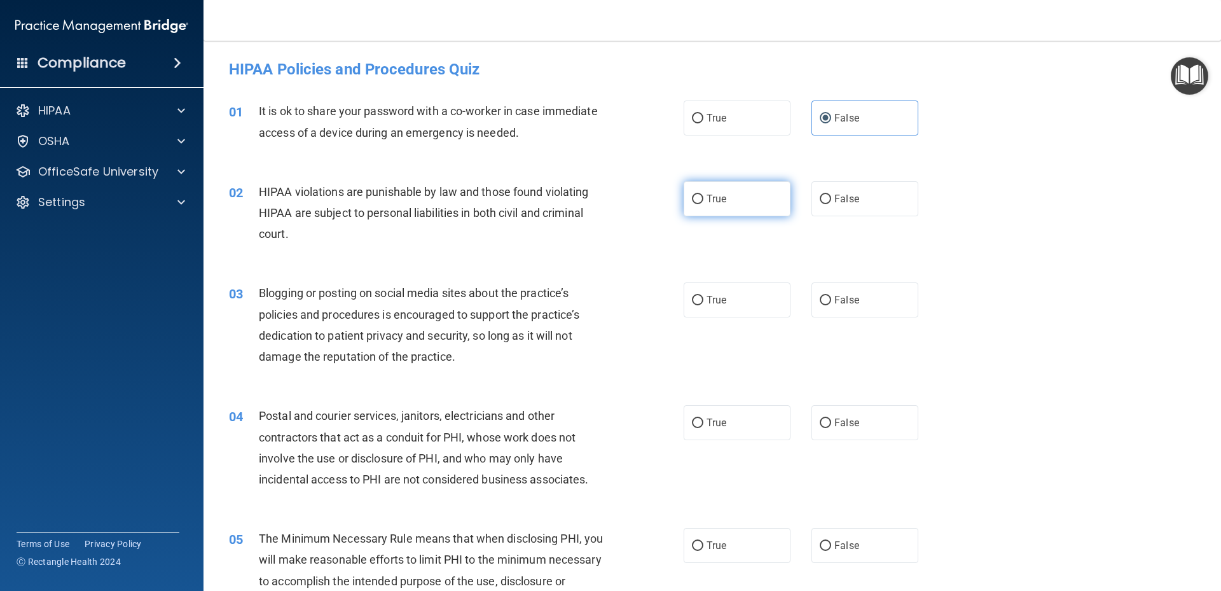
radio input "true"
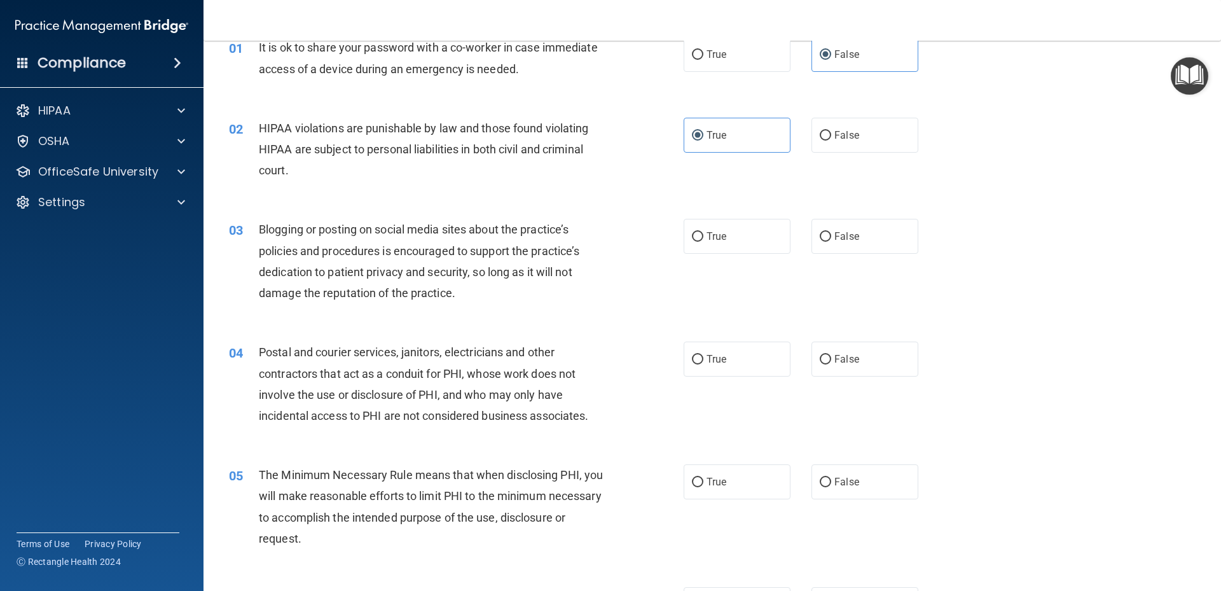
scroll to position [127, 0]
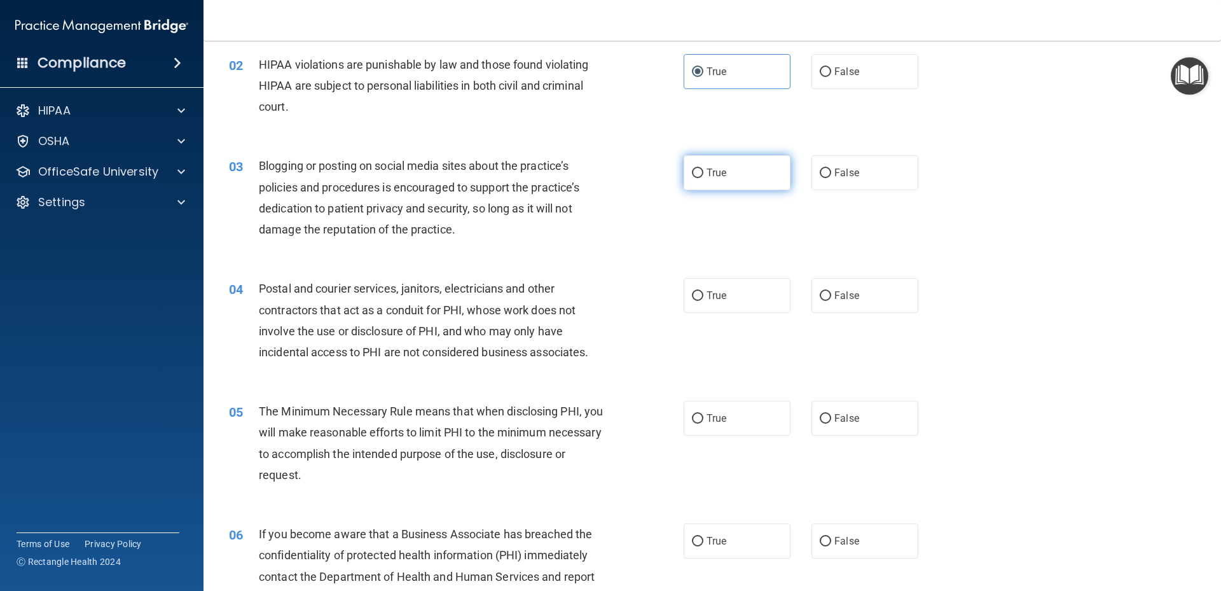
click at [726, 168] on label "True" at bounding box center [736, 172] width 107 height 35
click at [703, 168] on input "True" at bounding box center [697, 173] width 11 height 10
radio input "true"
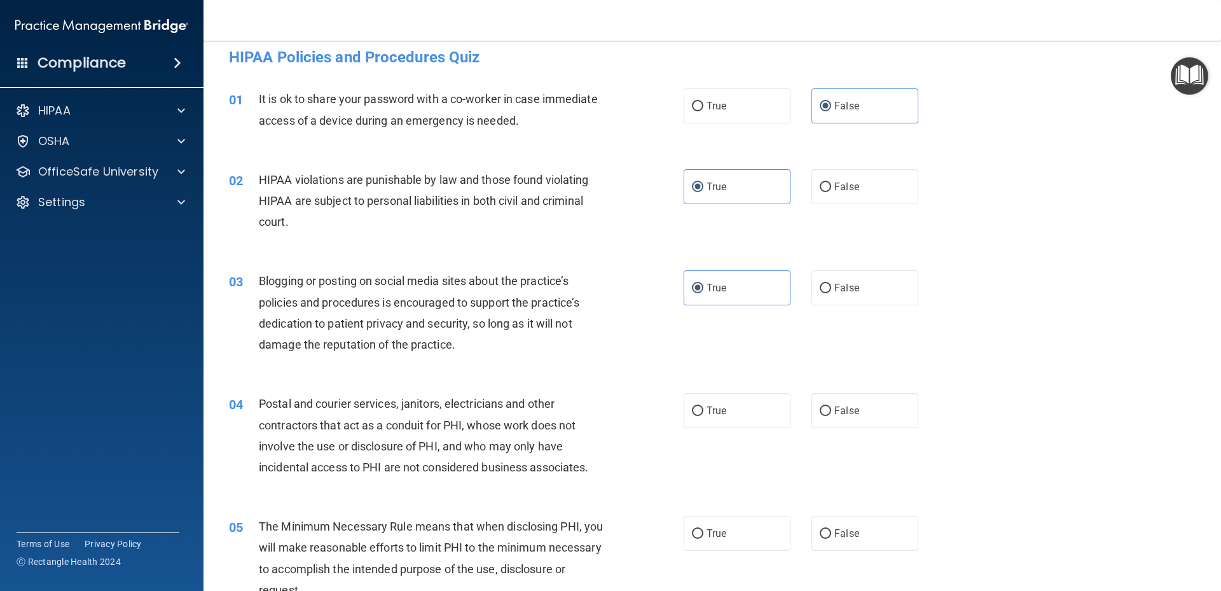
scroll to position [0, 0]
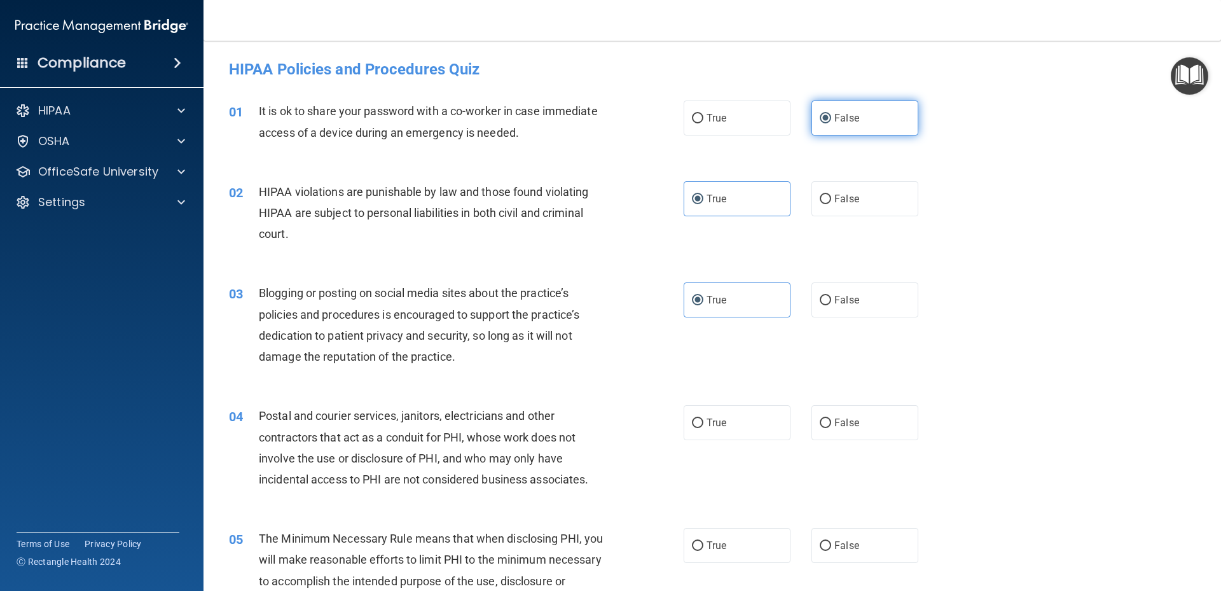
click at [871, 117] on label "False" at bounding box center [864, 117] width 107 height 35
click at [831, 117] on input "False" at bounding box center [825, 119] width 11 height 10
click at [764, 112] on label "True" at bounding box center [736, 117] width 107 height 35
click at [703, 114] on input "True" at bounding box center [697, 119] width 11 height 10
radio input "true"
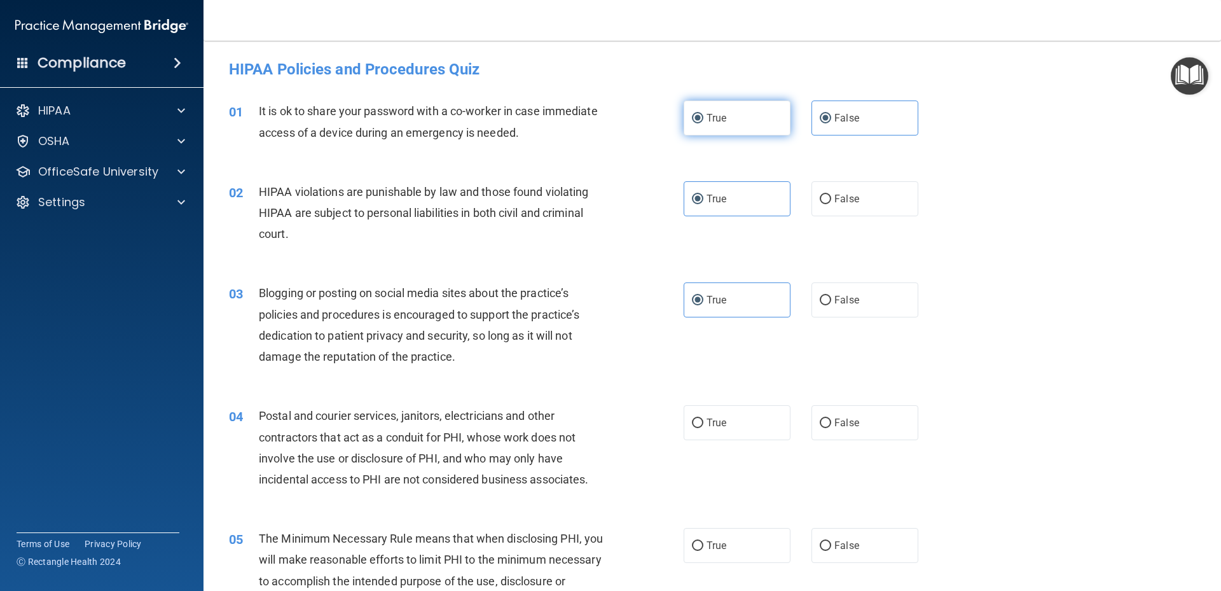
radio input "false"
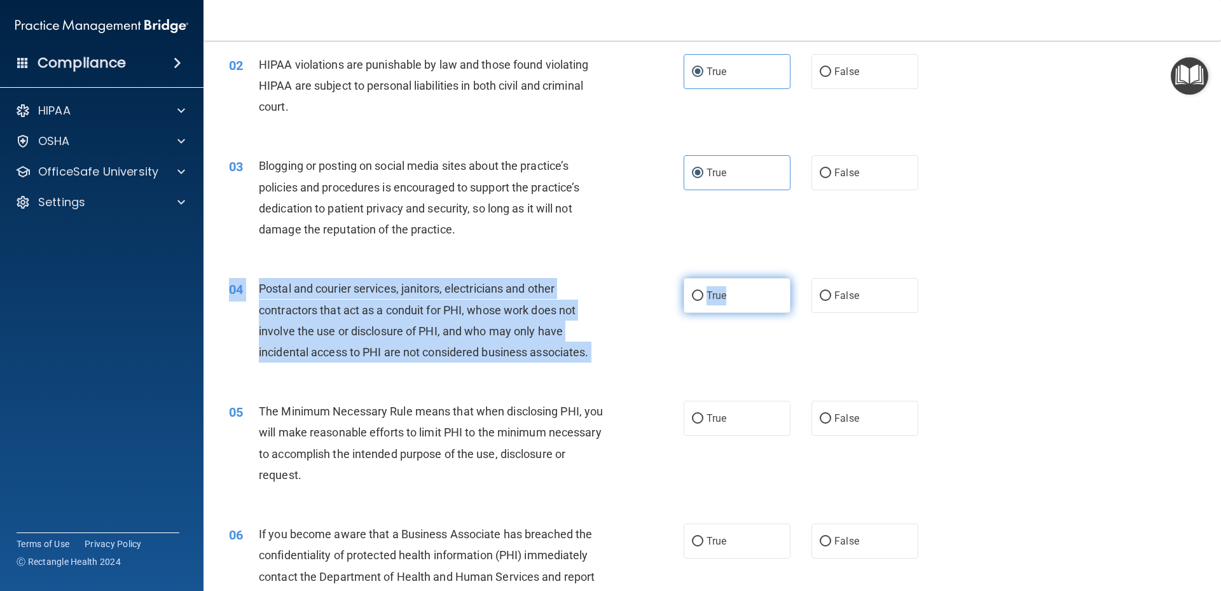
drag, startPoint x: 761, startPoint y: 273, endPoint x: 764, endPoint y: 300, distance: 26.8
click at [764, 291] on div "04 Postal and courier services, janitors, electricians and other contractors th…" at bounding box center [711, 323] width 985 height 123
click at [746, 302] on label "True" at bounding box center [736, 295] width 107 height 35
click at [703, 301] on input "True" at bounding box center [697, 296] width 11 height 10
radio input "true"
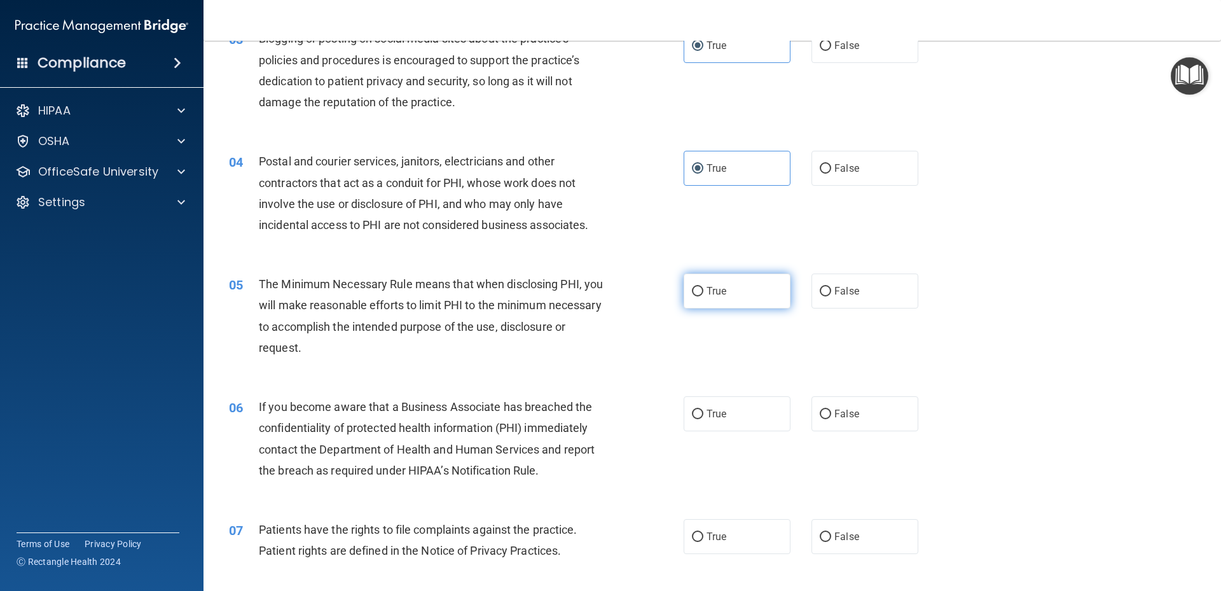
click at [729, 297] on label "True" at bounding box center [736, 290] width 107 height 35
click at [703, 296] on input "True" at bounding box center [697, 292] width 11 height 10
radio input "true"
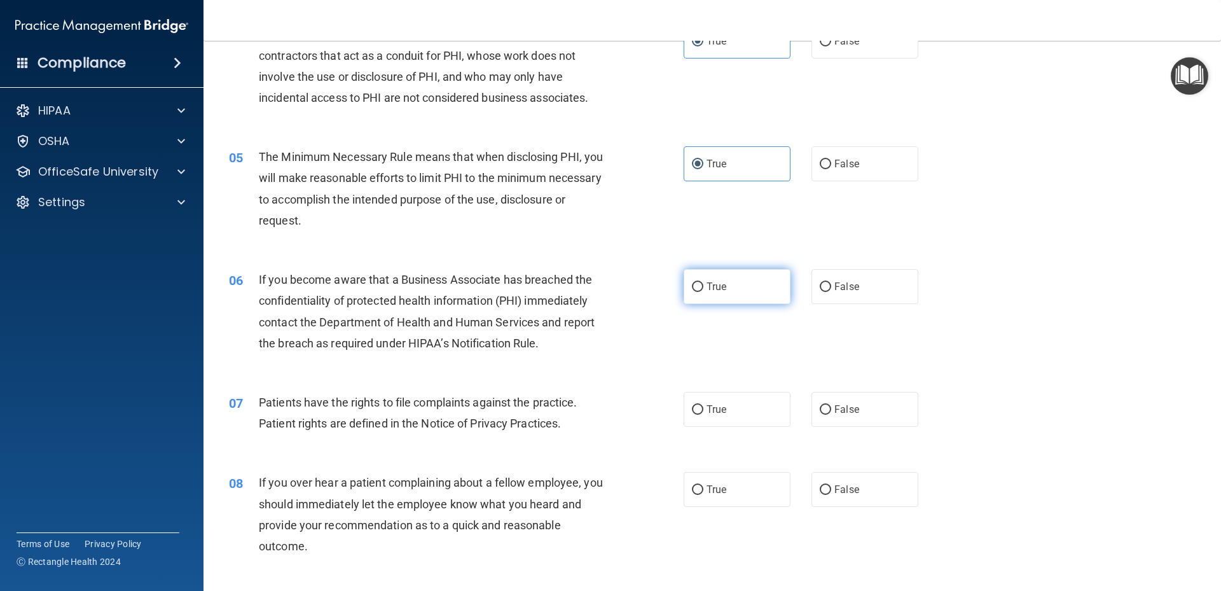
click at [744, 291] on label "True" at bounding box center [736, 286] width 107 height 35
click at [703, 291] on input "True" at bounding box center [697, 287] width 11 height 10
radio input "true"
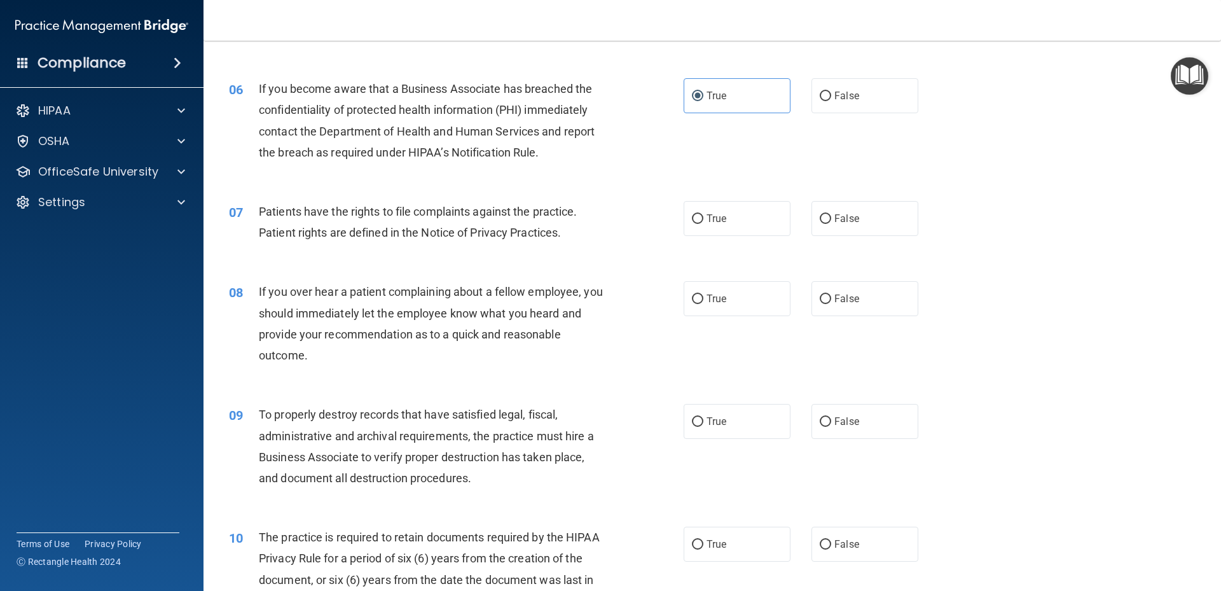
click at [723, 212] on label "True" at bounding box center [736, 218] width 107 height 35
click at [703, 214] on input "True" at bounding box center [697, 219] width 11 height 10
radio input "true"
click at [727, 297] on label "True" at bounding box center [736, 298] width 107 height 35
click at [703, 297] on input "True" at bounding box center [697, 299] width 11 height 10
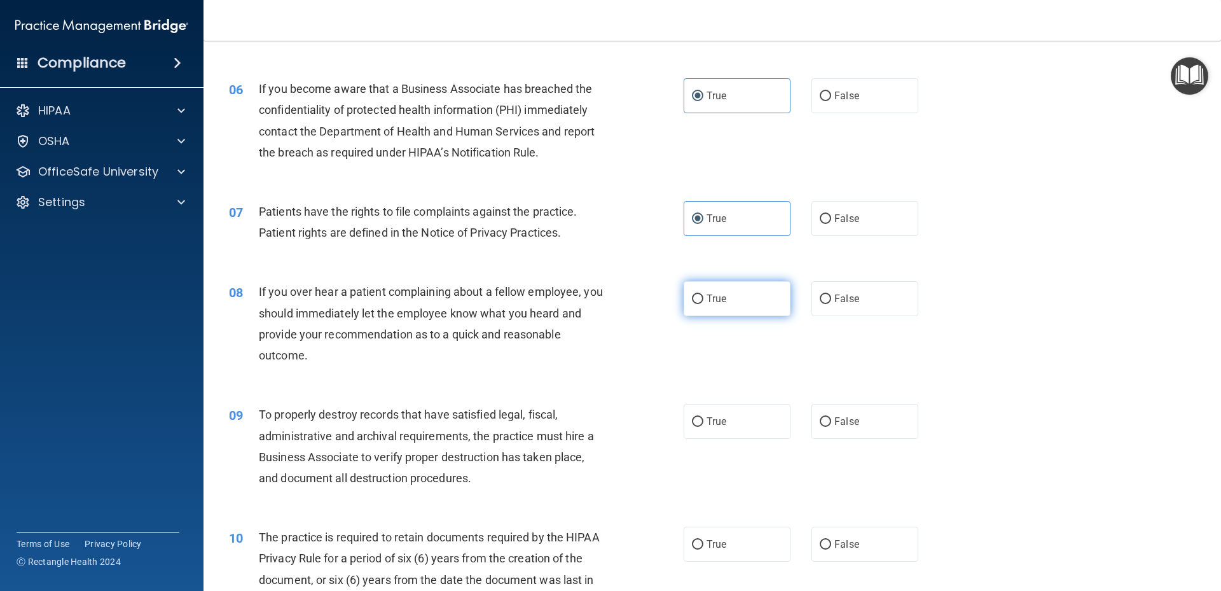
radio input "true"
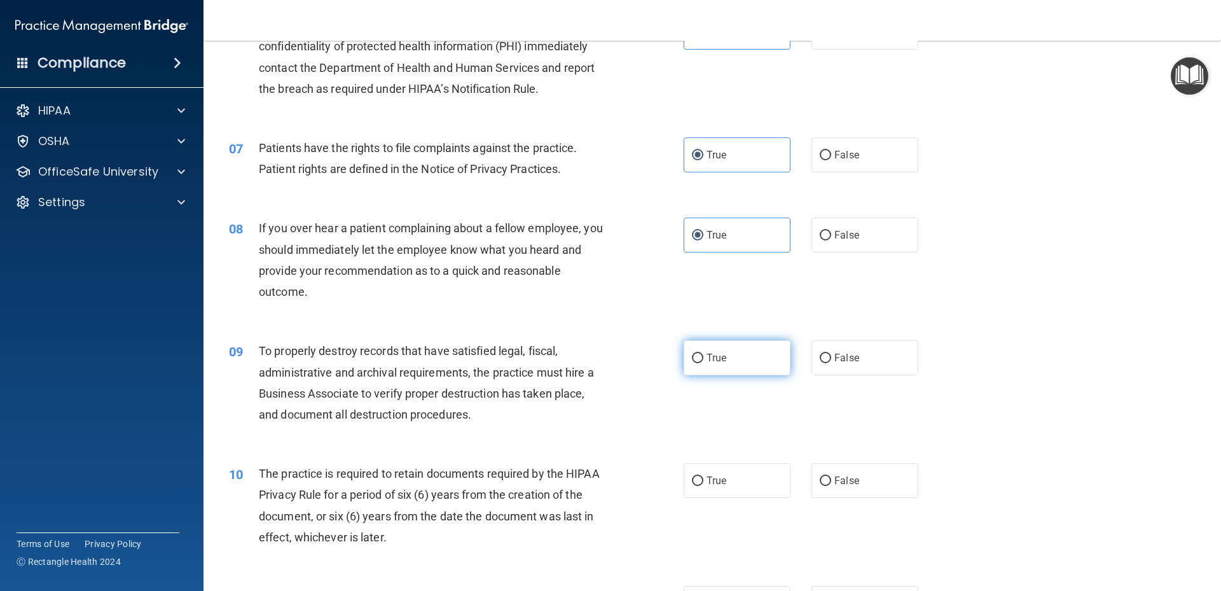
click at [734, 364] on label "True" at bounding box center [736, 357] width 107 height 35
click at [703, 363] on input "True" at bounding box center [697, 358] width 11 height 10
radio input "true"
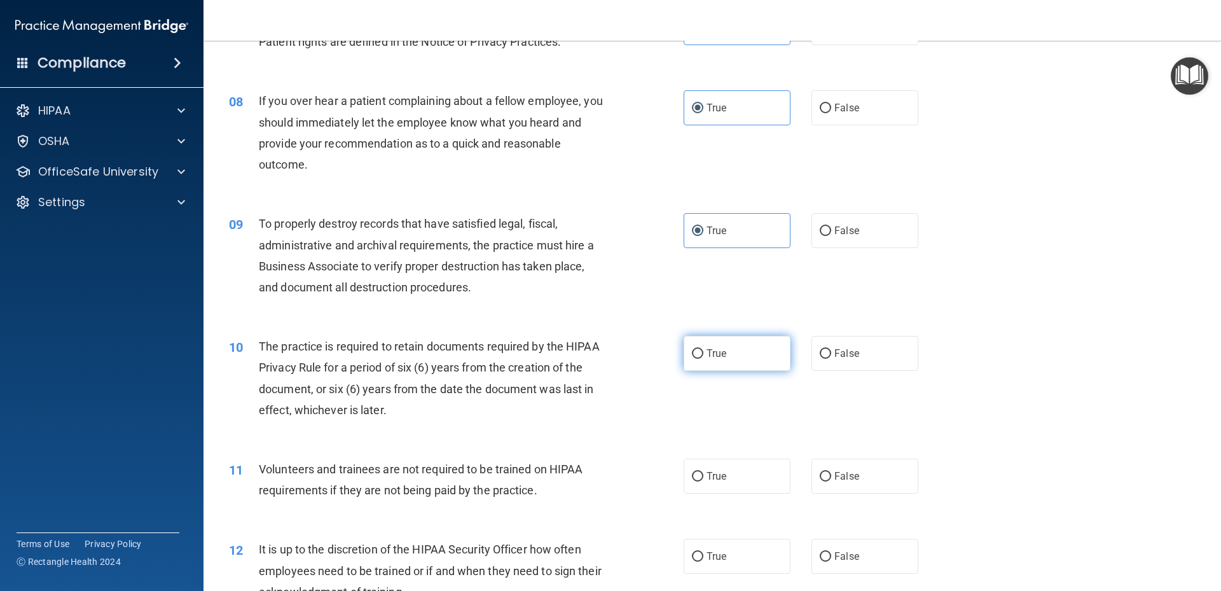
drag, startPoint x: 701, startPoint y: 364, endPoint x: 706, endPoint y: 369, distance: 6.8
click at [702, 365] on label "True" at bounding box center [736, 353] width 107 height 35
click at [702, 359] on input "True" at bounding box center [697, 354] width 11 height 10
radio input "true"
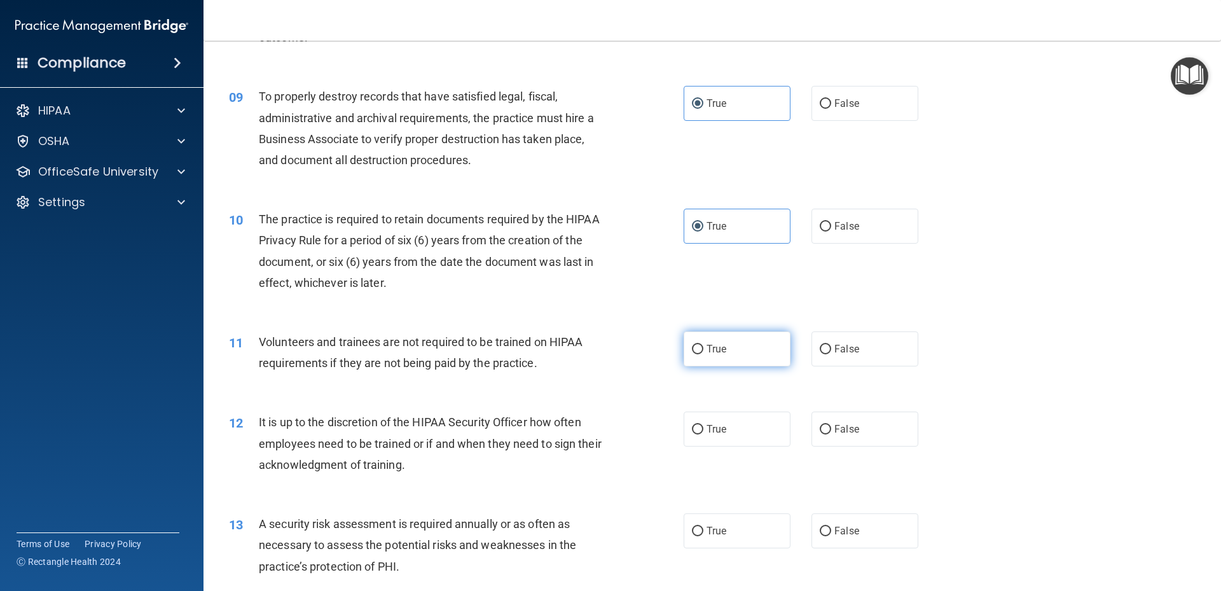
click at [707, 361] on label "True" at bounding box center [736, 348] width 107 height 35
click at [703, 354] on input "True" at bounding box center [697, 350] width 11 height 10
radio input "true"
click at [710, 429] on span "True" at bounding box center [716, 429] width 20 height 12
click at [703, 429] on input "True" at bounding box center [697, 430] width 11 height 10
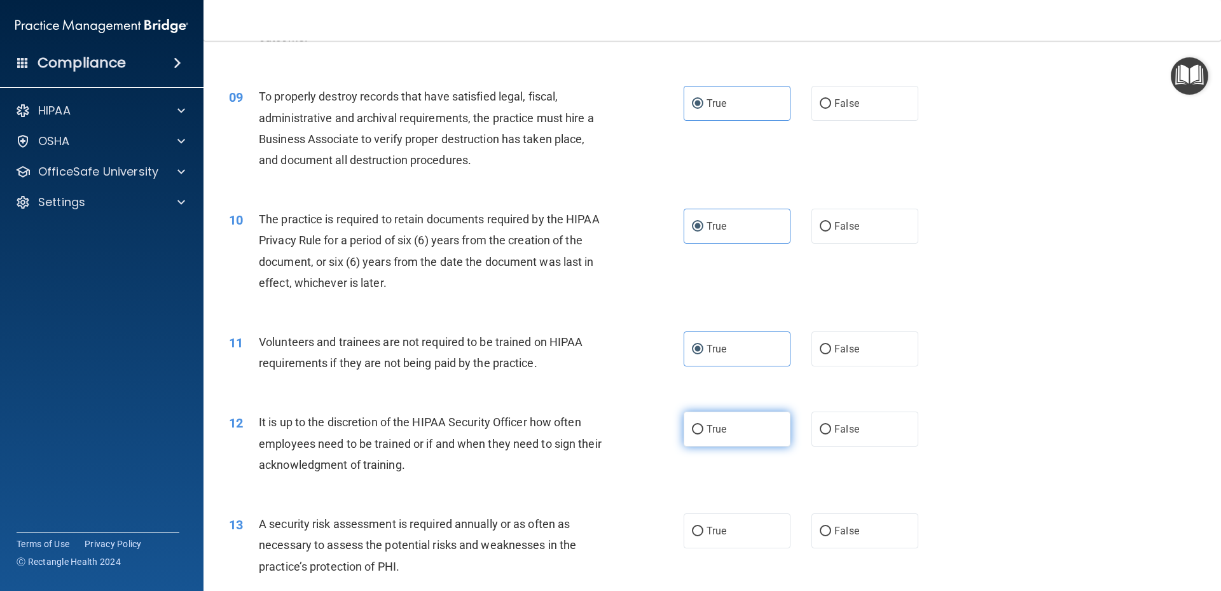
radio input "true"
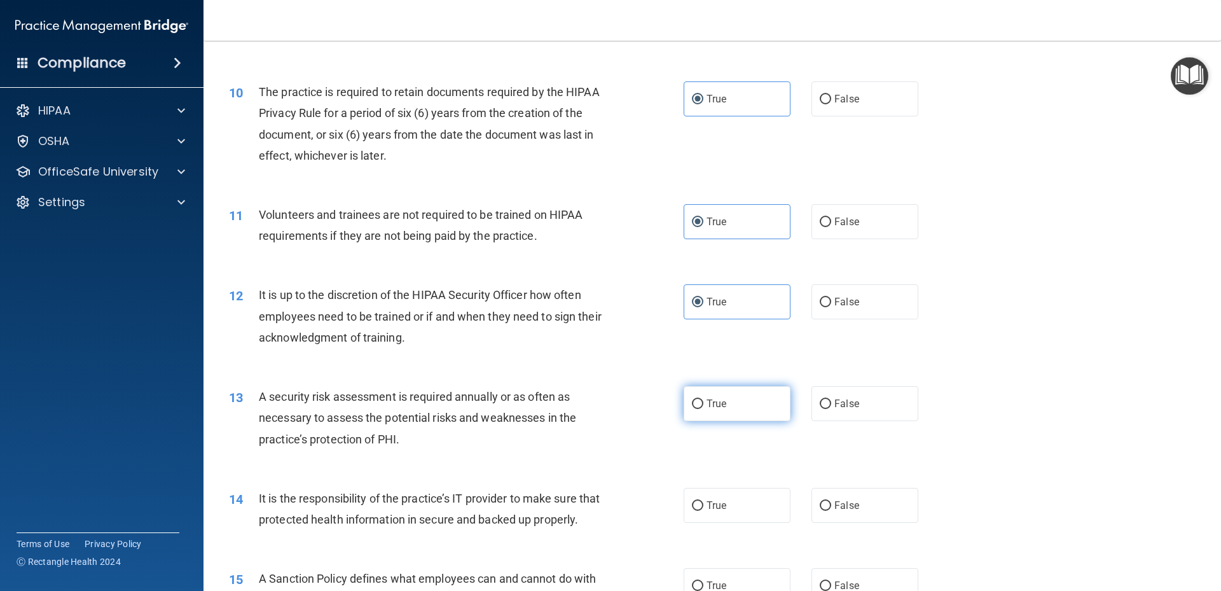
click at [722, 401] on label "True" at bounding box center [736, 403] width 107 height 35
click at [703, 401] on input "True" at bounding box center [697, 404] width 11 height 10
radio input "true"
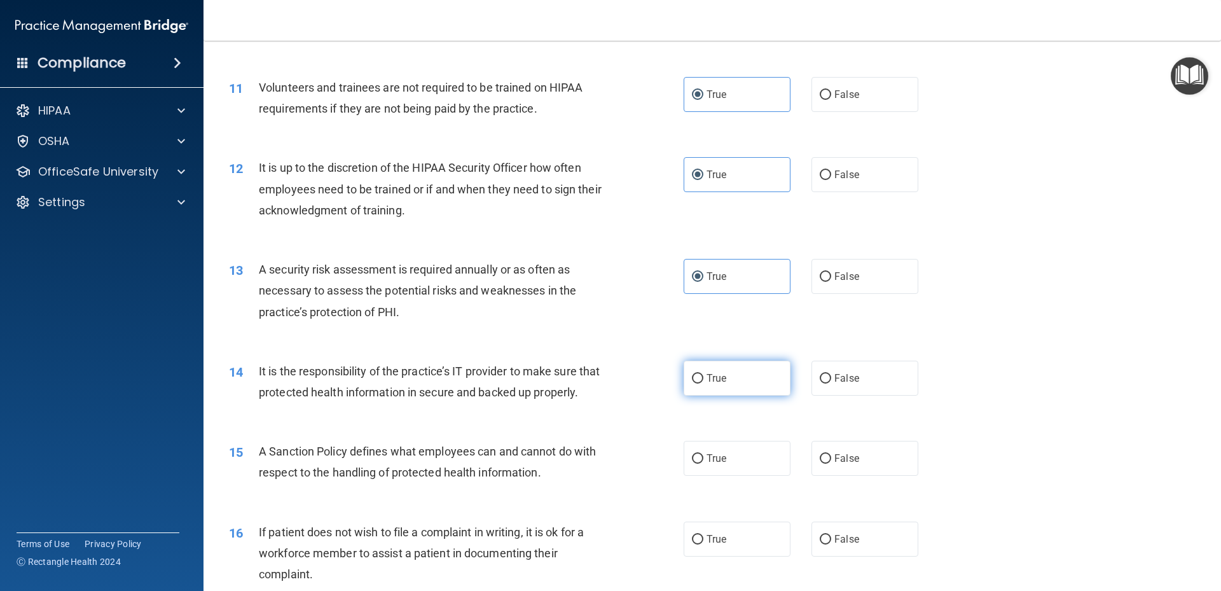
click at [720, 387] on label "True" at bounding box center [736, 377] width 107 height 35
click at [703, 383] on input "True" at bounding box center [697, 379] width 11 height 10
radio input "true"
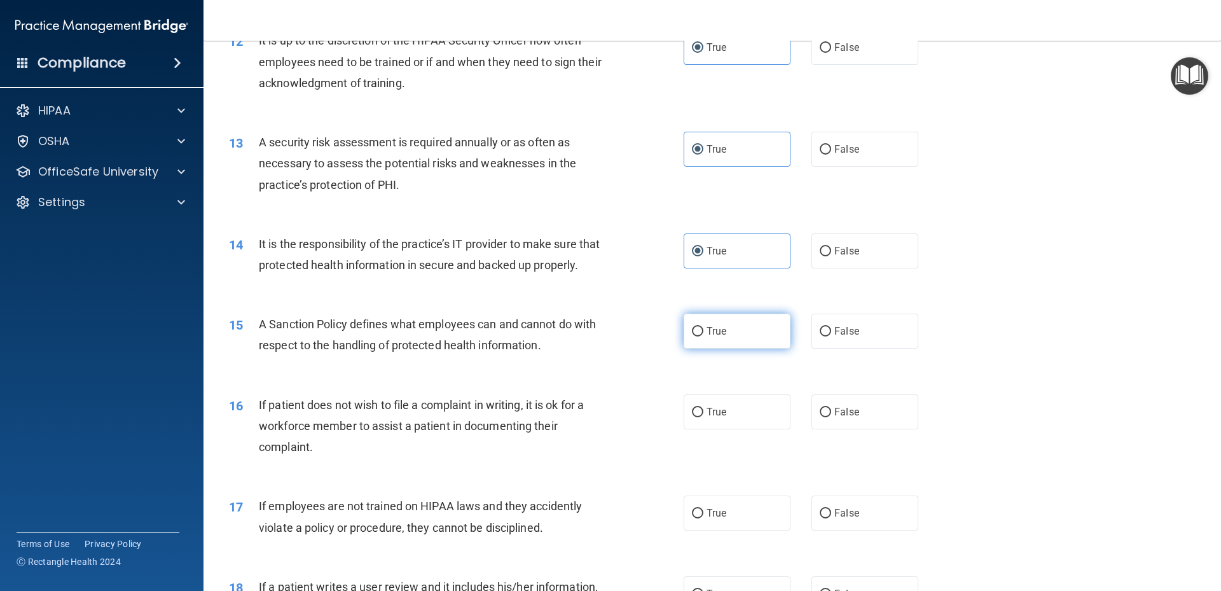
drag, startPoint x: 696, startPoint y: 353, endPoint x: 715, endPoint y: 399, distance: 49.0
click at [697, 336] on input "True" at bounding box center [697, 332] width 11 height 10
radio input "true"
click at [718, 418] on span "True" at bounding box center [716, 412] width 20 height 12
click at [703, 417] on input "True" at bounding box center [697, 413] width 11 height 10
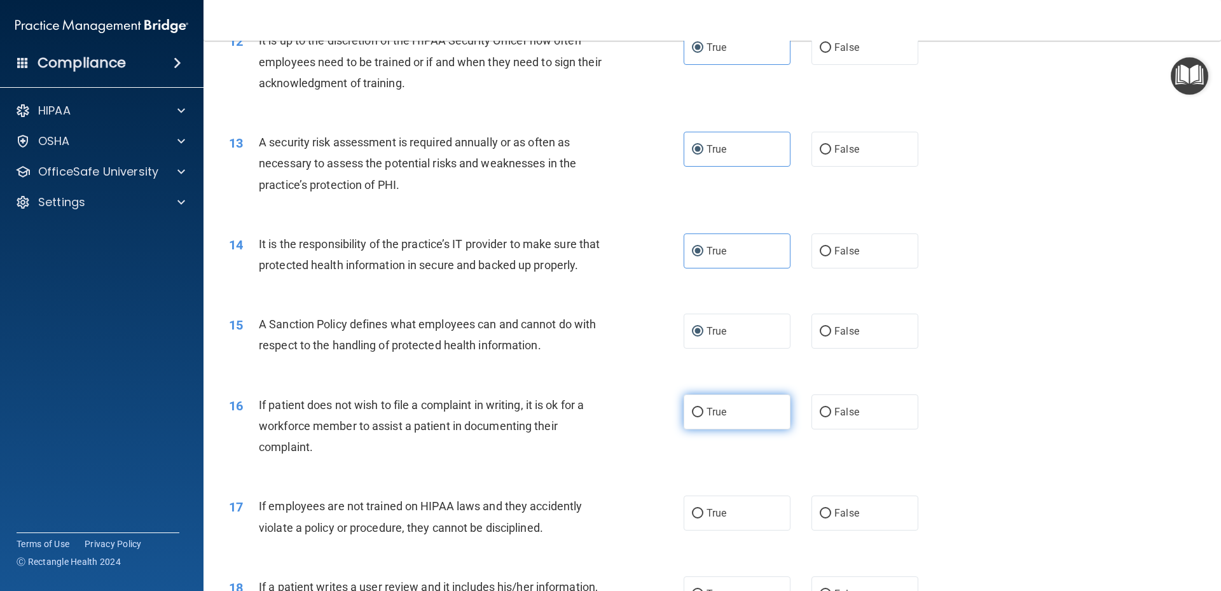
radio input "true"
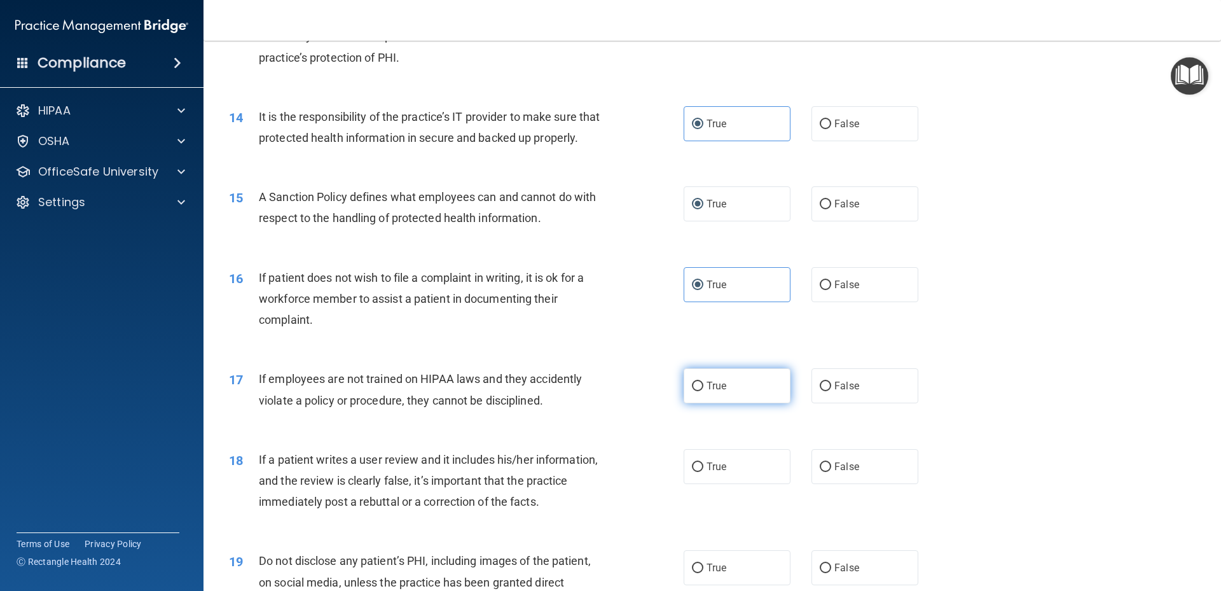
click at [692, 391] on input "True" at bounding box center [697, 386] width 11 height 10
radio input "true"
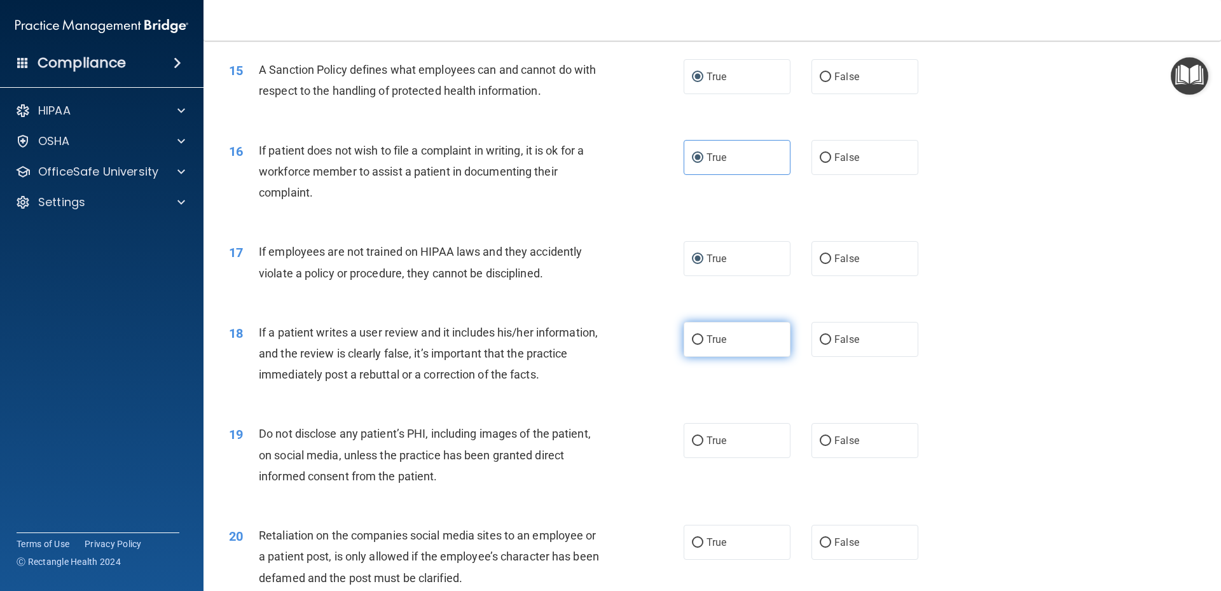
click at [694, 357] on label "True" at bounding box center [736, 339] width 107 height 35
click at [694, 345] on input "True" at bounding box center [697, 340] width 11 height 10
radio input "true"
click at [725, 458] on label "True" at bounding box center [736, 440] width 107 height 35
click at [703, 446] on input "True" at bounding box center [697, 441] width 11 height 10
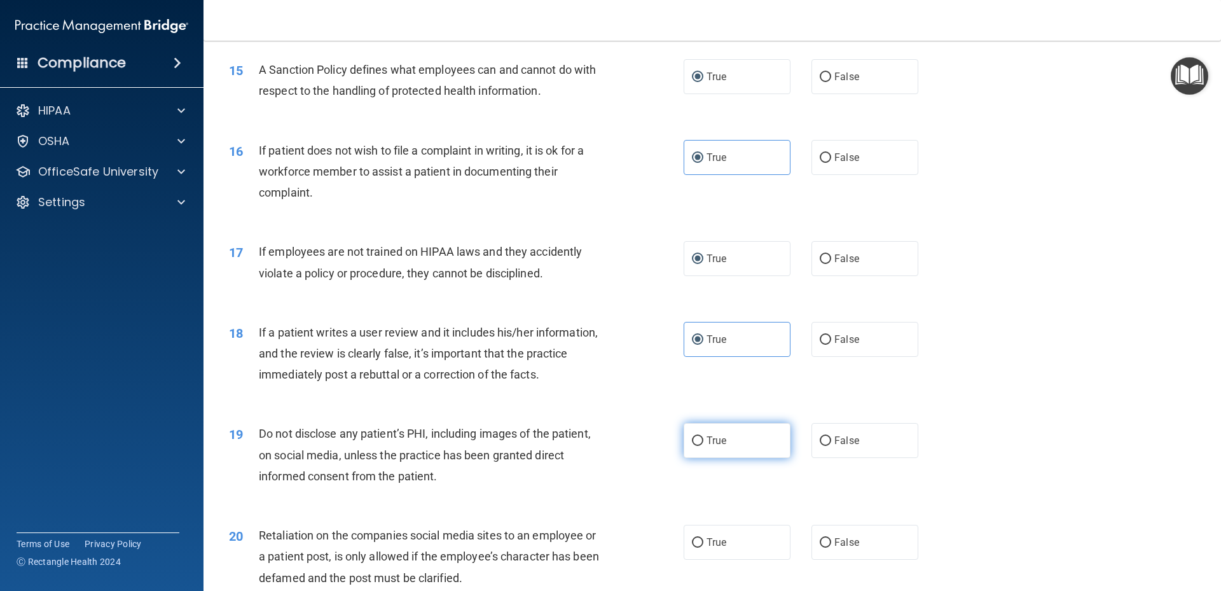
radio input "true"
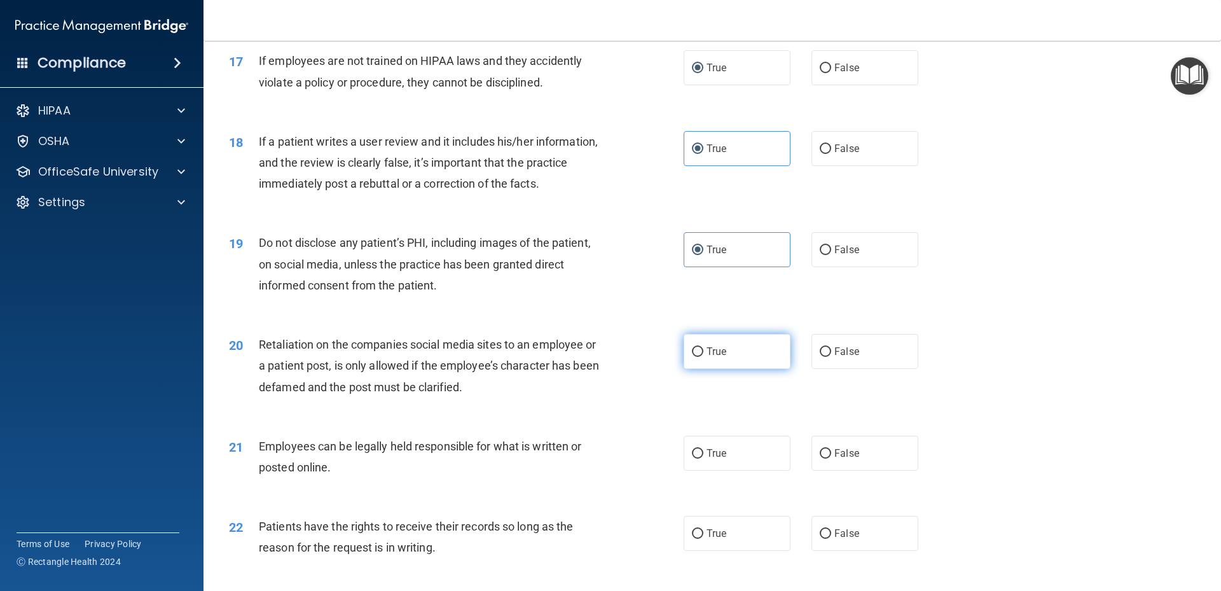
click at [700, 369] on label "True" at bounding box center [736, 351] width 107 height 35
click at [700, 357] on input "True" at bounding box center [697, 352] width 11 height 10
radio input "true"
click at [735, 470] on label "True" at bounding box center [736, 453] width 107 height 35
click at [703, 458] on input "True" at bounding box center [697, 454] width 11 height 10
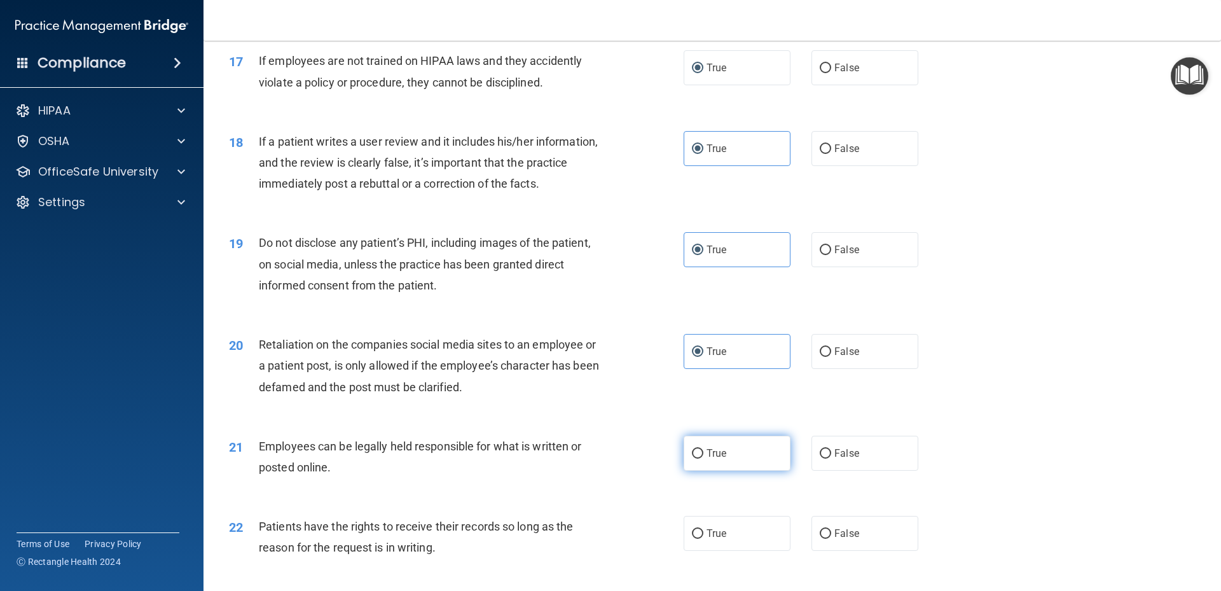
radio input "true"
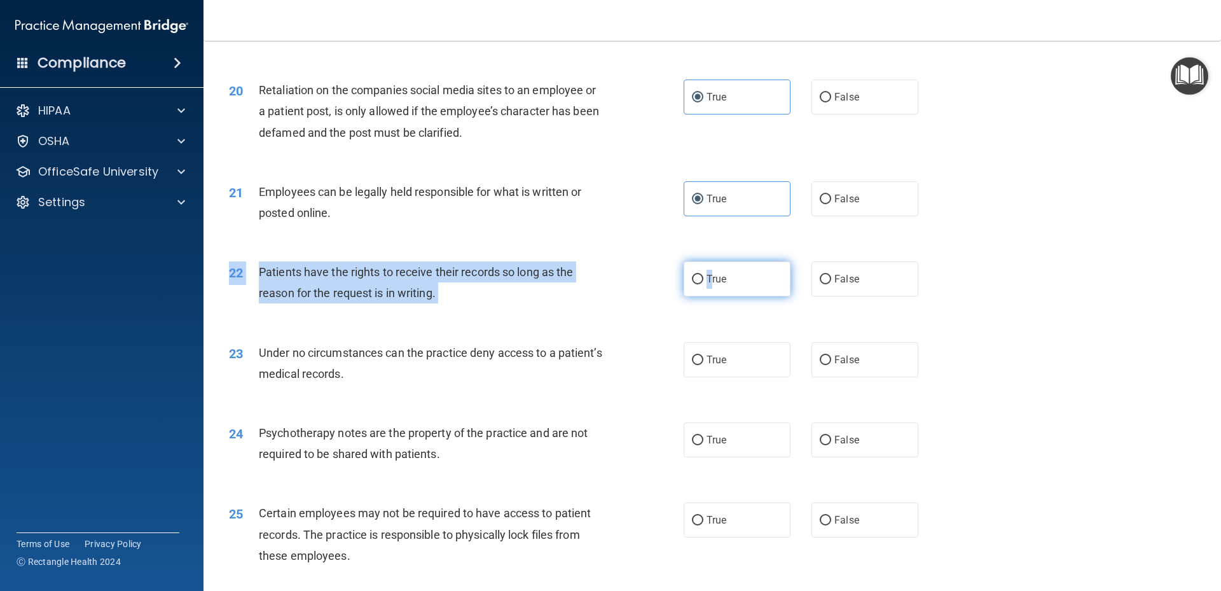
click at [708, 317] on div "22 Patients have the rights to receive their records so long as the reason for …" at bounding box center [711, 285] width 985 height 80
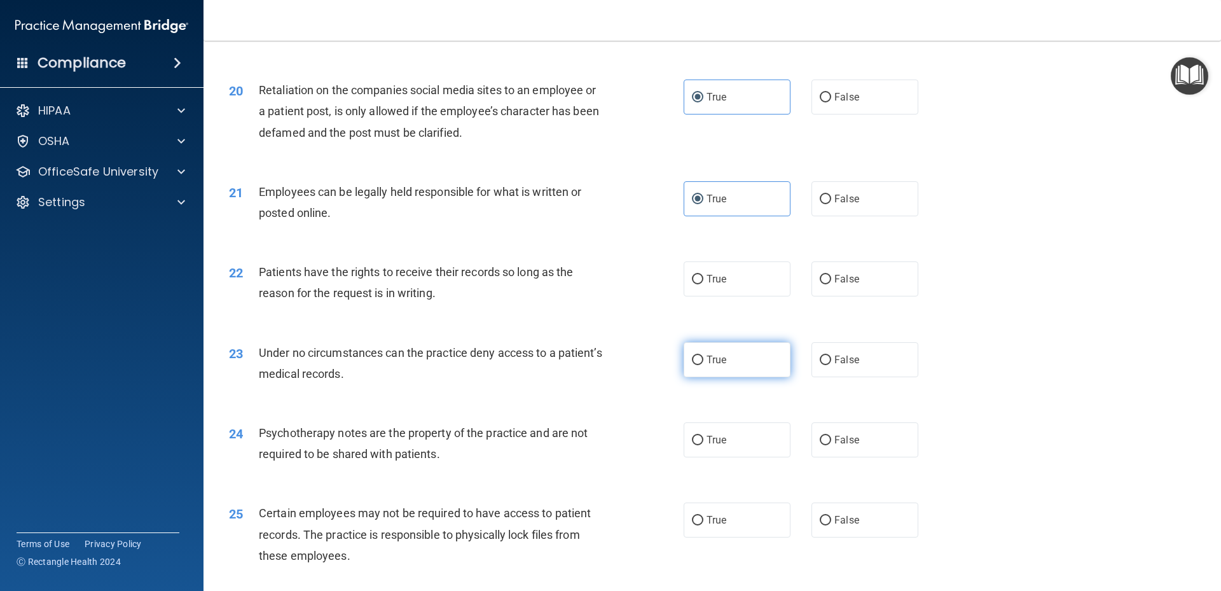
click at [744, 377] on label "True" at bounding box center [736, 359] width 107 height 35
click at [703, 365] on input "True" at bounding box center [697, 360] width 11 height 10
radio input "true"
click at [737, 296] on label "True" at bounding box center [736, 278] width 107 height 35
click at [703, 284] on input "True" at bounding box center [697, 280] width 11 height 10
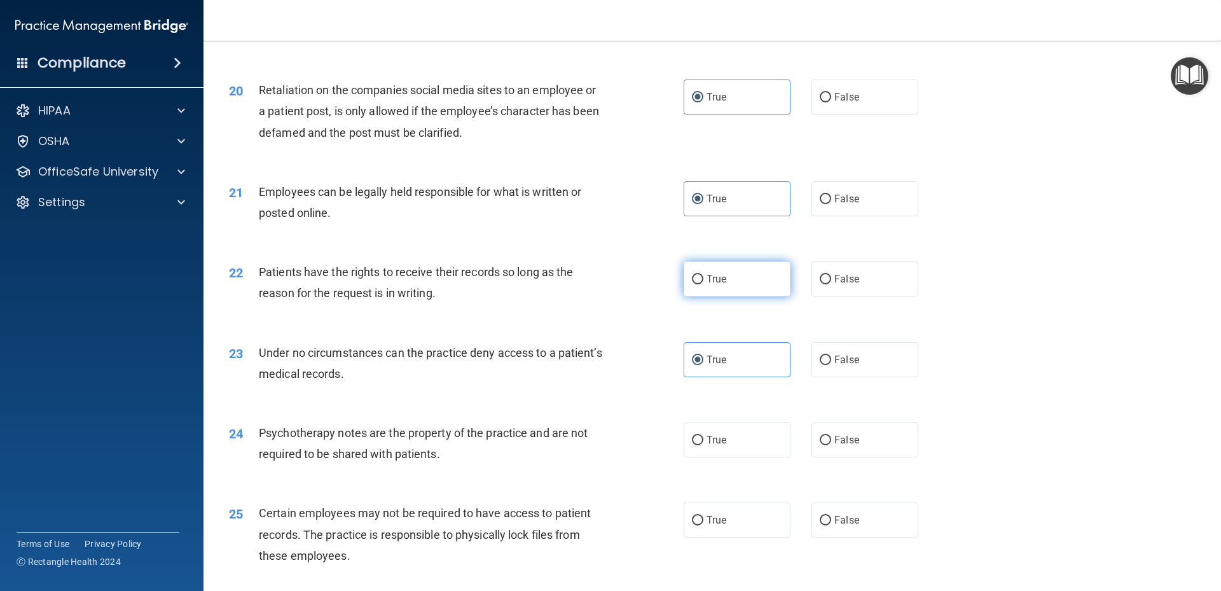
radio input "true"
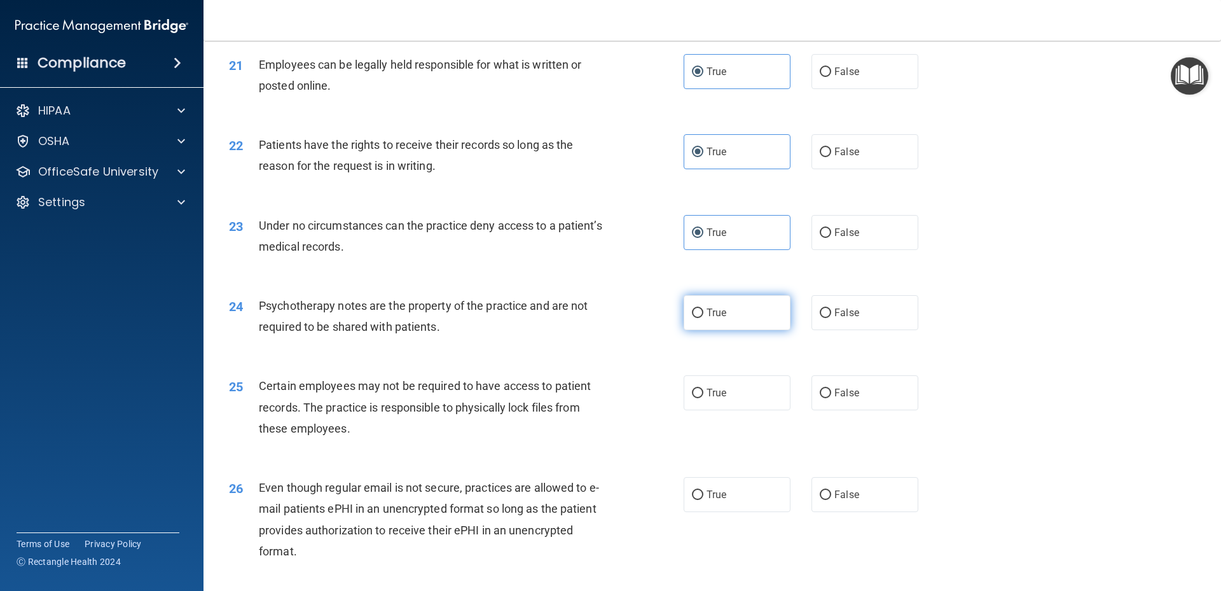
drag, startPoint x: 717, startPoint y: 341, endPoint x: 717, endPoint y: 361, distance: 20.3
click at [717, 330] on label "True" at bounding box center [736, 312] width 107 height 35
click at [703, 318] on input "True" at bounding box center [697, 313] width 11 height 10
radio input "true"
drag, startPoint x: 732, startPoint y: 418, endPoint x: 740, endPoint y: 469, distance: 51.5
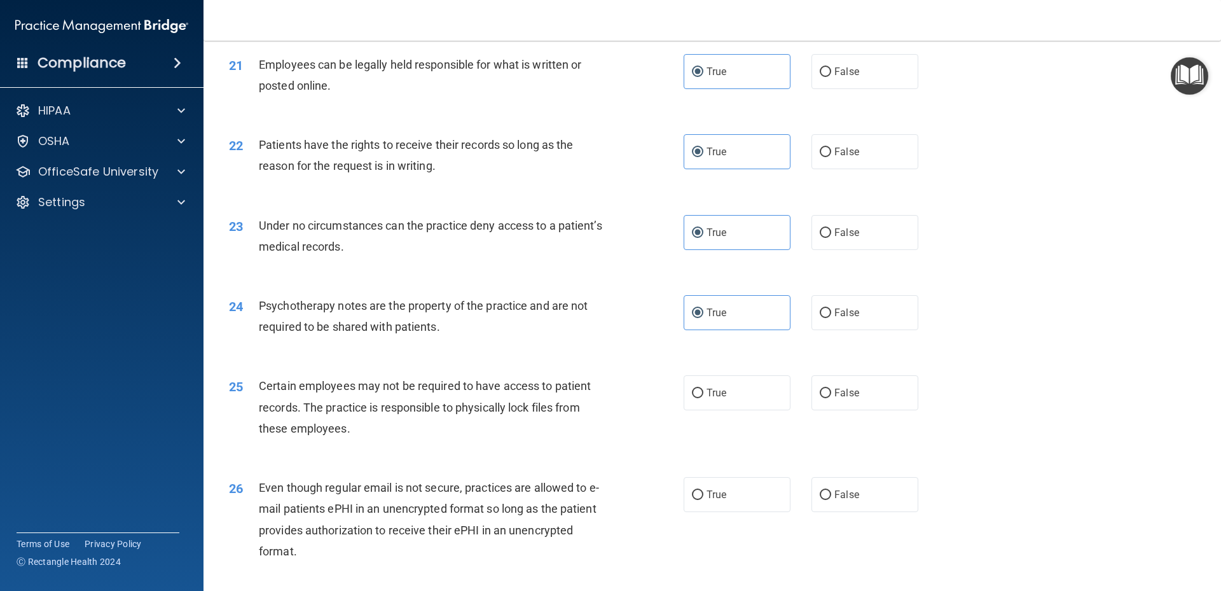
click at [732, 410] on label "True" at bounding box center [736, 392] width 107 height 35
click at [703, 398] on input "True" at bounding box center [697, 393] width 11 height 10
radio input "true"
click at [750, 502] on label "True" at bounding box center [736, 494] width 107 height 35
click at [703, 500] on input "True" at bounding box center [697, 495] width 11 height 10
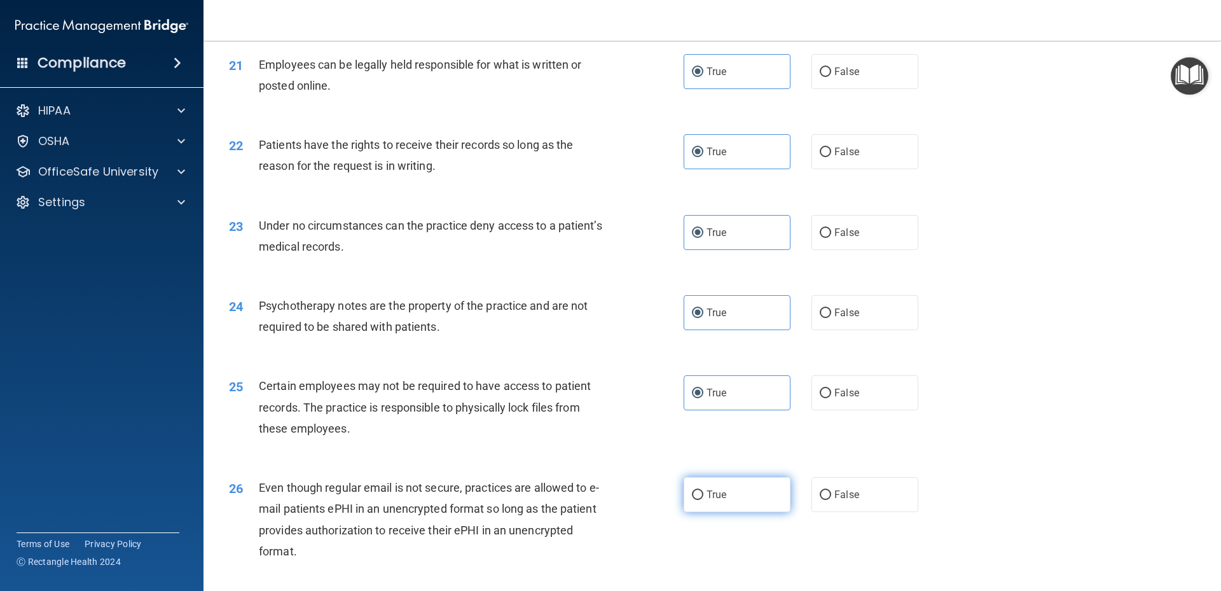
radio input "true"
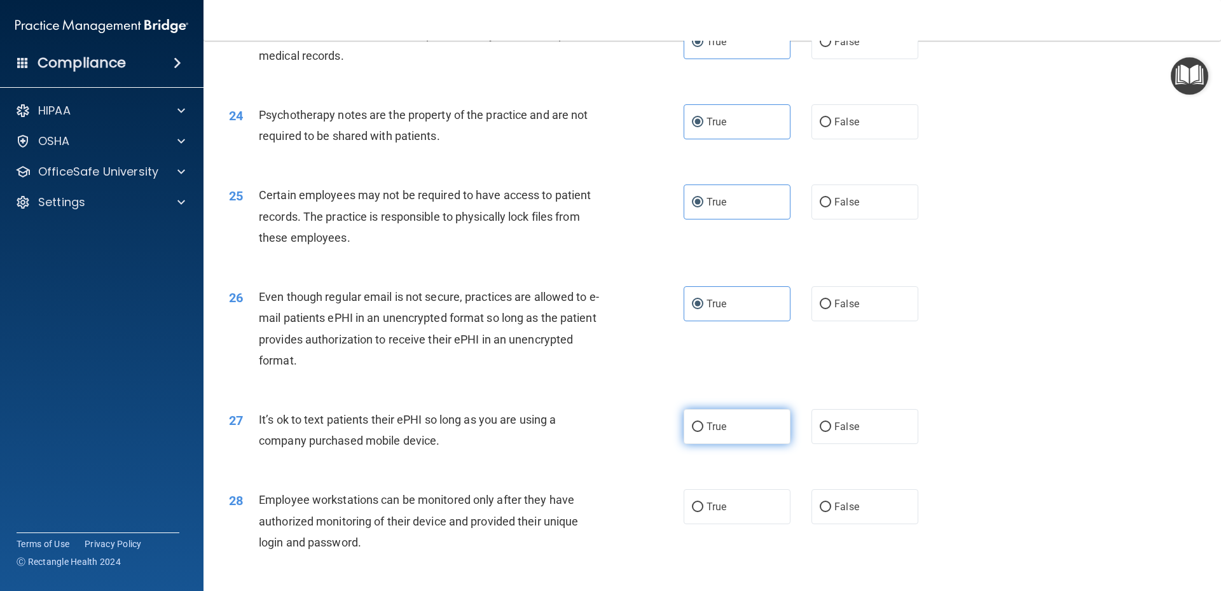
click at [734, 439] on label "True" at bounding box center [736, 426] width 107 height 35
click at [703, 432] on input "True" at bounding box center [697, 427] width 11 height 10
radio input "true"
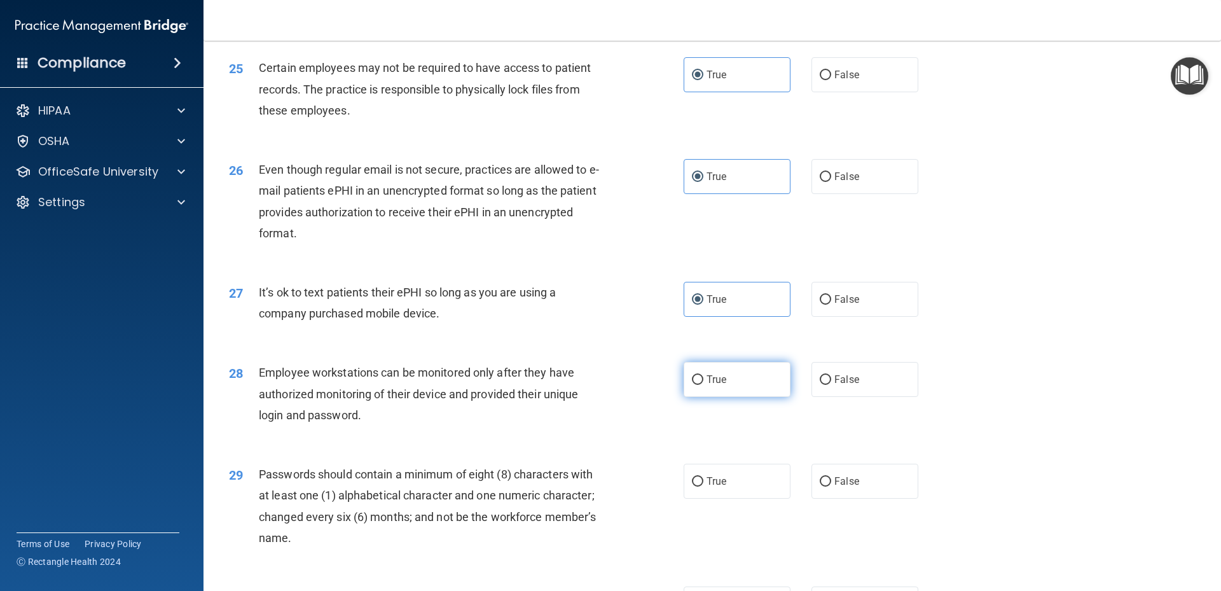
click at [724, 387] on label "True" at bounding box center [736, 379] width 107 height 35
click at [703, 385] on input "True" at bounding box center [697, 380] width 11 height 10
radio input "true"
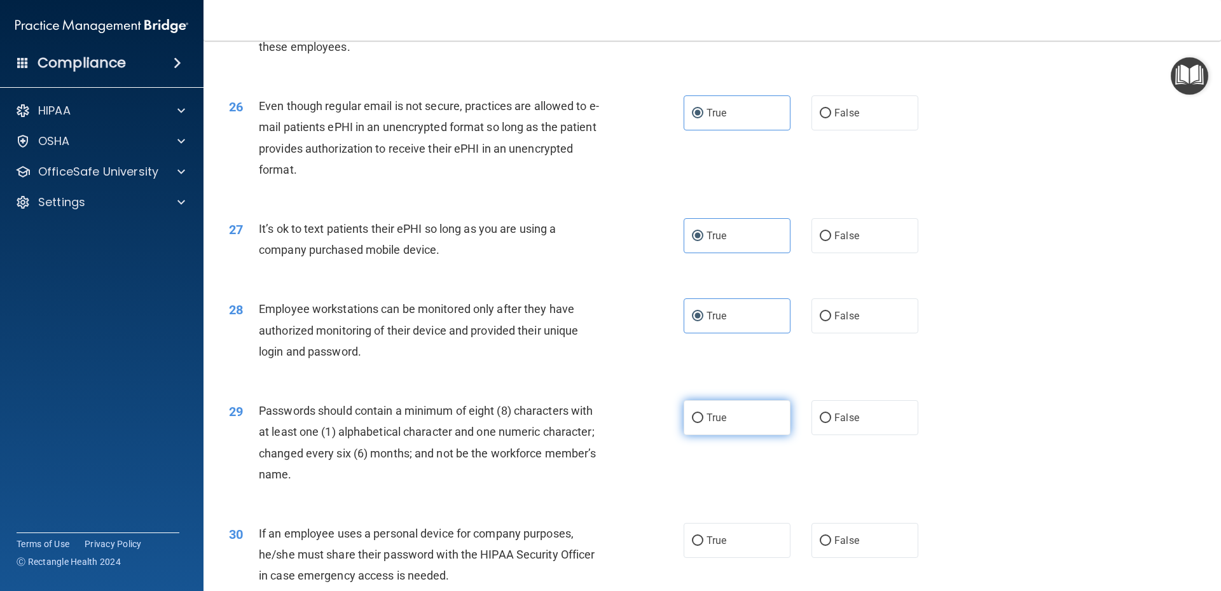
click at [736, 434] on label "True" at bounding box center [736, 417] width 107 height 35
click at [703, 423] on input "True" at bounding box center [697, 418] width 11 height 10
radio input "true"
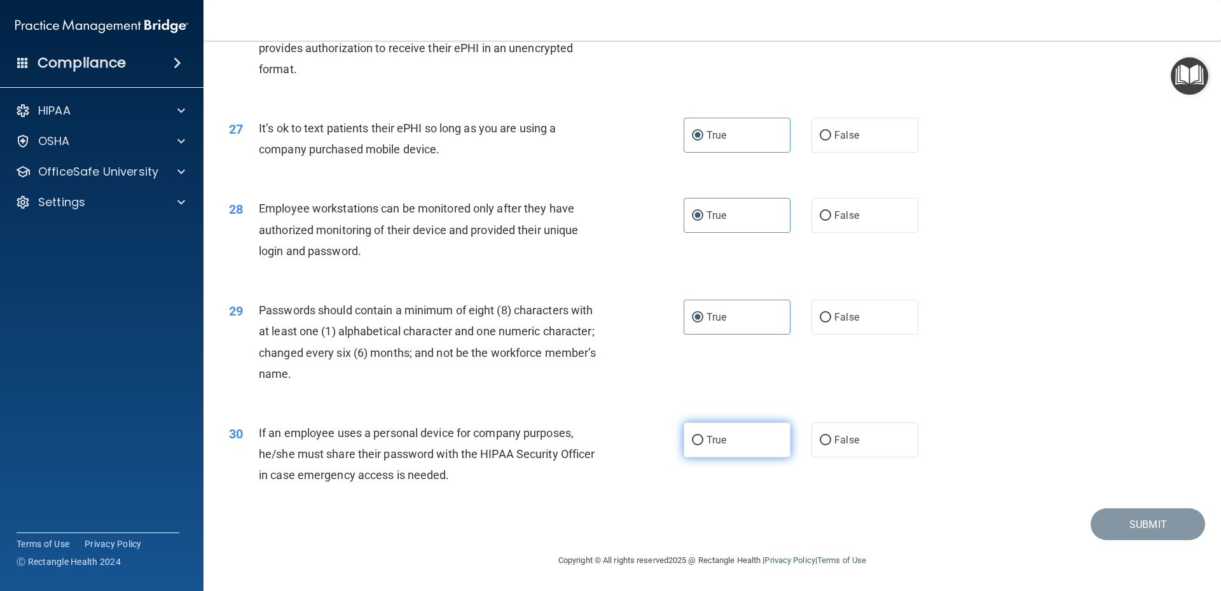
click at [734, 429] on label "True" at bounding box center [736, 439] width 107 height 35
click at [703, 436] on input "True" at bounding box center [697, 441] width 11 height 10
radio input "true"
click at [1121, 514] on button "Submit" at bounding box center [1147, 524] width 114 height 32
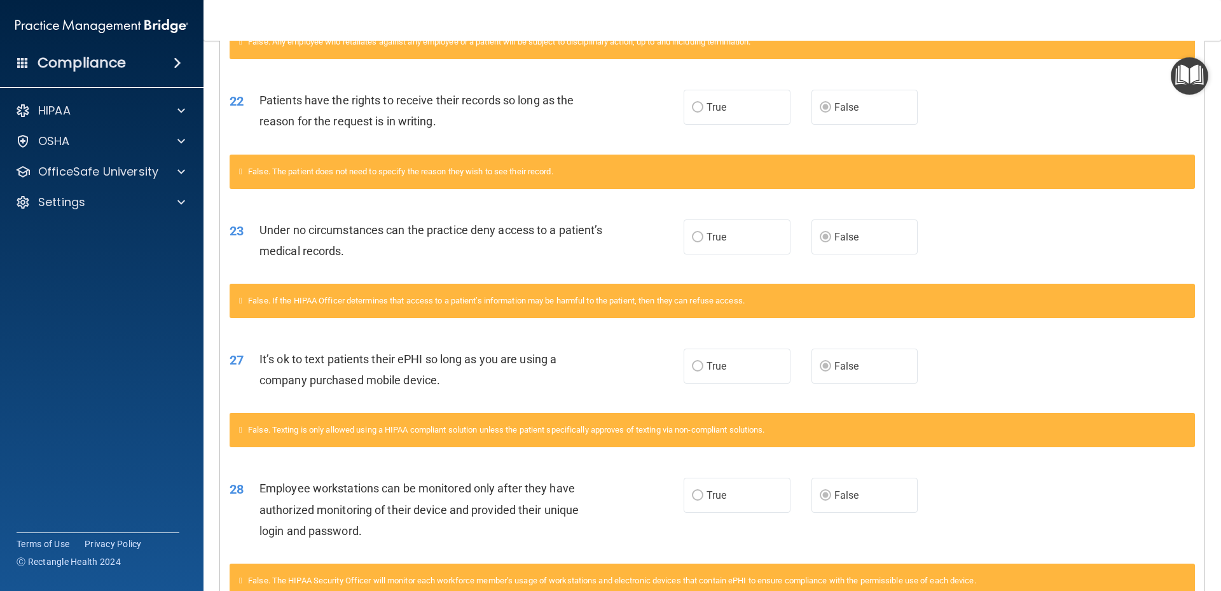
scroll to position [2306, 0]
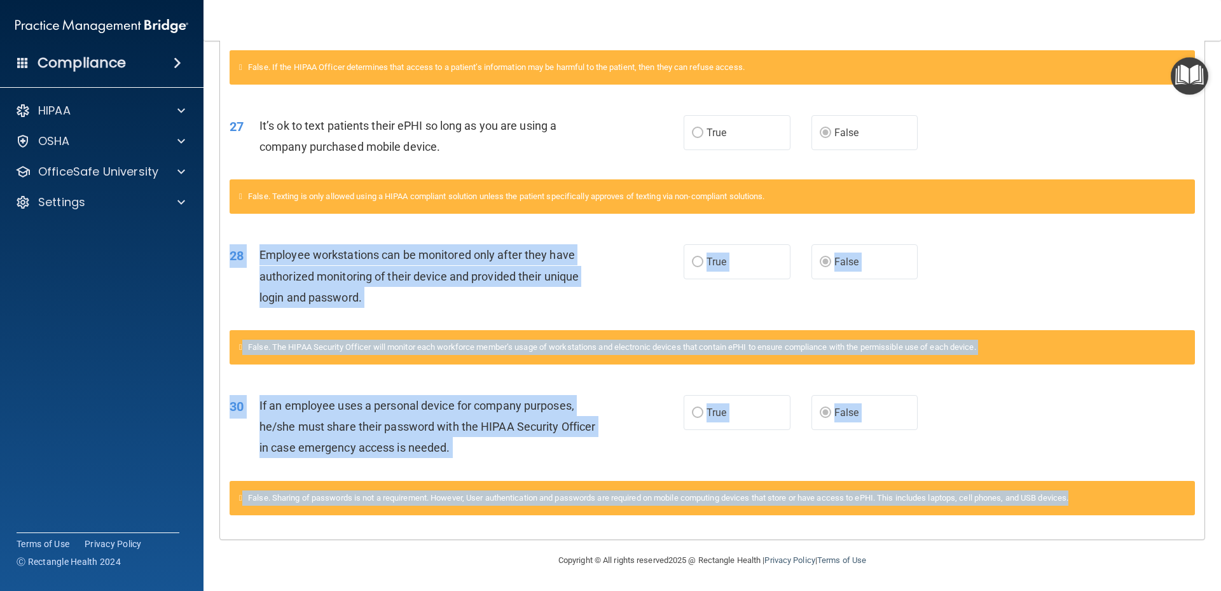
drag, startPoint x: 1209, startPoint y: 499, endPoint x: 1220, endPoint y: 305, distance: 194.8
click at [1220, 286] on main "Calculating your score.... You did not pass the " HIPAA Policies and Procedures…" at bounding box center [711, 316] width 1017 height 550
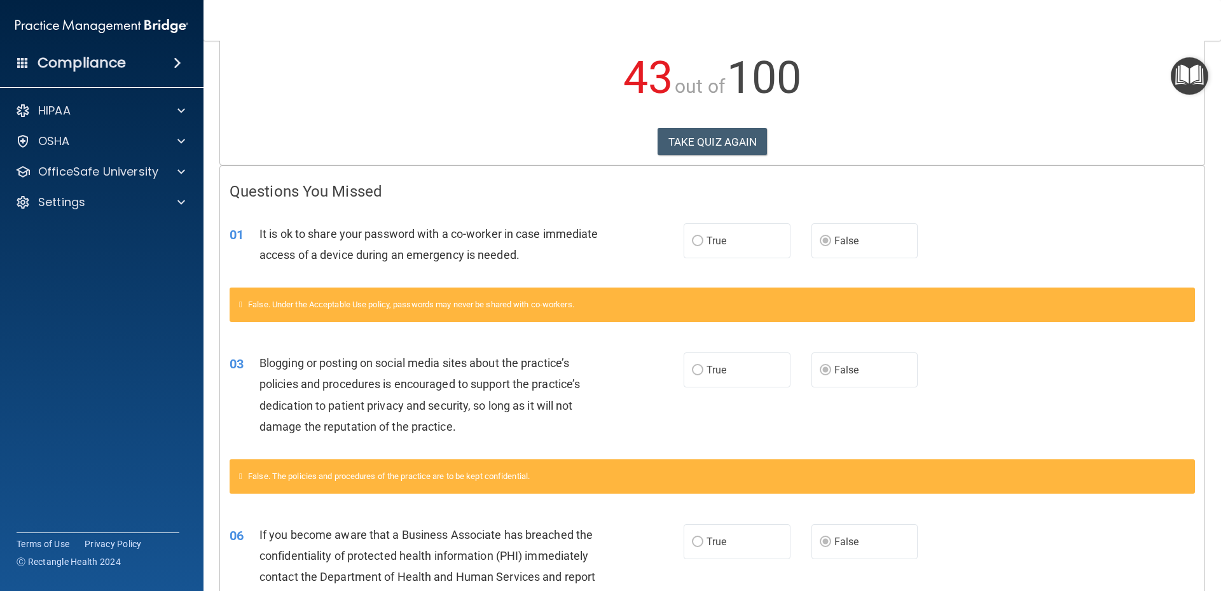
scroll to position [0, 0]
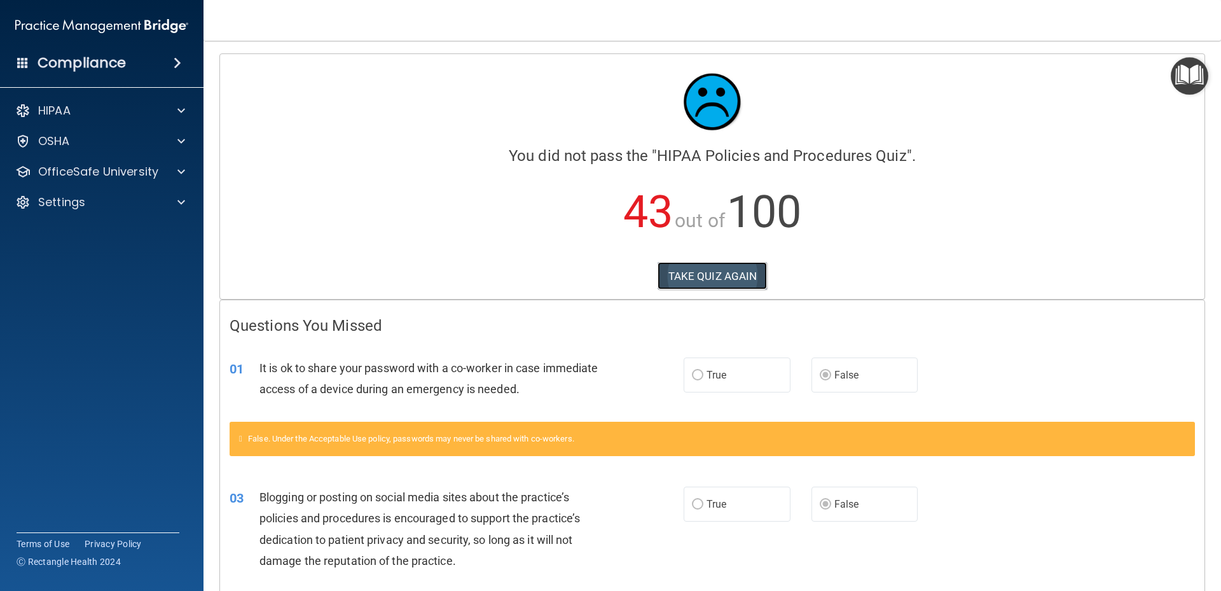
click at [694, 273] on button "TAKE QUIZ AGAIN" at bounding box center [712, 276] width 110 height 28
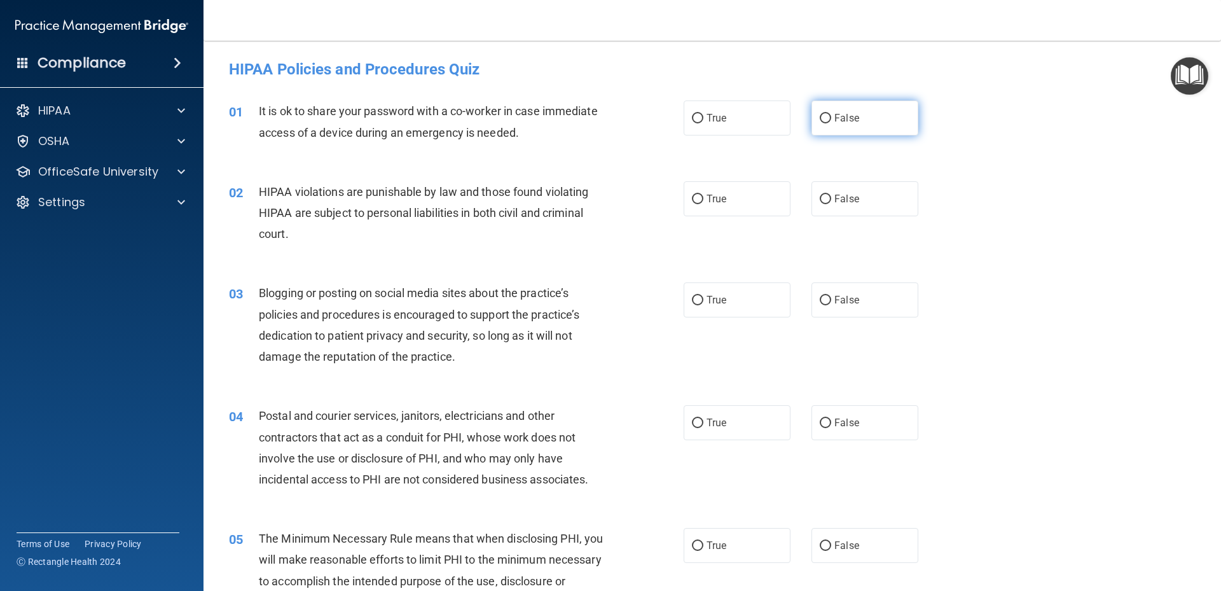
click at [818, 106] on label "False" at bounding box center [864, 117] width 107 height 35
click at [820, 114] on input "False" at bounding box center [825, 119] width 11 height 10
radio input "true"
click at [723, 194] on label "True" at bounding box center [736, 198] width 107 height 35
click at [703, 195] on input "True" at bounding box center [697, 200] width 11 height 10
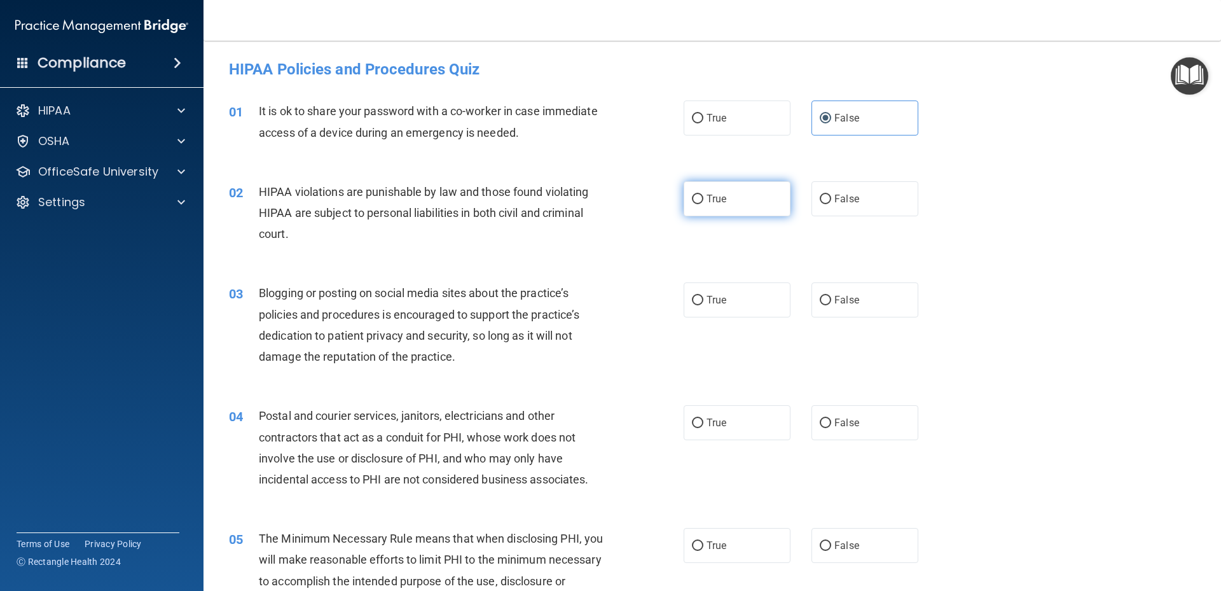
radio input "true"
click at [840, 306] on label "False" at bounding box center [864, 299] width 107 height 35
click at [831, 305] on input "False" at bounding box center [825, 301] width 11 height 10
radio input "true"
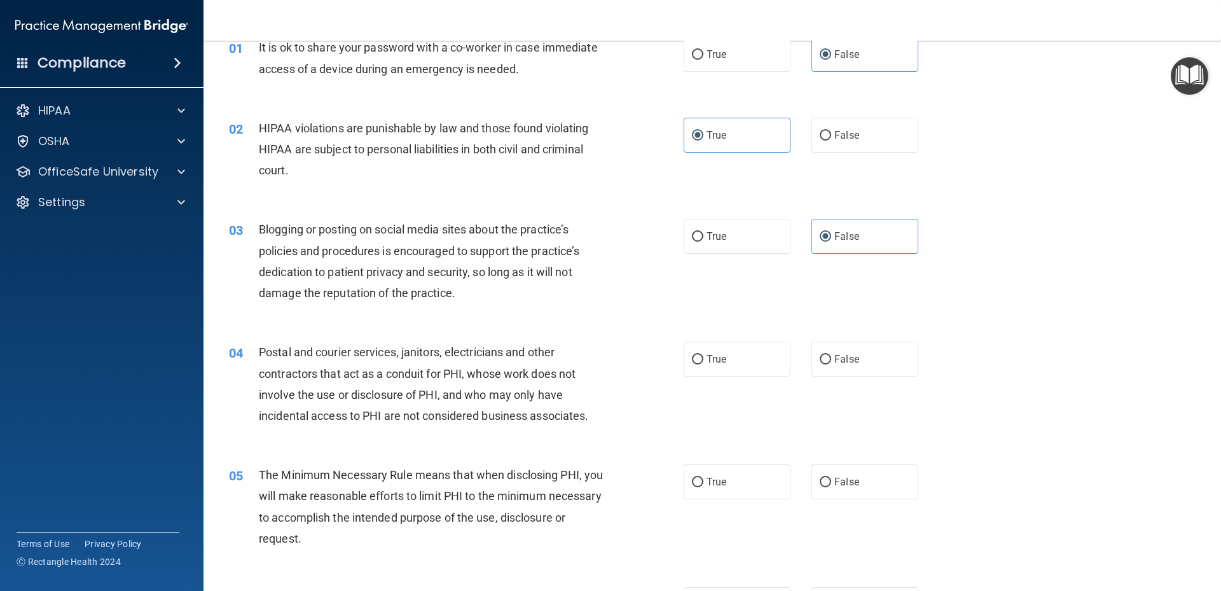
scroll to position [191, 0]
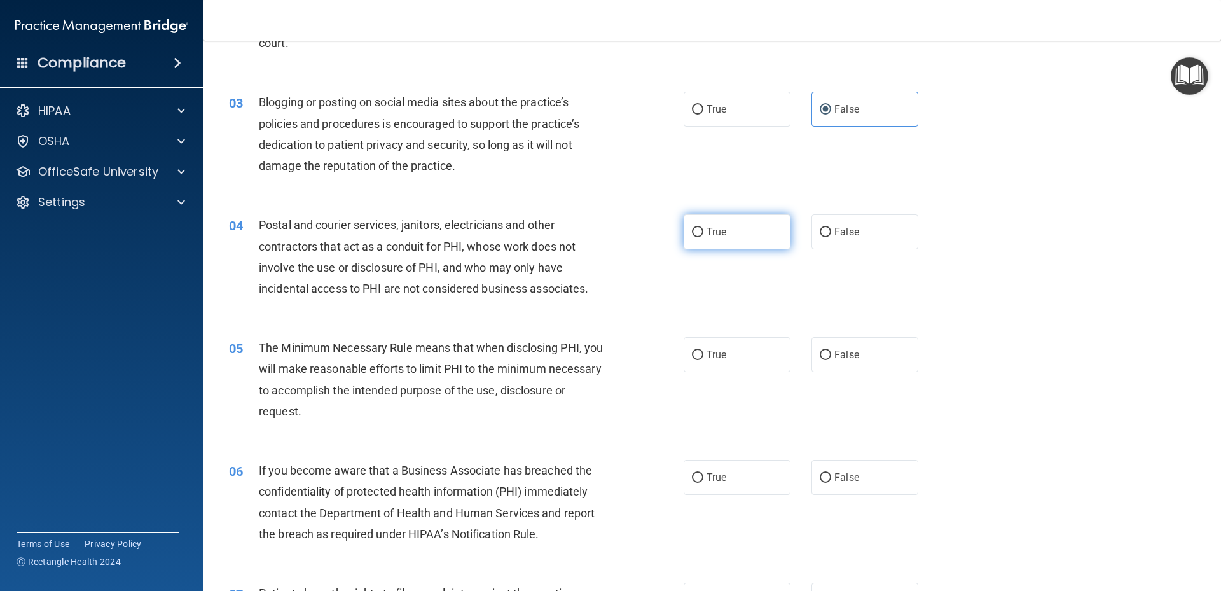
click at [706, 232] on span "True" at bounding box center [716, 232] width 20 height 12
click at [703, 232] on input "True" at bounding box center [697, 233] width 11 height 10
radio input "true"
click at [718, 364] on label "True" at bounding box center [736, 354] width 107 height 35
click at [703, 360] on input "True" at bounding box center [697, 355] width 11 height 10
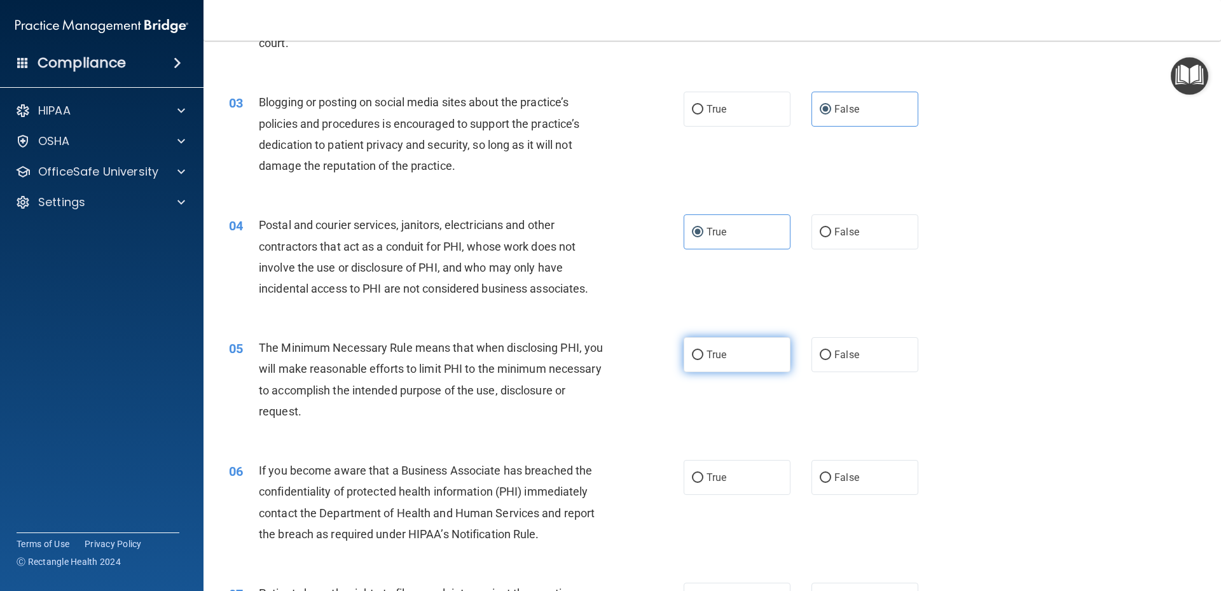
radio input "true"
click at [849, 476] on span "False" at bounding box center [846, 477] width 25 height 12
click at [831, 476] on input "False" at bounding box center [825, 478] width 11 height 10
radio input "true"
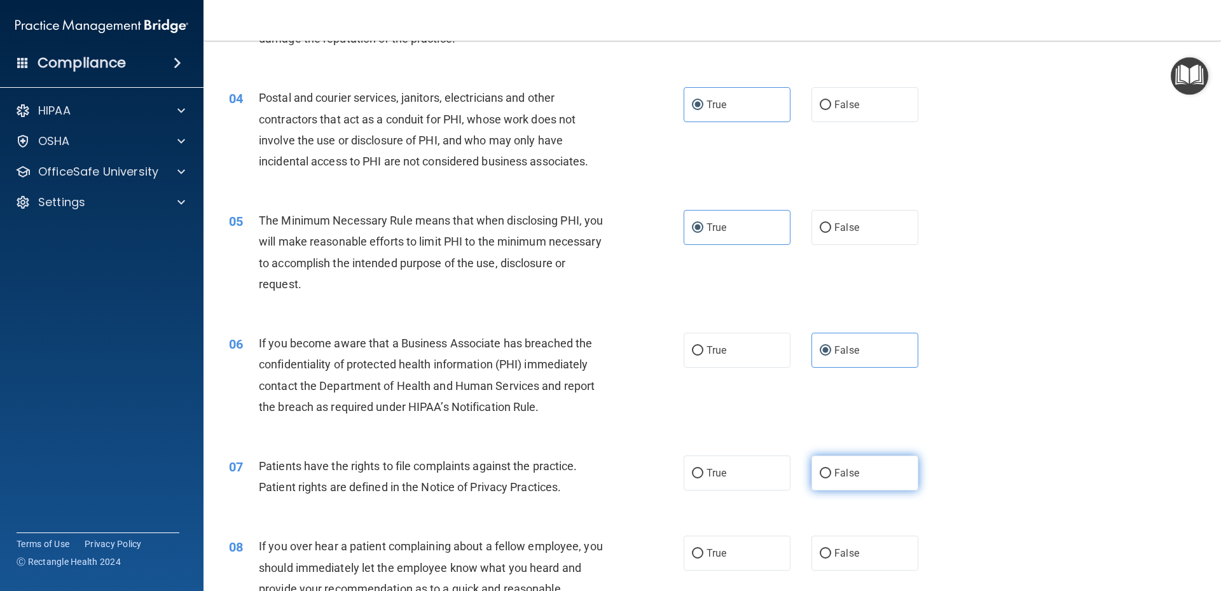
scroll to position [381, 0]
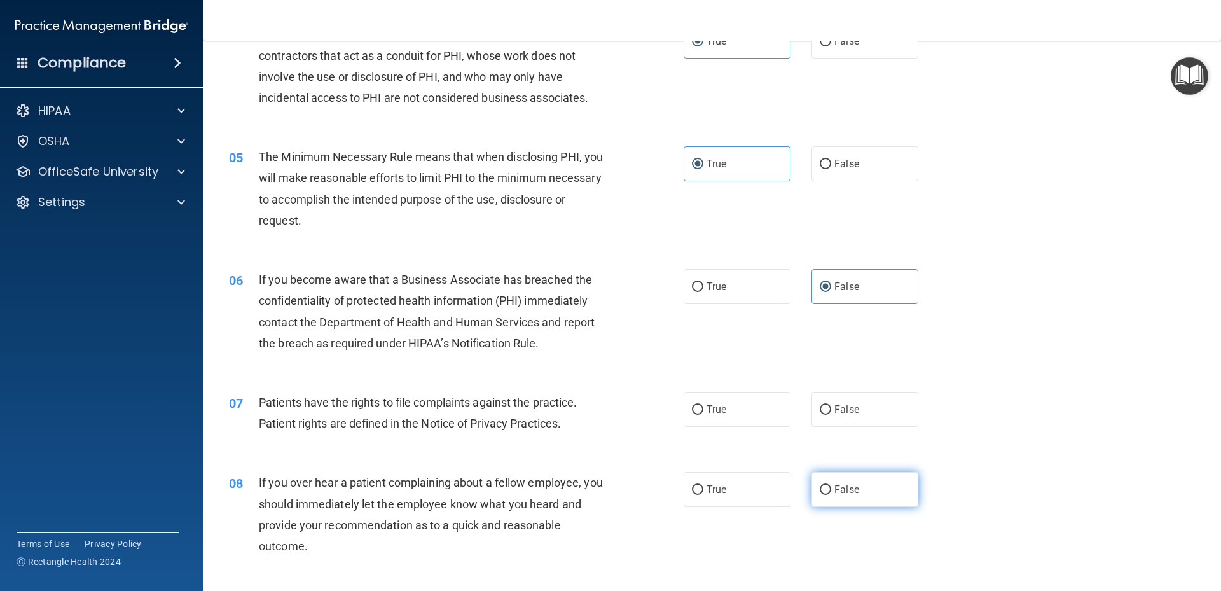
click at [754, 411] on label "True" at bounding box center [736, 409] width 107 height 35
click at [703, 411] on input "True" at bounding box center [697, 410] width 11 height 10
radio input "true"
click at [855, 492] on label "False" at bounding box center [864, 489] width 107 height 35
click at [831, 492] on input "False" at bounding box center [825, 490] width 11 height 10
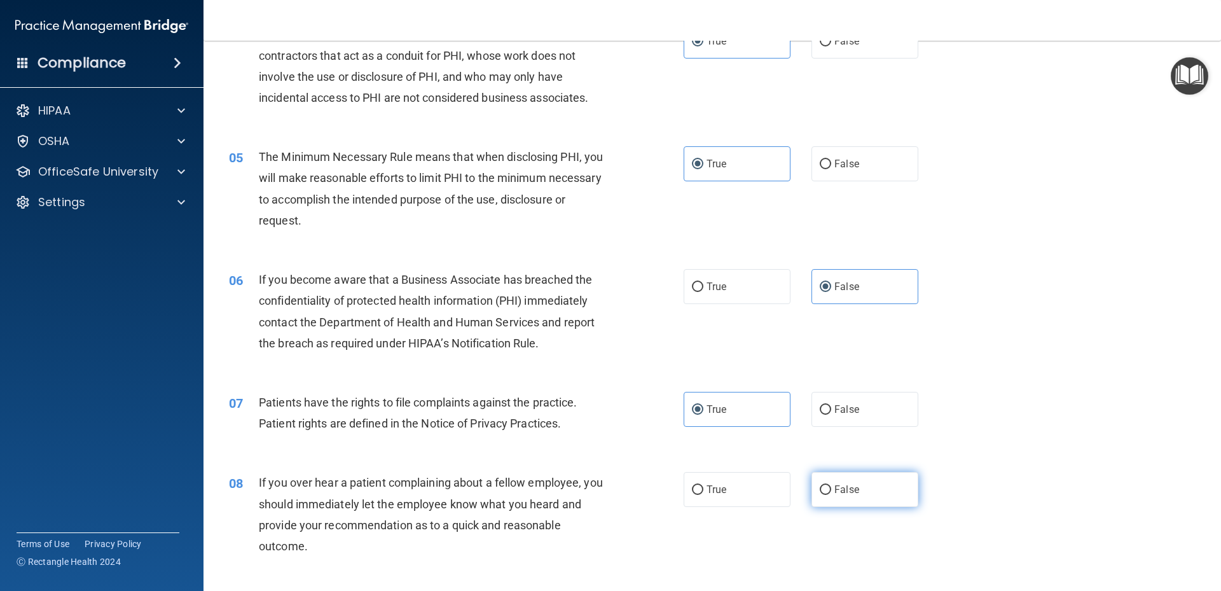
radio input "true"
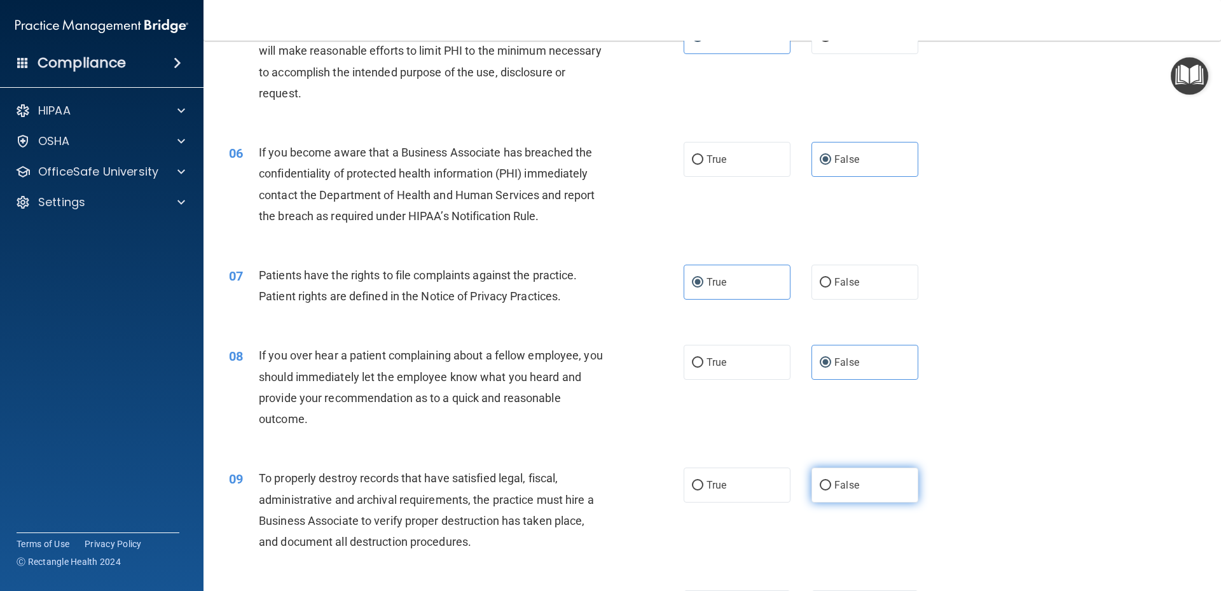
click at [844, 481] on span "False" at bounding box center [846, 485] width 25 height 12
click at [831, 481] on input "False" at bounding box center [825, 486] width 11 height 10
radio input "true"
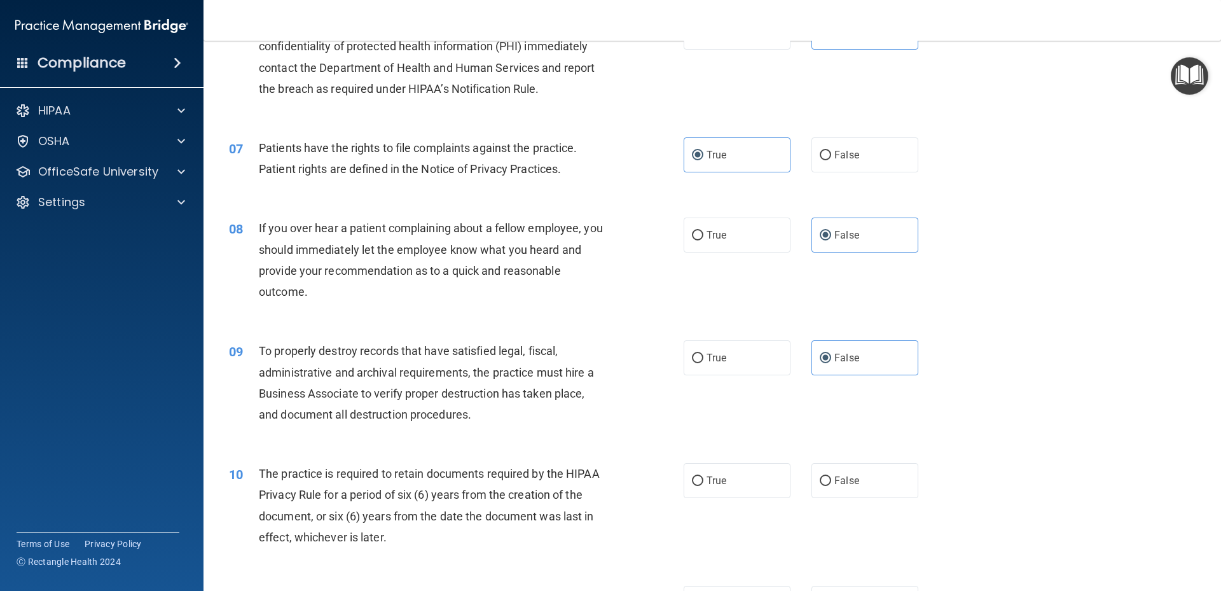
scroll to position [699, 0]
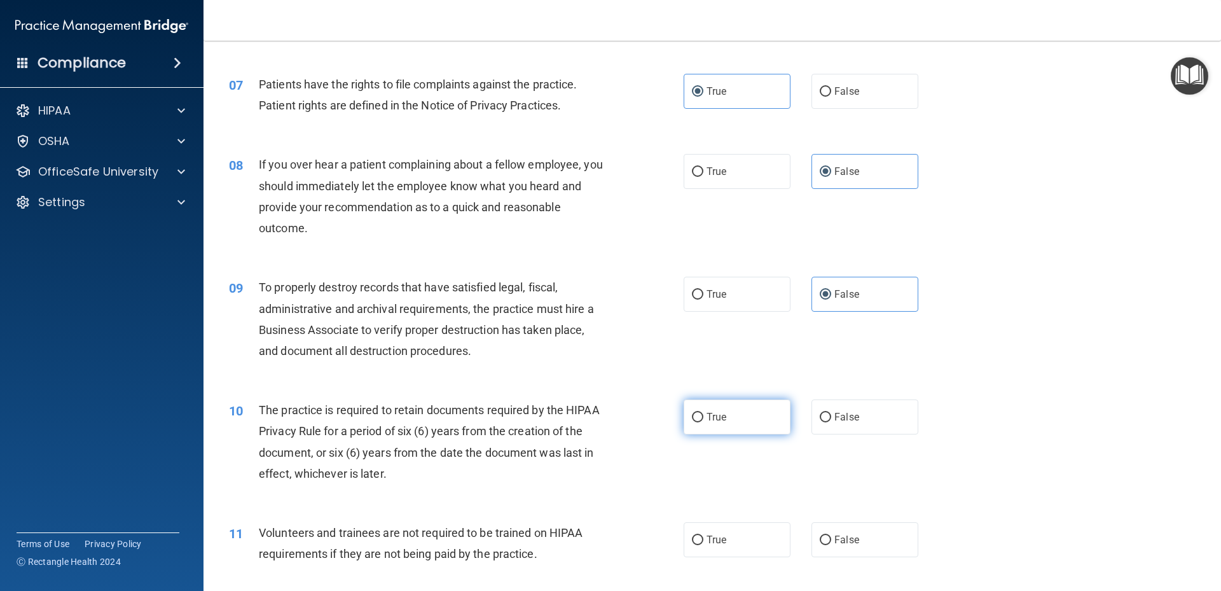
click at [741, 416] on label "True" at bounding box center [736, 416] width 107 height 35
click at [703, 416] on input "True" at bounding box center [697, 418] width 11 height 10
radio input "true"
click at [889, 543] on label "False" at bounding box center [864, 539] width 107 height 35
click at [831, 543] on input "False" at bounding box center [825, 540] width 11 height 10
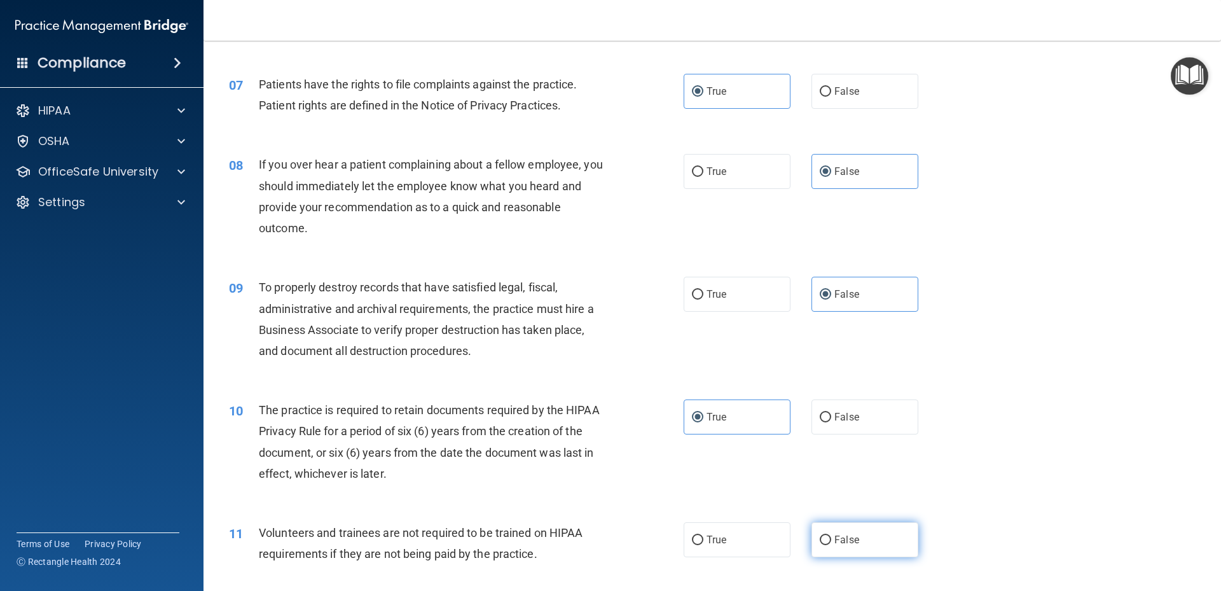
radio input "true"
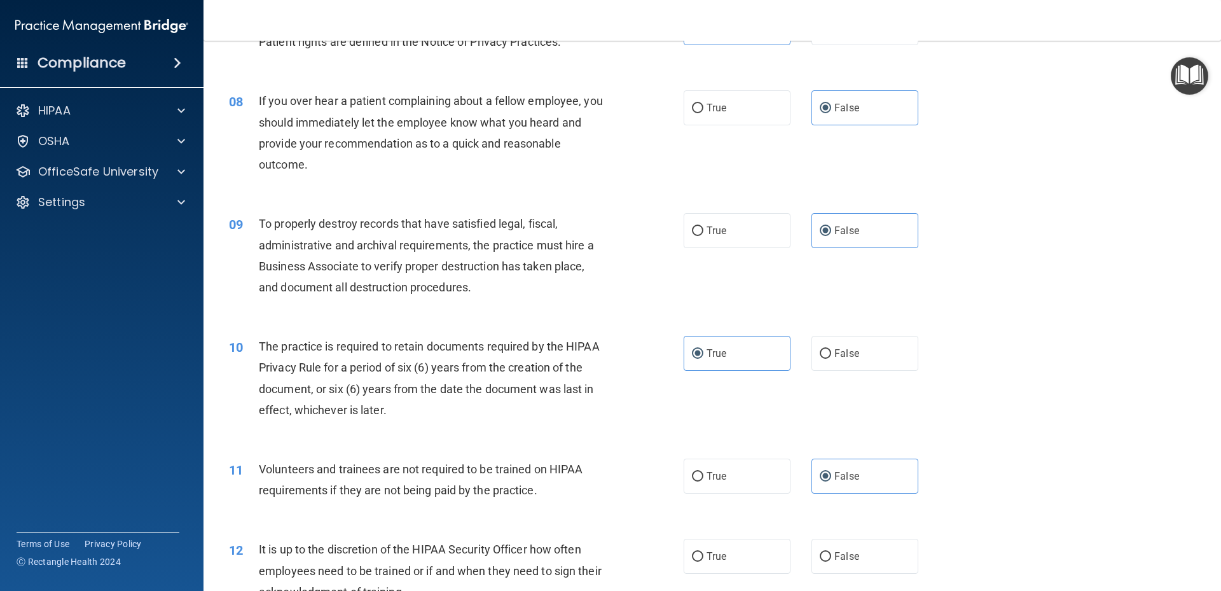
scroll to position [890, 0]
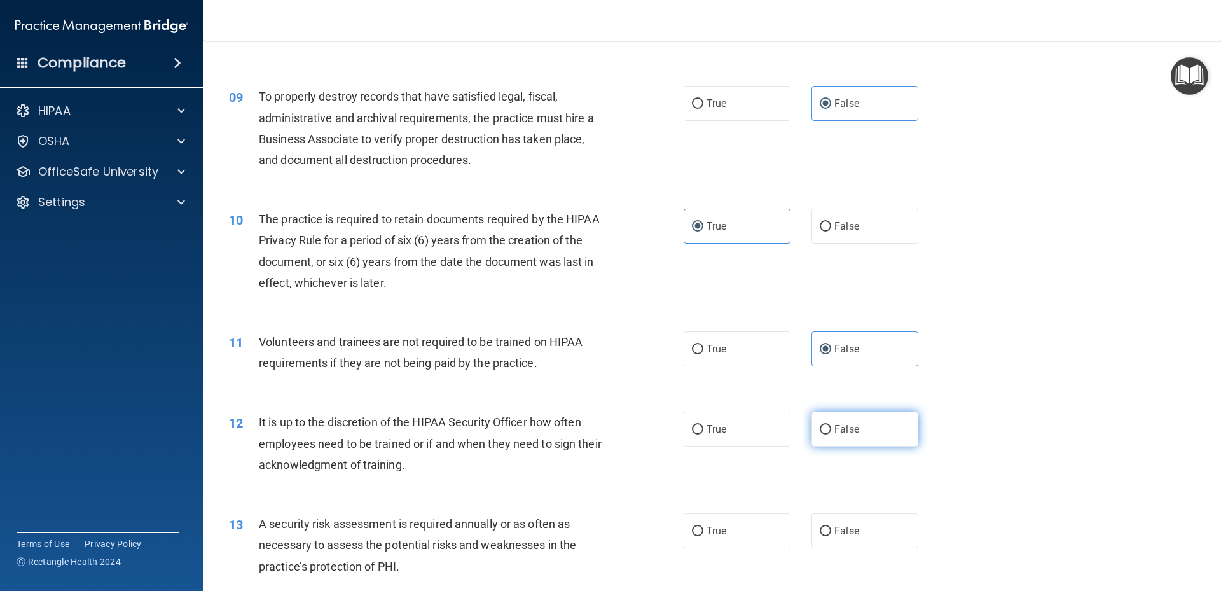
click at [847, 429] on span "False" at bounding box center [846, 429] width 25 height 12
click at [831, 429] on input "False" at bounding box center [825, 430] width 11 height 10
radio input "true"
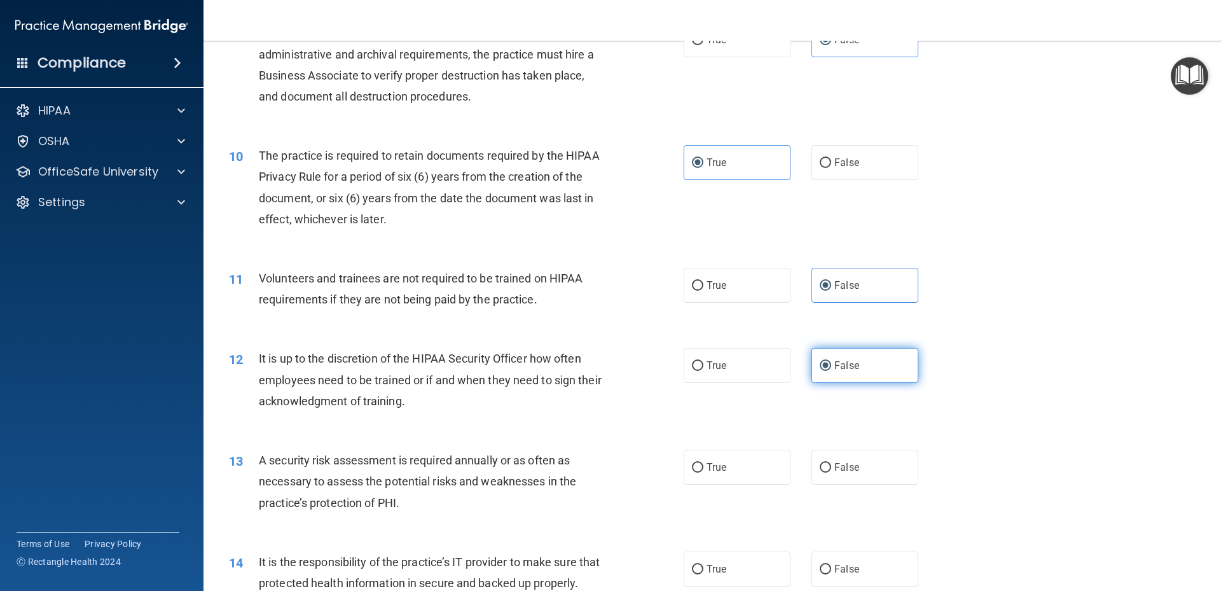
scroll to position [1017, 0]
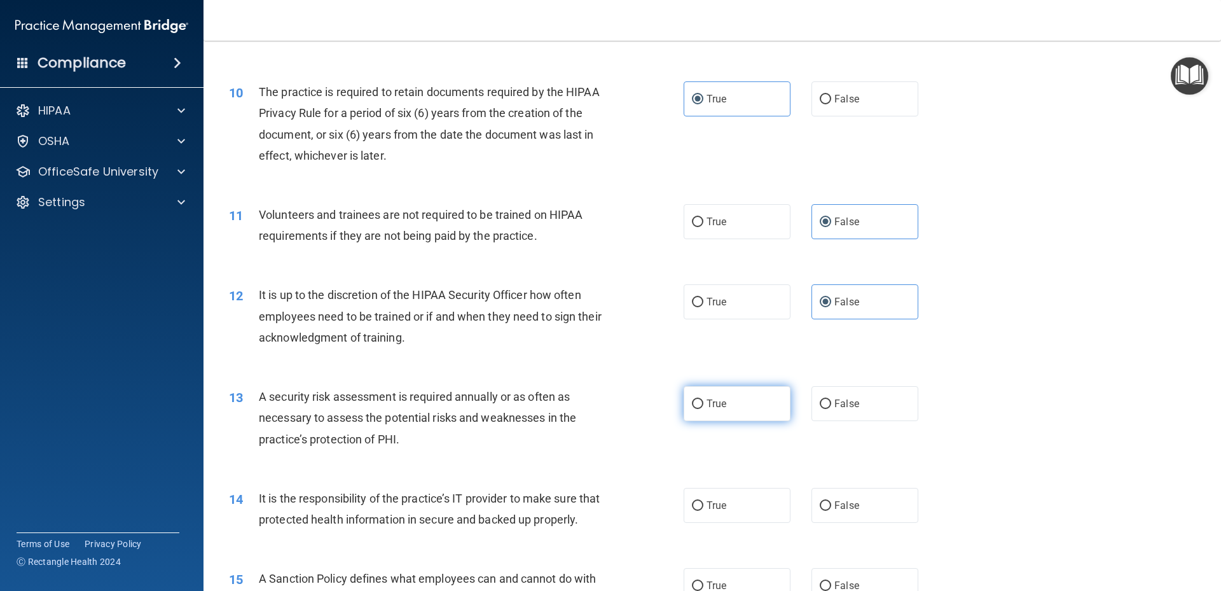
click at [746, 414] on label "True" at bounding box center [736, 403] width 107 height 35
click at [703, 409] on input "True" at bounding box center [697, 404] width 11 height 10
radio input "true"
click at [831, 511] on label "False" at bounding box center [864, 505] width 107 height 35
click at [831, 511] on input "False" at bounding box center [825, 506] width 11 height 10
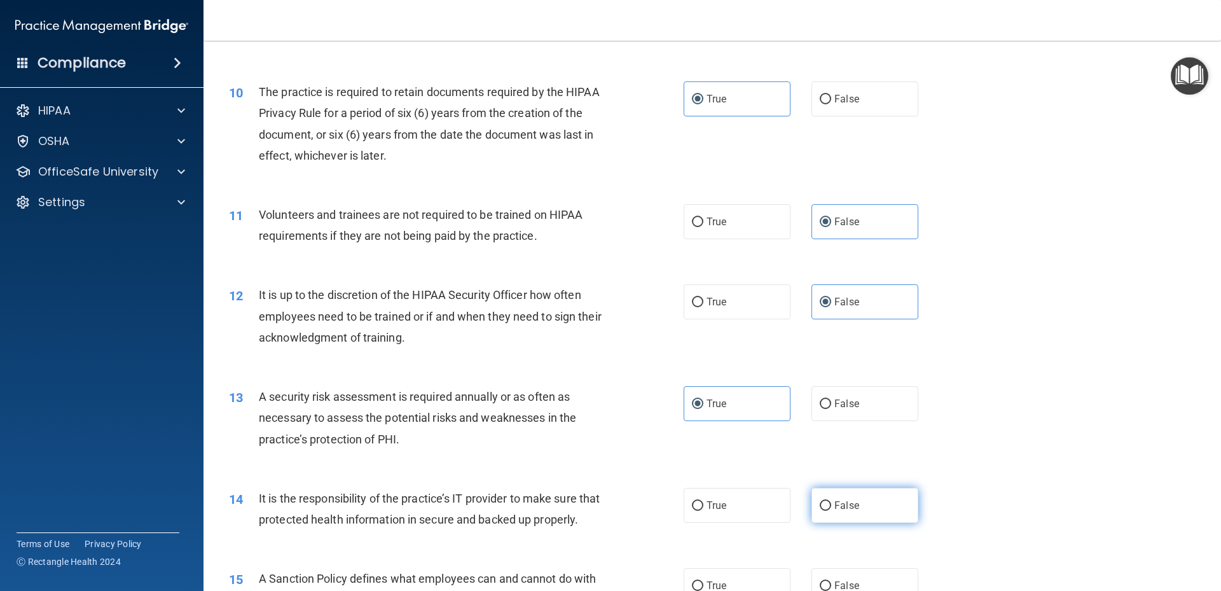
radio input "true"
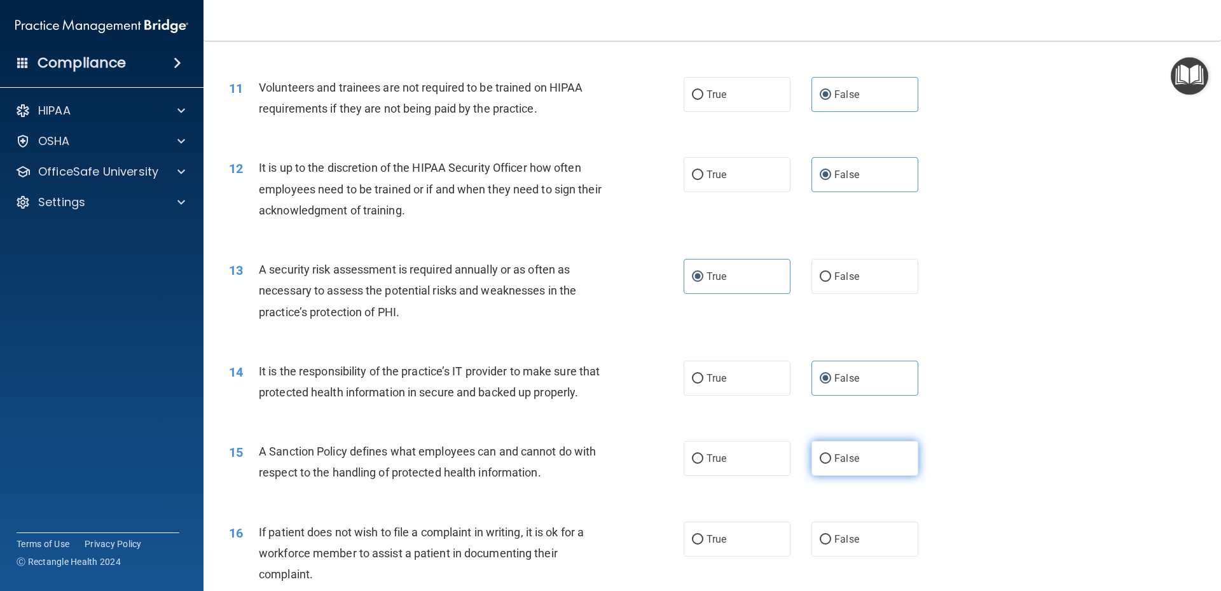
click at [825, 476] on label "False" at bounding box center [864, 458] width 107 height 35
click at [825, 463] on input "False" at bounding box center [825, 459] width 11 height 10
radio input "true"
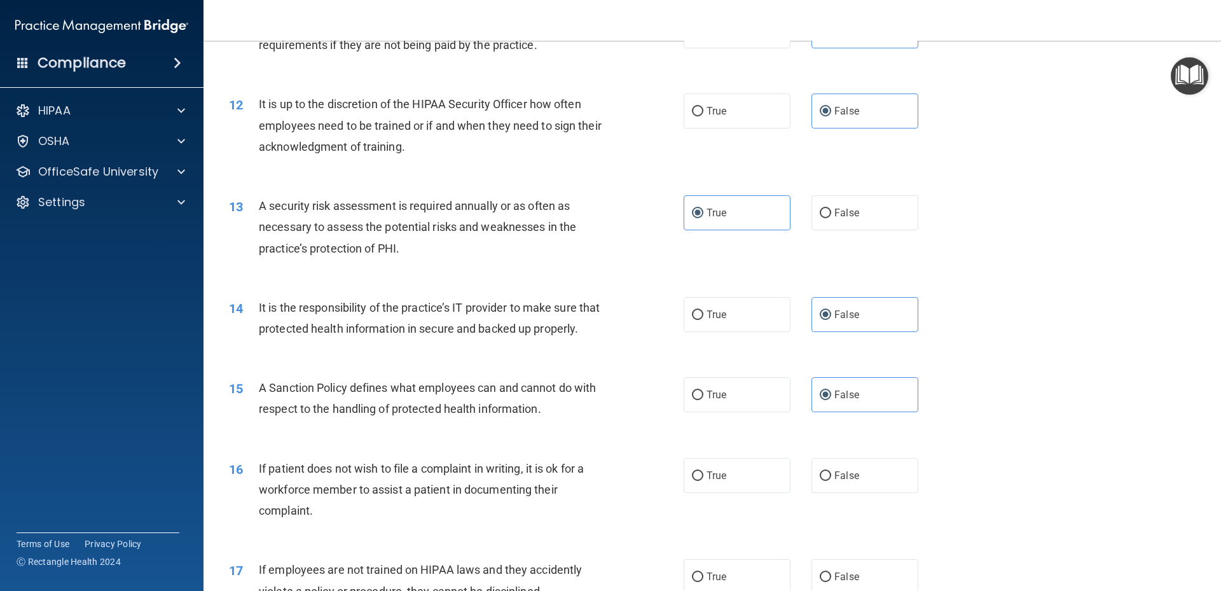
scroll to position [1272, 0]
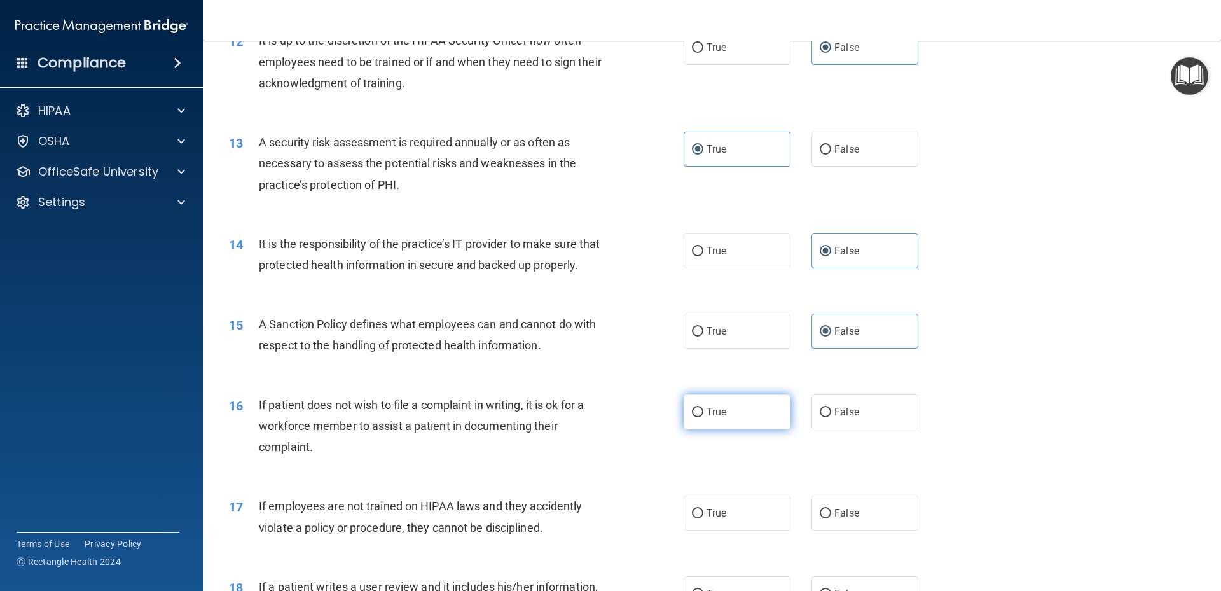
click at [751, 429] on label "True" at bounding box center [736, 411] width 107 height 35
click at [703, 417] on input "True" at bounding box center [697, 413] width 11 height 10
radio input "true"
click at [835, 519] on span "False" at bounding box center [846, 513] width 25 height 12
click at [831, 518] on input "False" at bounding box center [825, 514] width 11 height 10
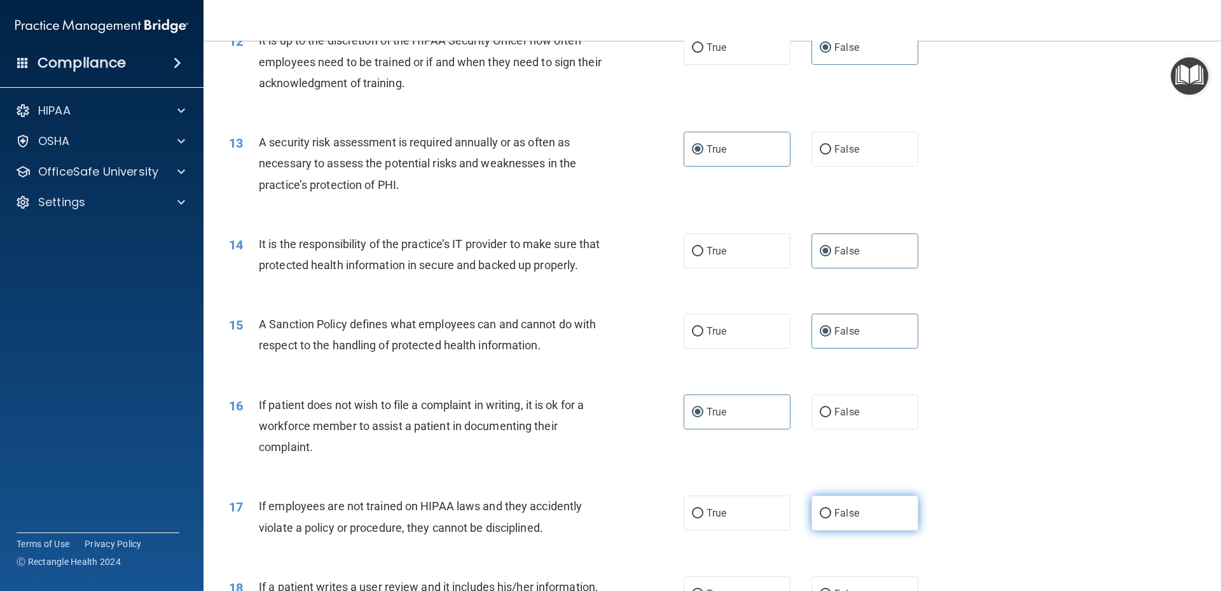
radio input "true"
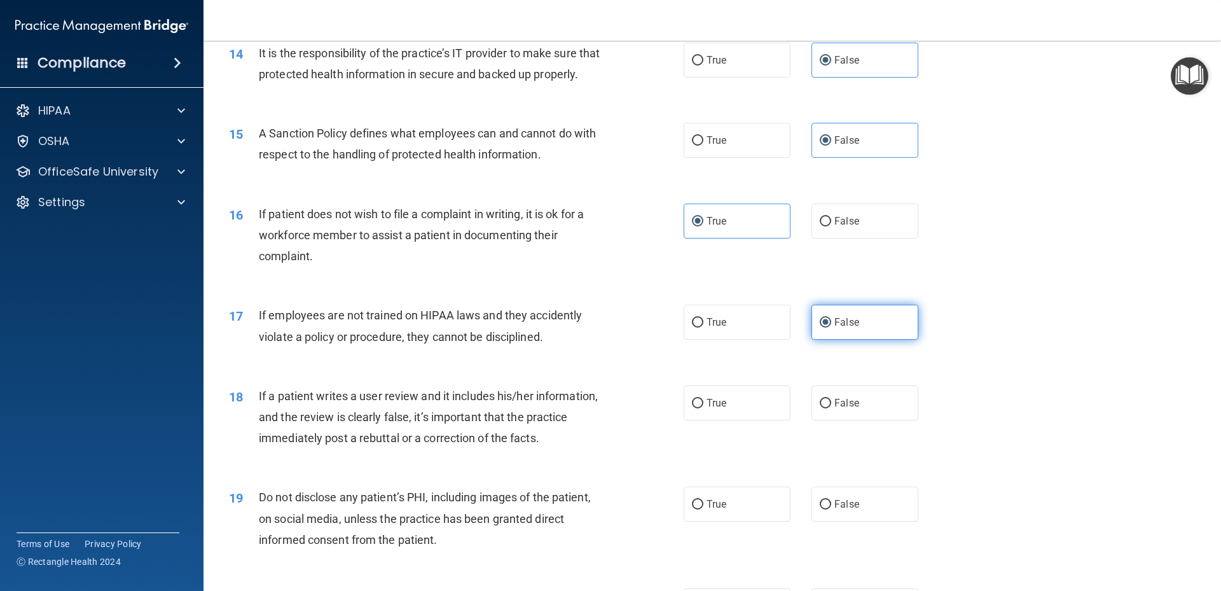
scroll to position [1526, 0]
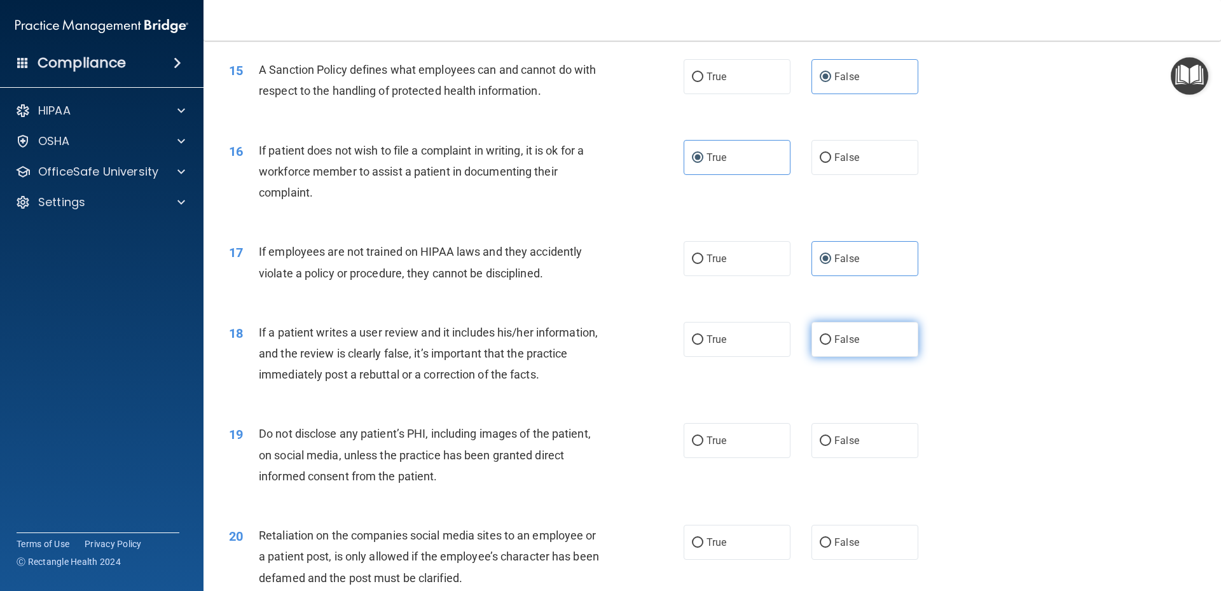
click at [834, 345] on span "False" at bounding box center [846, 339] width 25 height 12
click at [830, 345] on input "False" at bounding box center [825, 340] width 11 height 10
radio input "true"
click at [730, 458] on label "True" at bounding box center [736, 440] width 107 height 35
click at [703, 446] on input "True" at bounding box center [697, 441] width 11 height 10
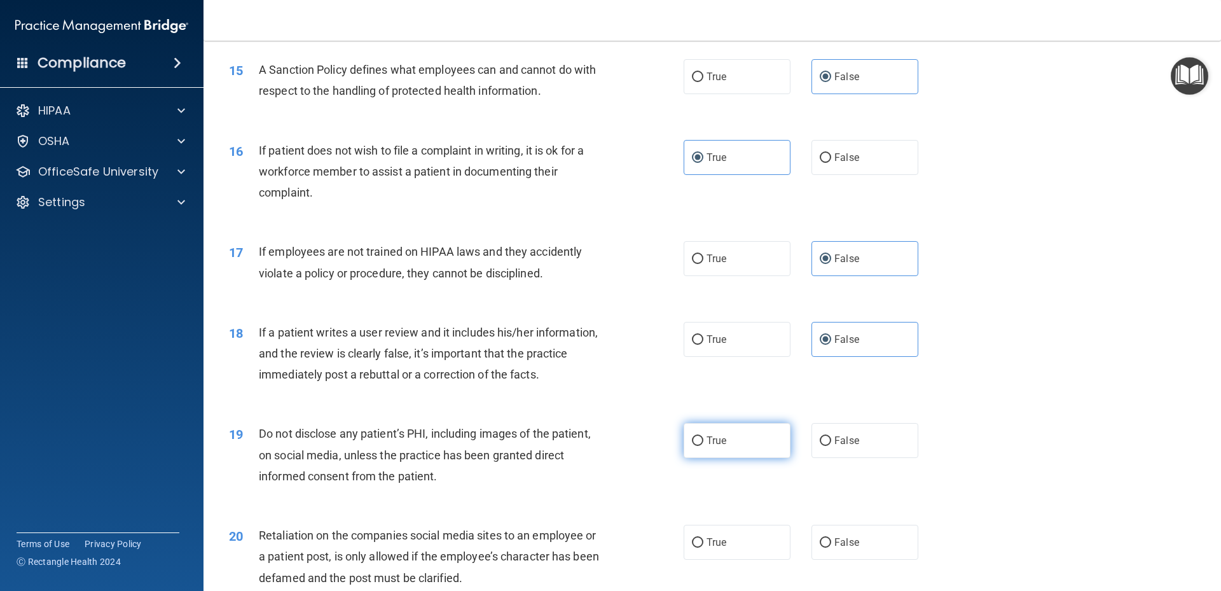
radio input "true"
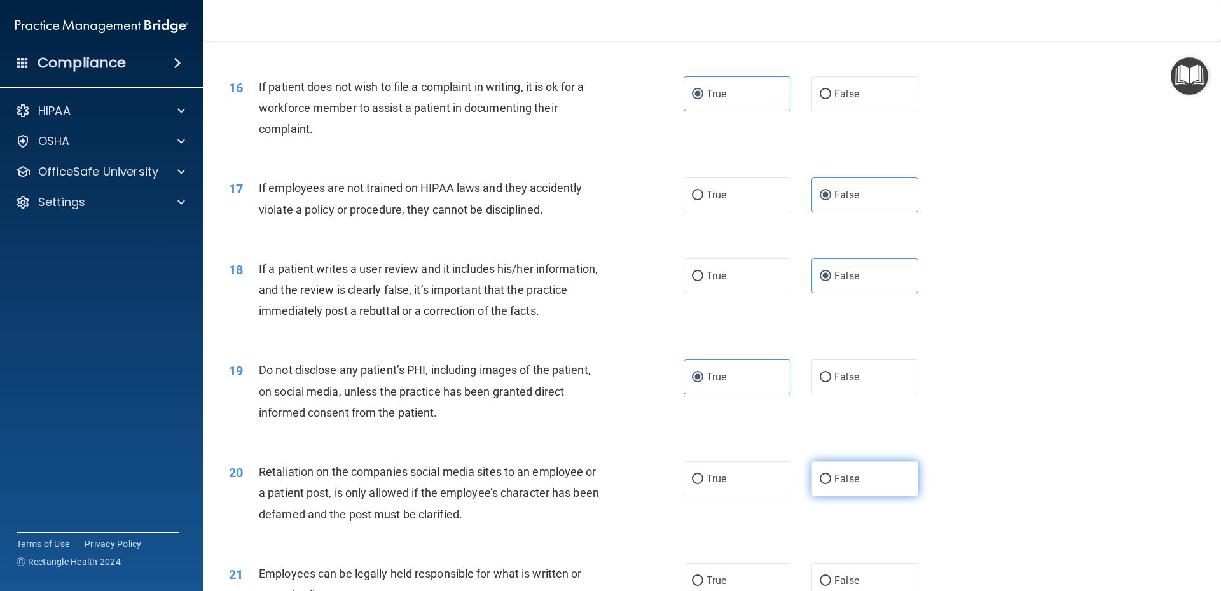
click at [858, 496] on label "False" at bounding box center [864, 478] width 107 height 35
click at [831, 484] on input "False" at bounding box center [825, 479] width 11 height 10
radio input "true"
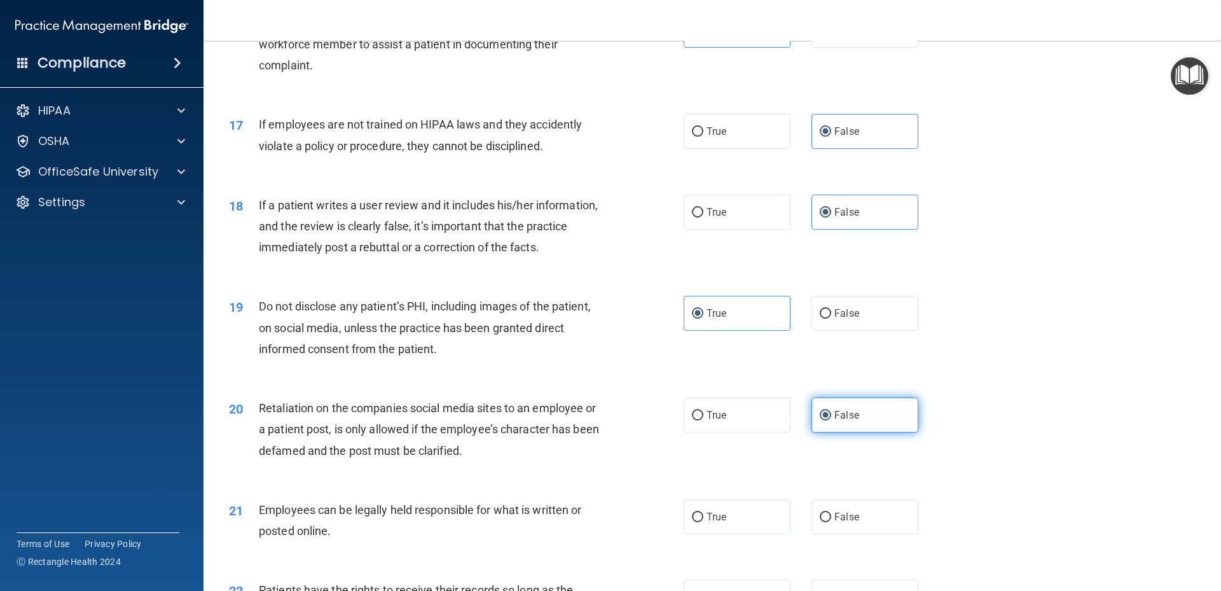
scroll to position [1717, 0]
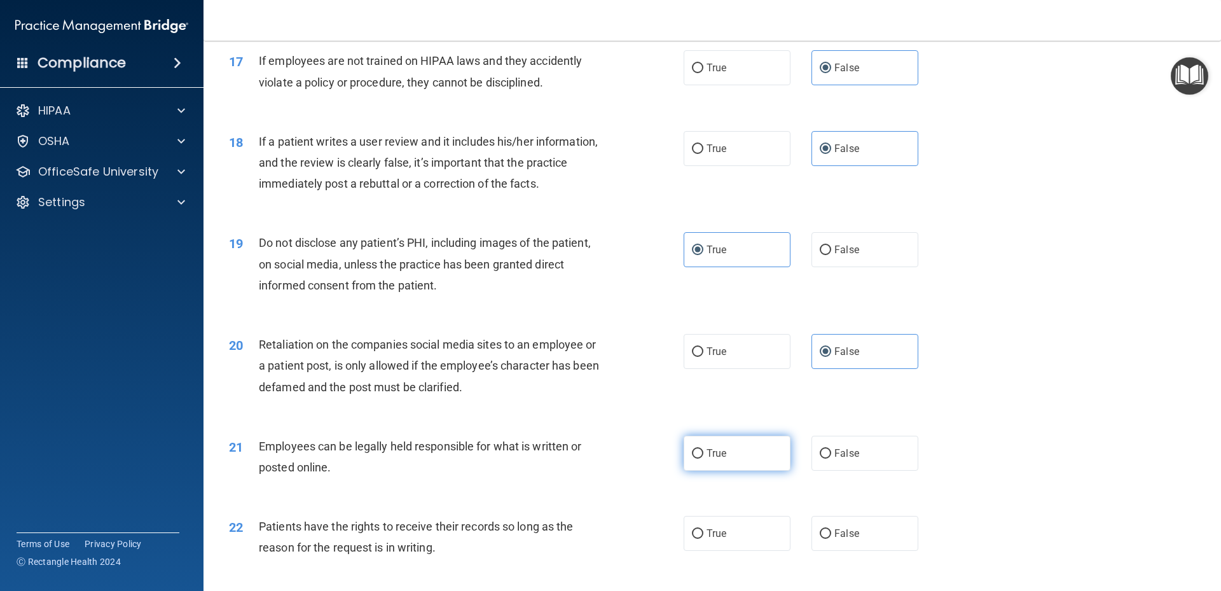
click at [778, 470] on label "True" at bounding box center [736, 453] width 107 height 35
click at [703, 458] on input "True" at bounding box center [697, 454] width 11 height 10
radio input "true"
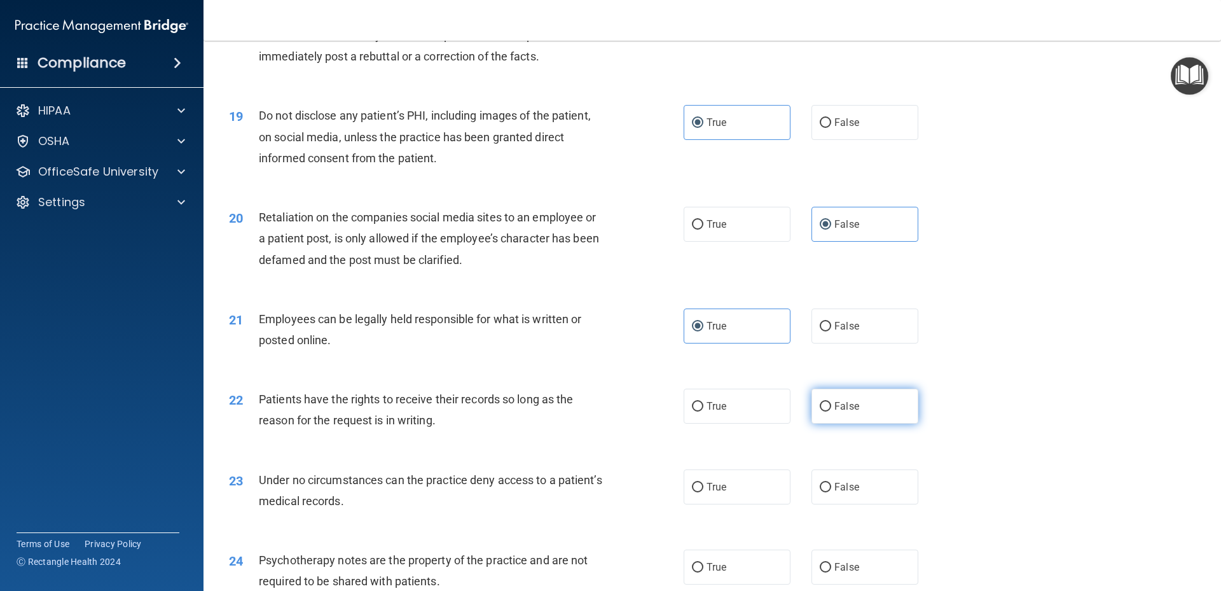
click at [851, 412] on span "False" at bounding box center [846, 406] width 25 height 12
click at [831, 411] on input "False" at bounding box center [825, 407] width 11 height 10
radio input "true"
click at [861, 498] on label "False" at bounding box center [864, 486] width 107 height 35
click at [831, 492] on input "False" at bounding box center [825, 488] width 11 height 10
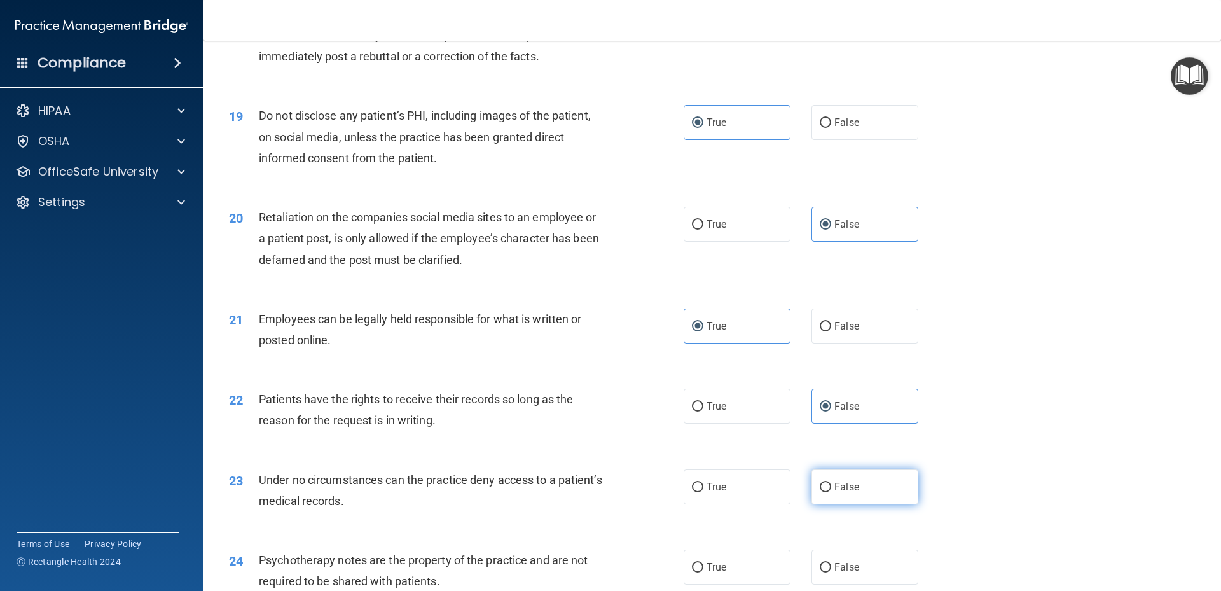
radio input "true"
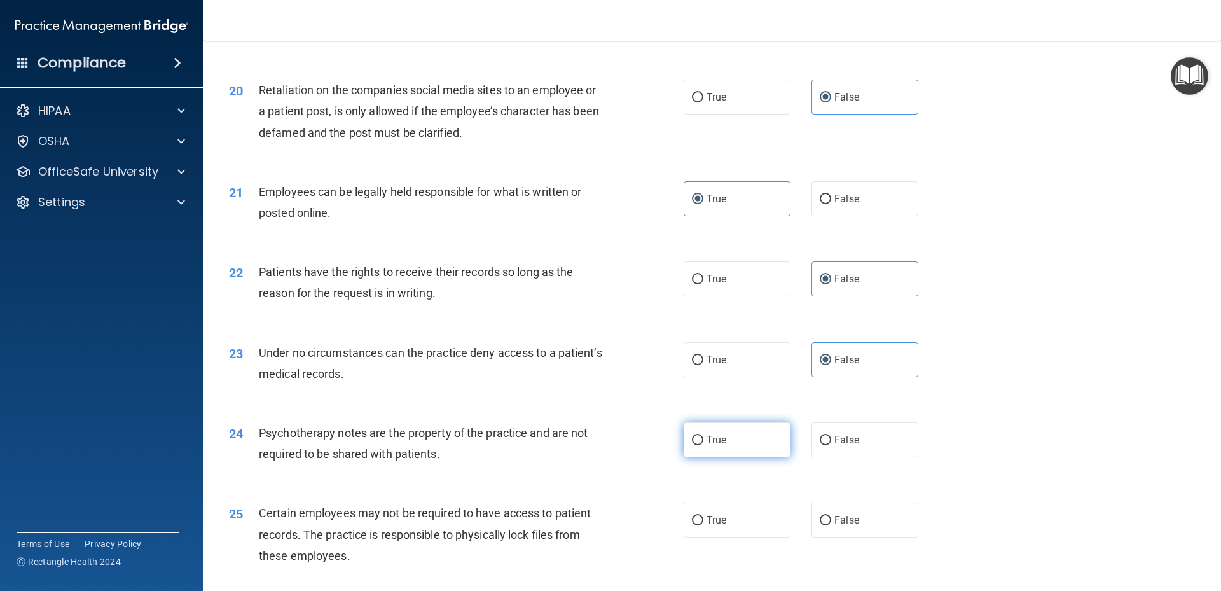
click at [746, 456] on label "True" at bounding box center [736, 439] width 107 height 35
click at [703, 445] on input "True" at bounding box center [697, 441] width 11 height 10
radio input "true"
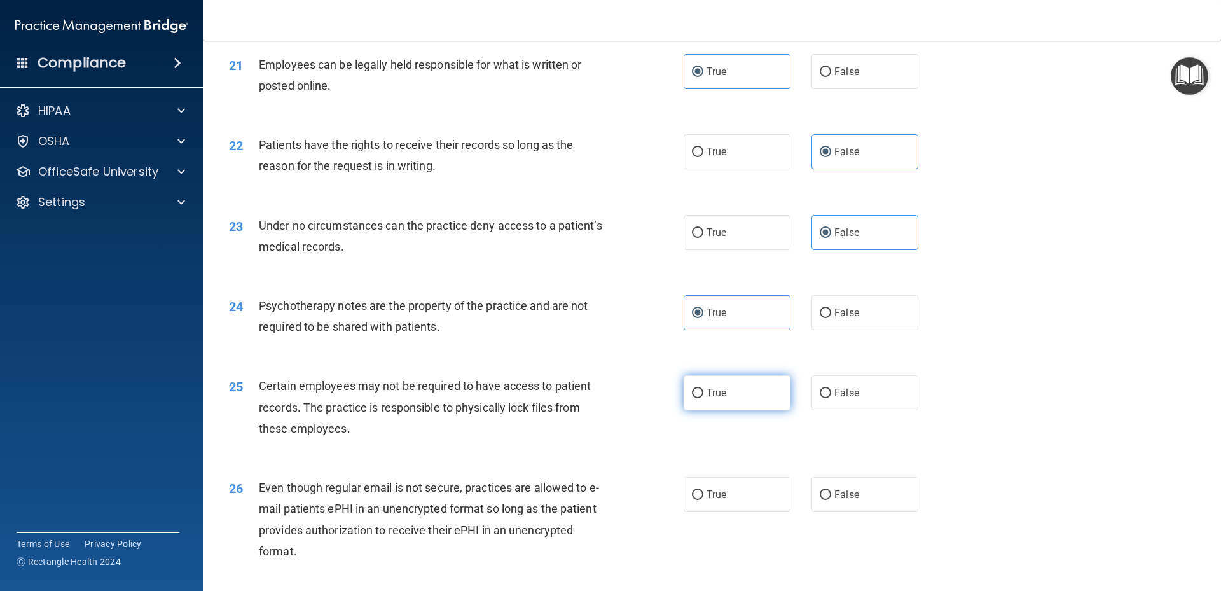
click at [741, 410] on label "True" at bounding box center [736, 392] width 107 height 35
click at [703, 398] on input "True" at bounding box center [697, 393] width 11 height 10
radio input "true"
click at [756, 512] on label "True" at bounding box center [736, 494] width 107 height 35
click at [703, 500] on input "True" at bounding box center [697, 495] width 11 height 10
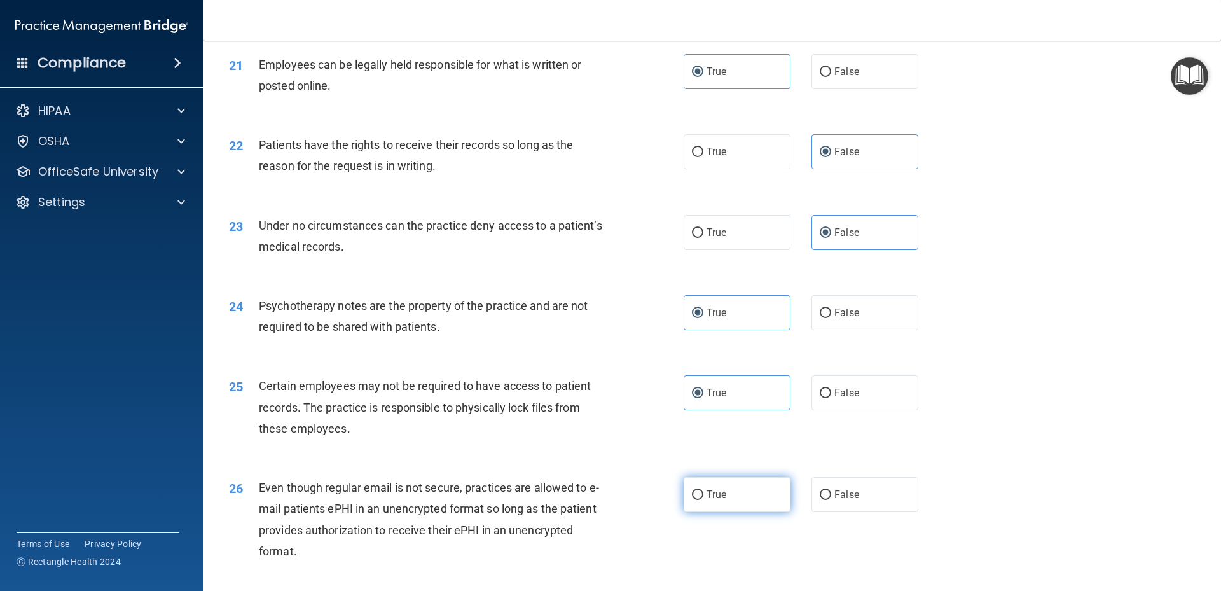
radio input "true"
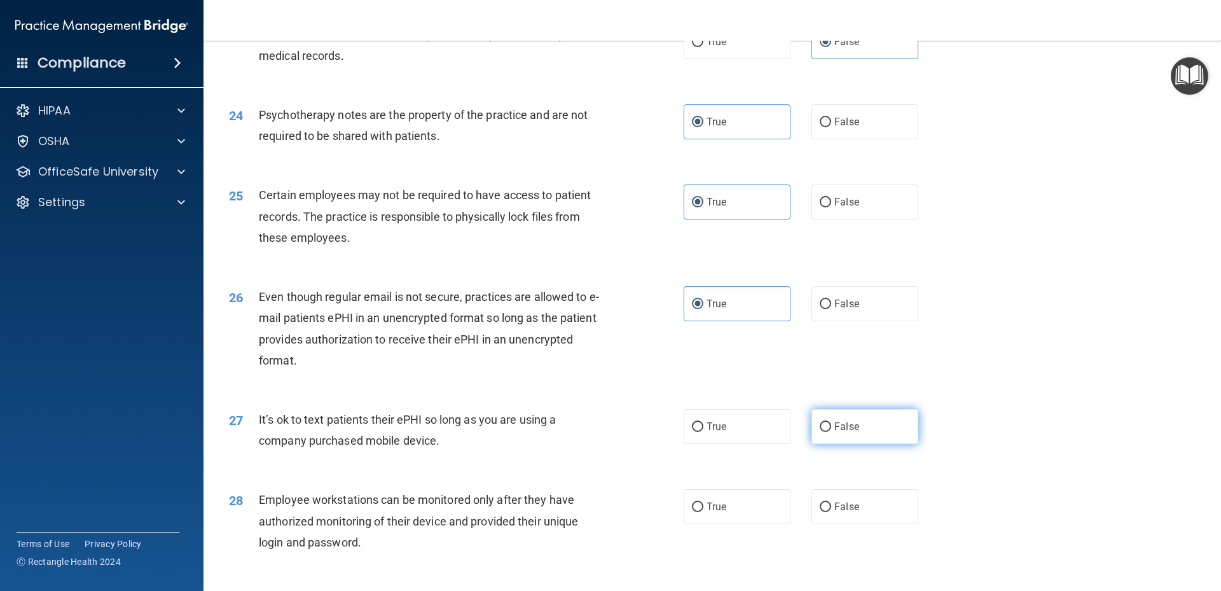
click at [833, 440] on label "False" at bounding box center [864, 426] width 107 height 35
click at [831, 432] on input "False" at bounding box center [825, 427] width 11 height 10
radio input "true"
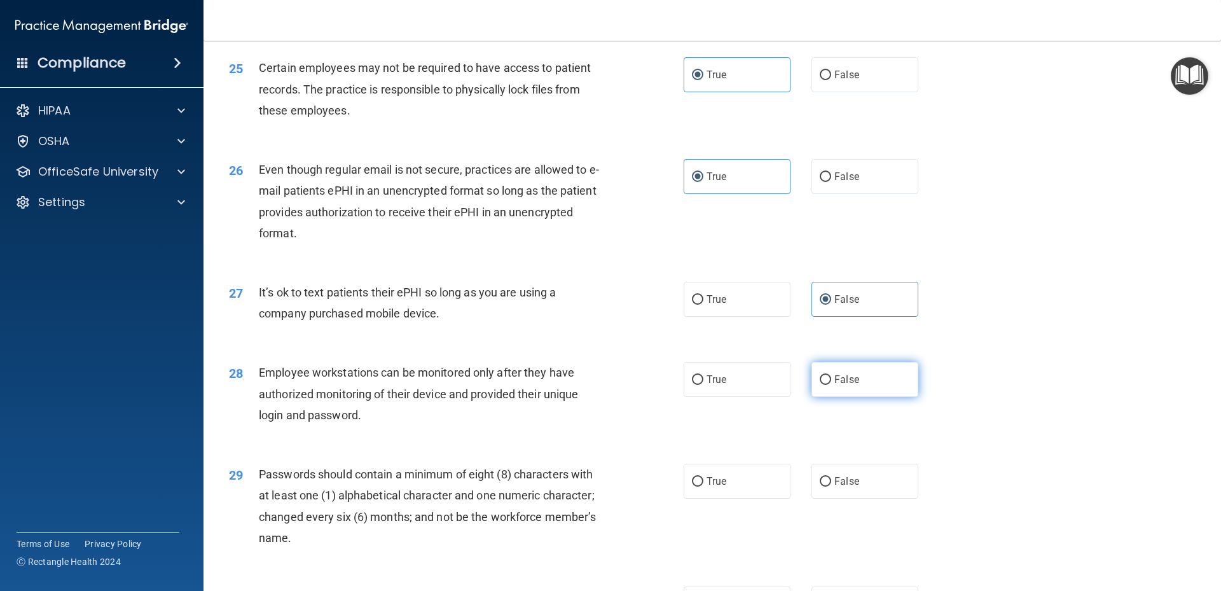
click at [834, 397] on label "False" at bounding box center [864, 379] width 107 height 35
click at [831, 385] on input "False" at bounding box center [825, 380] width 11 height 10
radio input "true"
click at [729, 498] on label "True" at bounding box center [736, 480] width 107 height 35
click at [703, 486] on input "True" at bounding box center [697, 482] width 11 height 10
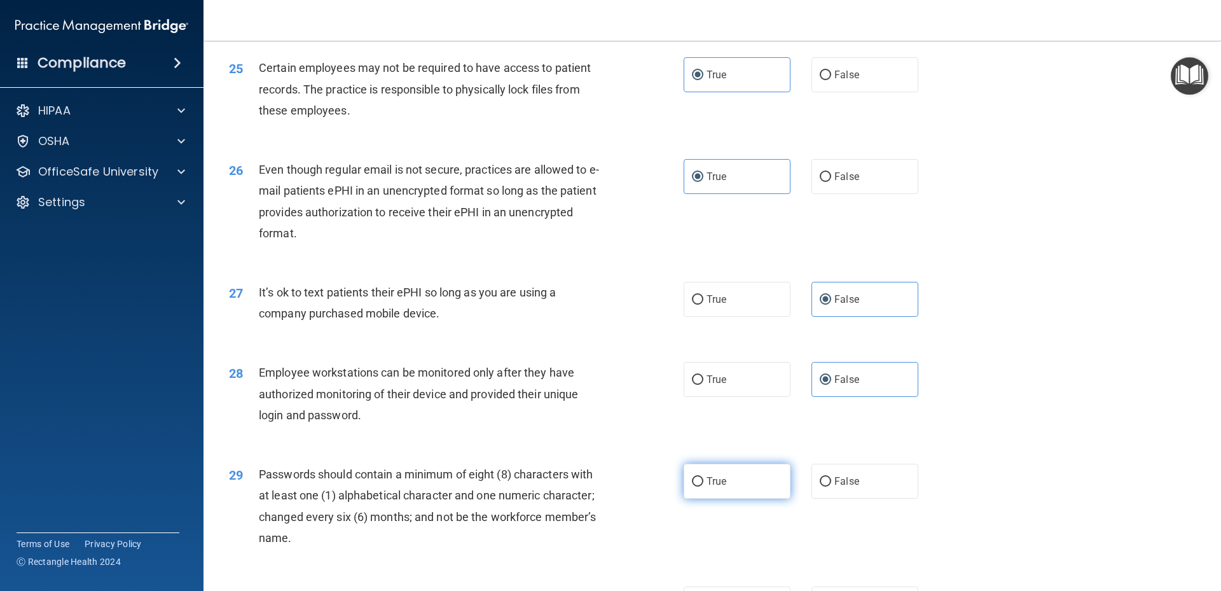
radio input "true"
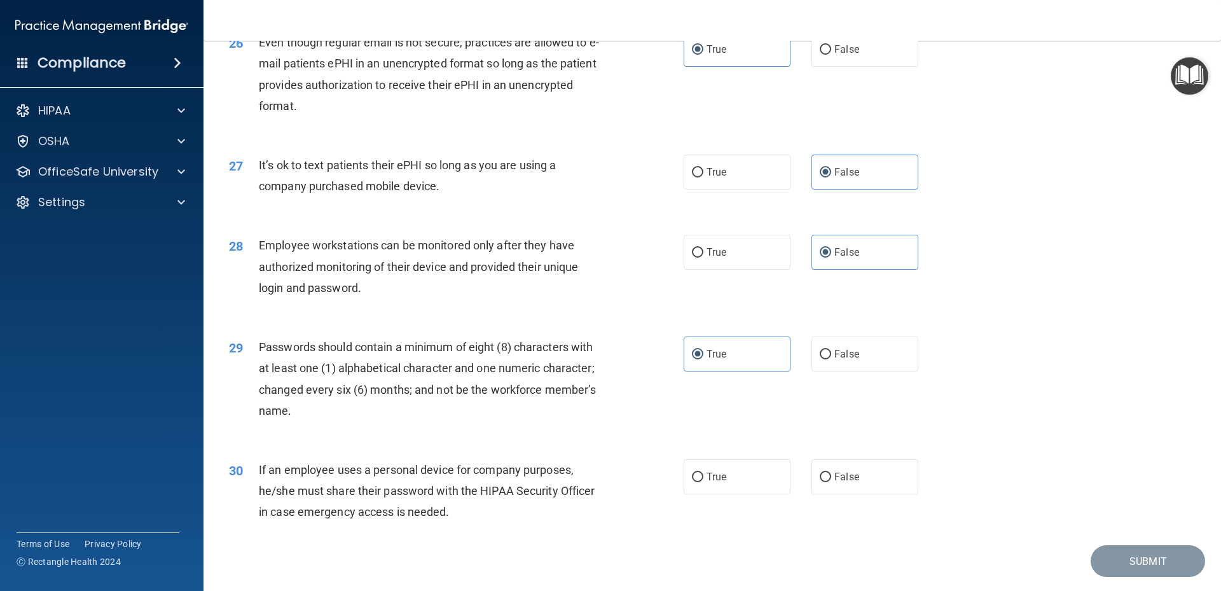
click at [842, 479] on div "30 If an employee uses a personal device for company purposes, he/she must shar…" at bounding box center [711, 494] width 985 height 102
click at [859, 491] on label "False" at bounding box center [864, 476] width 107 height 35
click at [831, 482] on input "False" at bounding box center [825, 477] width 11 height 10
click at [1132, 577] on button "Submit" at bounding box center [1147, 561] width 114 height 32
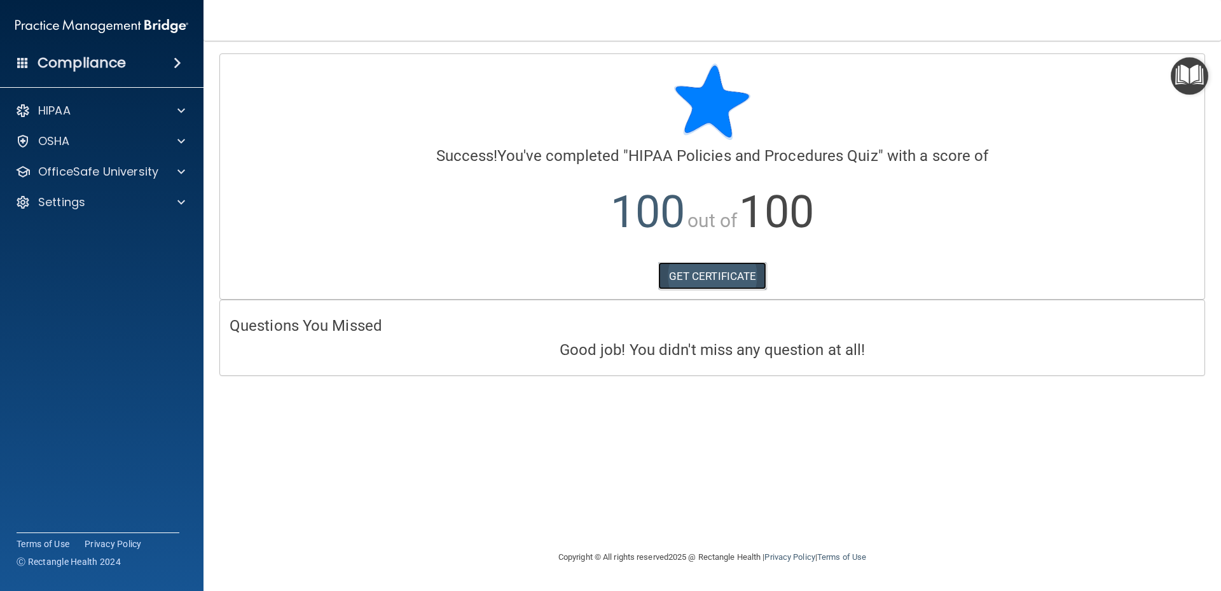
click at [732, 270] on link "GET CERTIFICATE" at bounding box center [712, 276] width 109 height 28
click at [147, 172] on p "OfficeSafe University" at bounding box center [98, 171] width 120 height 15
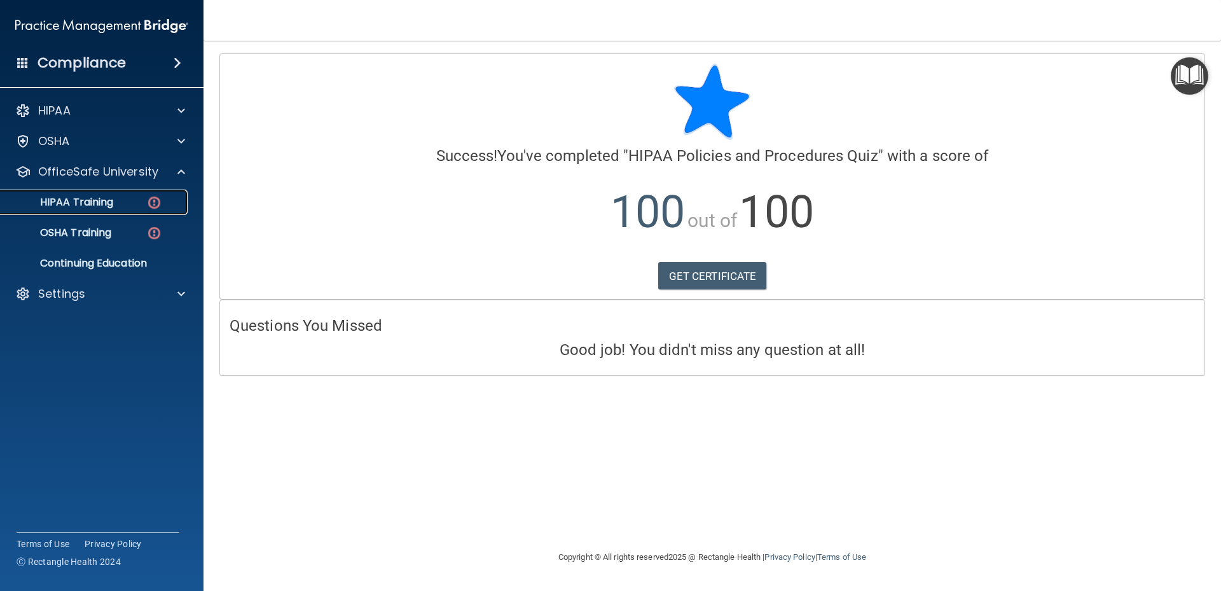
click at [141, 205] on div "HIPAA Training" at bounding box center [95, 202] width 174 height 13
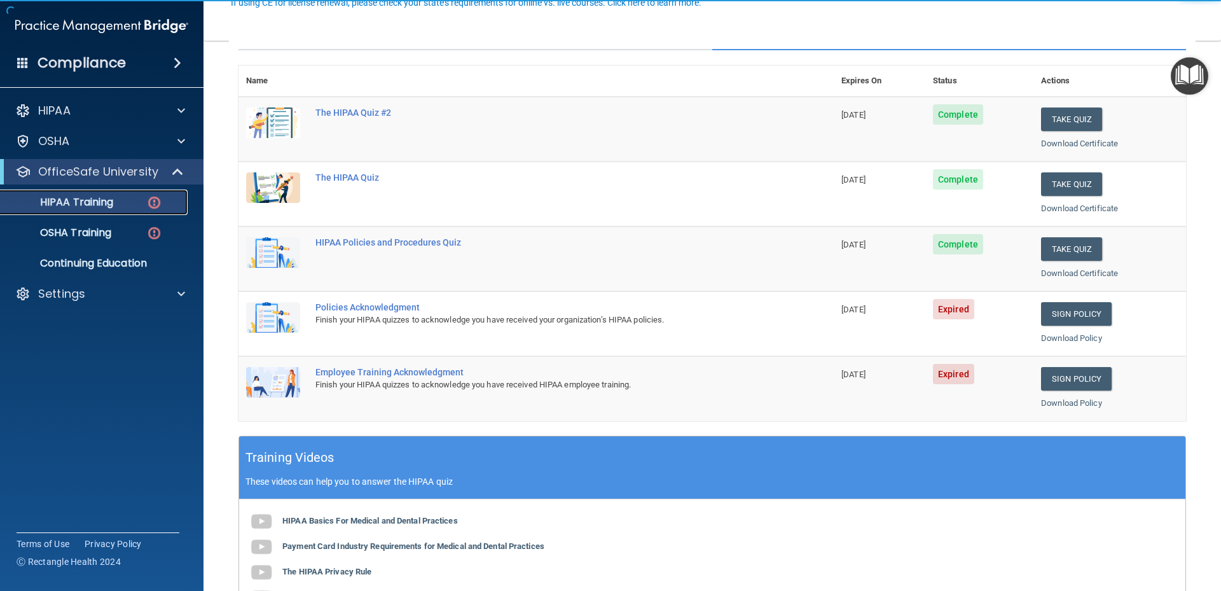
scroll to position [191, 0]
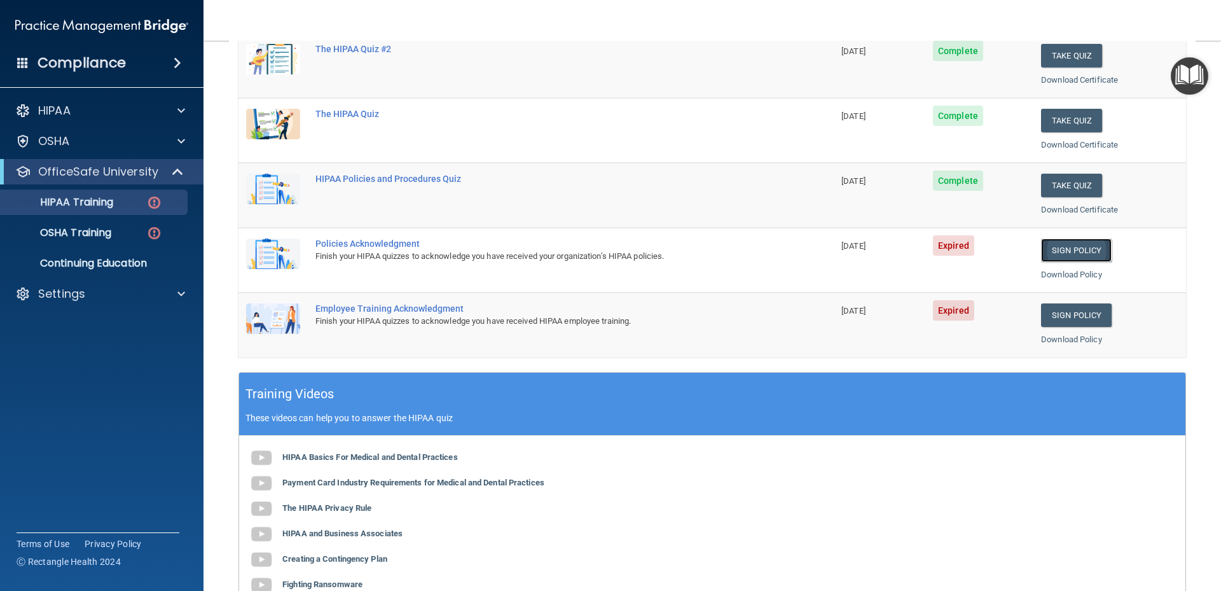
click at [1058, 255] on link "Sign Policy" at bounding box center [1076, 250] width 71 height 24
click at [1071, 312] on link "Sign Policy" at bounding box center [1076, 315] width 71 height 24
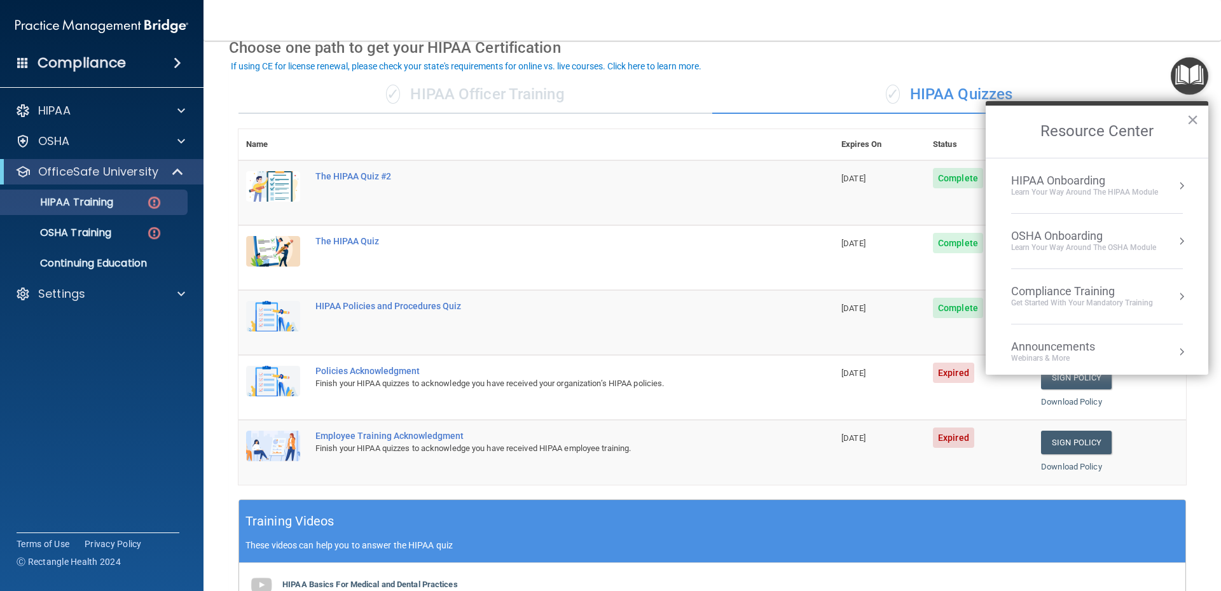
scroll to position [367, 0]
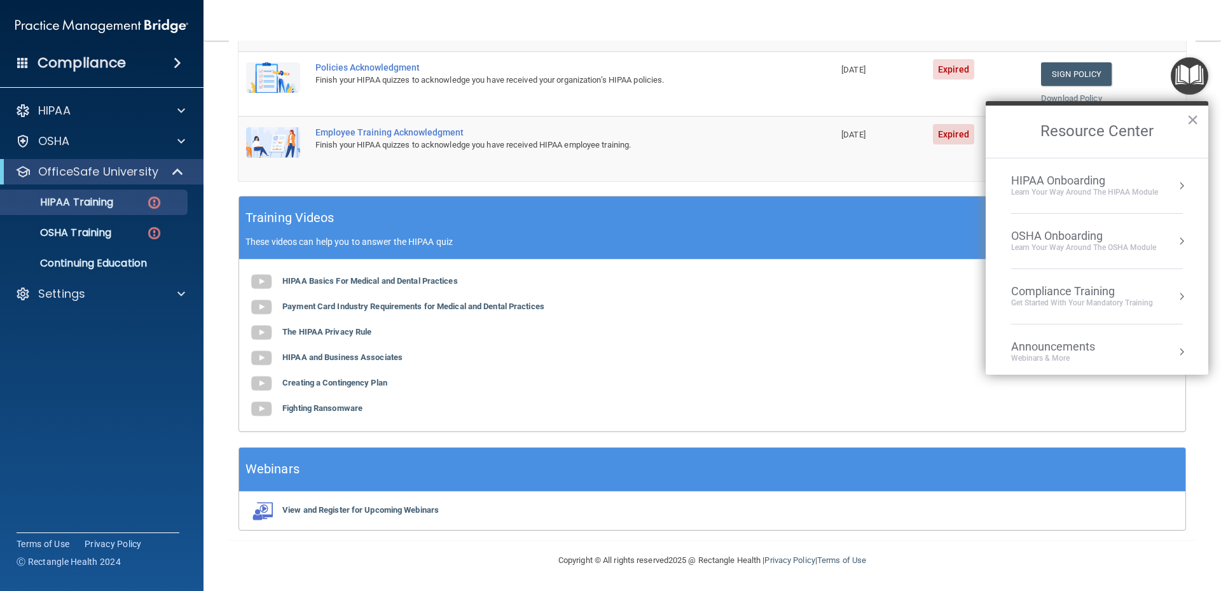
click at [1191, 116] on button "×" at bounding box center [1192, 119] width 12 height 20
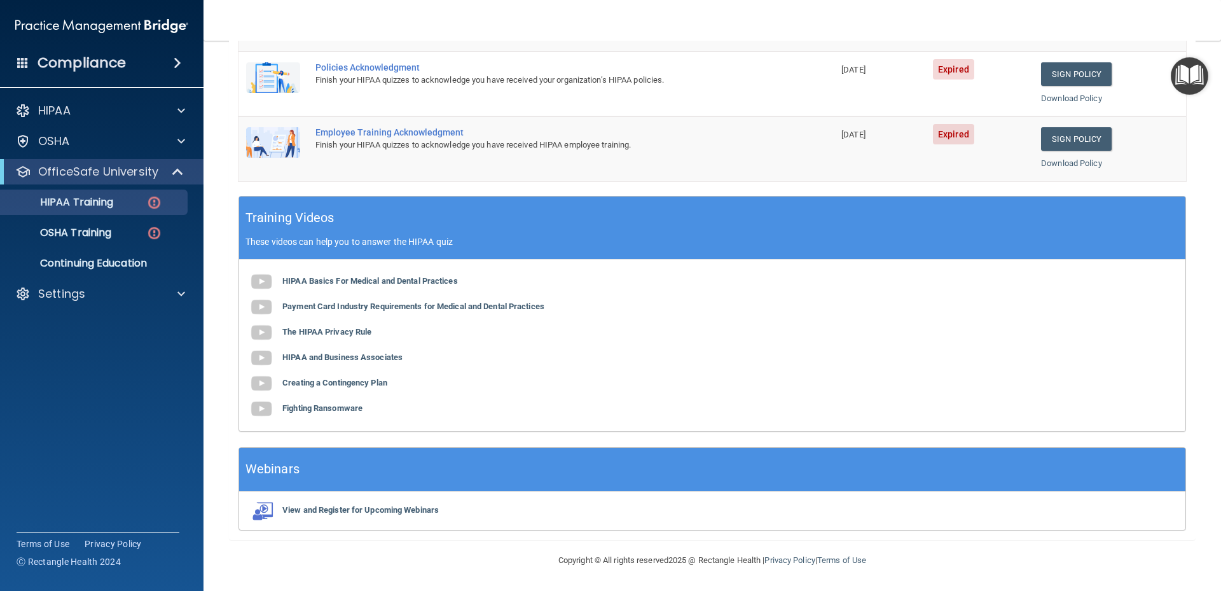
scroll to position [0, 0]
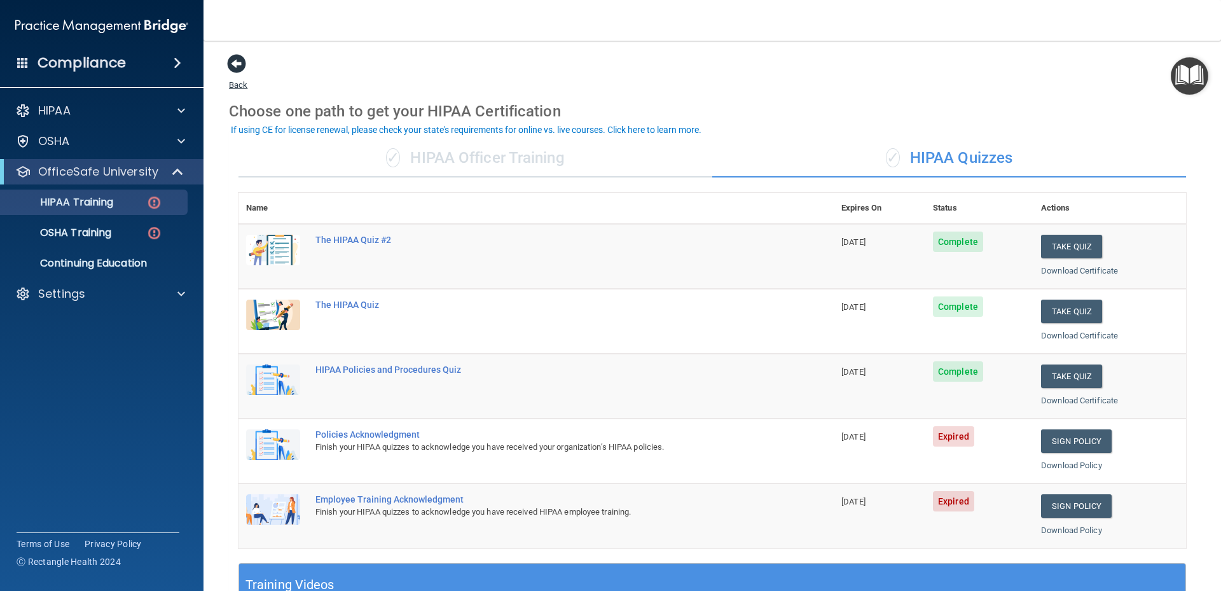
click at [241, 61] on span at bounding box center [236, 63] width 19 height 19
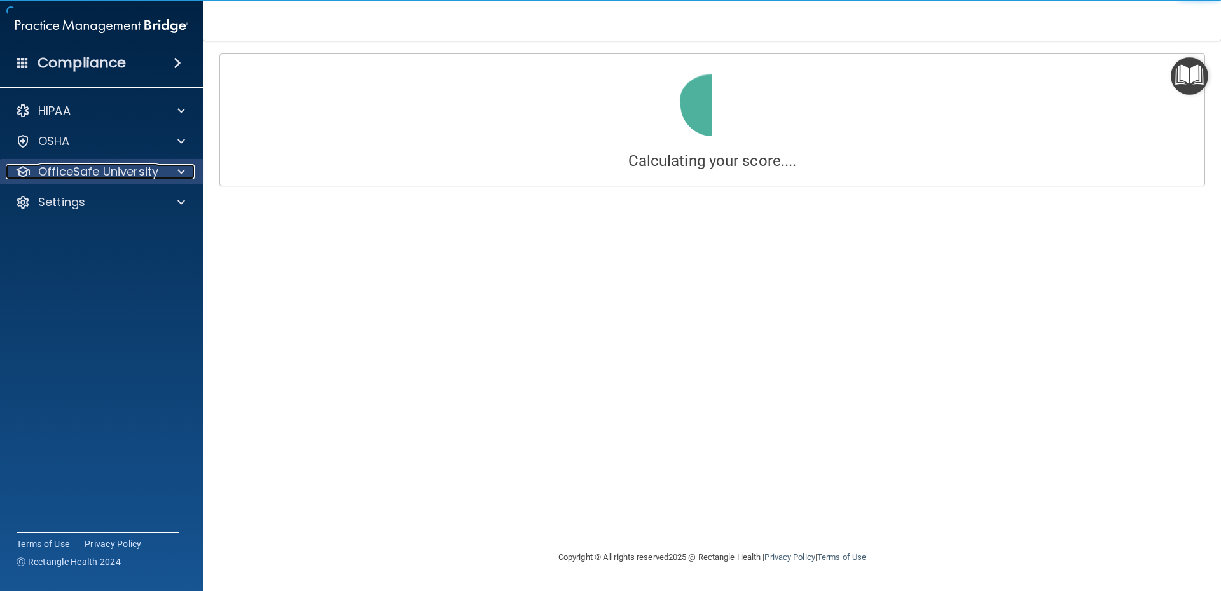
click at [123, 169] on p "OfficeSafe University" at bounding box center [98, 171] width 120 height 15
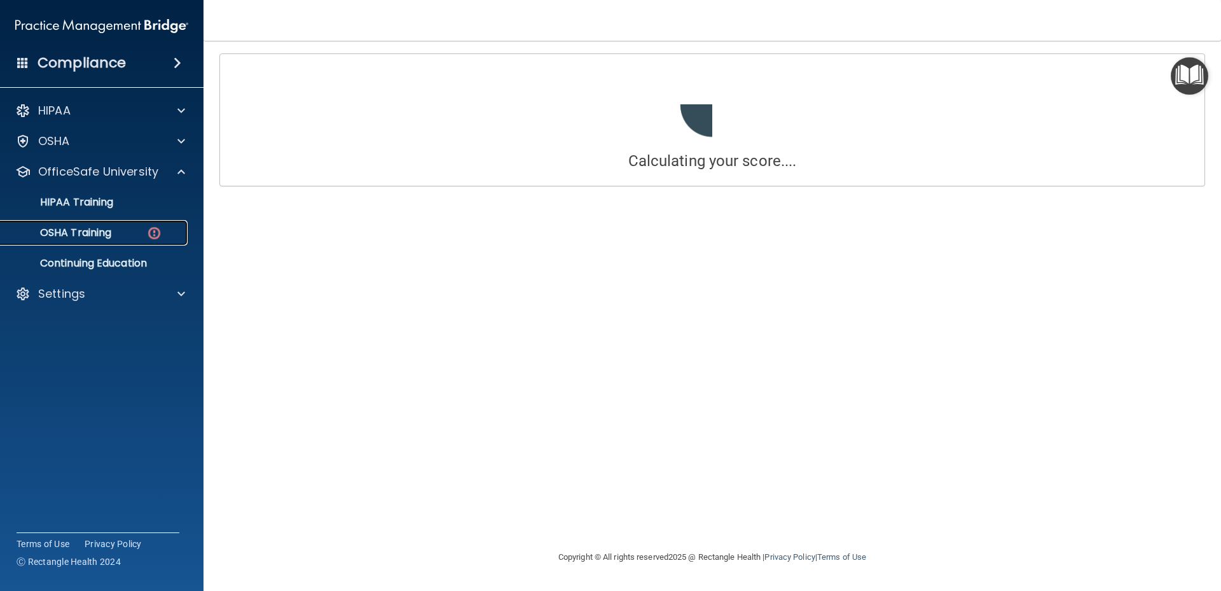
click at [116, 235] on div "OSHA Training" at bounding box center [95, 232] width 174 height 13
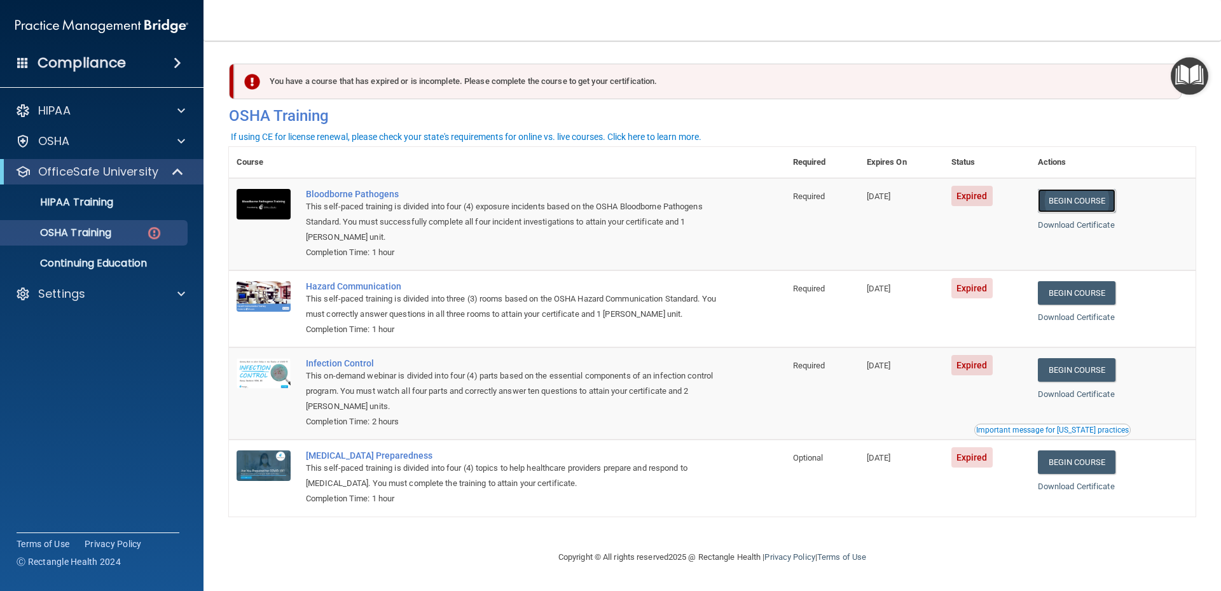
click at [1087, 196] on link "Begin Course" at bounding box center [1077, 201] width 78 height 24
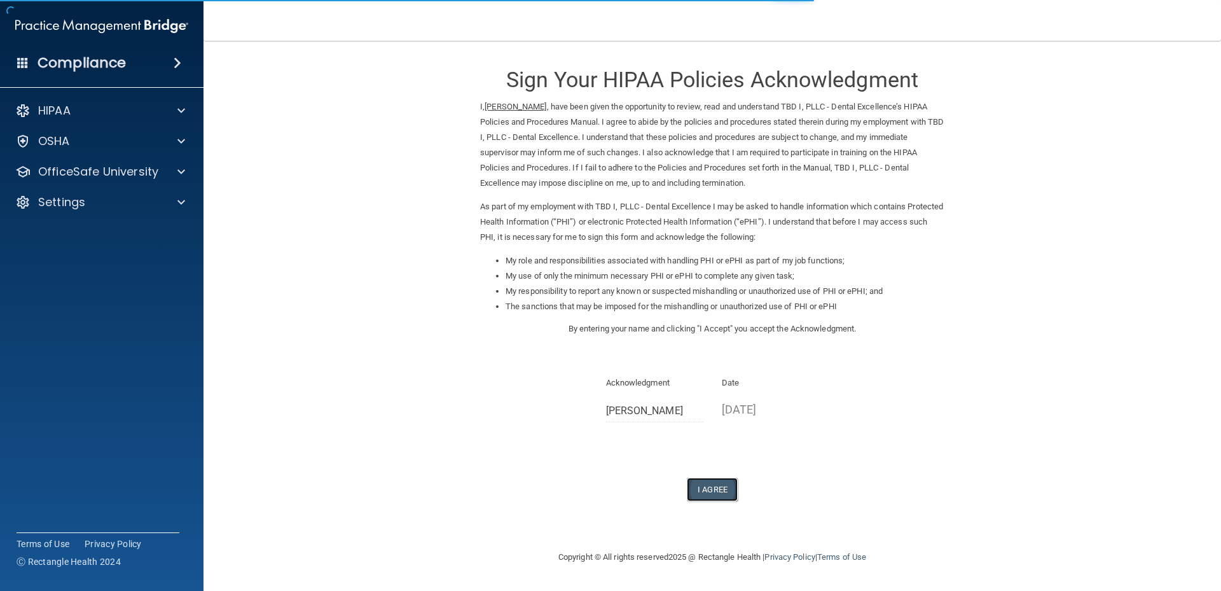
click at [709, 484] on button "I Agree" at bounding box center [712, 489] width 51 height 24
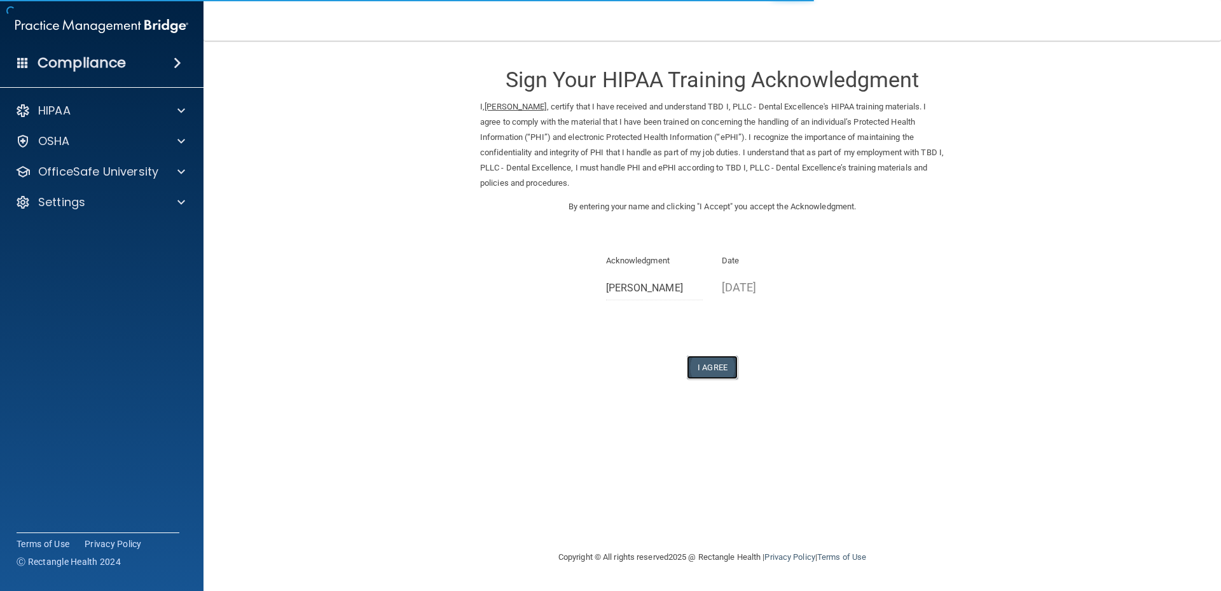
click at [714, 368] on button "I Agree" at bounding box center [712, 367] width 51 height 24
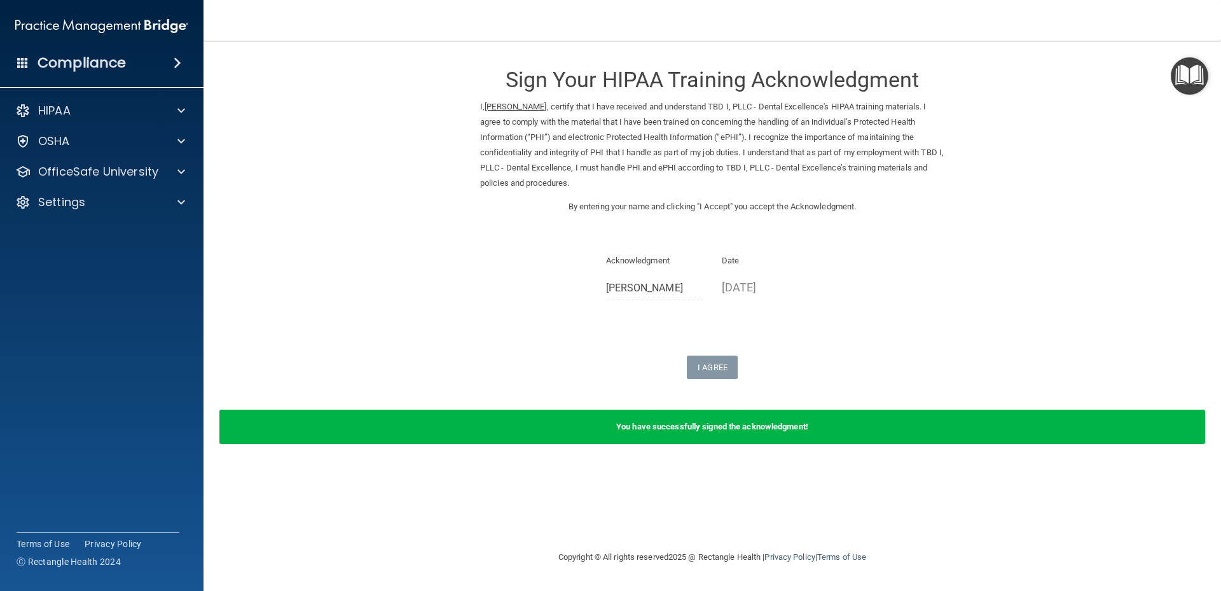
click at [1191, 82] on img "Open Resource Center" at bounding box center [1189, 76] width 38 height 38
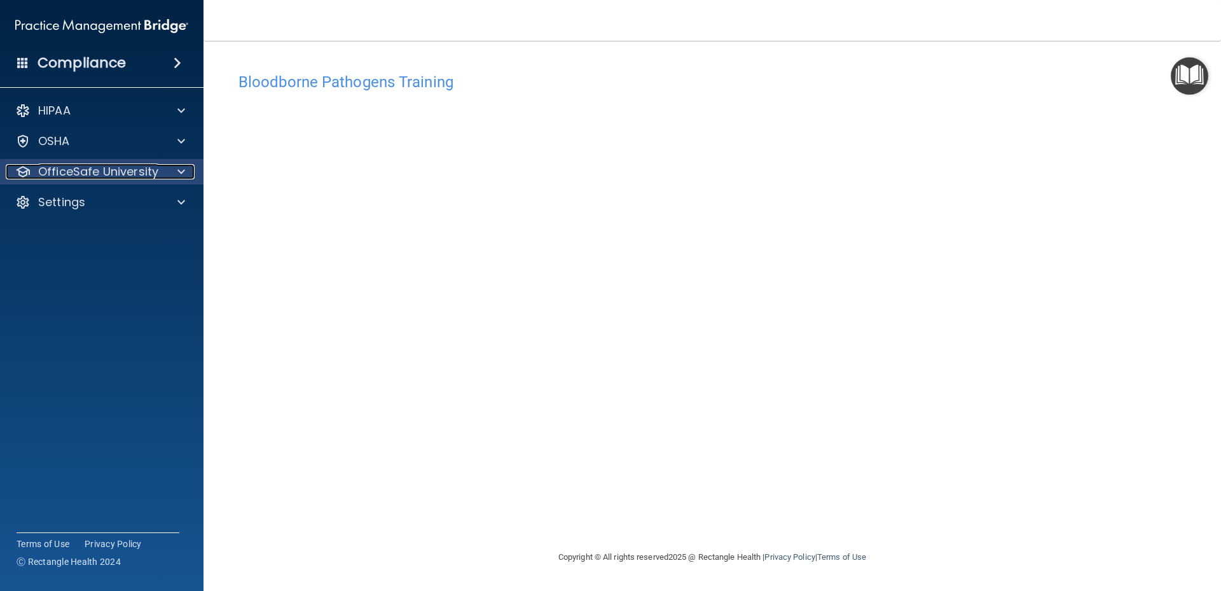
click at [182, 176] on span at bounding box center [181, 171] width 8 height 15
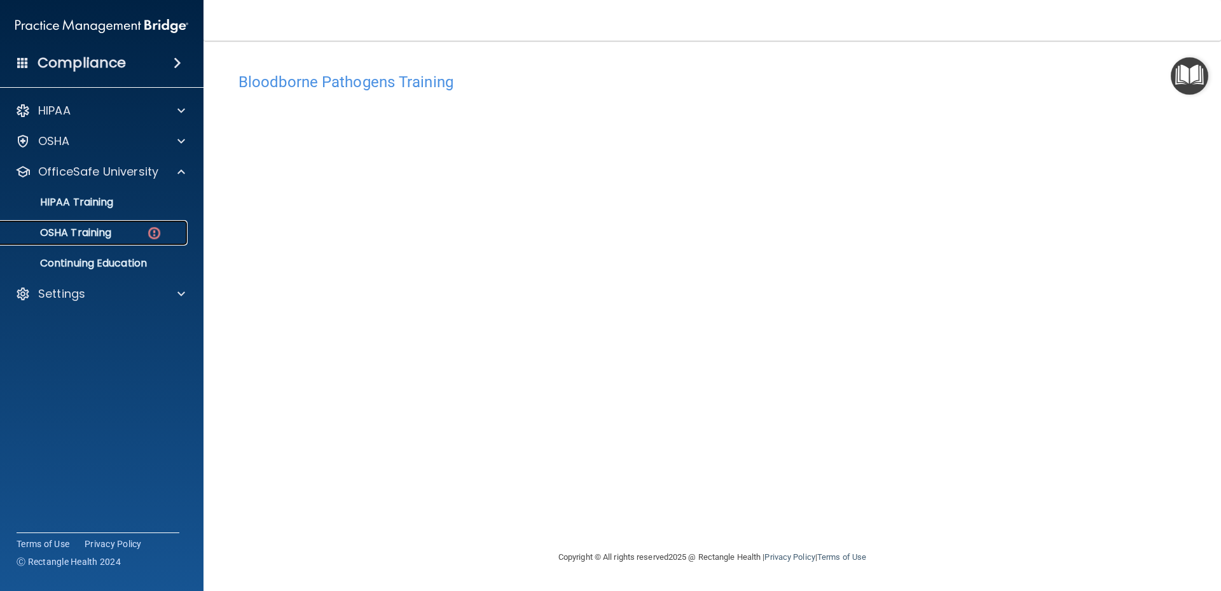
click at [137, 230] on div "OSHA Training" at bounding box center [95, 232] width 174 height 13
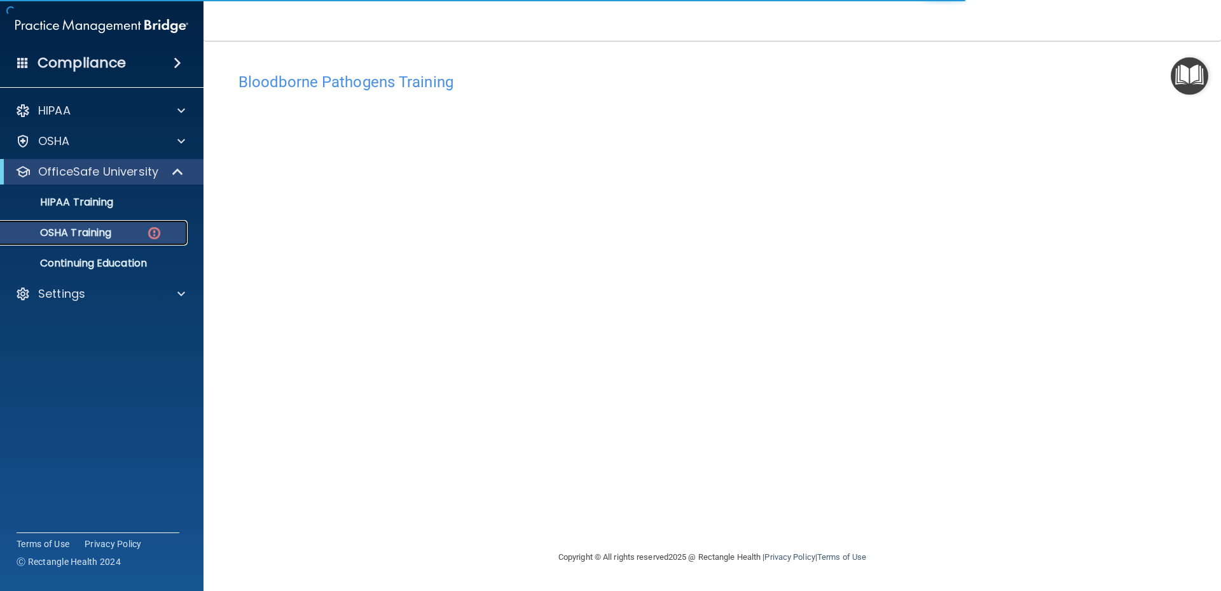
click at [158, 233] on img at bounding box center [154, 233] width 16 height 16
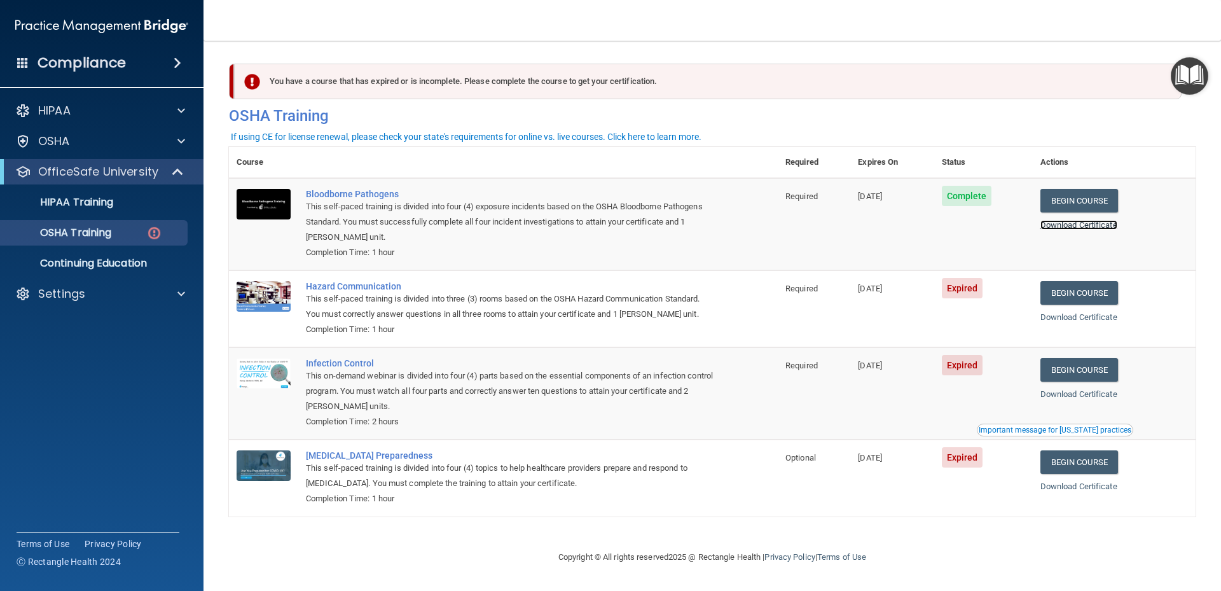
click at [1092, 226] on link "Download Certificate" at bounding box center [1078, 225] width 77 height 10
click at [1059, 289] on link "Begin Course" at bounding box center [1079, 293] width 78 height 24
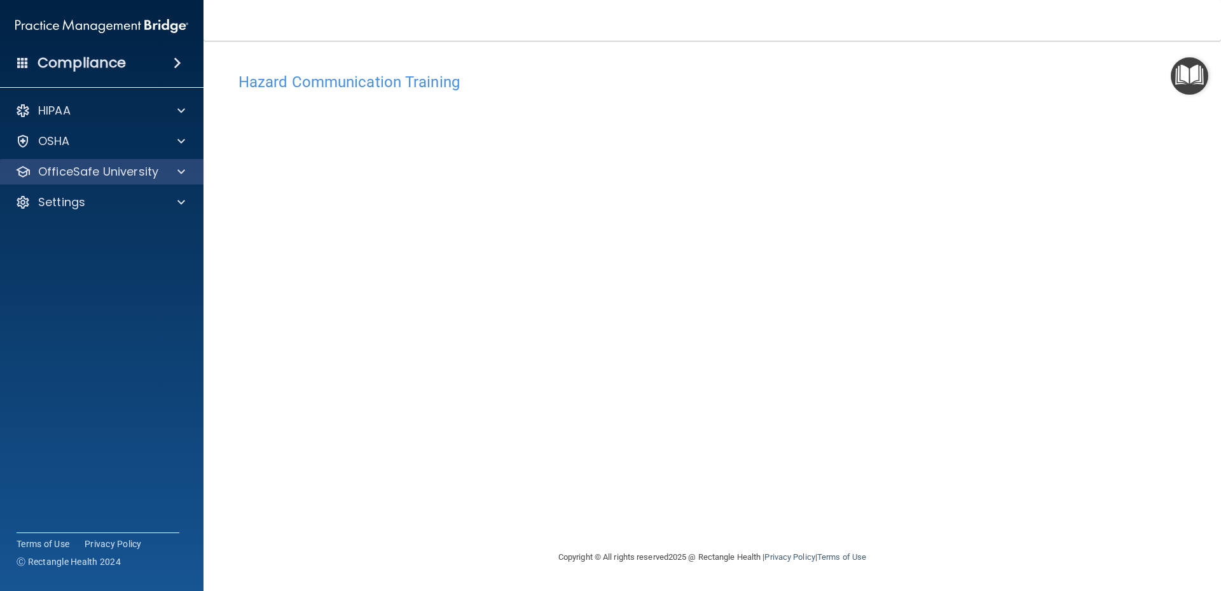
click at [135, 179] on div "OfficeSafe University" at bounding box center [102, 171] width 204 height 25
click at [124, 184] on div "OfficeSafe University" at bounding box center [102, 171] width 204 height 25
click at [172, 174] on div at bounding box center [179, 171] width 32 height 15
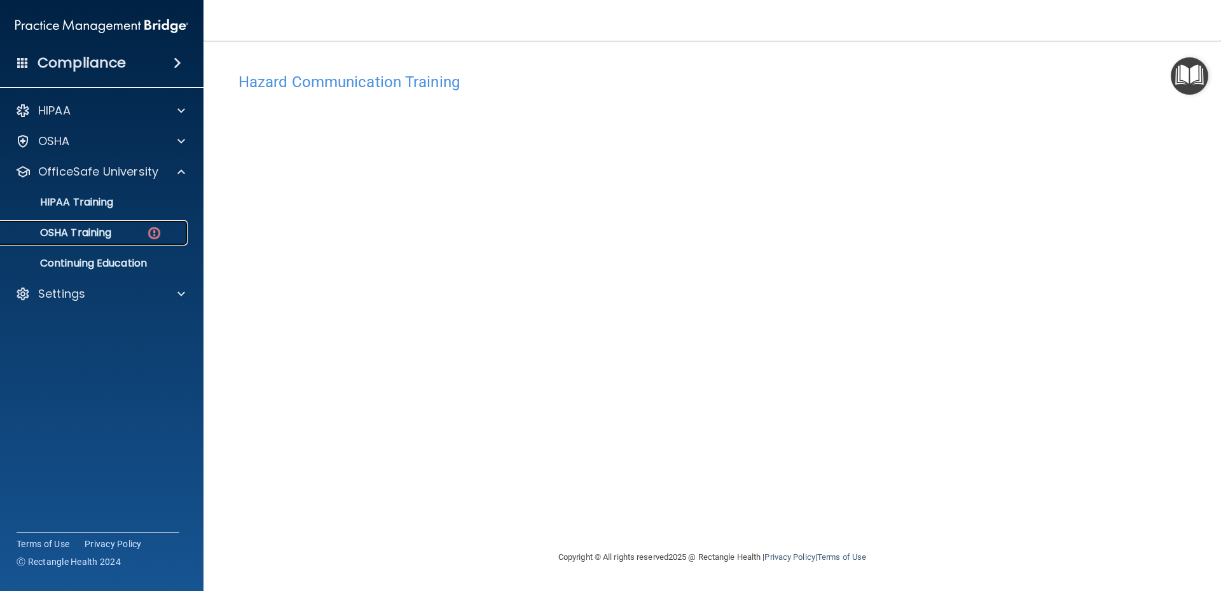
click at [110, 233] on p "OSHA Training" at bounding box center [59, 232] width 103 height 13
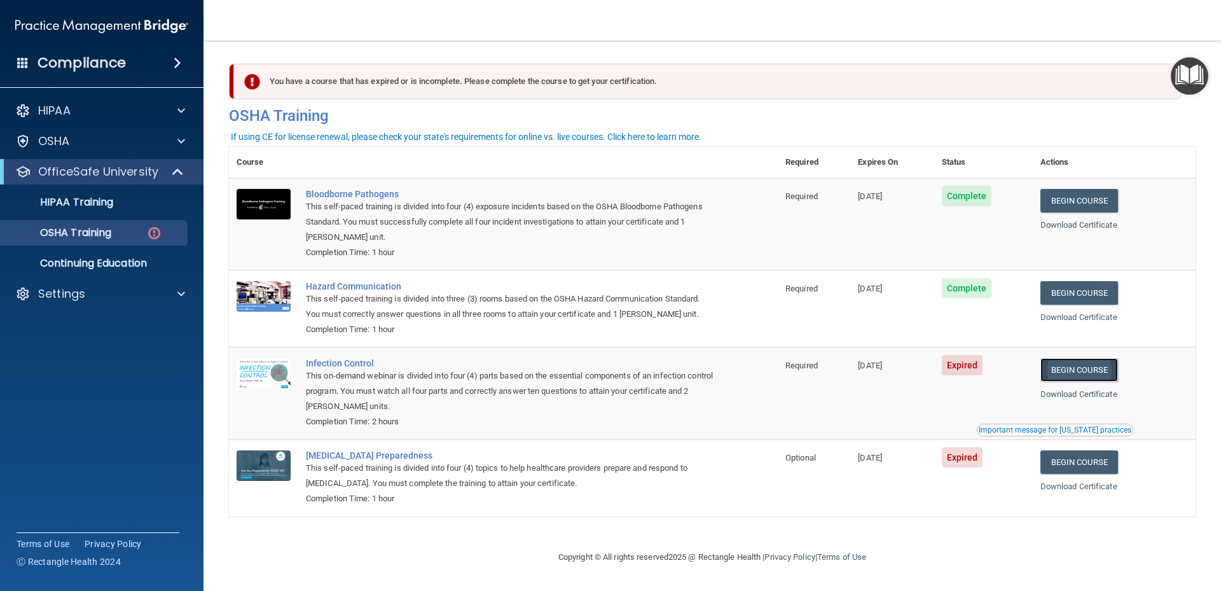
click at [1064, 370] on link "Begin Course" at bounding box center [1079, 370] width 78 height 24
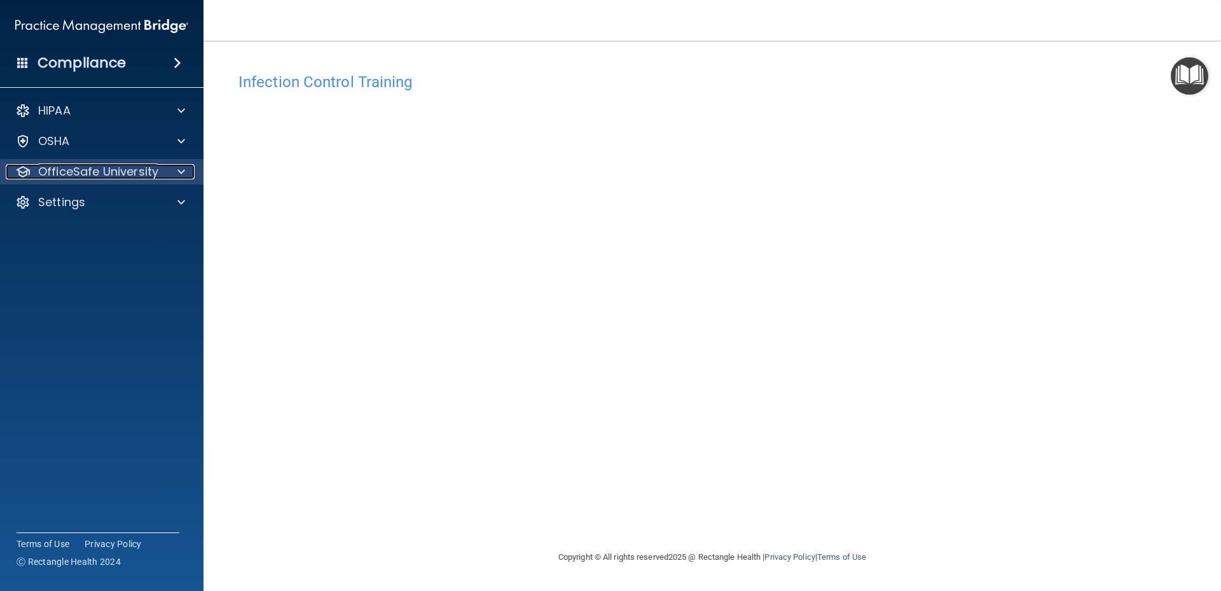
click at [139, 173] on p "OfficeSafe University" at bounding box center [98, 171] width 120 height 15
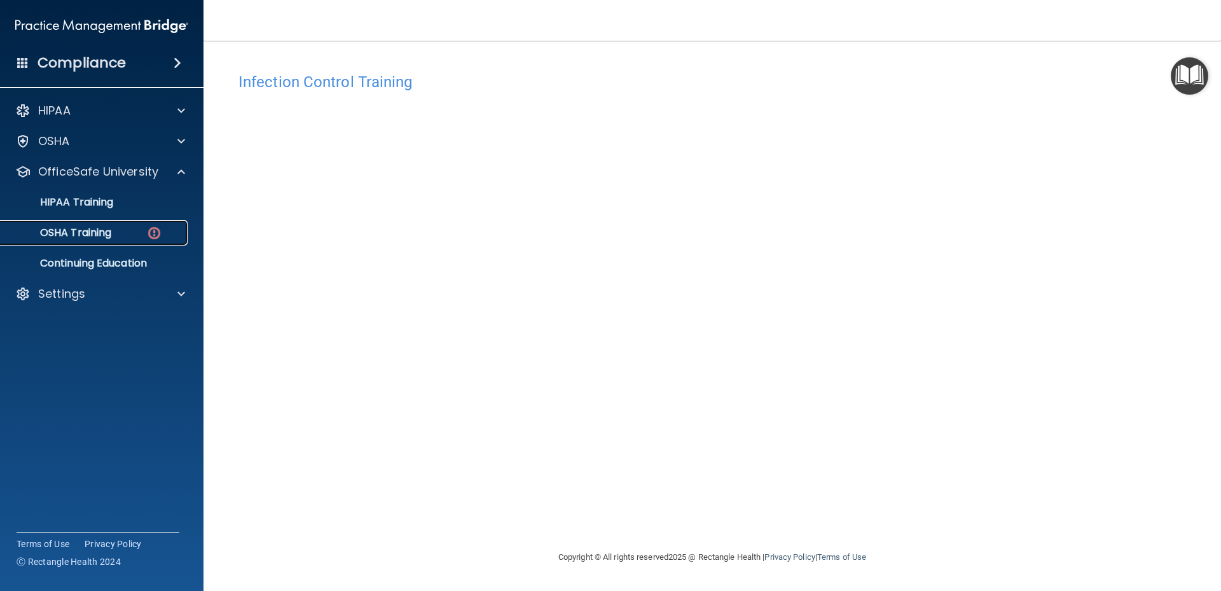
click at [146, 240] on link "OSHA Training" at bounding box center [87, 232] width 200 height 25
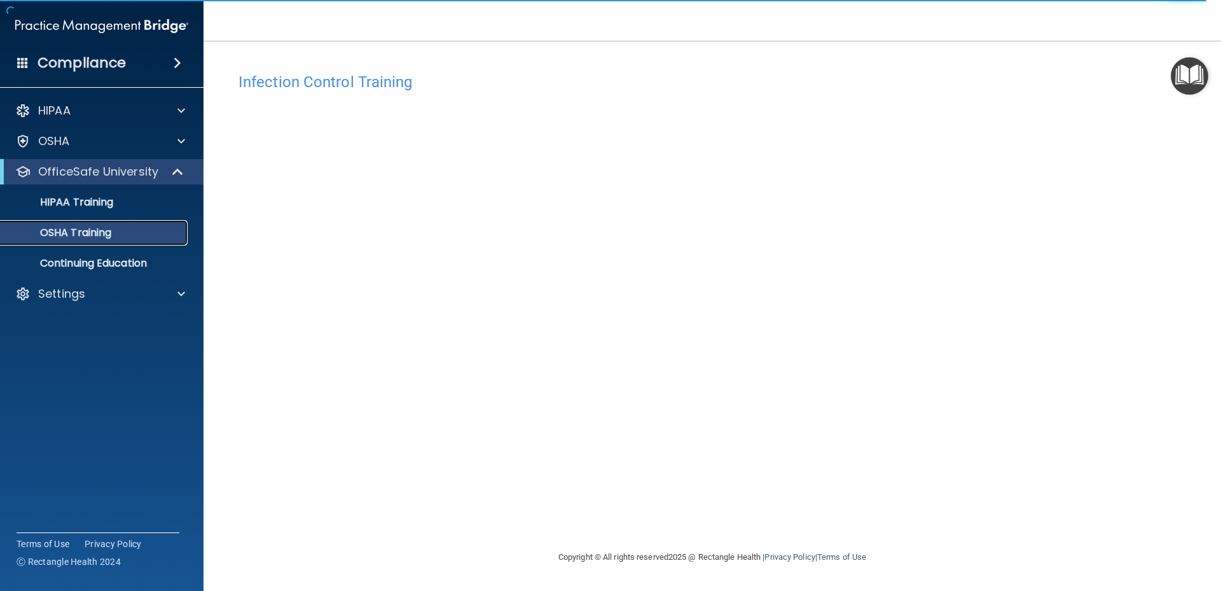
click at [104, 237] on p "OSHA Training" at bounding box center [59, 232] width 103 height 13
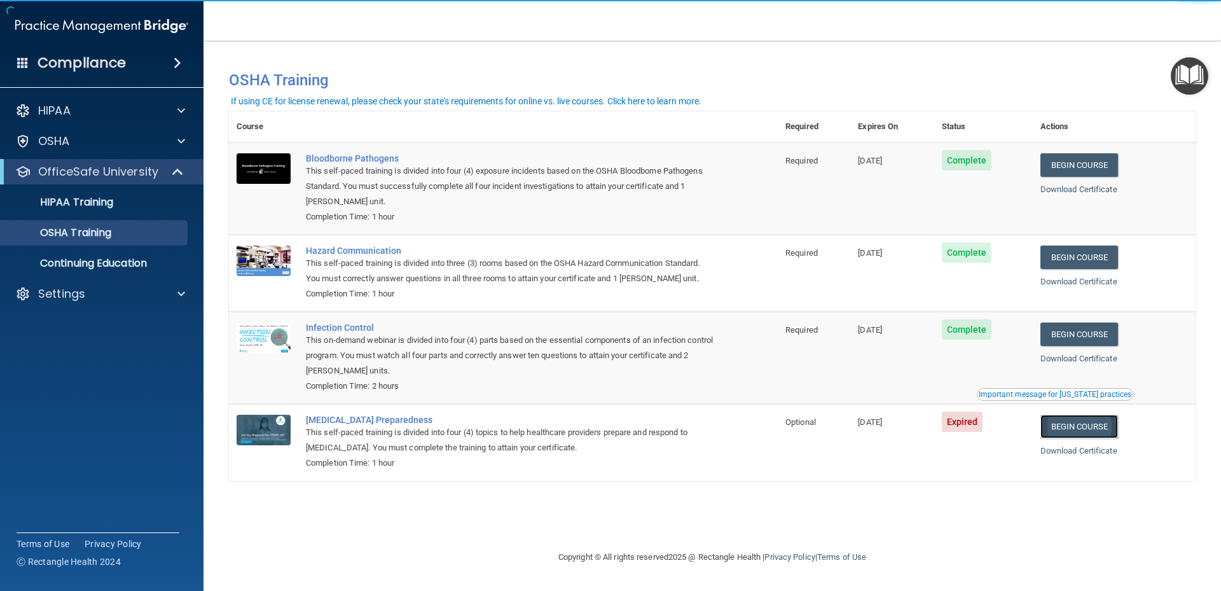
click at [1085, 434] on link "Begin Course" at bounding box center [1079, 427] width 78 height 24
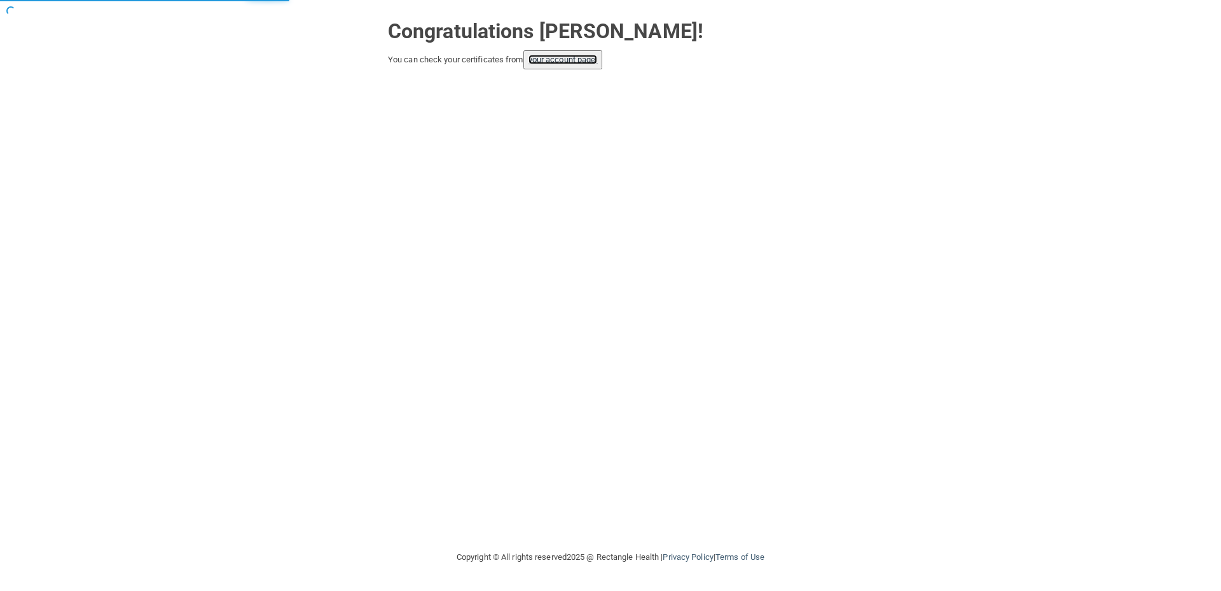
click at [552, 62] on link "your account page!" at bounding box center [562, 60] width 69 height 10
